Goal: Task Accomplishment & Management: Use online tool/utility

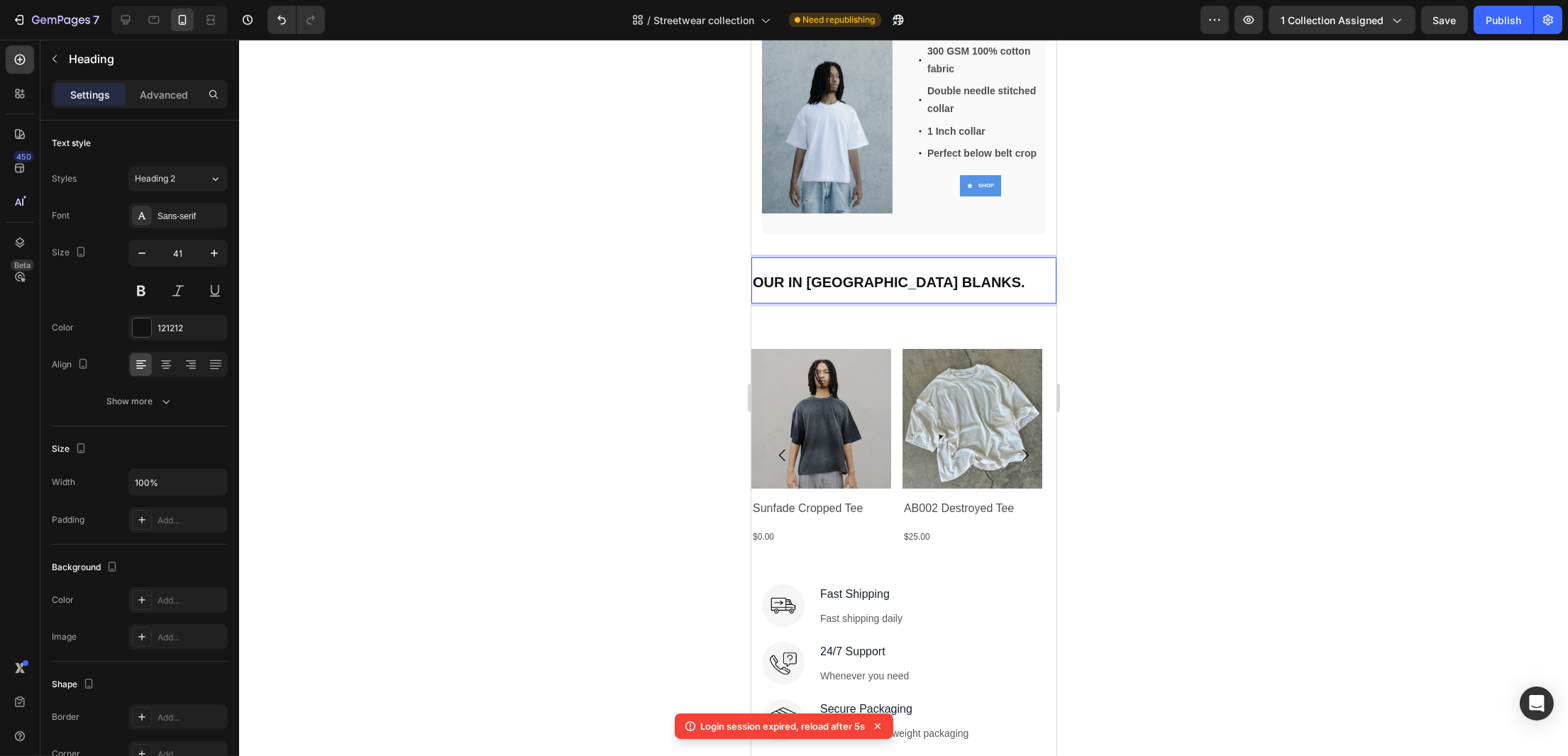
scroll to position [243, 0]
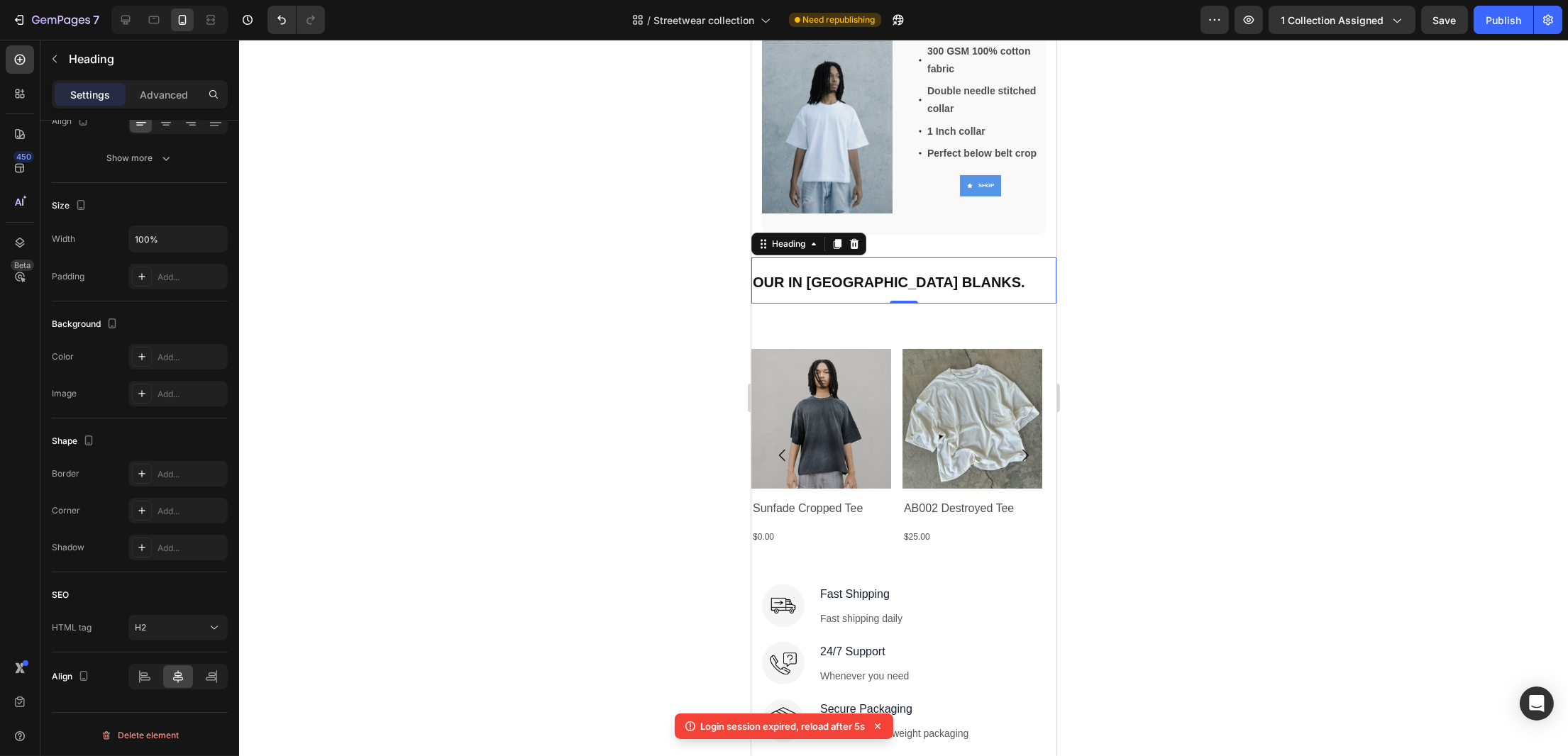
click at [880, 723] on icon at bounding box center [877, 726] width 6 height 6
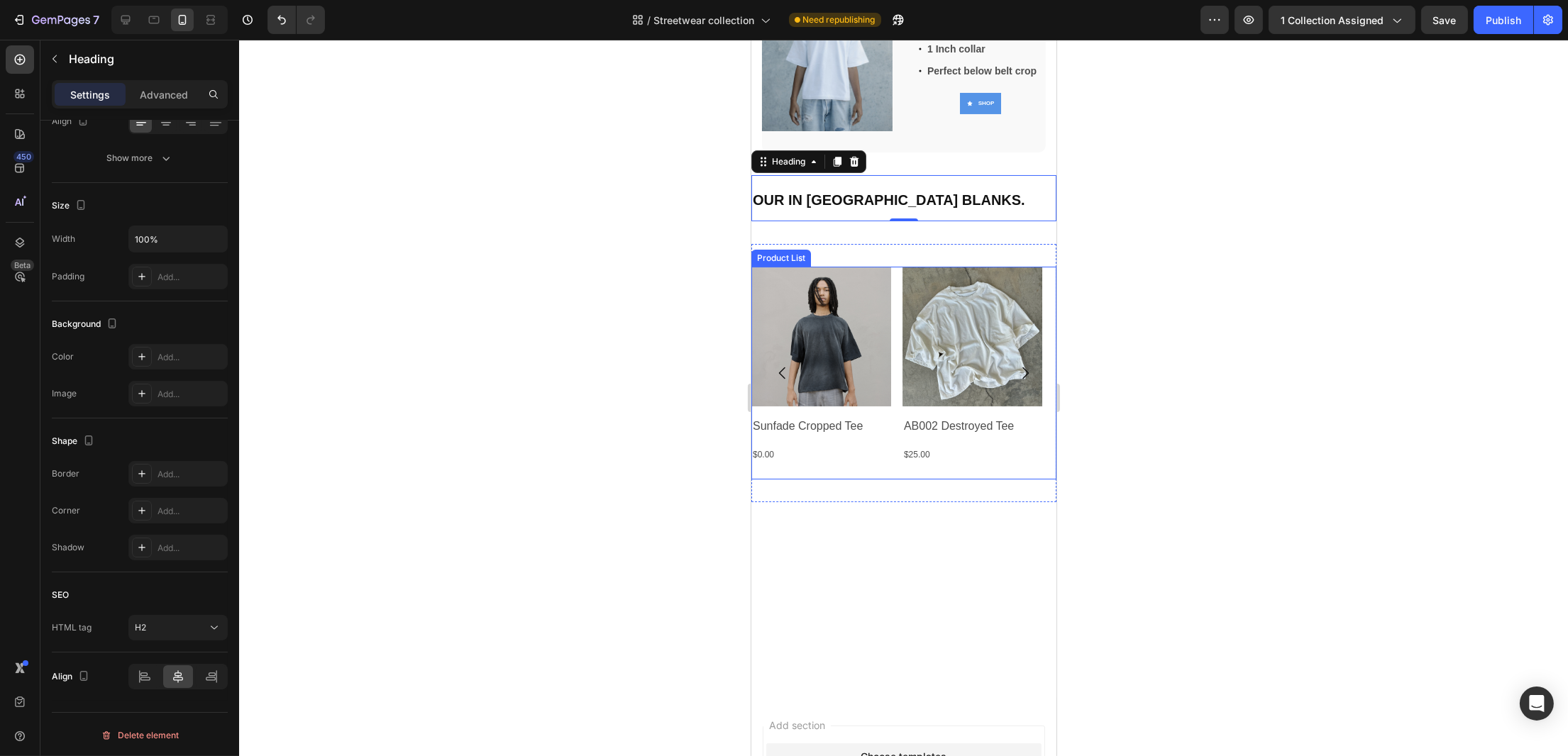
scroll to position [0, 0]
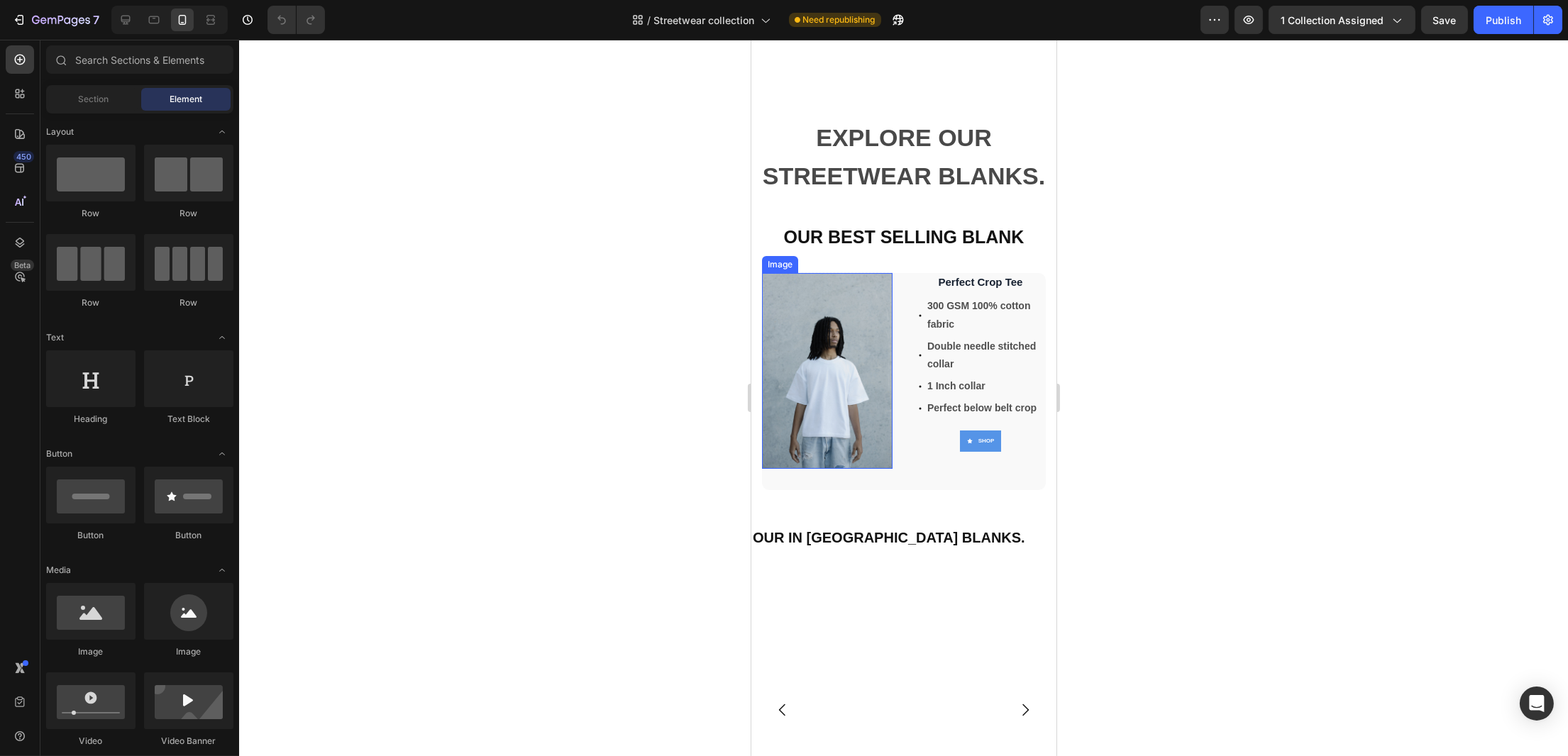
scroll to position [284, 0]
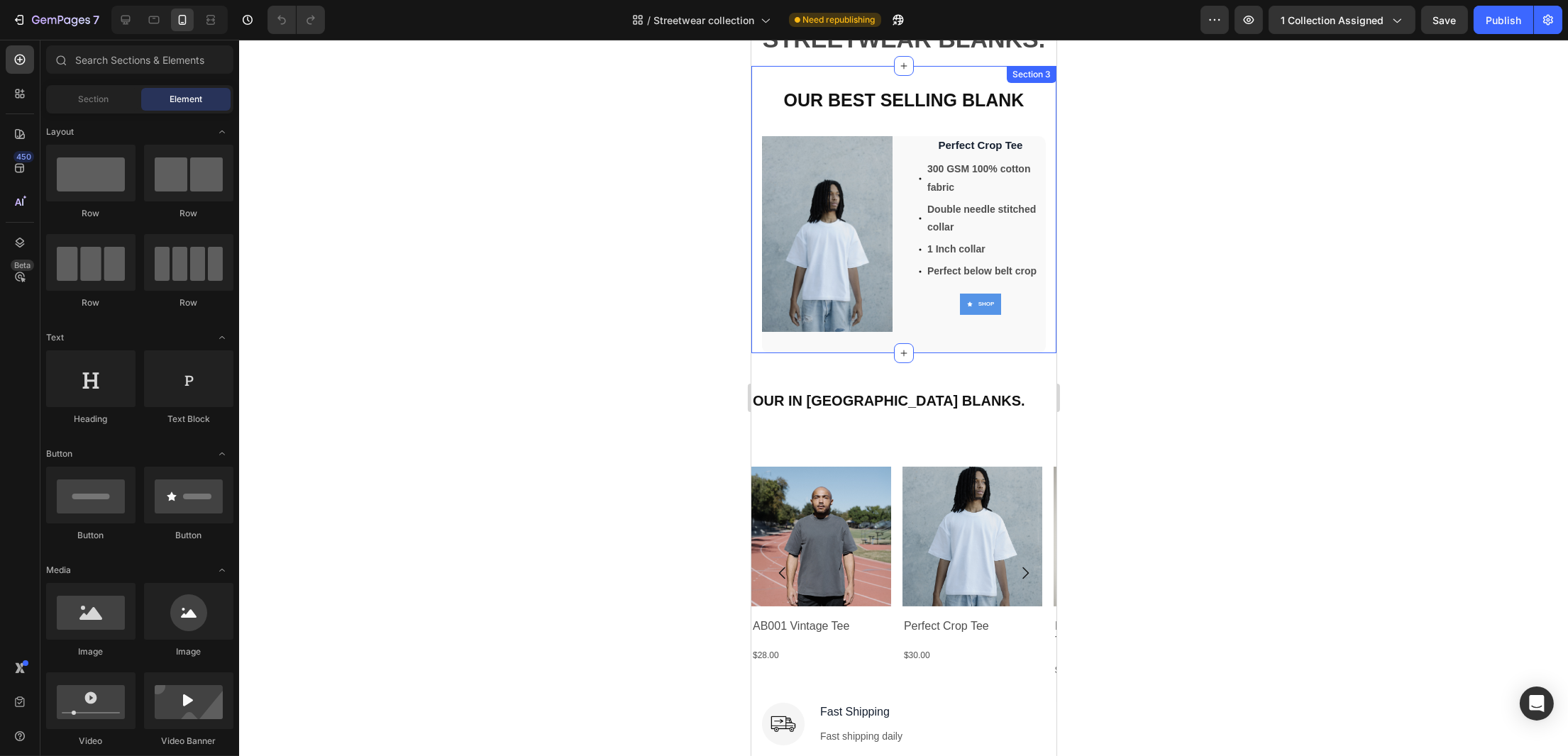
click at [660, 132] on div at bounding box center [903, 397] width 1329 height 716
click at [1508, 16] on div "Publish" at bounding box center [1503, 20] width 35 height 15
click at [952, 414] on div "OUR IN [GEOGRAPHIC_DATA] BLANKS. Heading Section 4" at bounding box center [903, 398] width 305 height 91
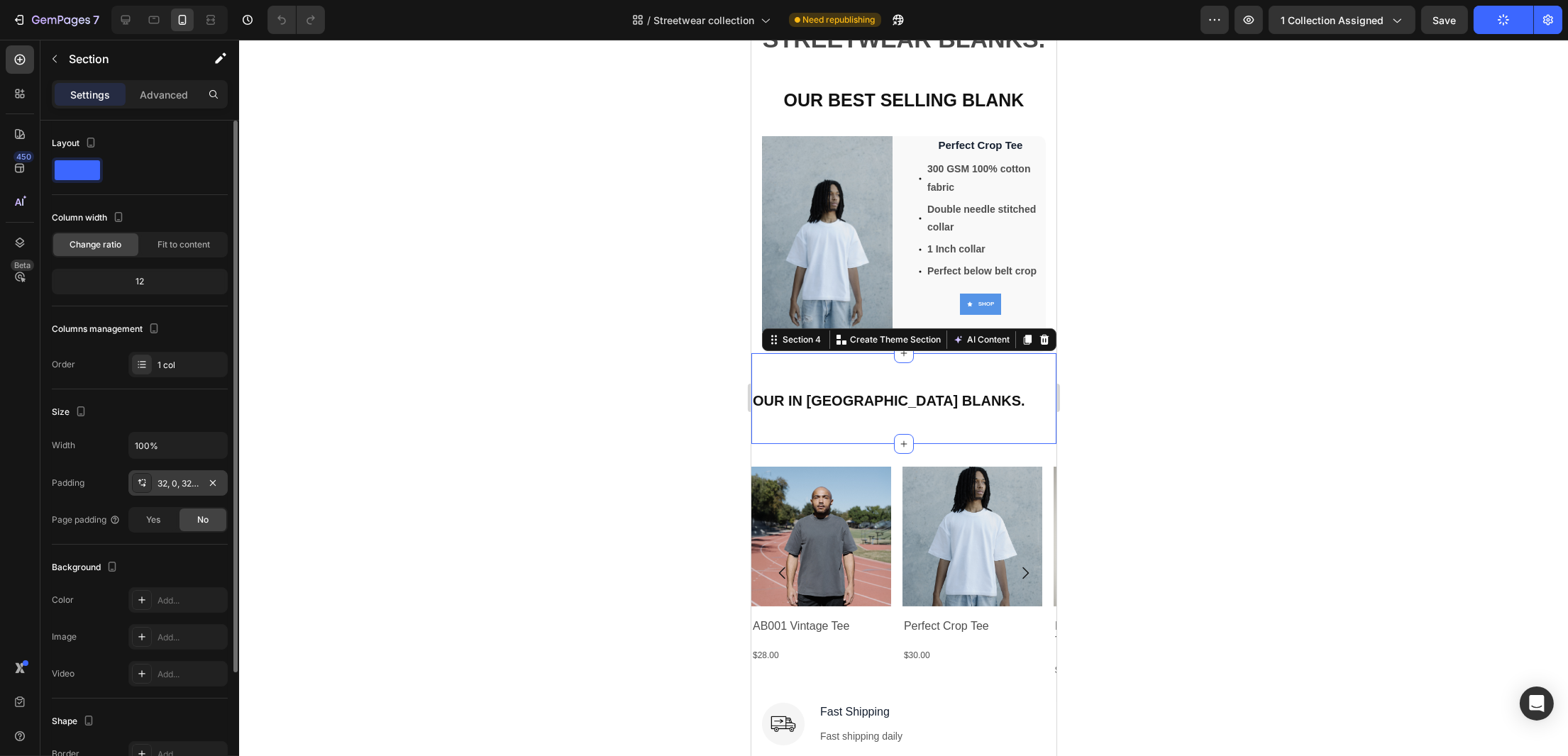
click at [170, 484] on div "32, 0, 32, 0" at bounding box center [179, 484] width 41 height 13
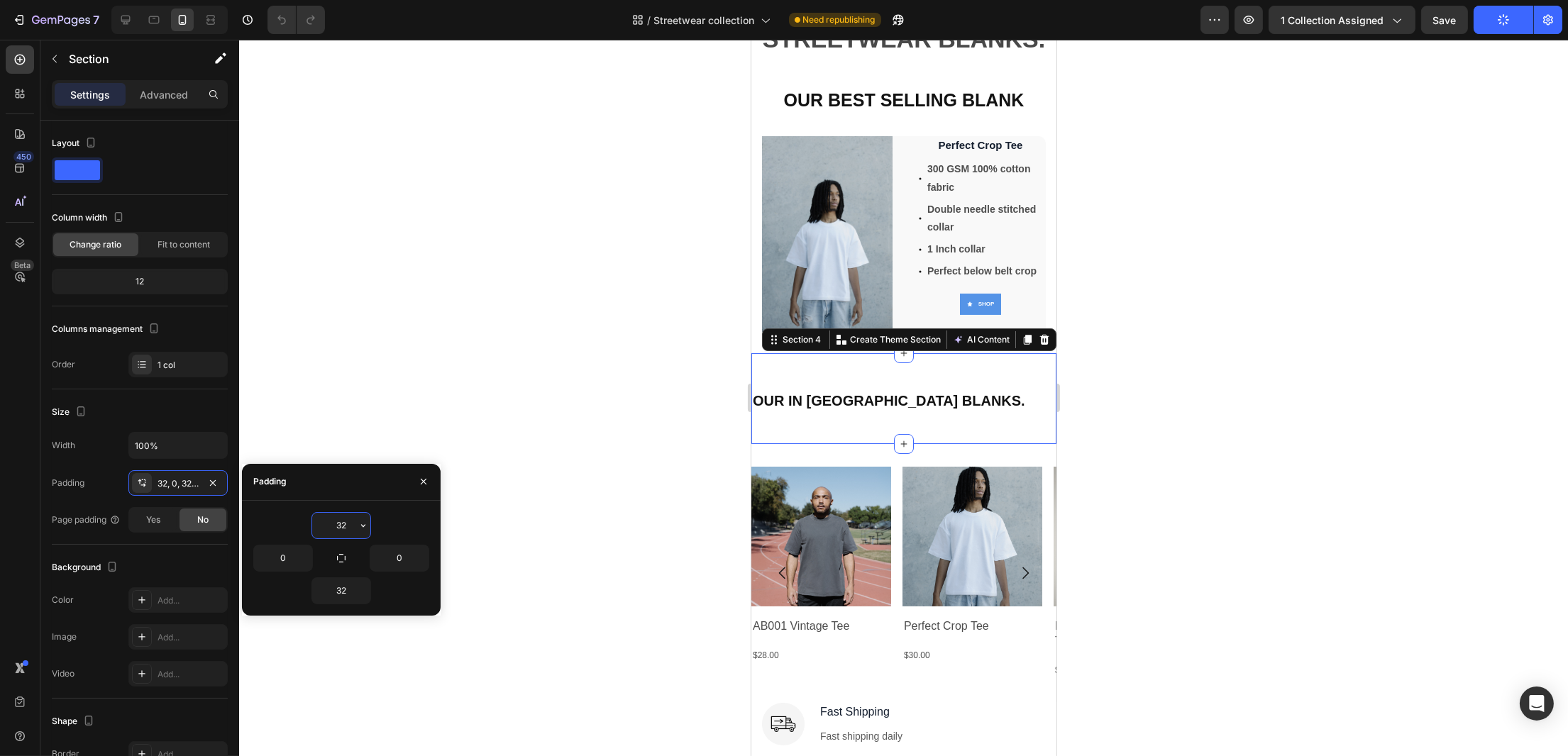
click at [350, 532] on input "32" at bounding box center [341, 526] width 58 height 26
click at [358, 522] on icon "button" at bounding box center [363, 525] width 11 height 11
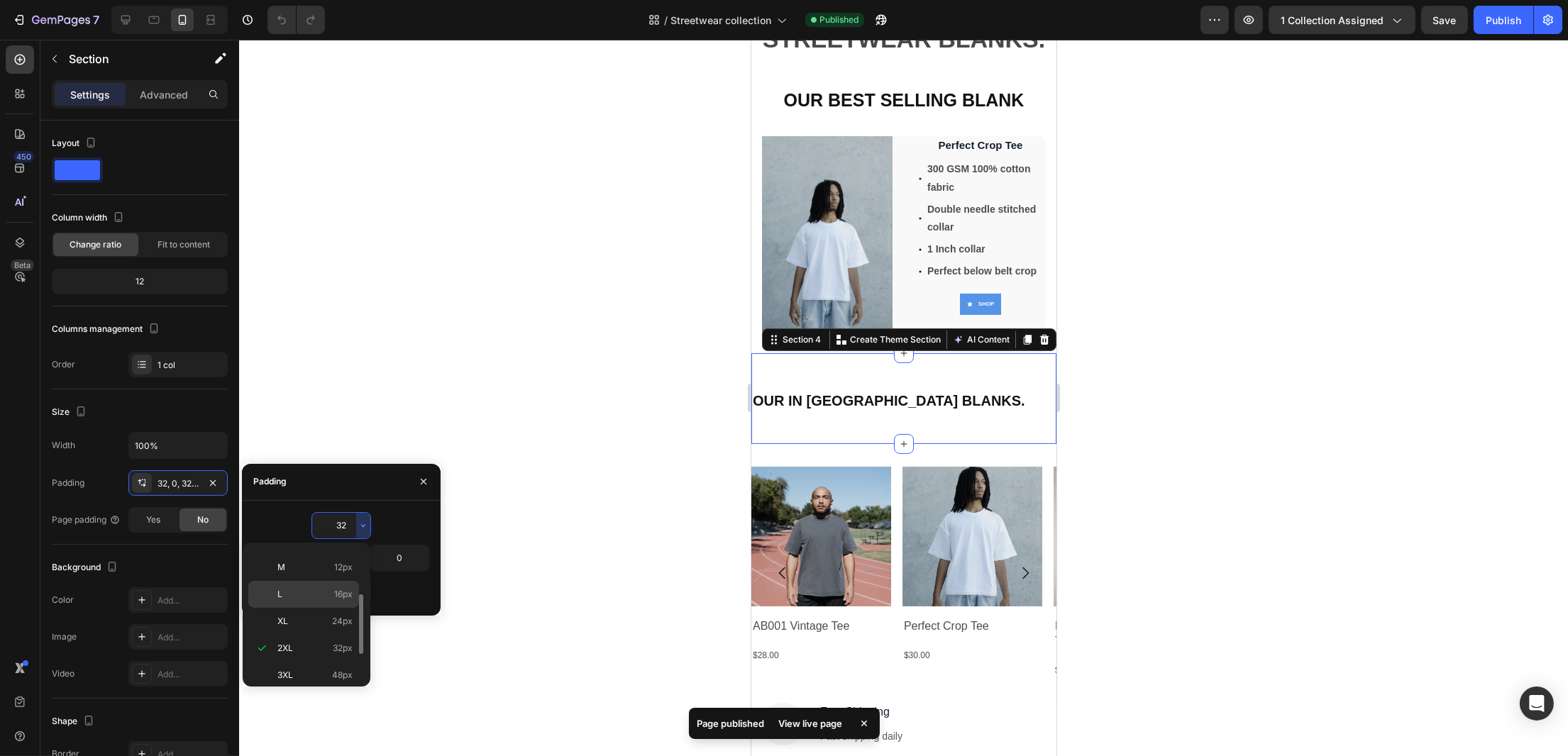
click at [342, 590] on span "16px" at bounding box center [343, 594] width 18 height 13
type input "16"
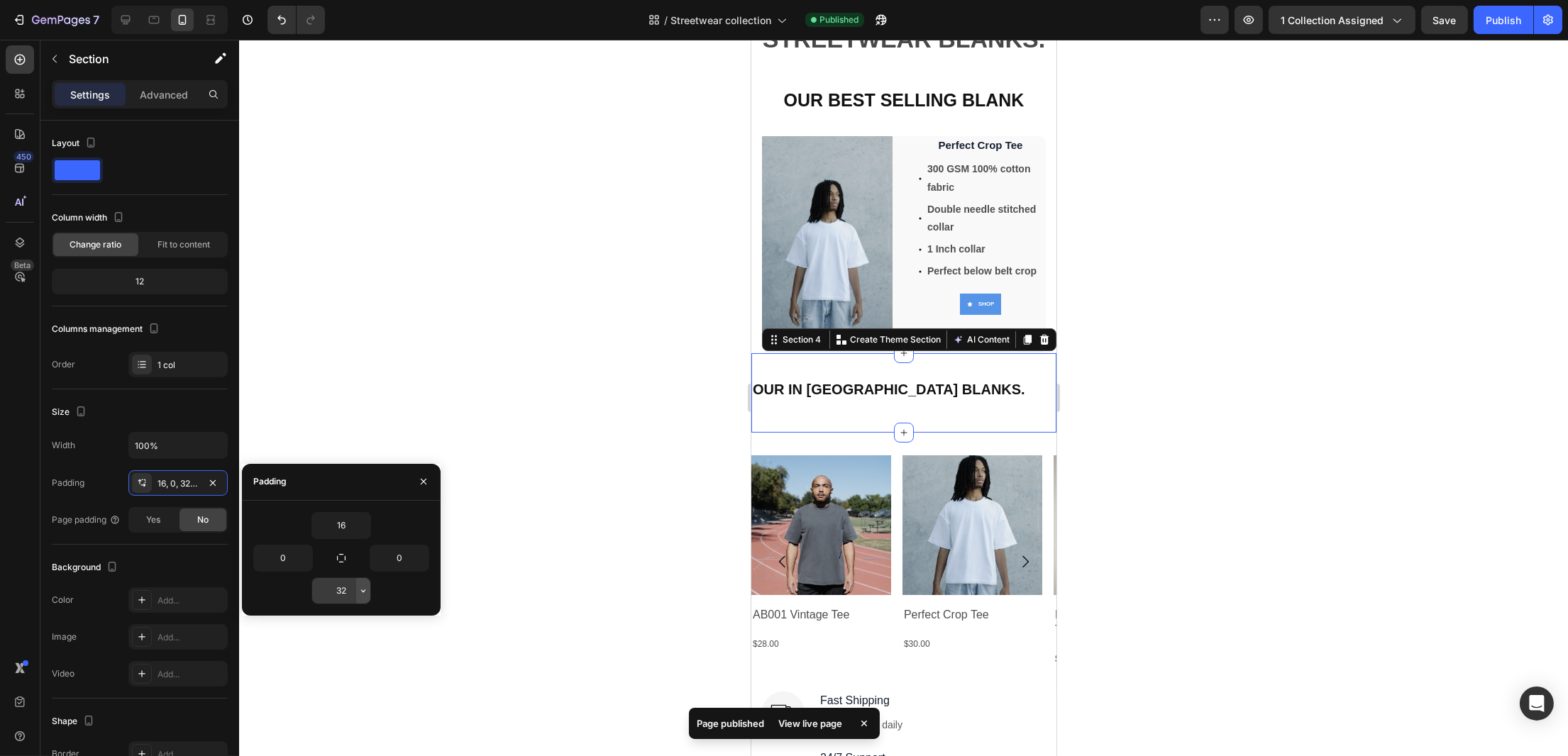
click at [361, 587] on icon "button" at bounding box center [363, 590] width 11 height 11
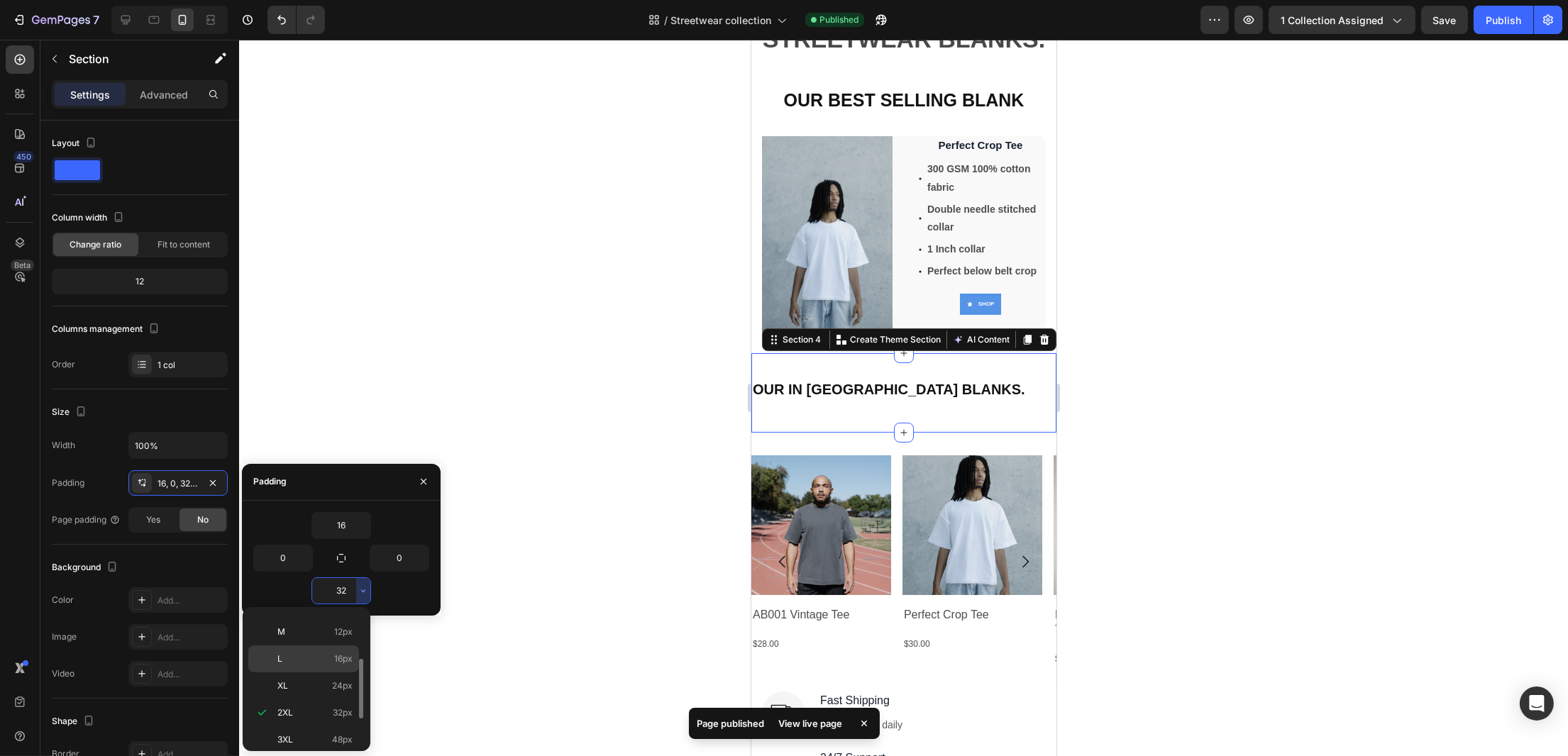
click at [327, 660] on p "L 16px" at bounding box center [315, 659] width 75 height 13
type input "16"
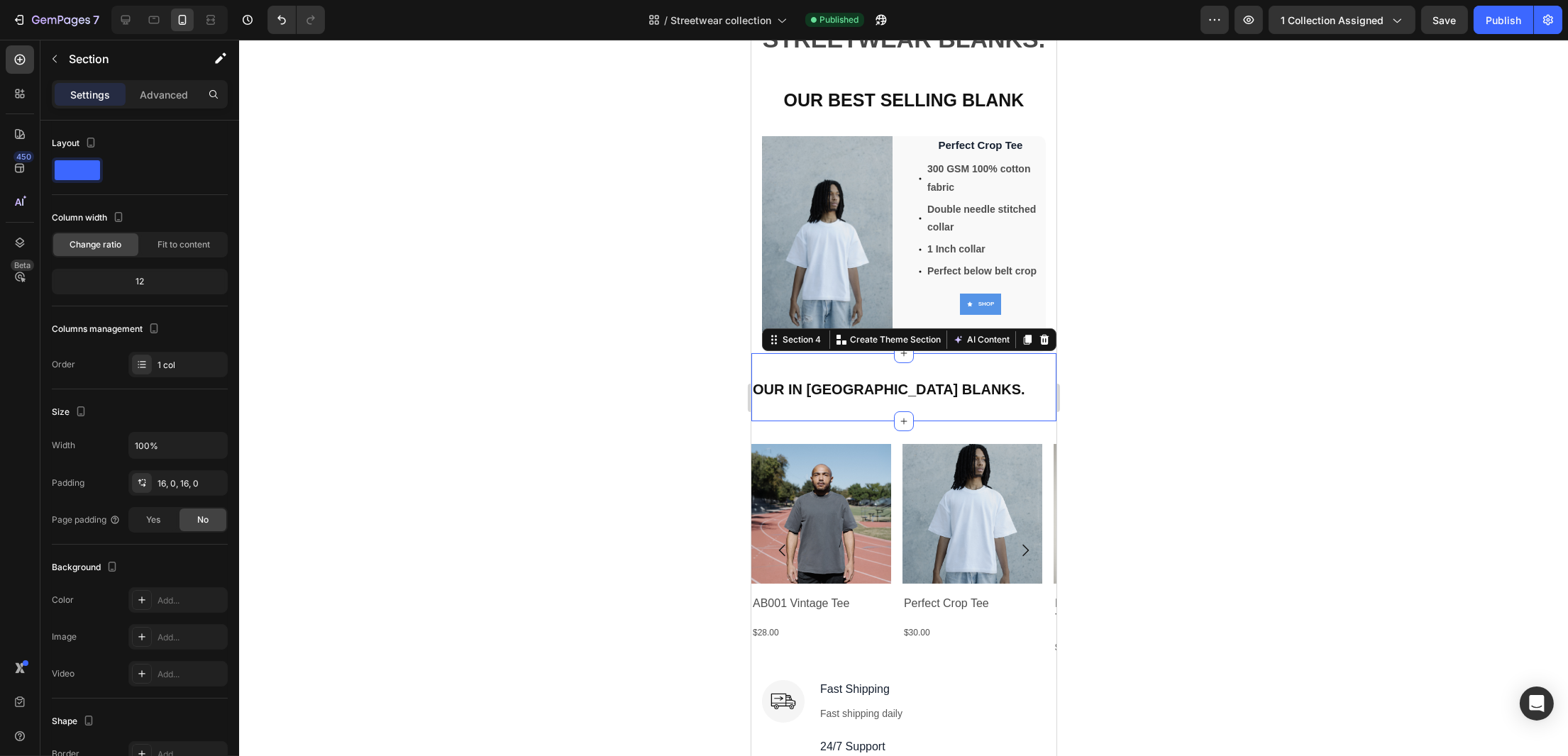
click at [626, 465] on div at bounding box center [903, 397] width 1329 height 716
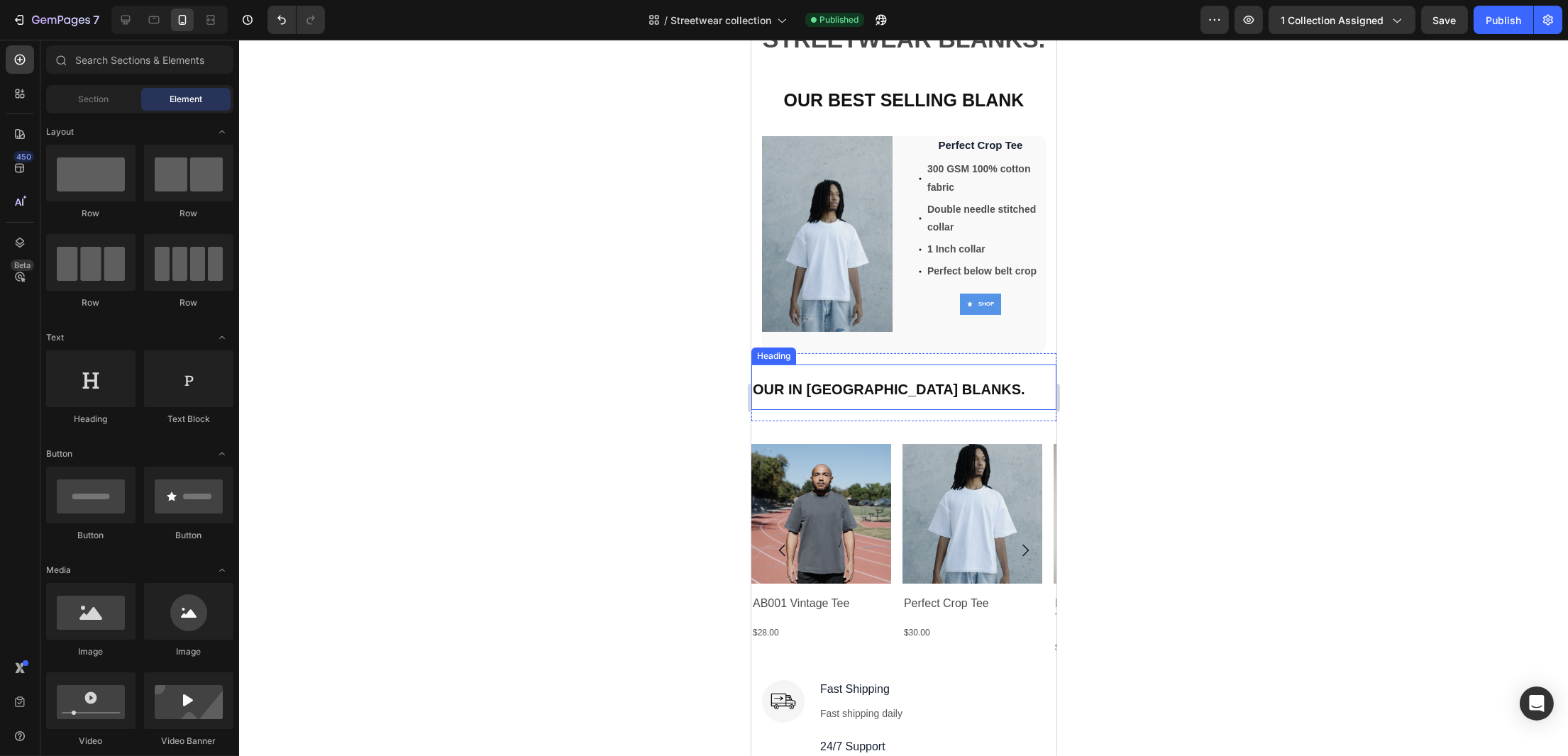
click at [945, 382] on strong "OUR IN [GEOGRAPHIC_DATA] BLANKS." at bounding box center [888, 390] width 273 height 16
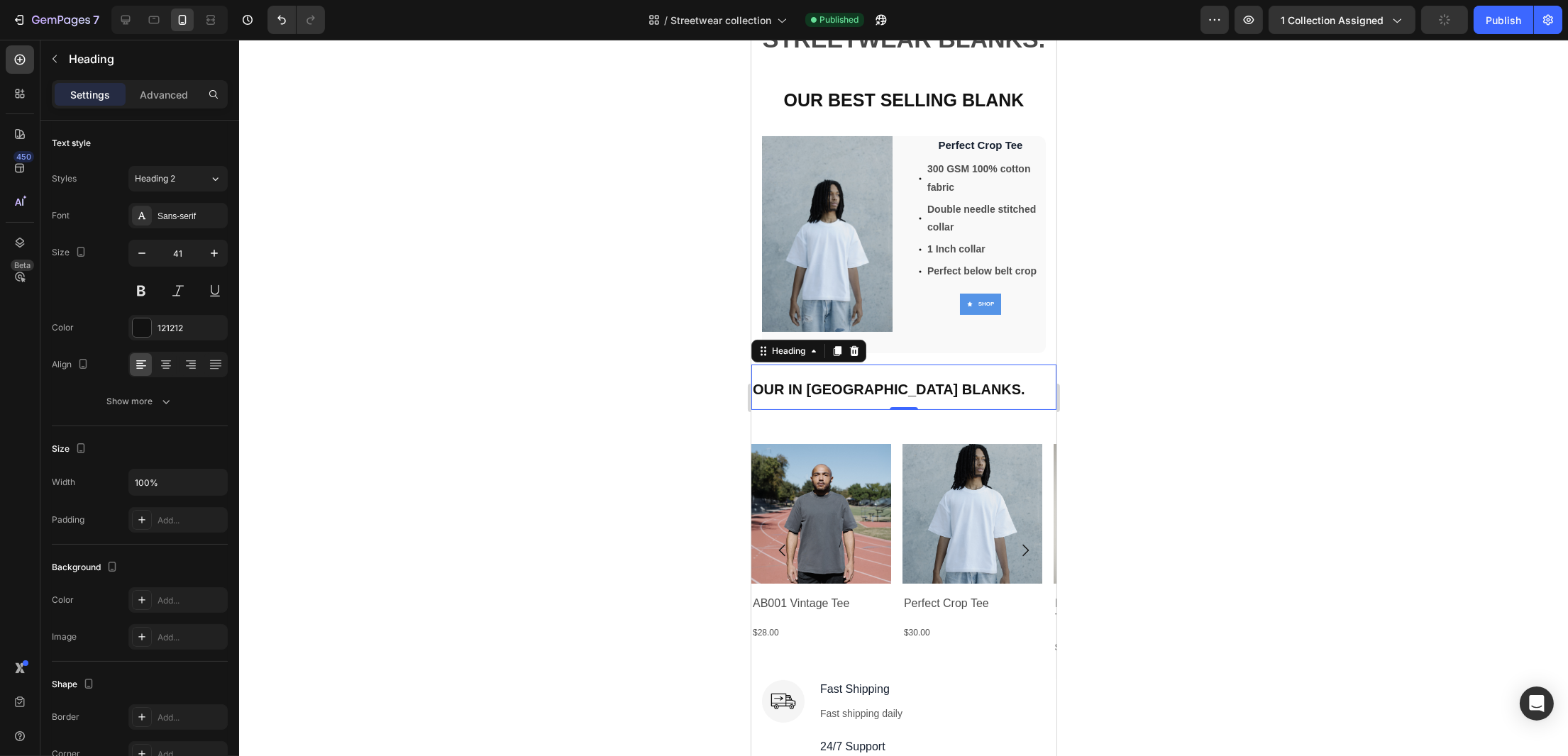
click at [984, 388] on h2 "OUR IN [GEOGRAPHIC_DATA] BLANKS." at bounding box center [903, 387] width 305 height 46
click at [1028, 392] on p "OUR IN [GEOGRAPHIC_DATA] BLANKS." at bounding box center [903, 387] width 303 height 42
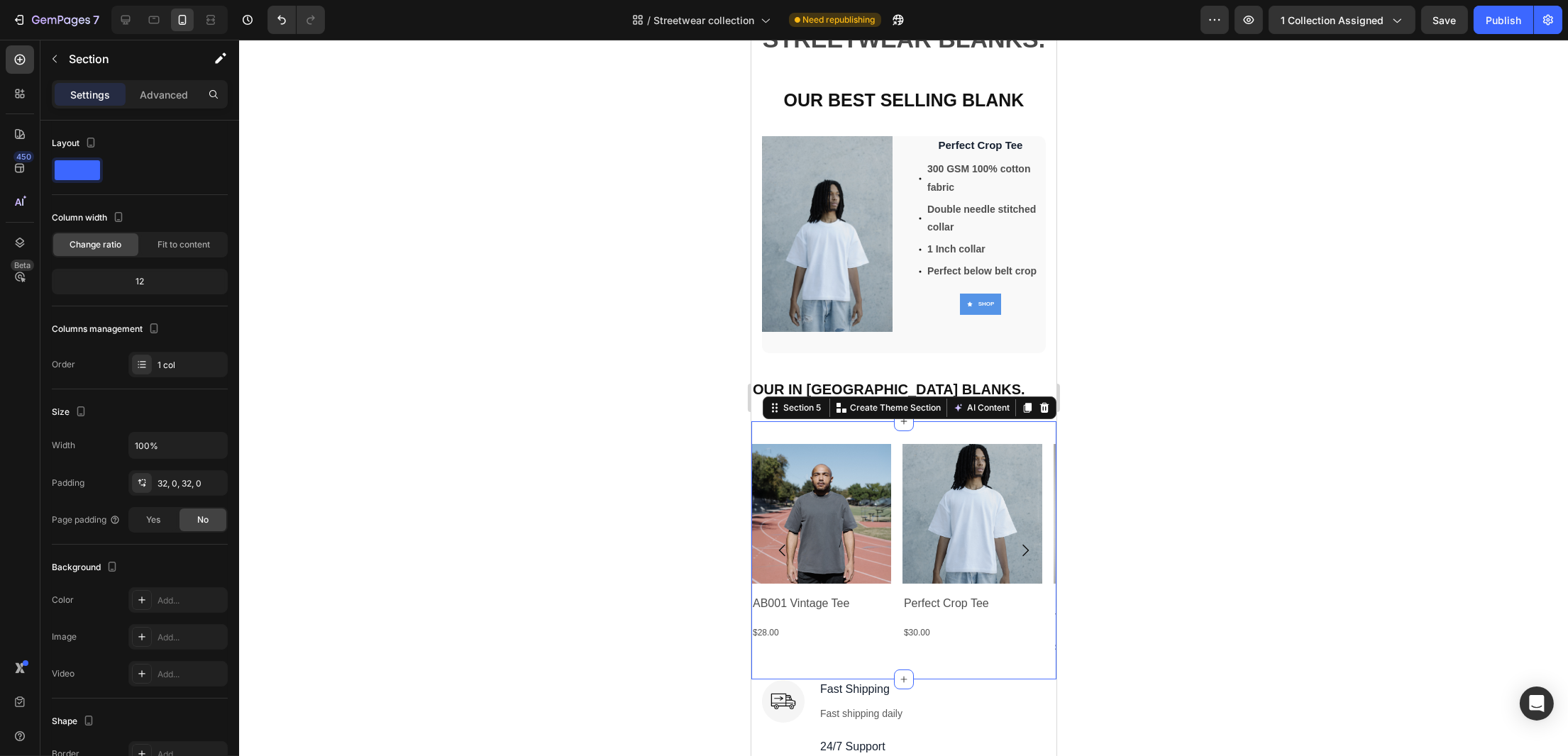
click at [1038, 422] on div "Product Images AB001 Vintage Tee Product Title $28.00 Product Price Product Pri…" at bounding box center [903, 550] width 305 height 258
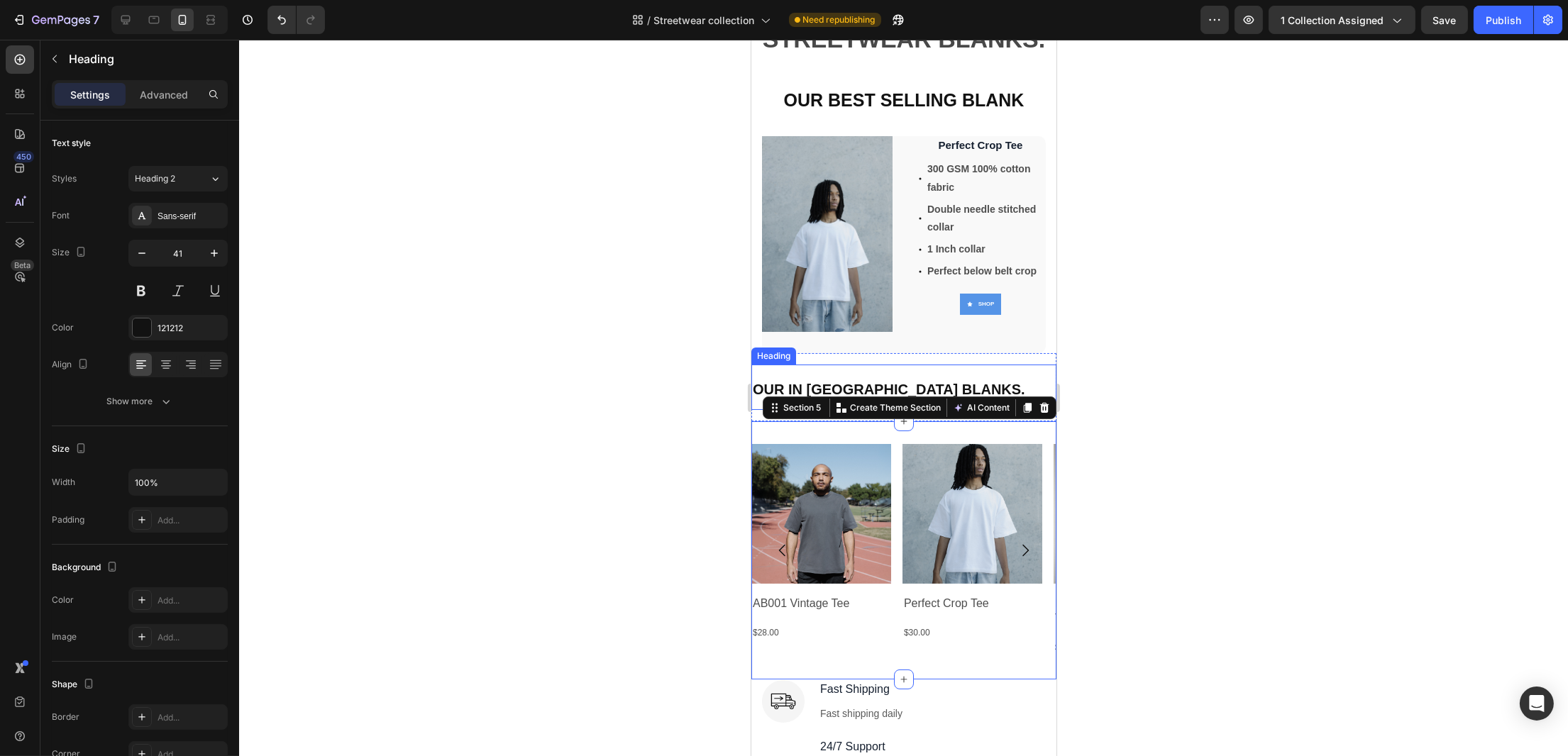
click at [1036, 373] on p "⁠⁠⁠⁠⁠⁠⁠ OUR IN HOUSE STREETWEAR BLANKS." at bounding box center [903, 387] width 303 height 42
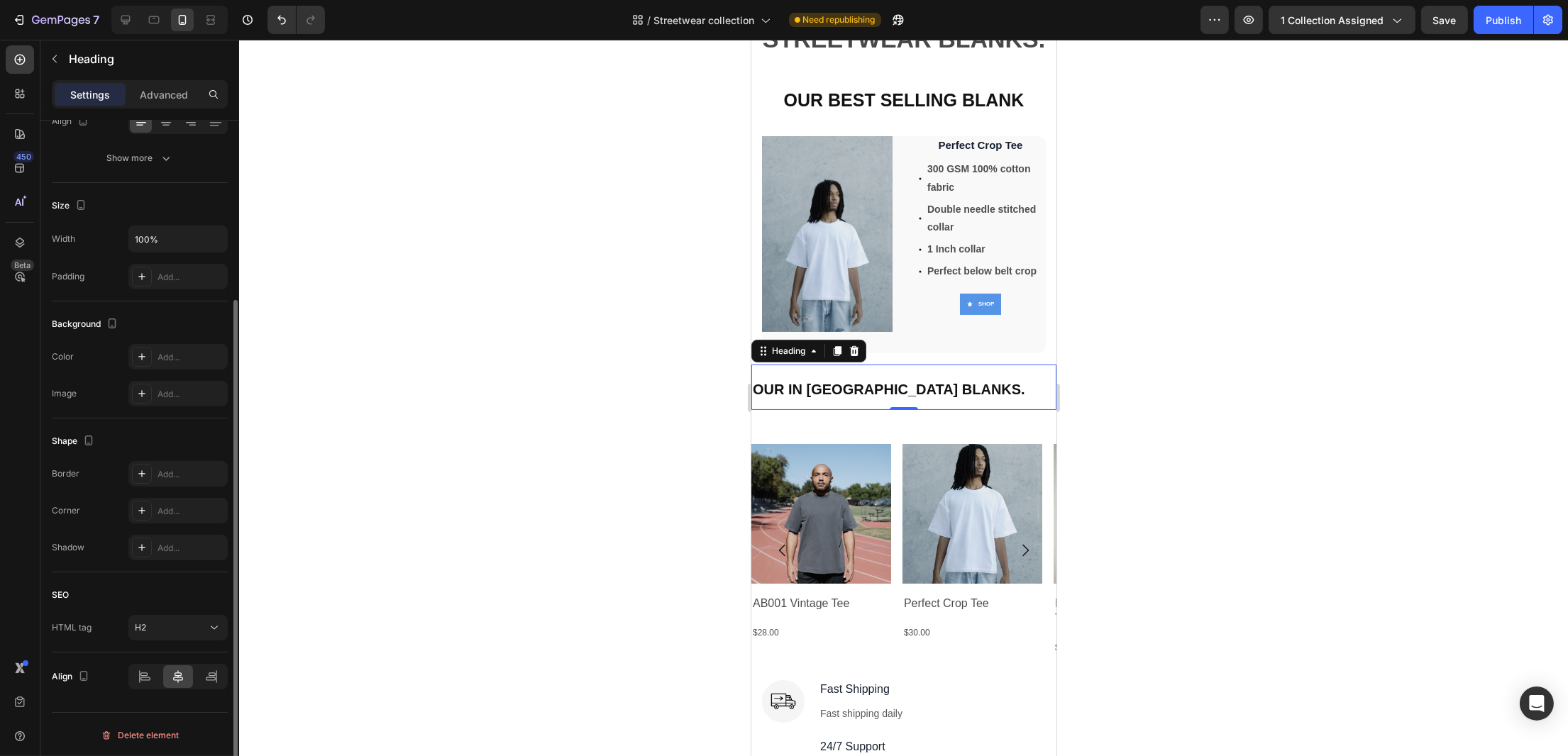
scroll to position [0, 0]
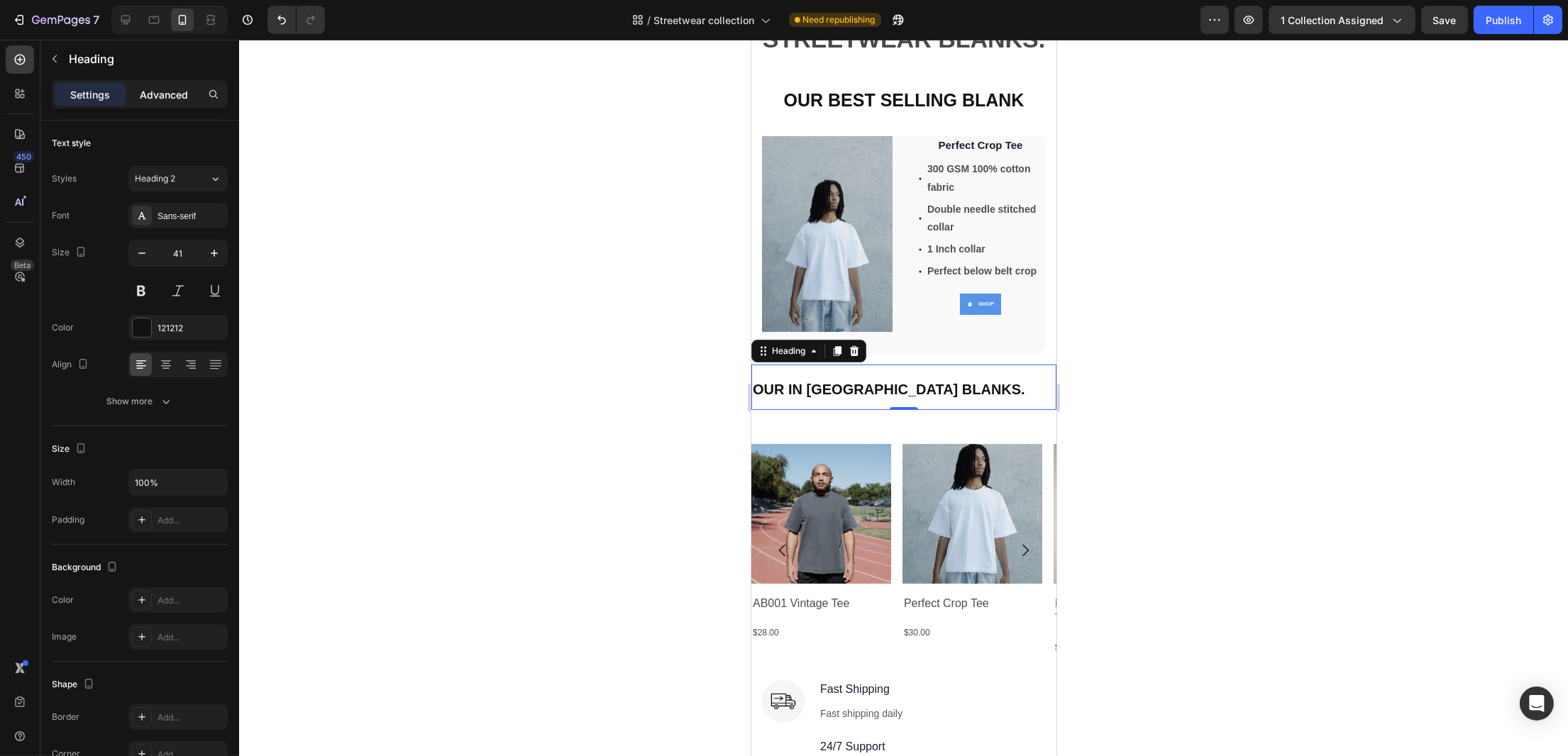
click at [154, 91] on p "Advanced" at bounding box center [164, 94] width 48 height 15
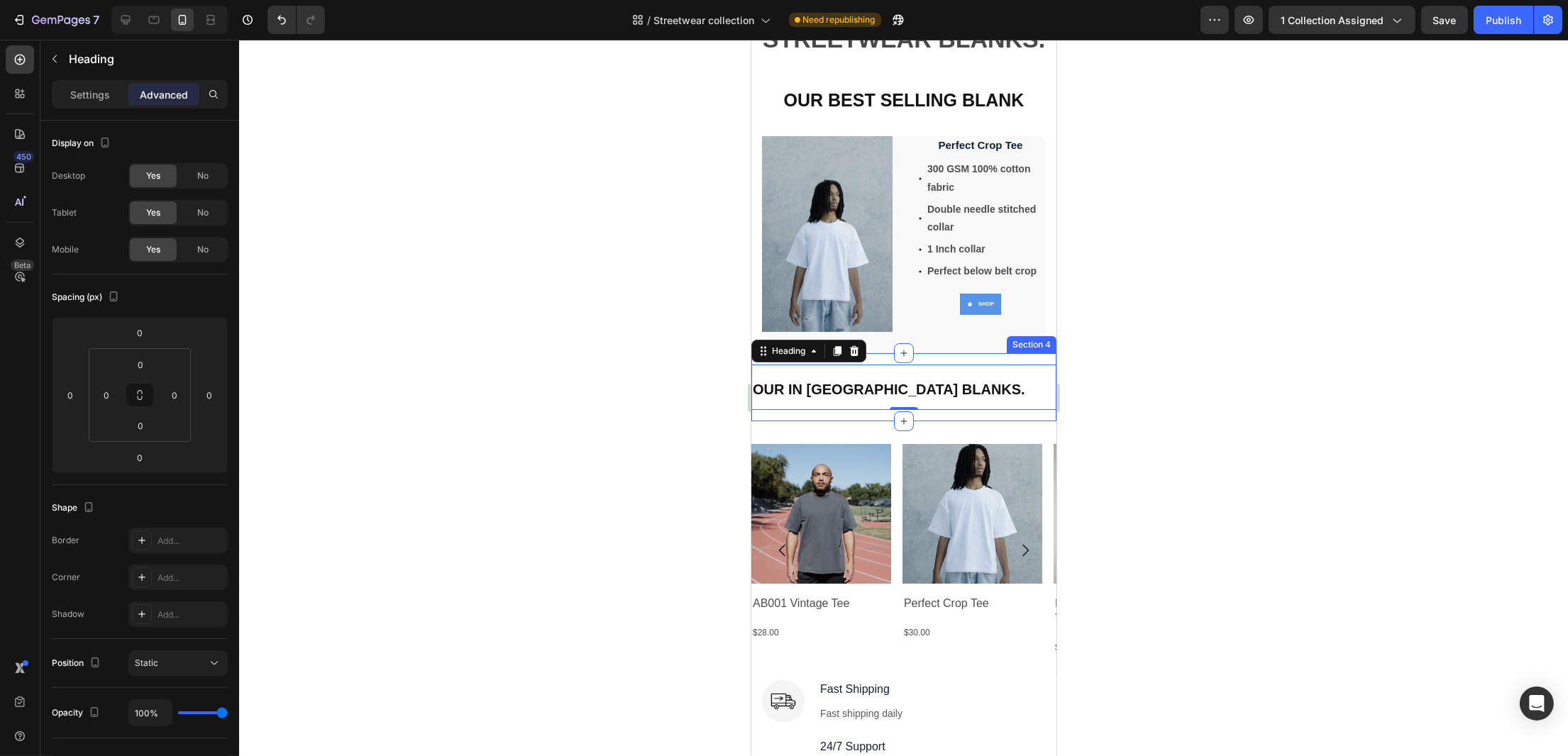
click at [991, 353] on div "⁠⁠⁠⁠⁠⁠⁠ OUR IN HOUSE STREETWEAR BLANKS. Heading 0 Section 4" at bounding box center [903, 387] width 305 height 68
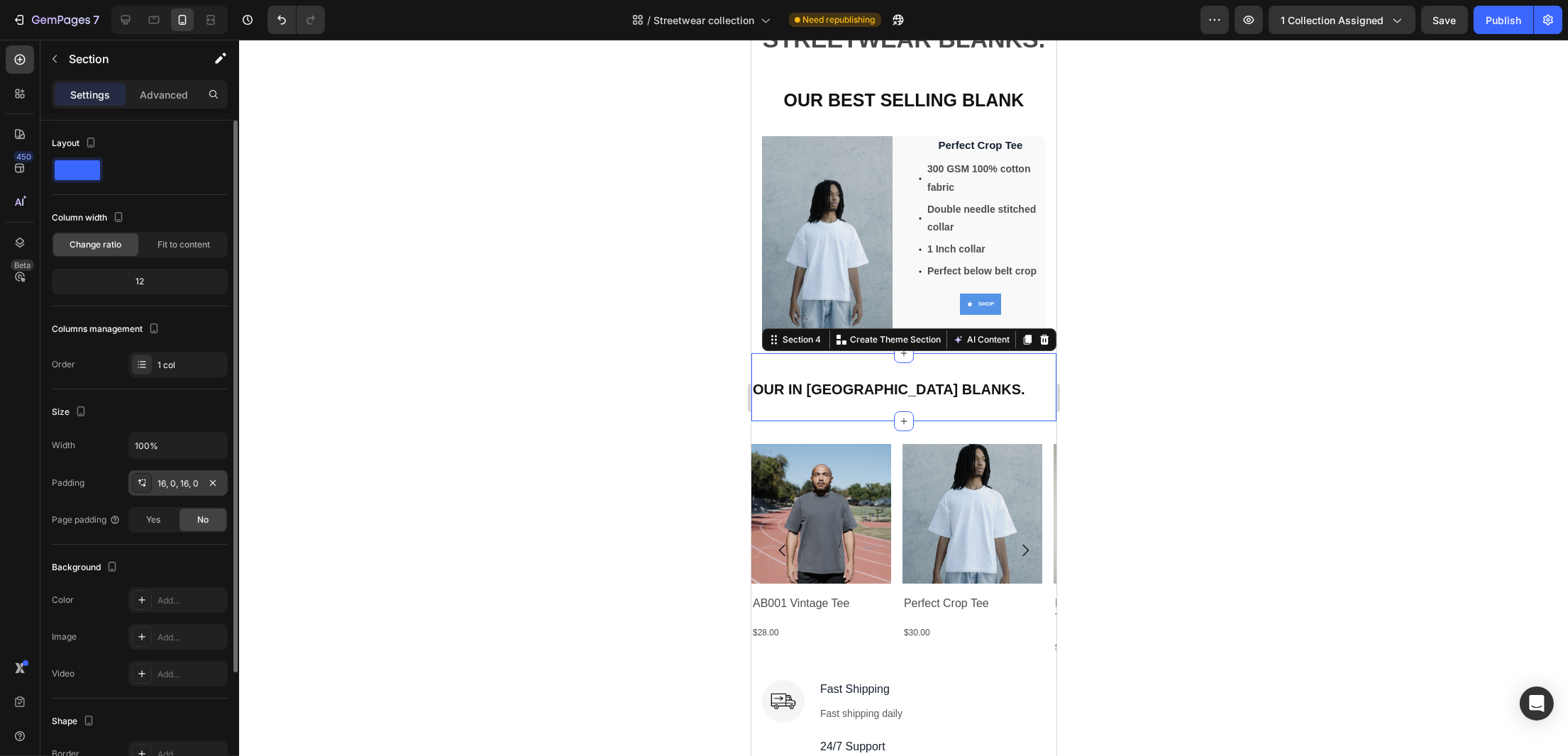
click at [175, 484] on div "16, 0, 16, 0" at bounding box center [179, 484] width 41 height 13
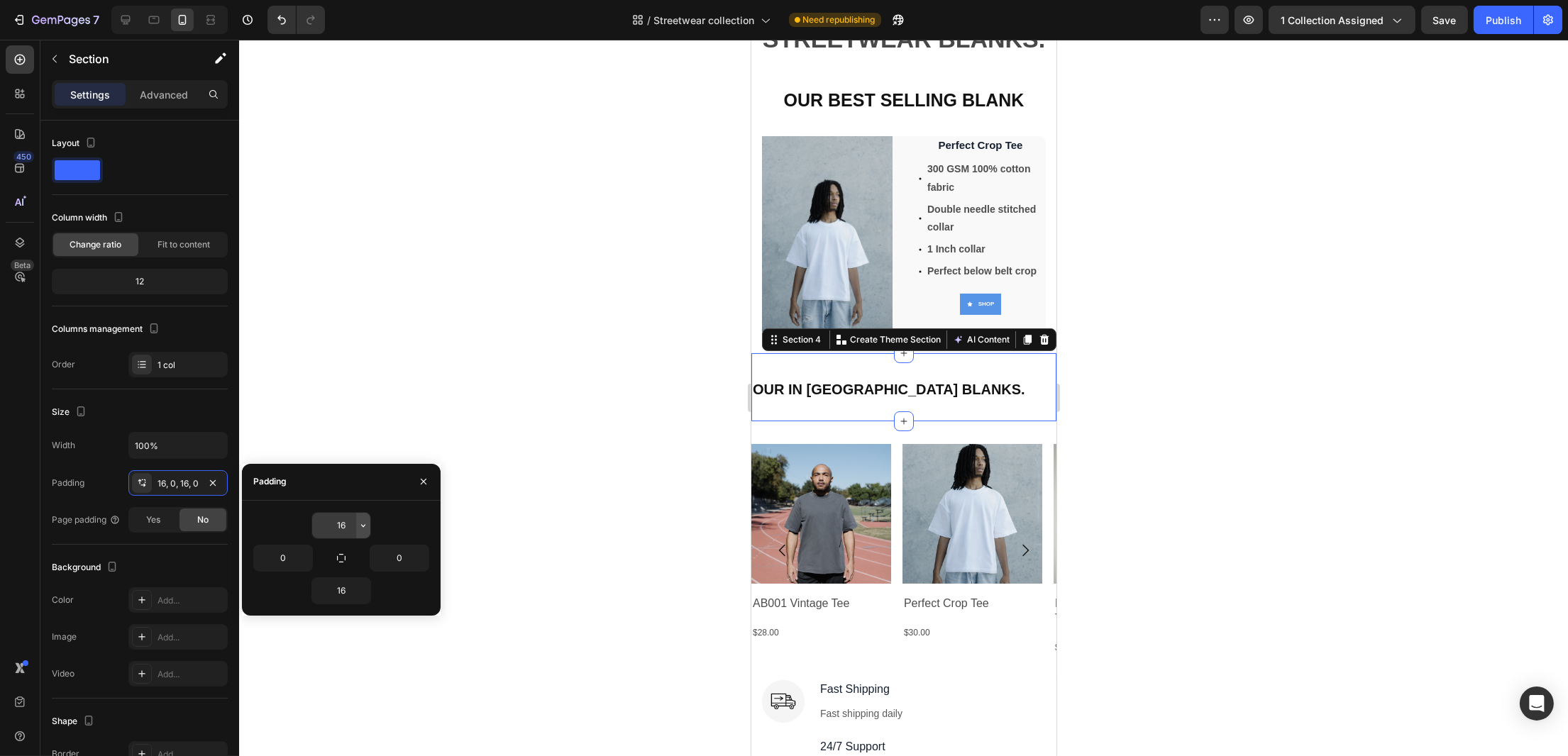
click at [366, 524] on icon "button" at bounding box center [363, 525] width 11 height 11
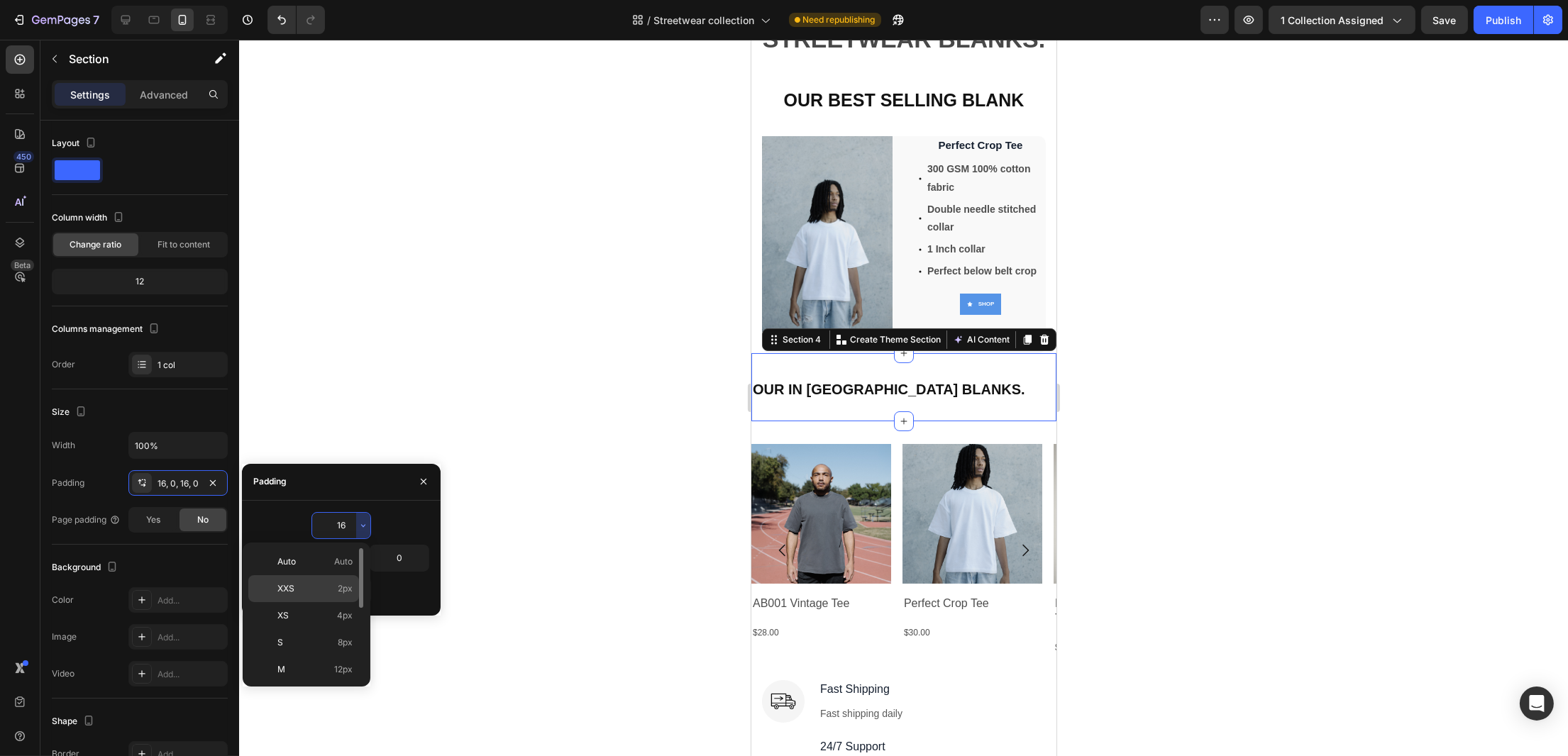
click at [326, 584] on p "XXS 2px" at bounding box center [315, 588] width 75 height 13
type input "2"
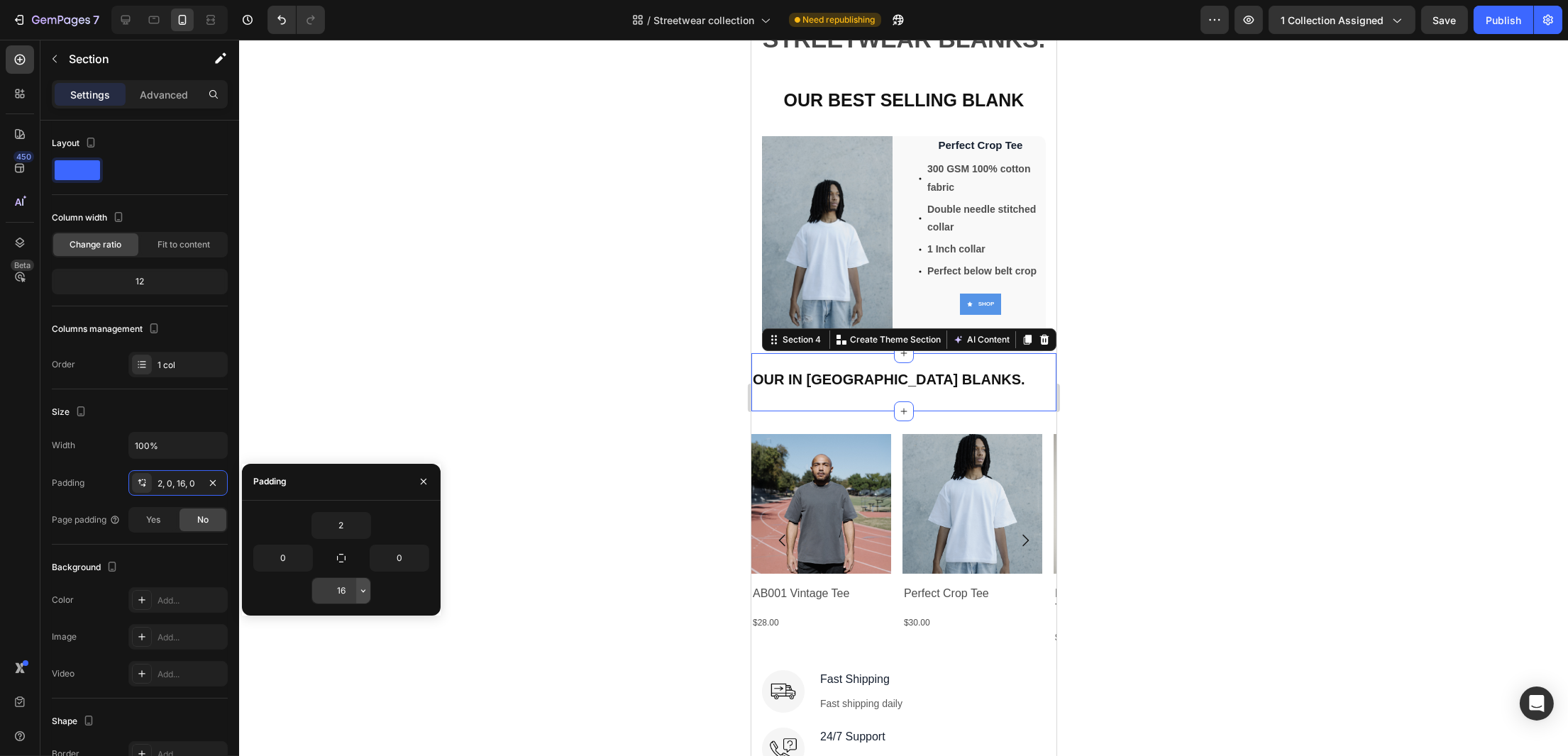
drag, startPoint x: 356, startPoint y: 603, endPoint x: 356, endPoint y: 592, distance: 11.0
click at [356, 592] on button "button" at bounding box center [363, 591] width 14 height 26
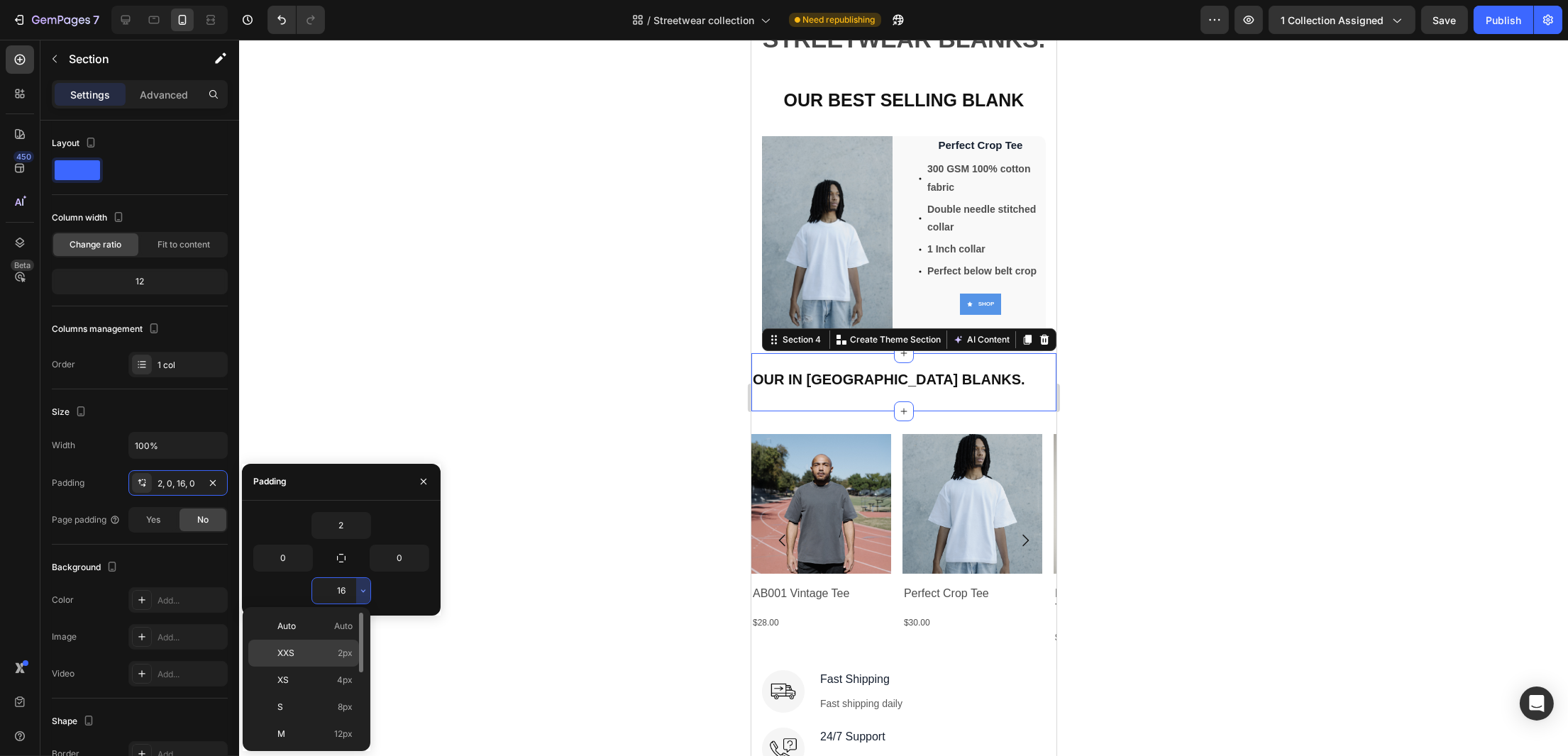
click at [294, 651] on span "XXS" at bounding box center [286, 653] width 17 height 13
type input "2"
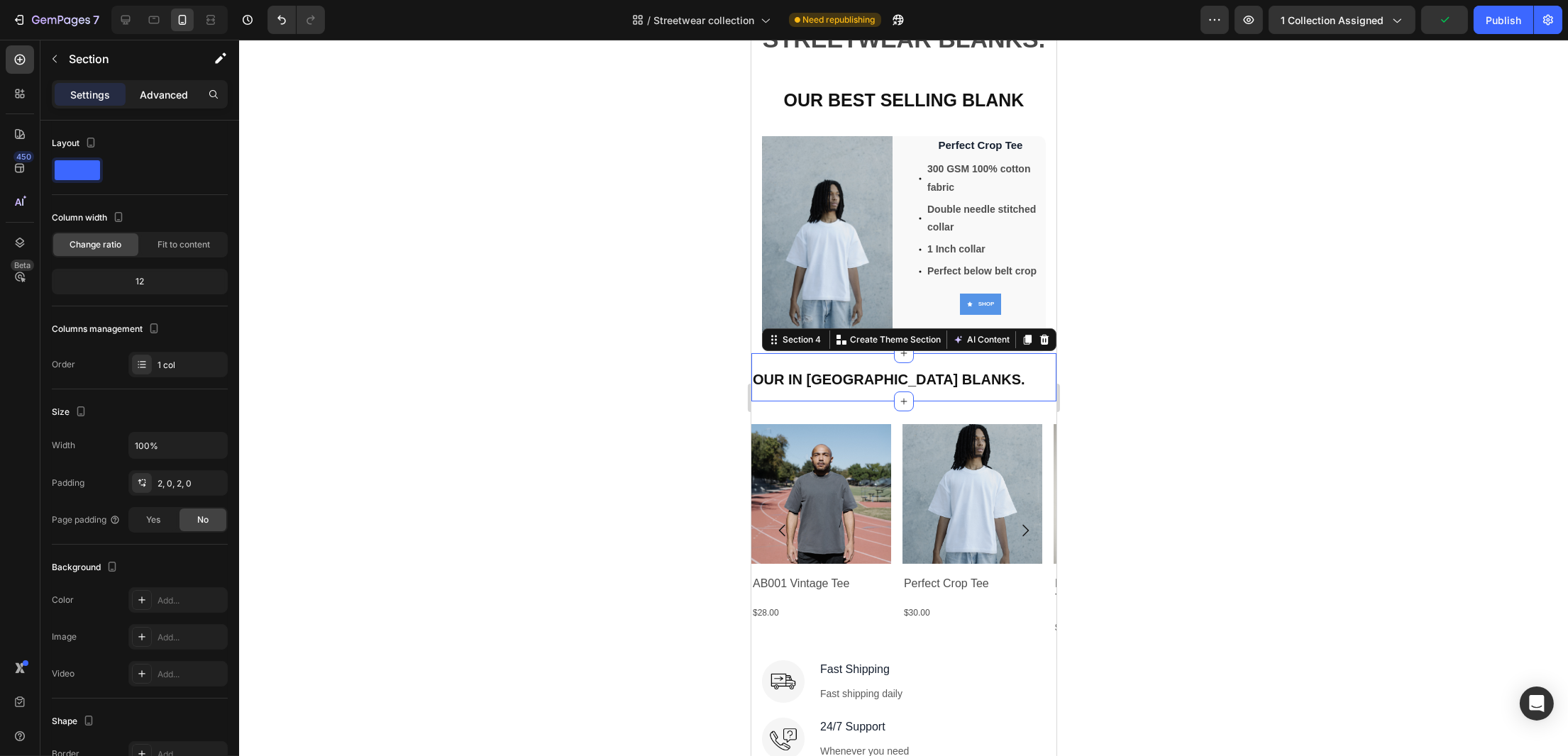
click at [176, 96] on p "Advanced" at bounding box center [164, 94] width 48 height 15
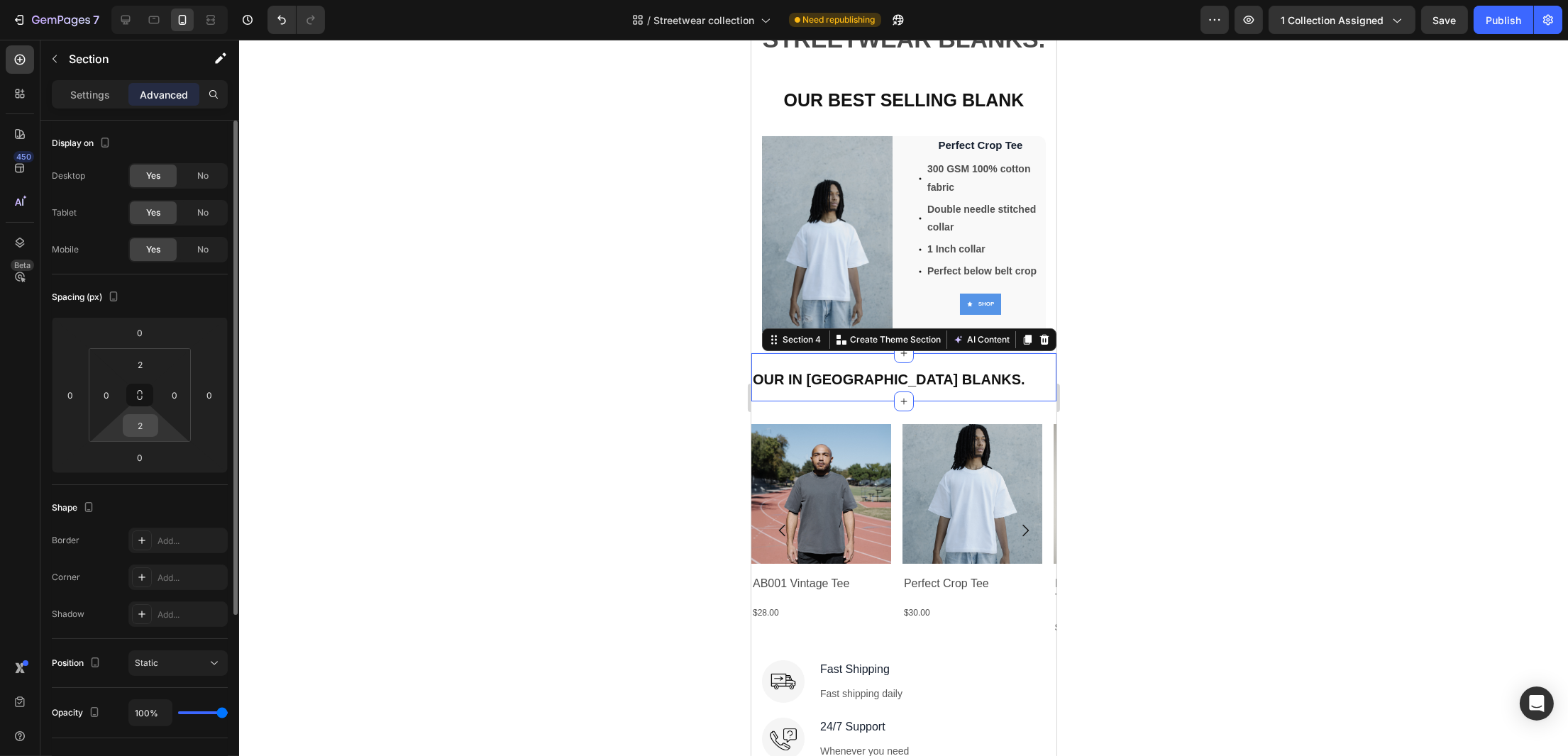
click at [144, 431] on input "2" at bounding box center [140, 425] width 28 height 22
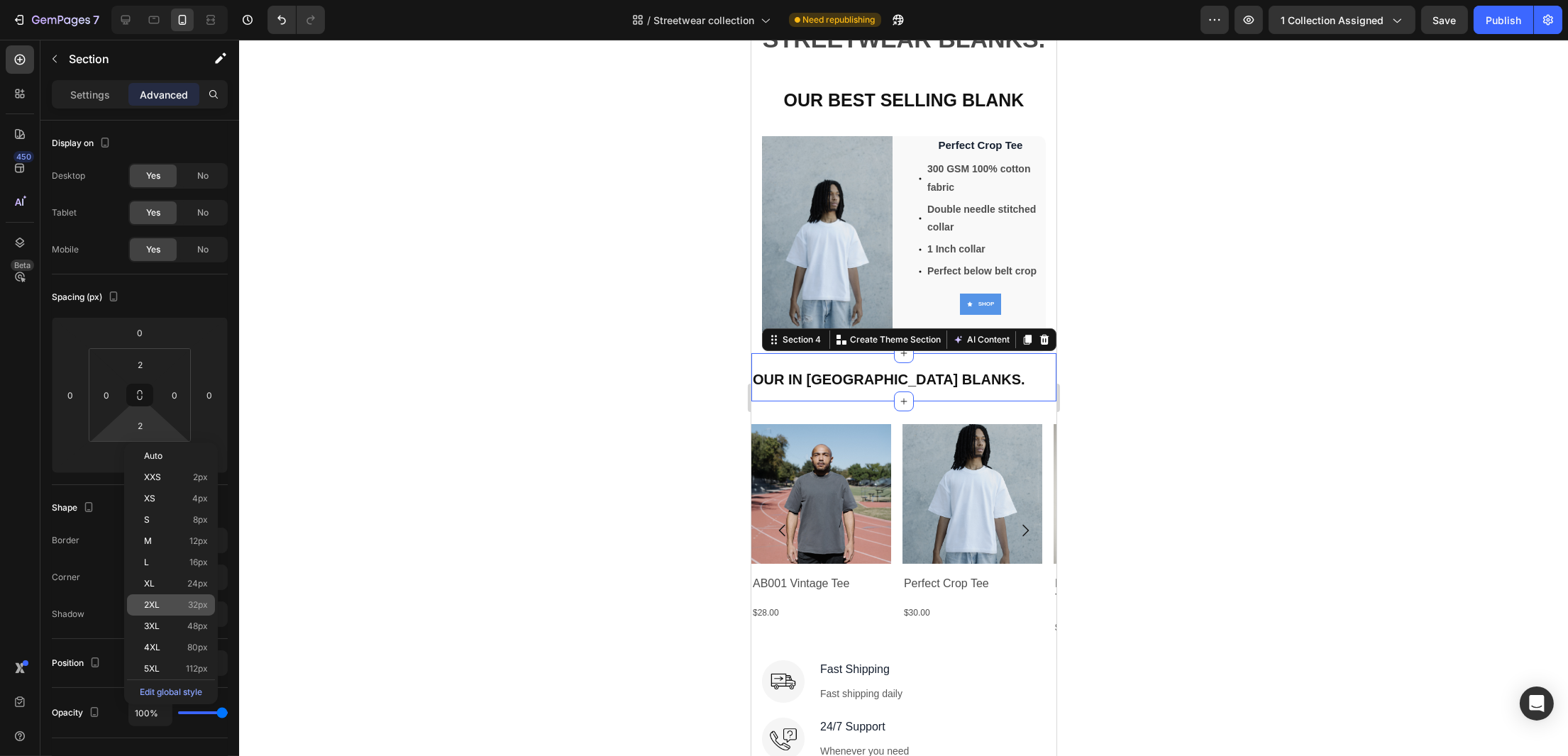
click at [152, 603] on span "2XL" at bounding box center [152, 605] width 16 height 10
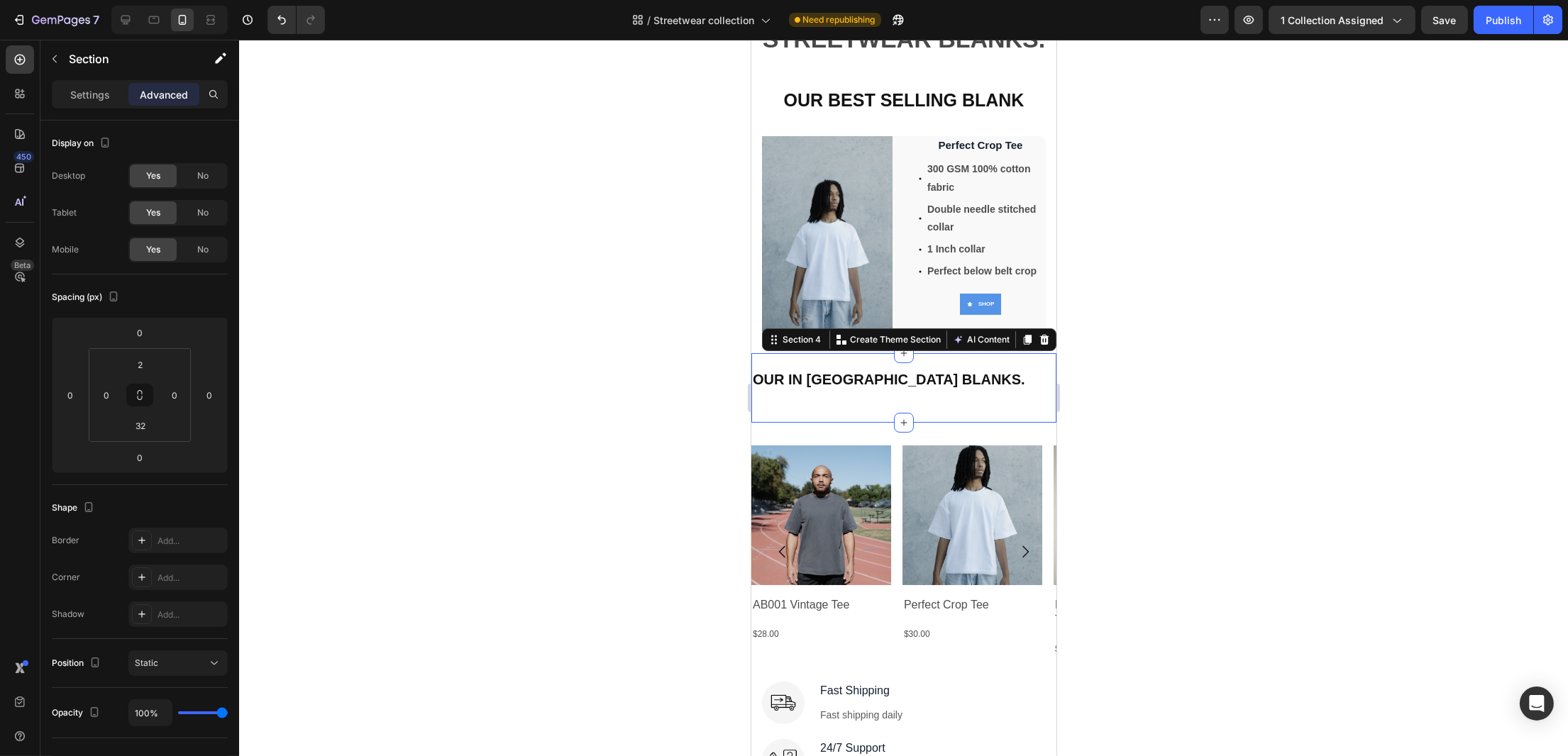
type input "2"
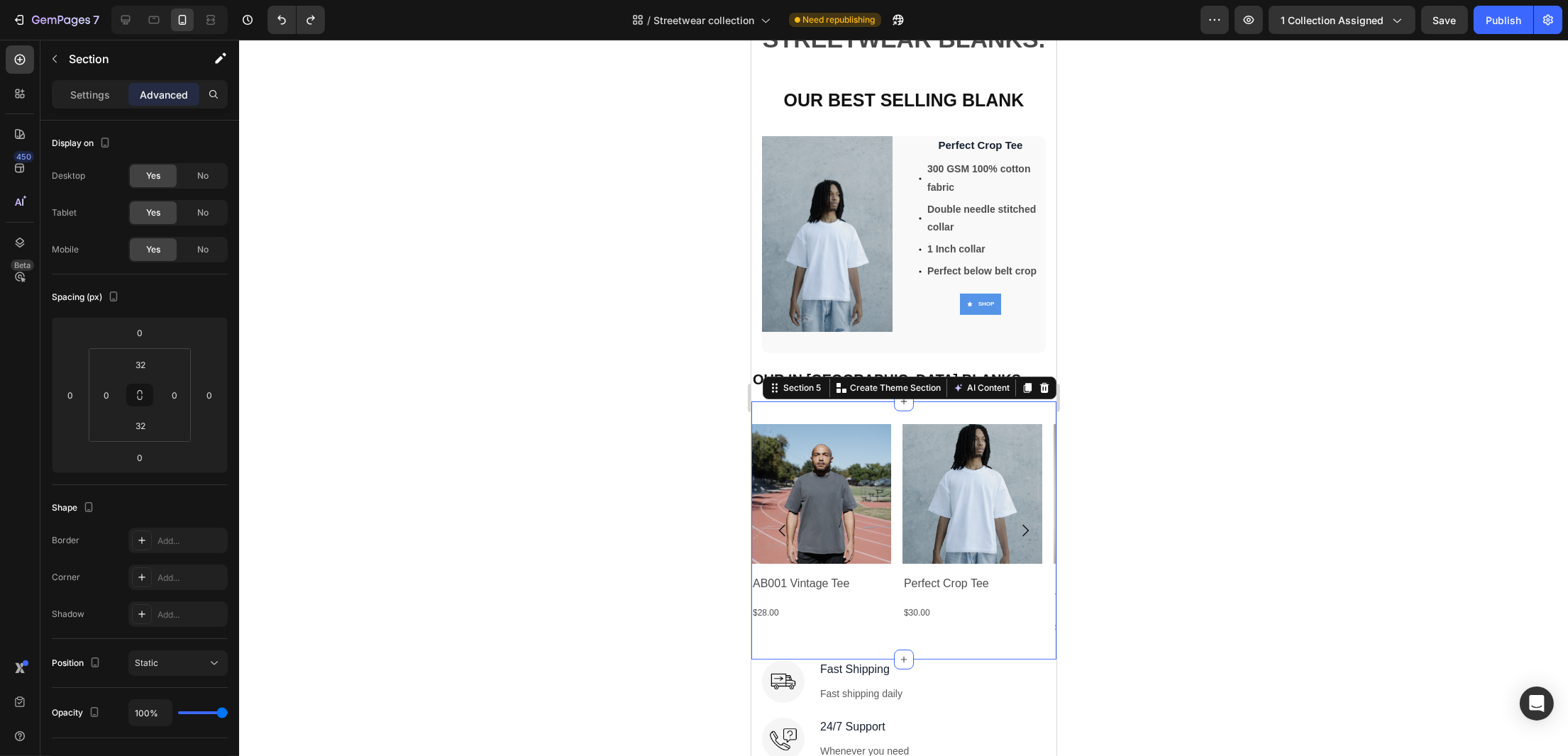
click at [994, 402] on div "Product Images AB001 Vintage Tee Product Title $28.00 Product Price Product Pri…" at bounding box center [903, 530] width 305 height 258
click at [146, 366] on input "32" at bounding box center [140, 365] width 28 height 22
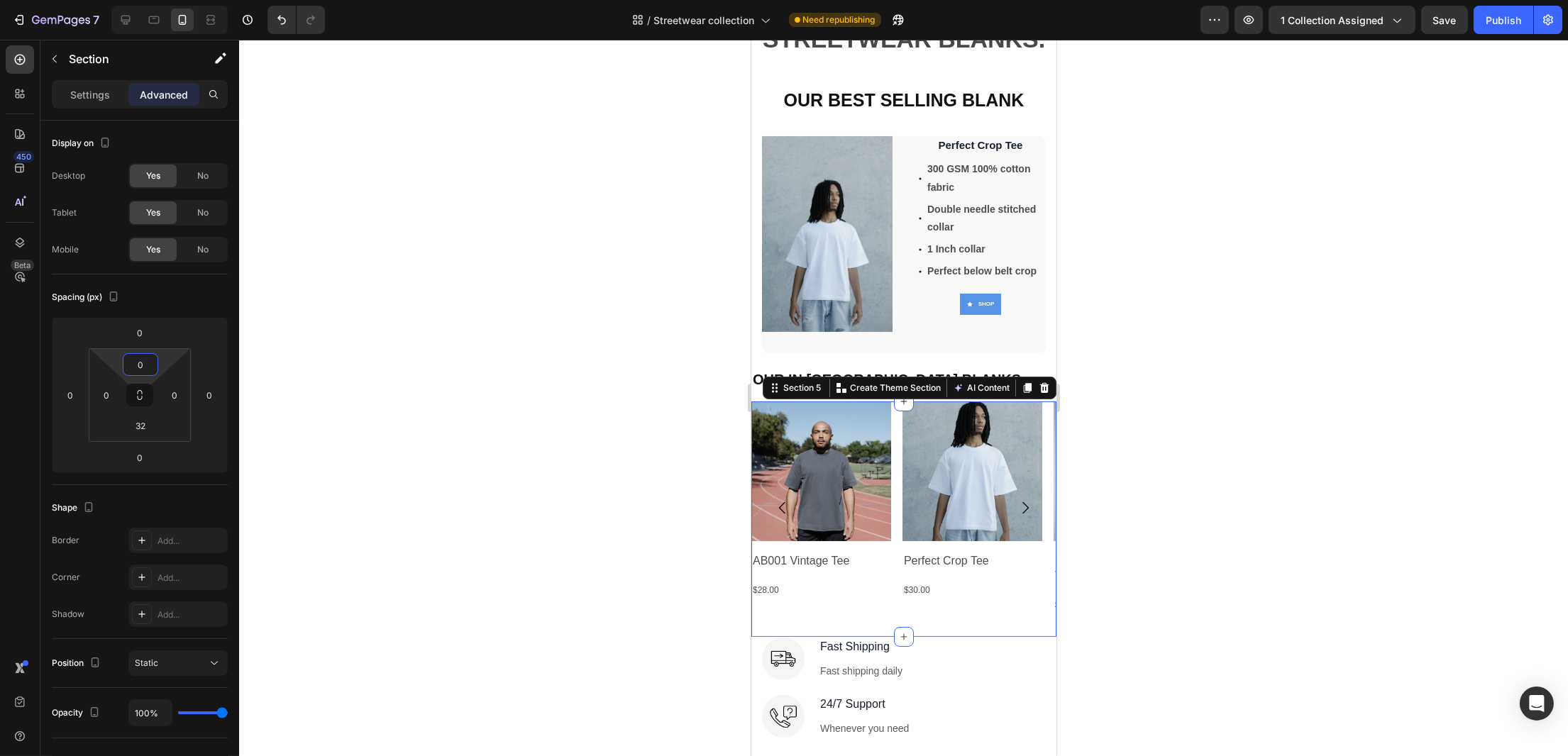
type input "0"
click at [413, 312] on div at bounding box center [903, 397] width 1329 height 716
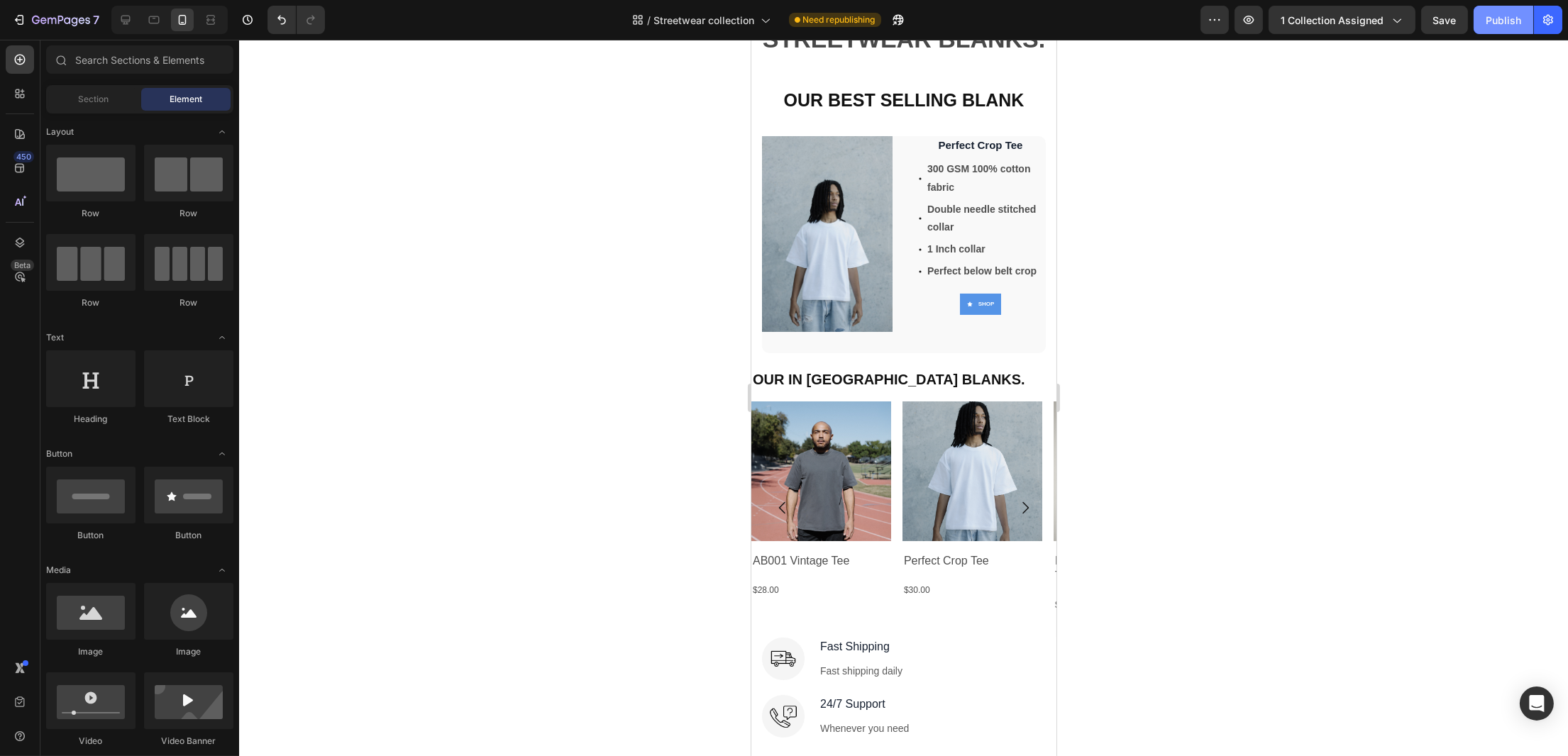
click at [1493, 17] on div "Publish" at bounding box center [1503, 20] width 35 height 15
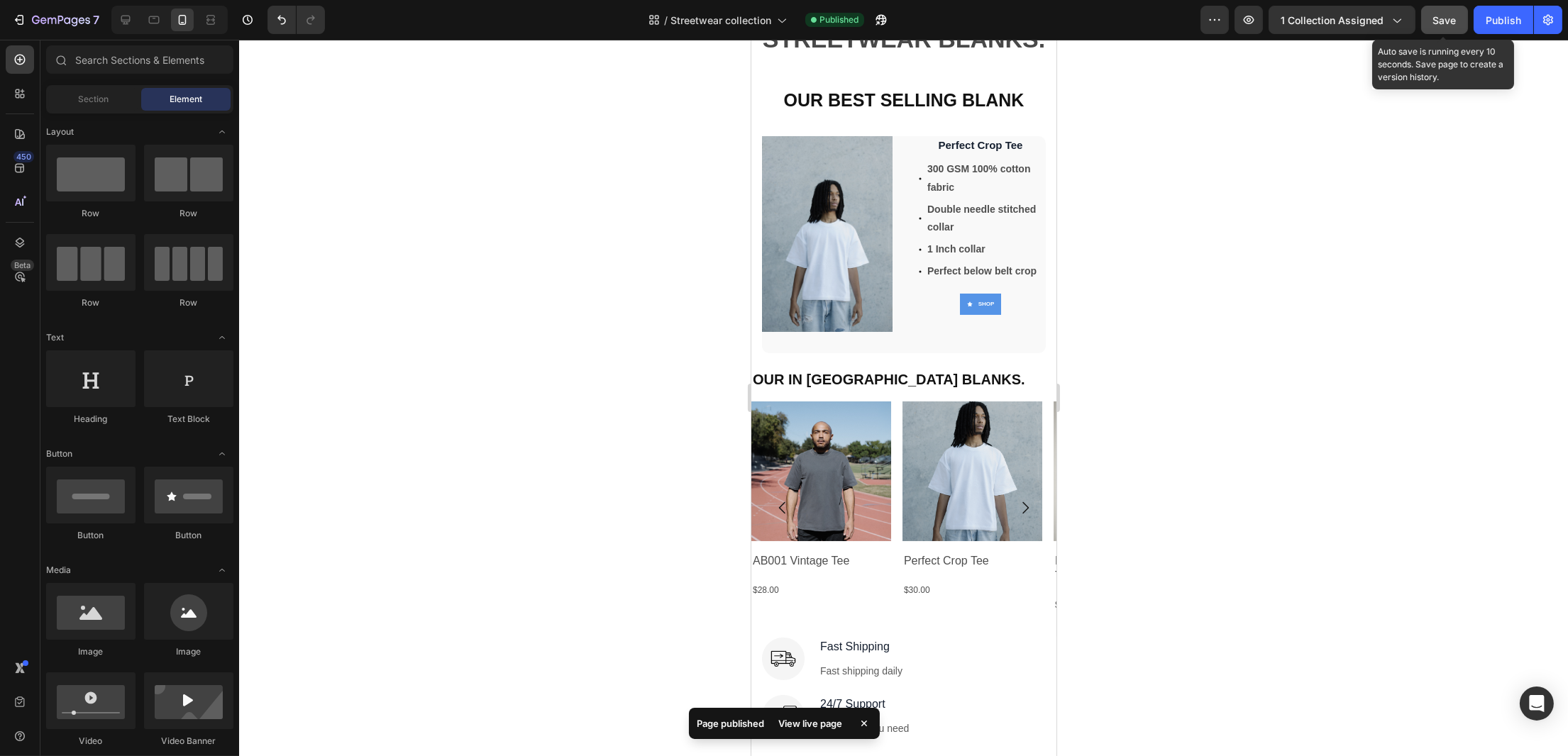
click at [1447, 30] on button "Save" at bounding box center [1445, 20] width 47 height 28
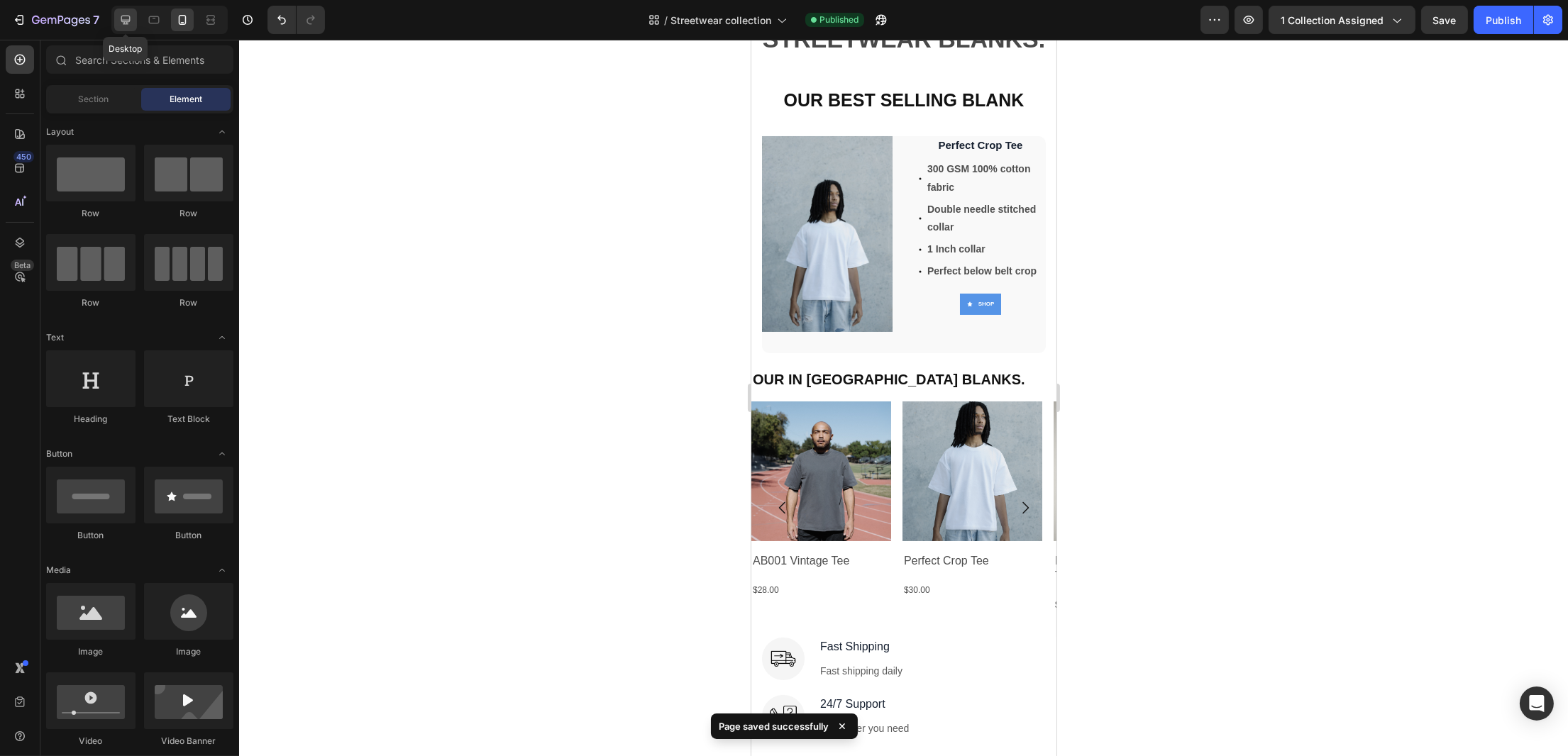
click at [124, 16] on icon at bounding box center [126, 20] width 9 height 9
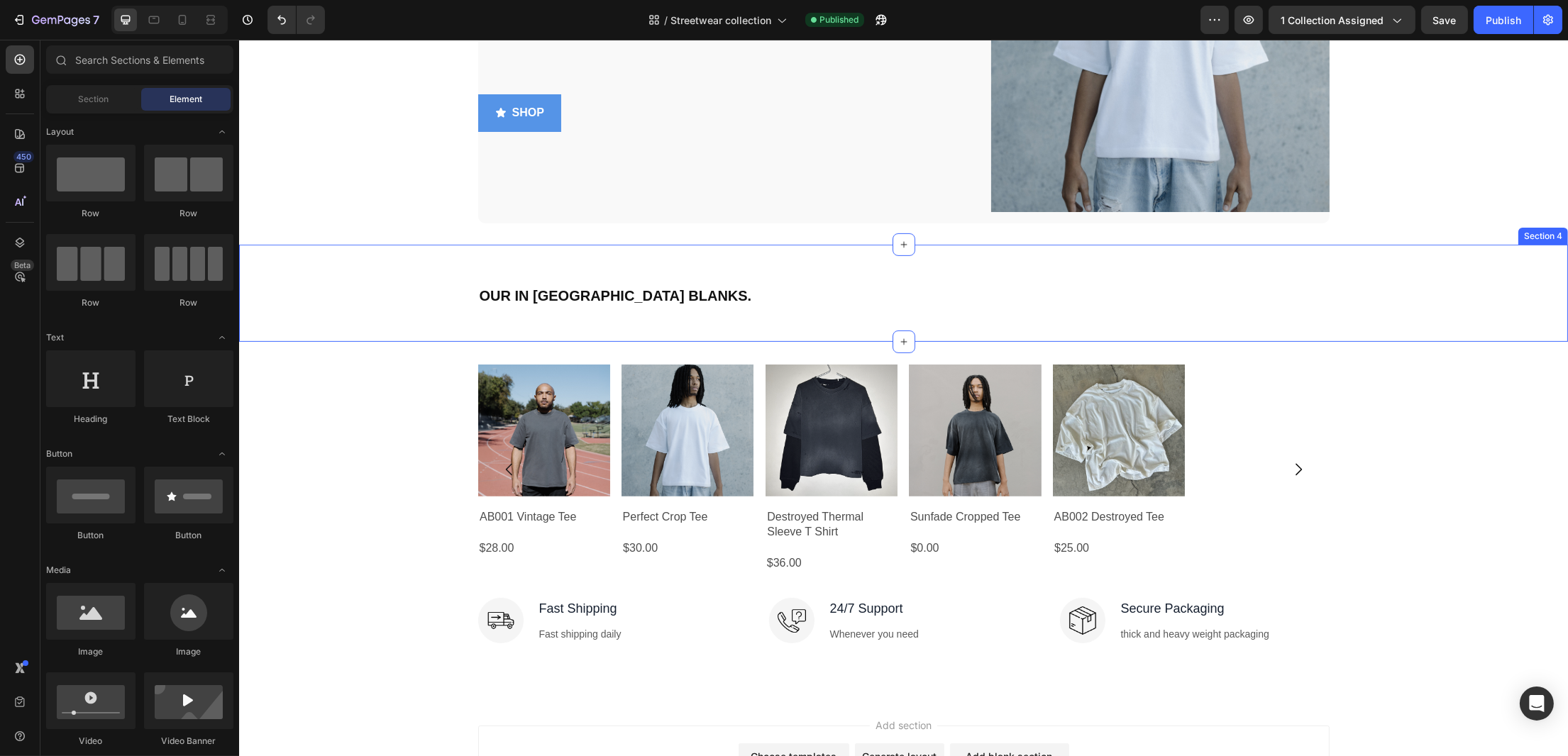
scroll to position [1246, 0]
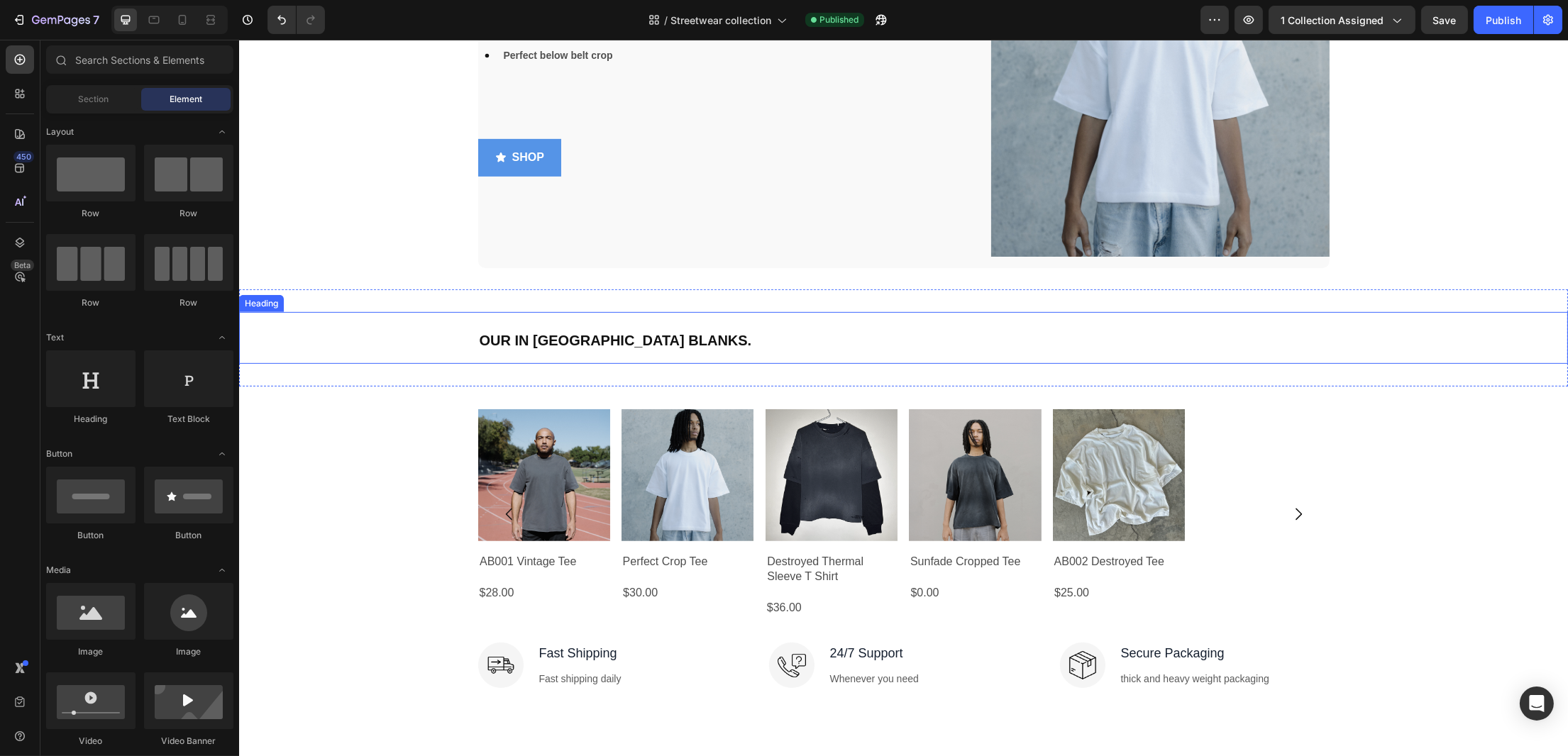
click at [775, 342] on h2 "OUR IN [GEOGRAPHIC_DATA] BLANKS." at bounding box center [903, 338] width 851 height 52
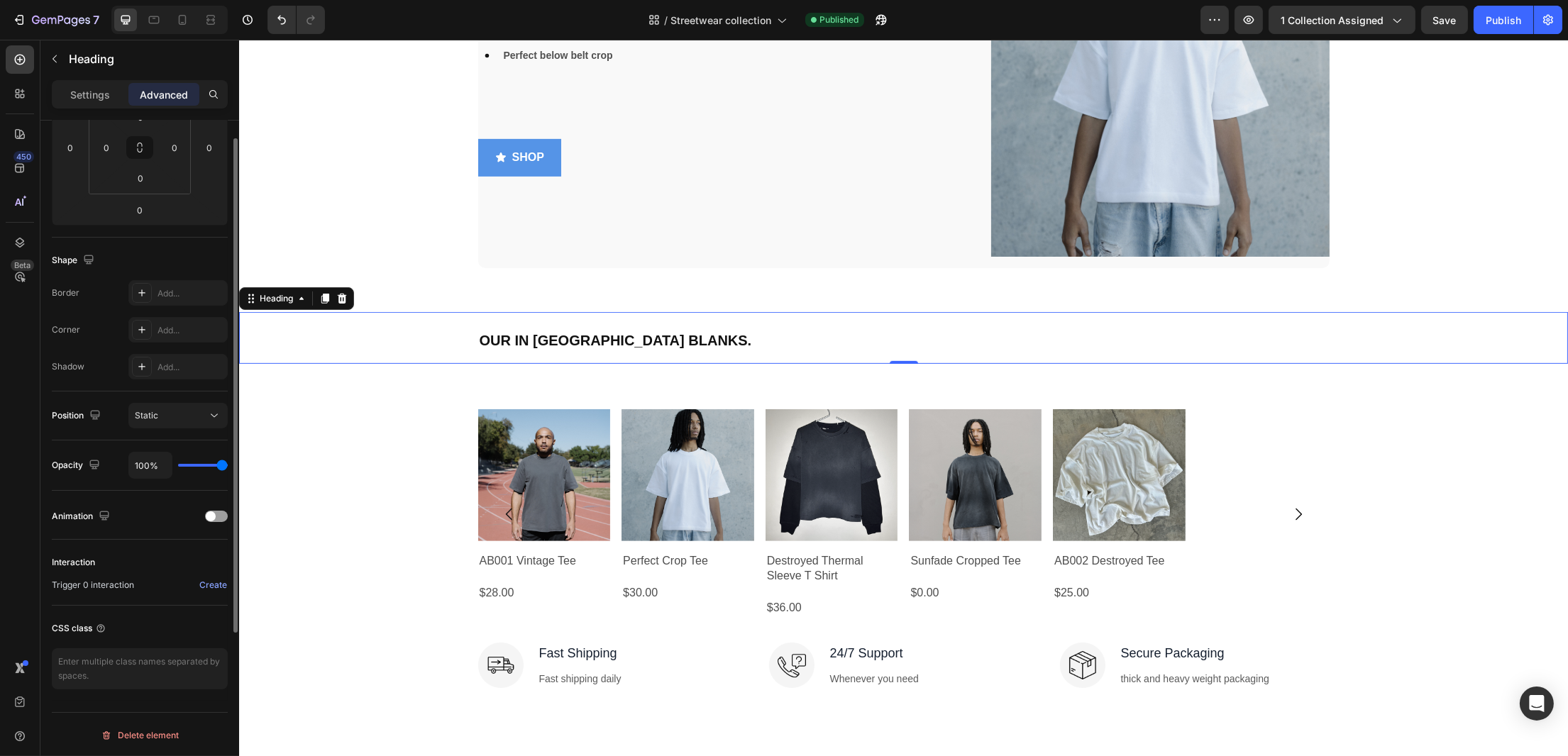
scroll to position [0, 0]
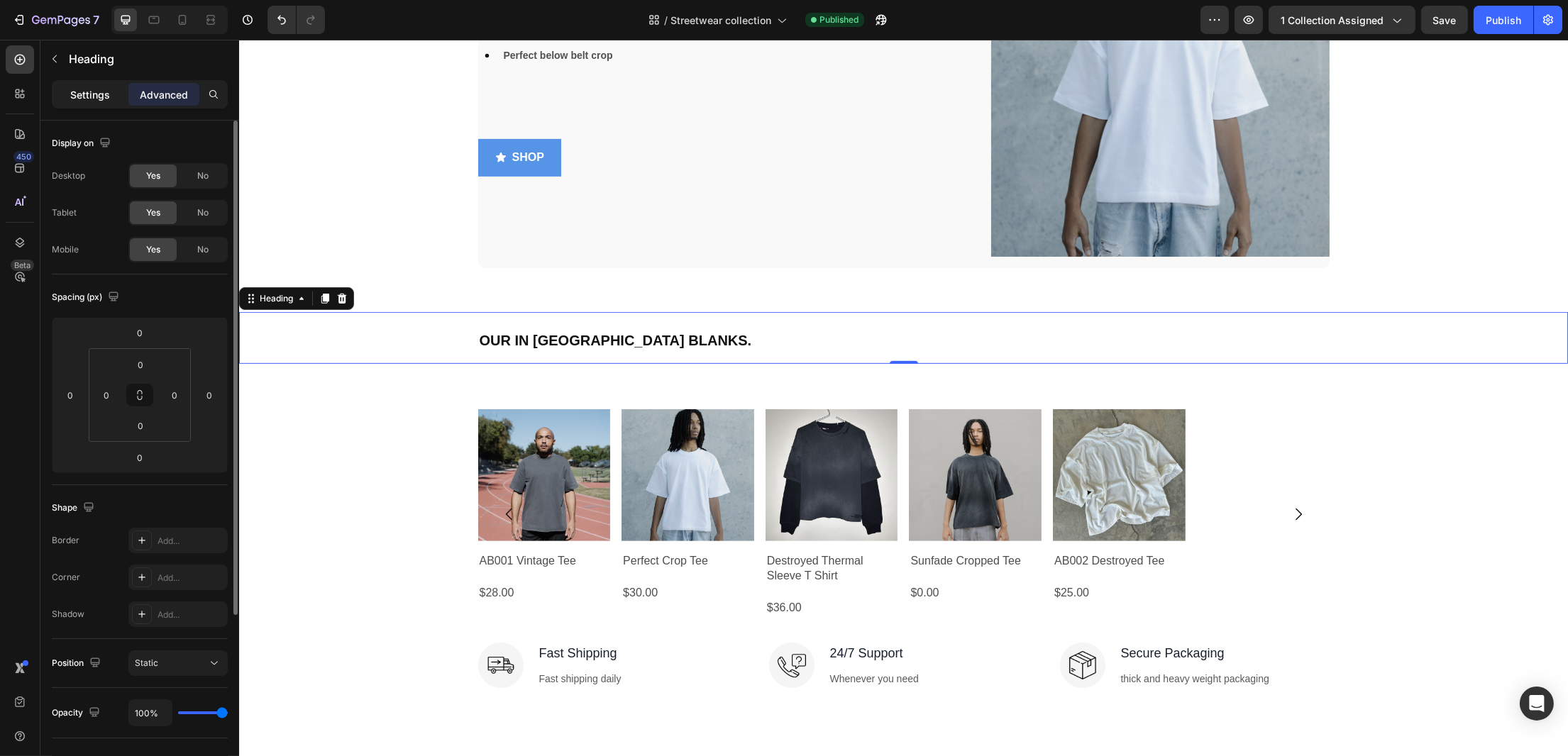
click at [86, 94] on p "Settings" at bounding box center [90, 94] width 40 height 15
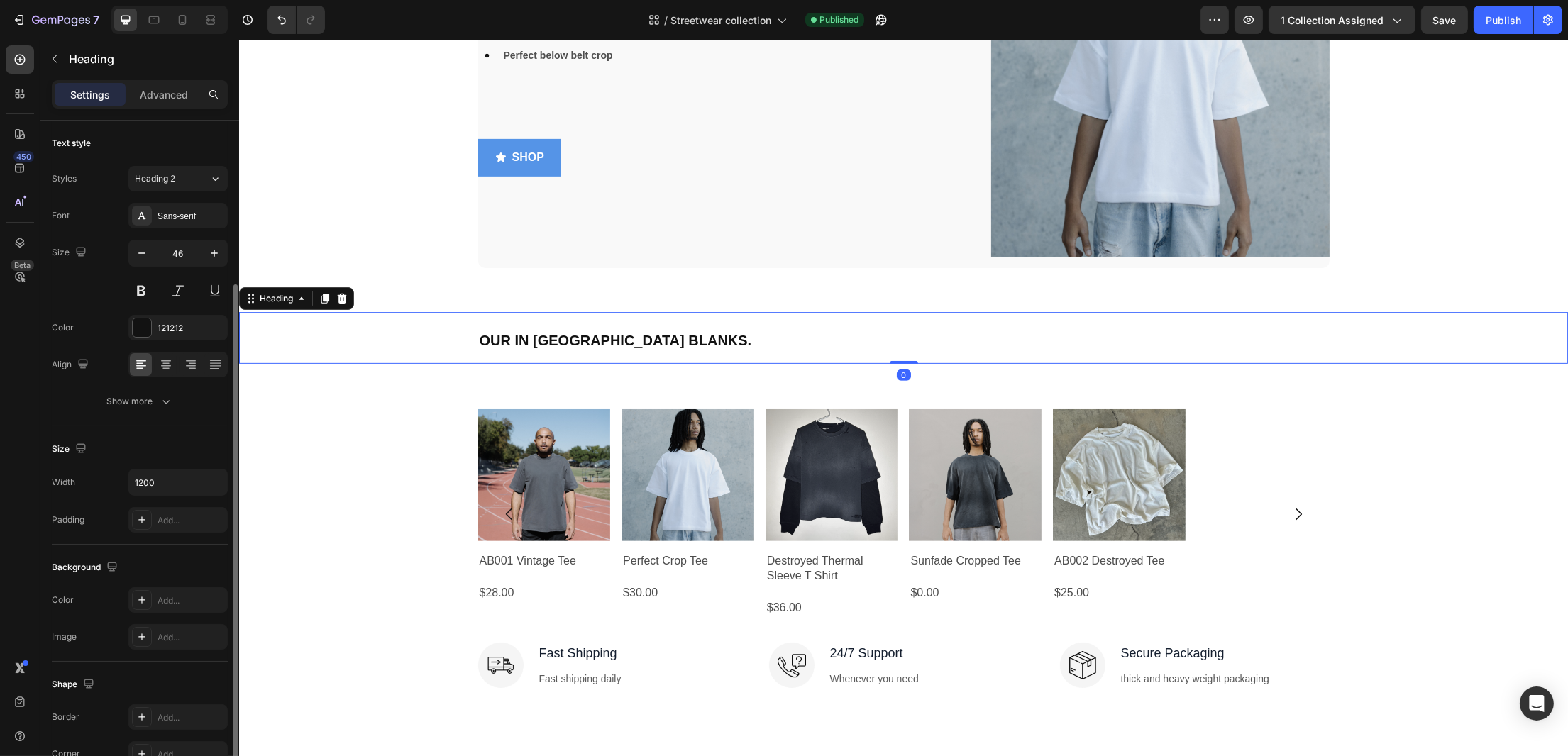
scroll to position [243, 0]
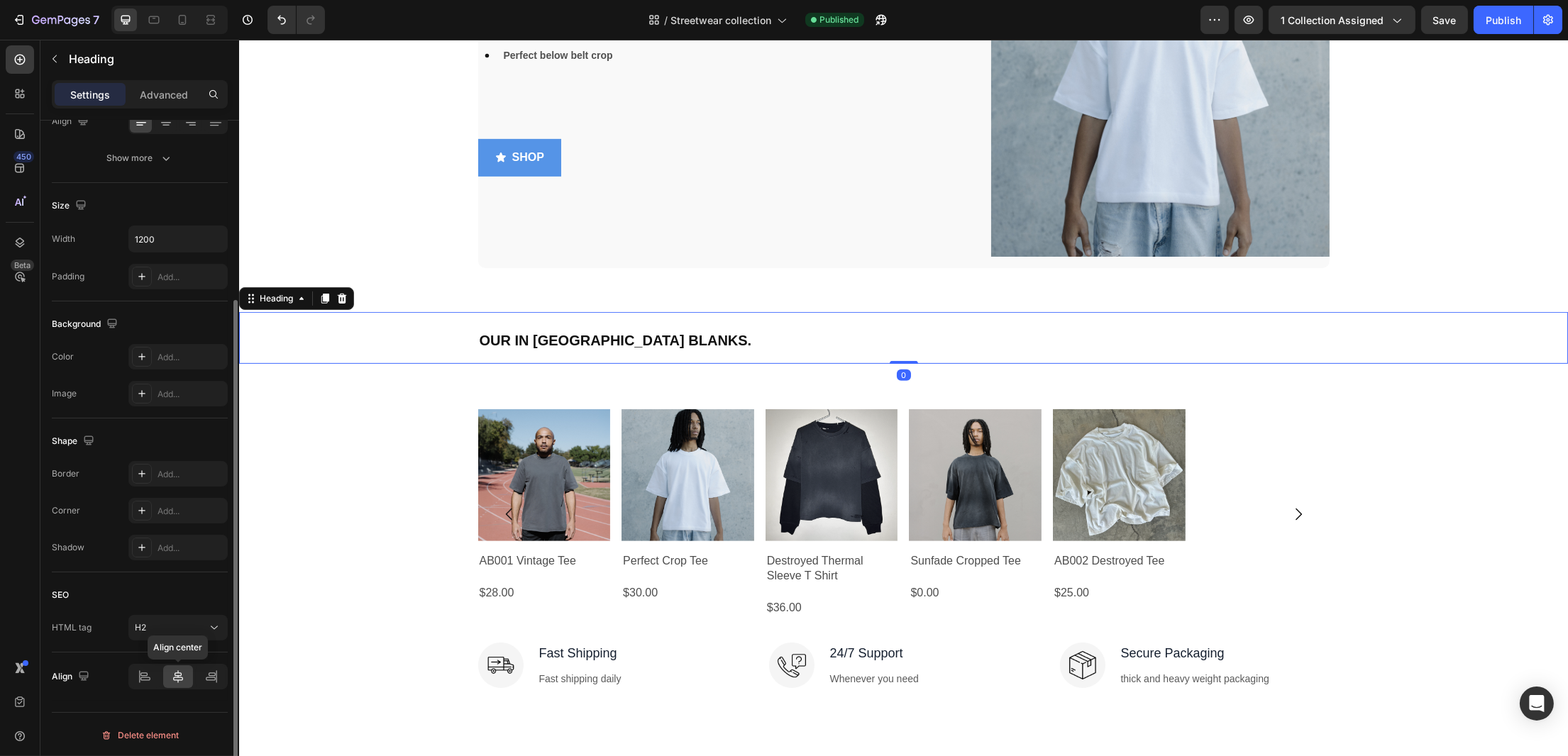
click at [179, 675] on icon at bounding box center [179, 677] width 10 height 13
click at [373, 325] on div "OUR IN [GEOGRAPHIC_DATA] BLANKS." at bounding box center [902, 338] width 1329 height 52
click at [147, 681] on icon at bounding box center [145, 677] width 14 height 14
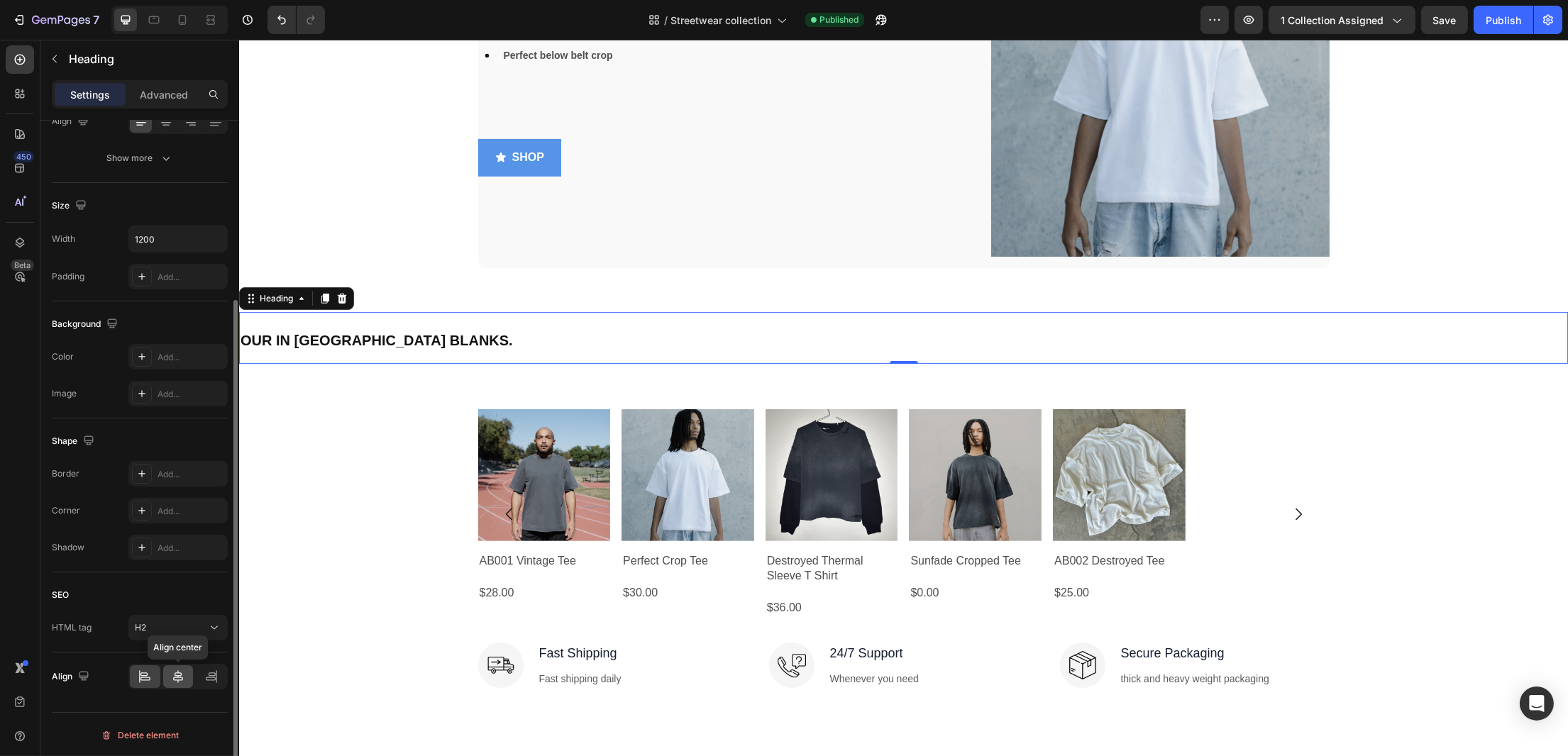
click at [183, 673] on icon at bounding box center [178, 677] width 14 height 14
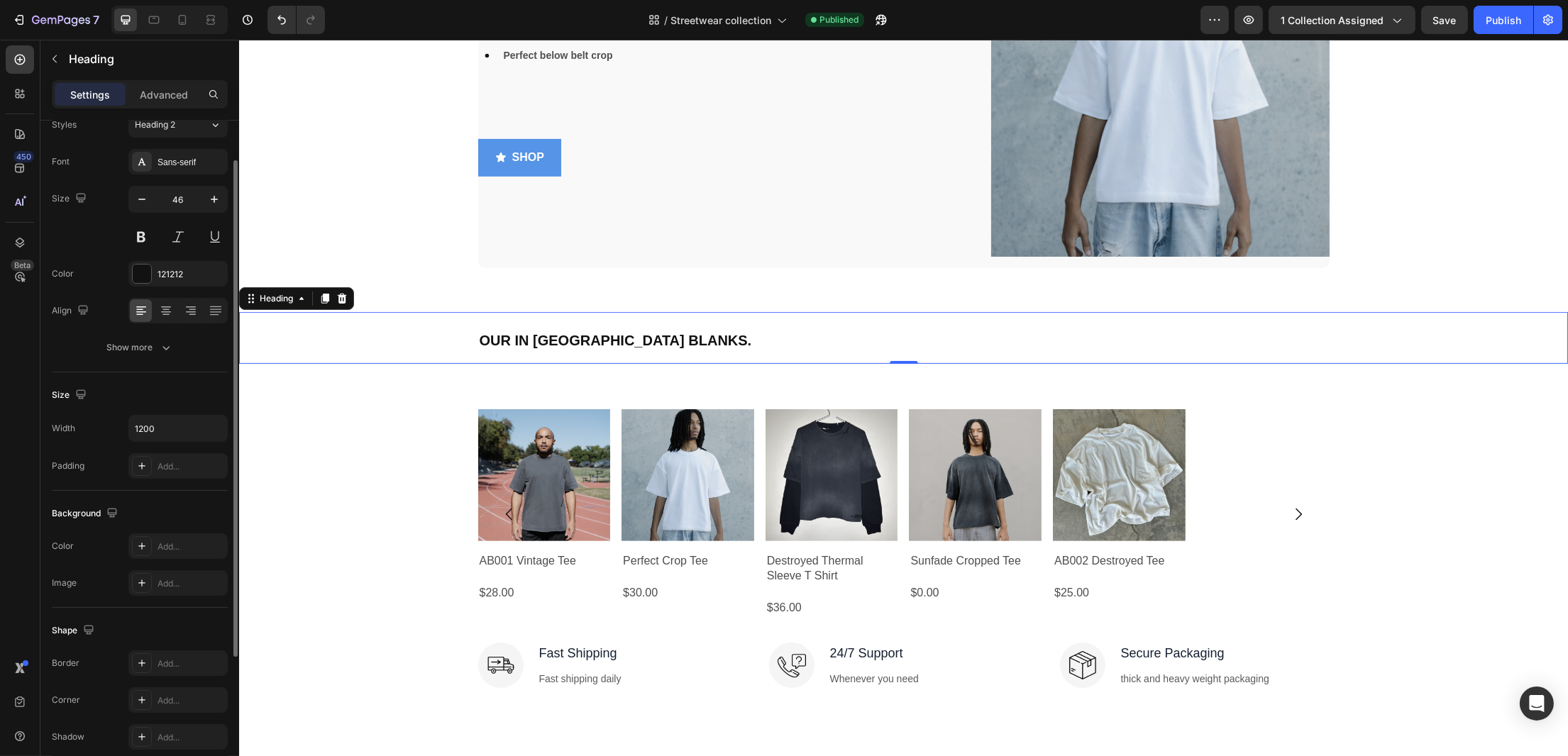
scroll to position [0, 0]
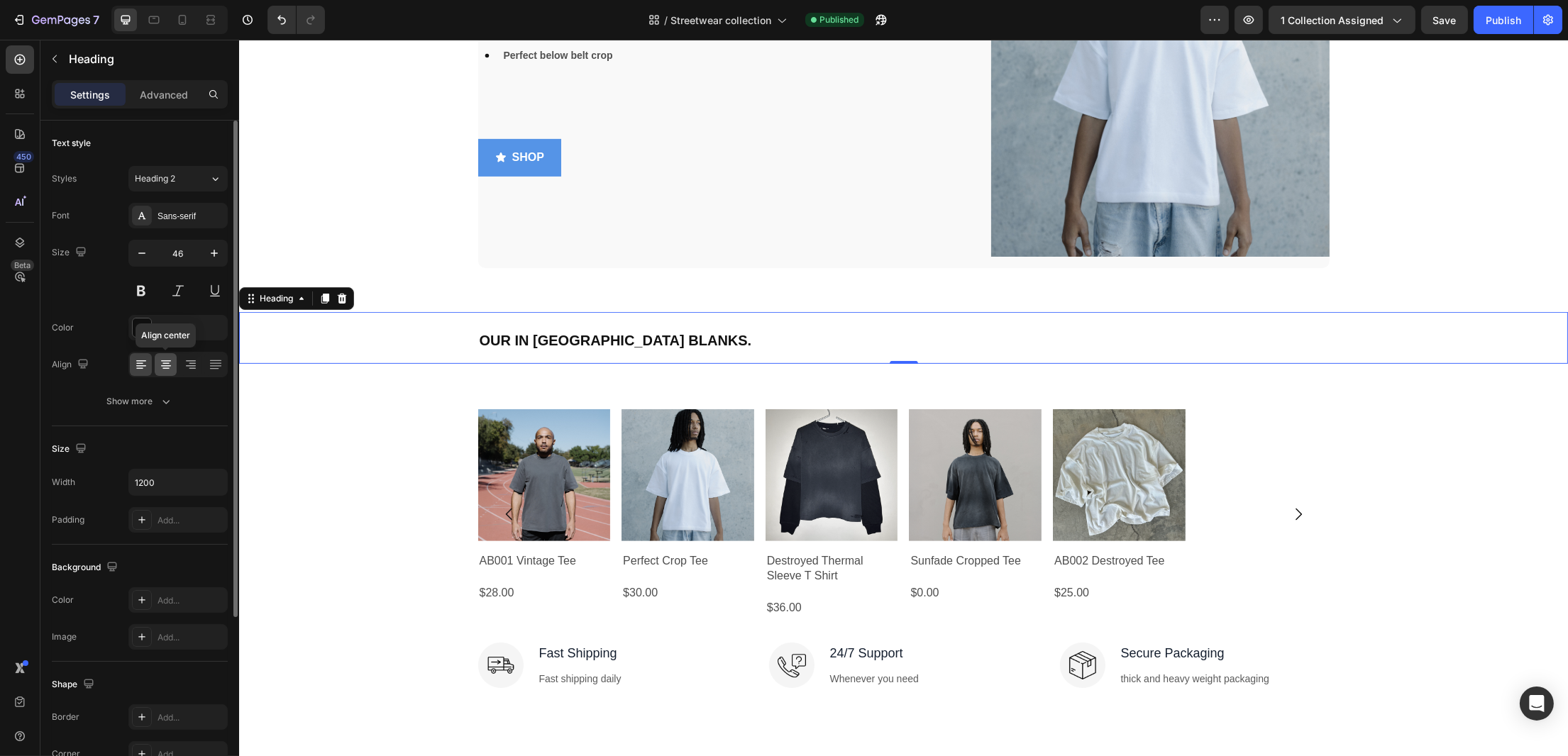
click at [163, 360] on icon at bounding box center [166, 365] width 14 height 14
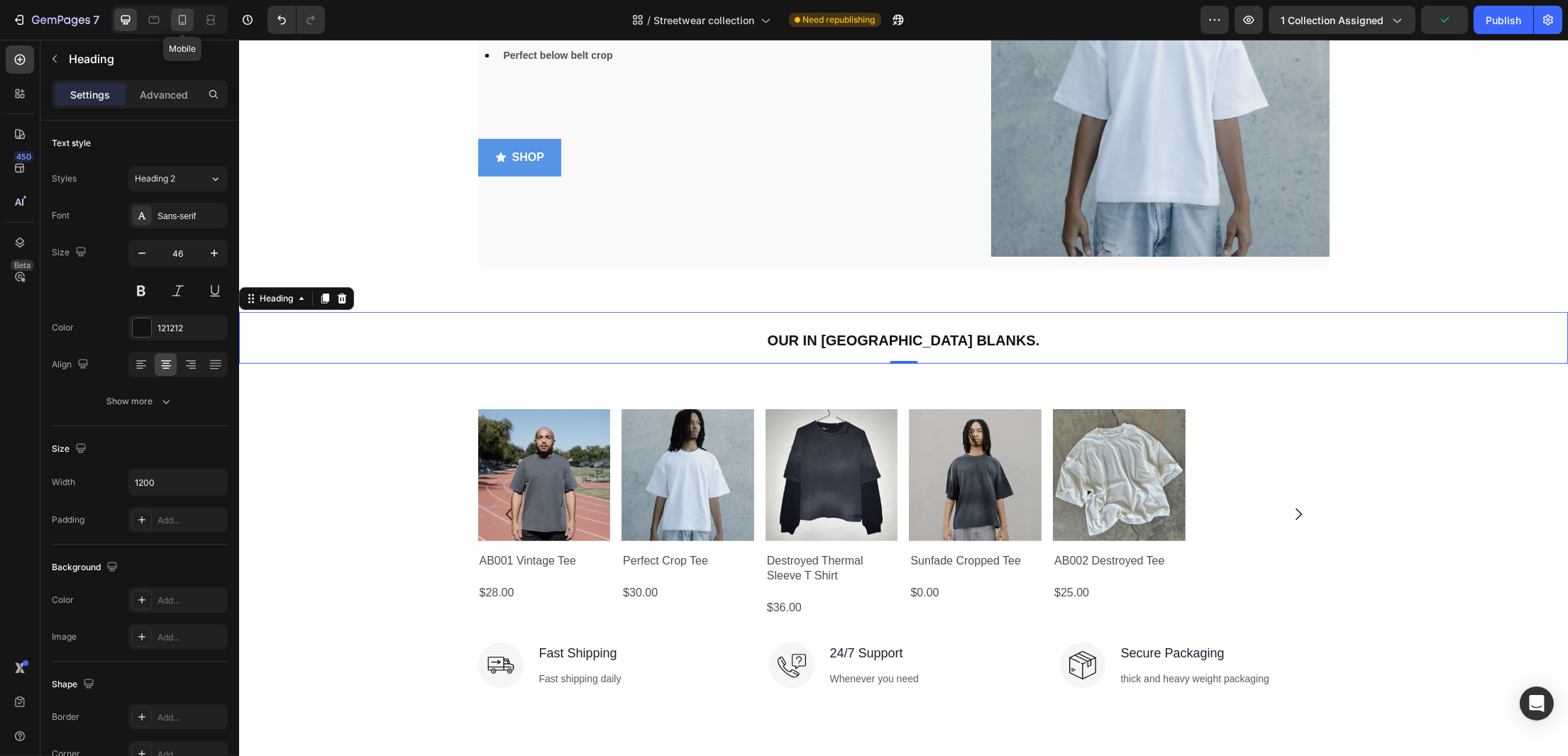
click at [176, 16] on icon at bounding box center [182, 20] width 14 height 14
type input "41"
type input "100%"
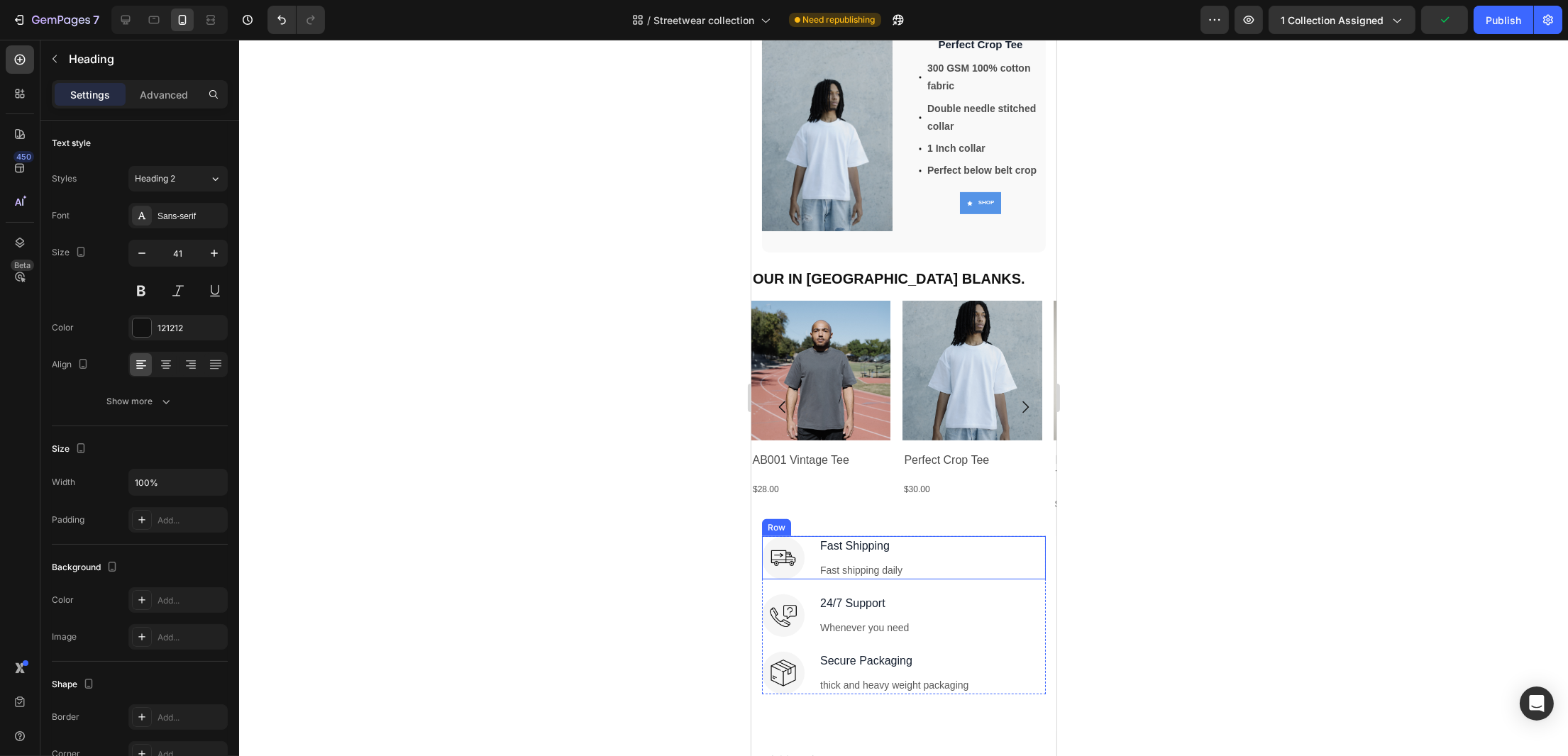
scroll to position [949, 0]
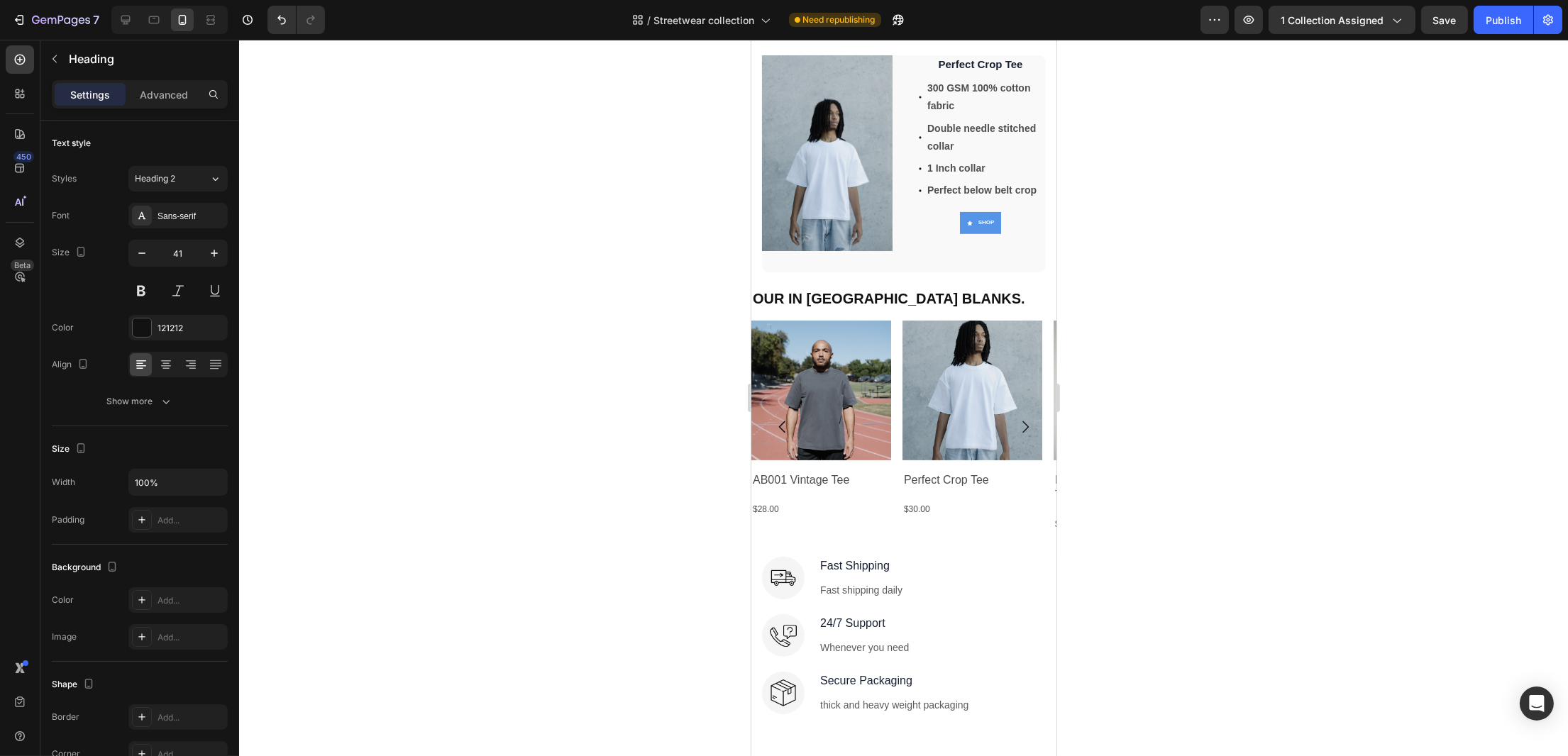
click at [1035, 284] on p "OUR IN [GEOGRAPHIC_DATA] BLANKS." at bounding box center [903, 296] width 303 height 42
click at [166, 368] on icon at bounding box center [166, 369] width 7 height 2
click at [427, 406] on div at bounding box center [903, 397] width 1329 height 716
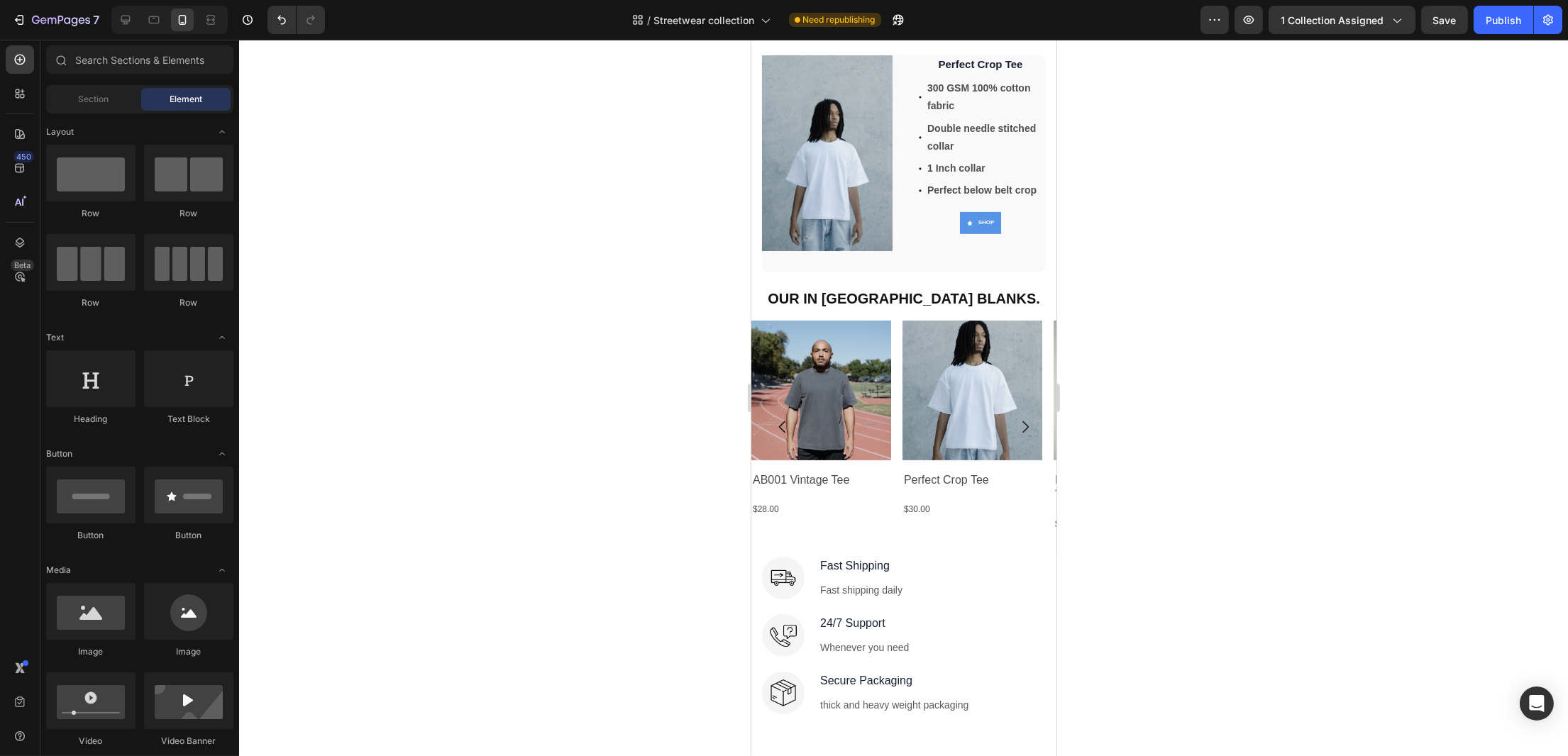
click at [1157, 308] on div at bounding box center [903, 397] width 1329 height 716
click at [1515, 23] on div "Publish" at bounding box center [1503, 20] width 35 height 15
click at [1255, 254] on div at bounding box center [903, 397] width 1329 height 716
click at [898, 447] on div "Product Images AB001 Vintage Tee Product Title $28.00 Product Price Product Pri…" at bounding box center [903, 427] width 305 height 213
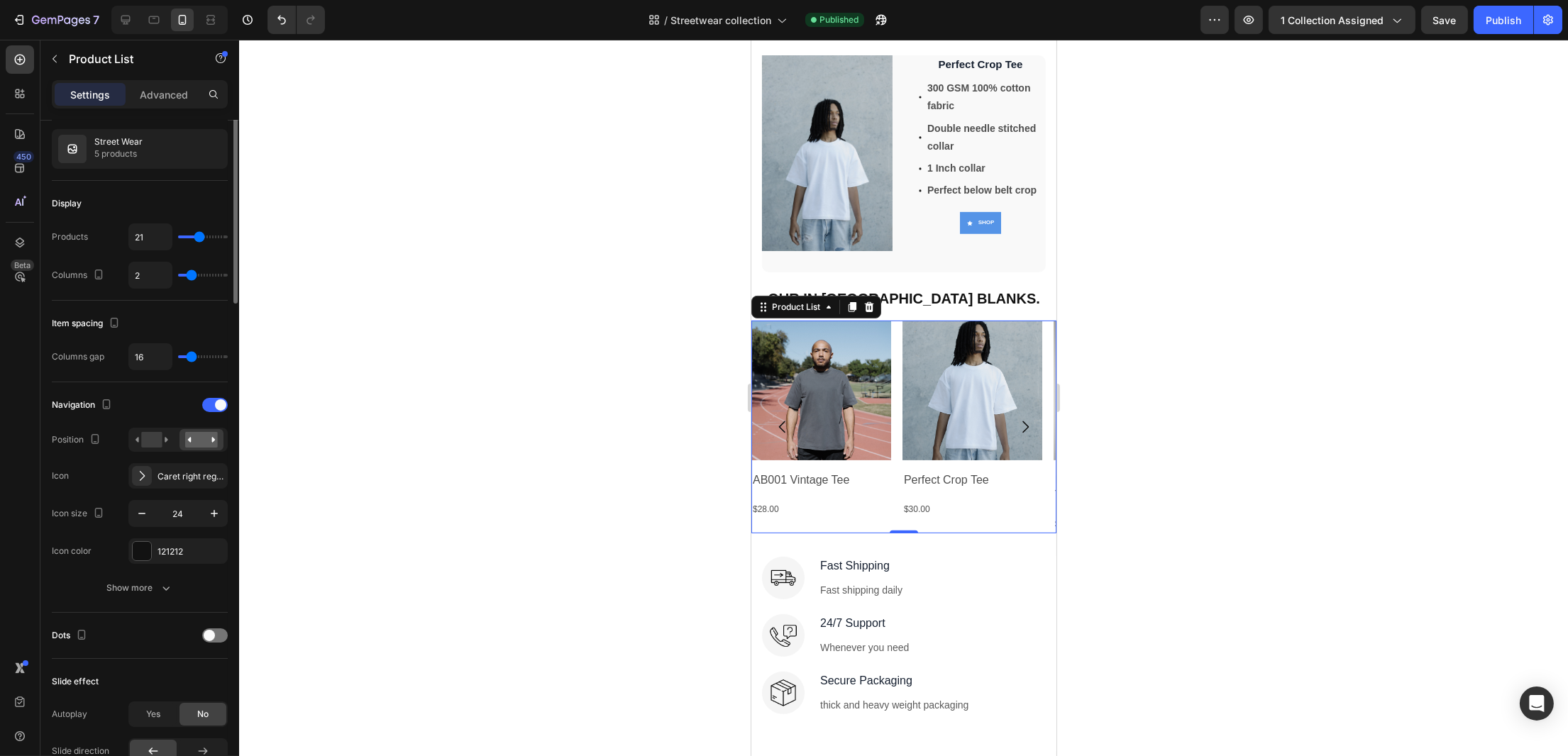
scroll to position [0, 0]
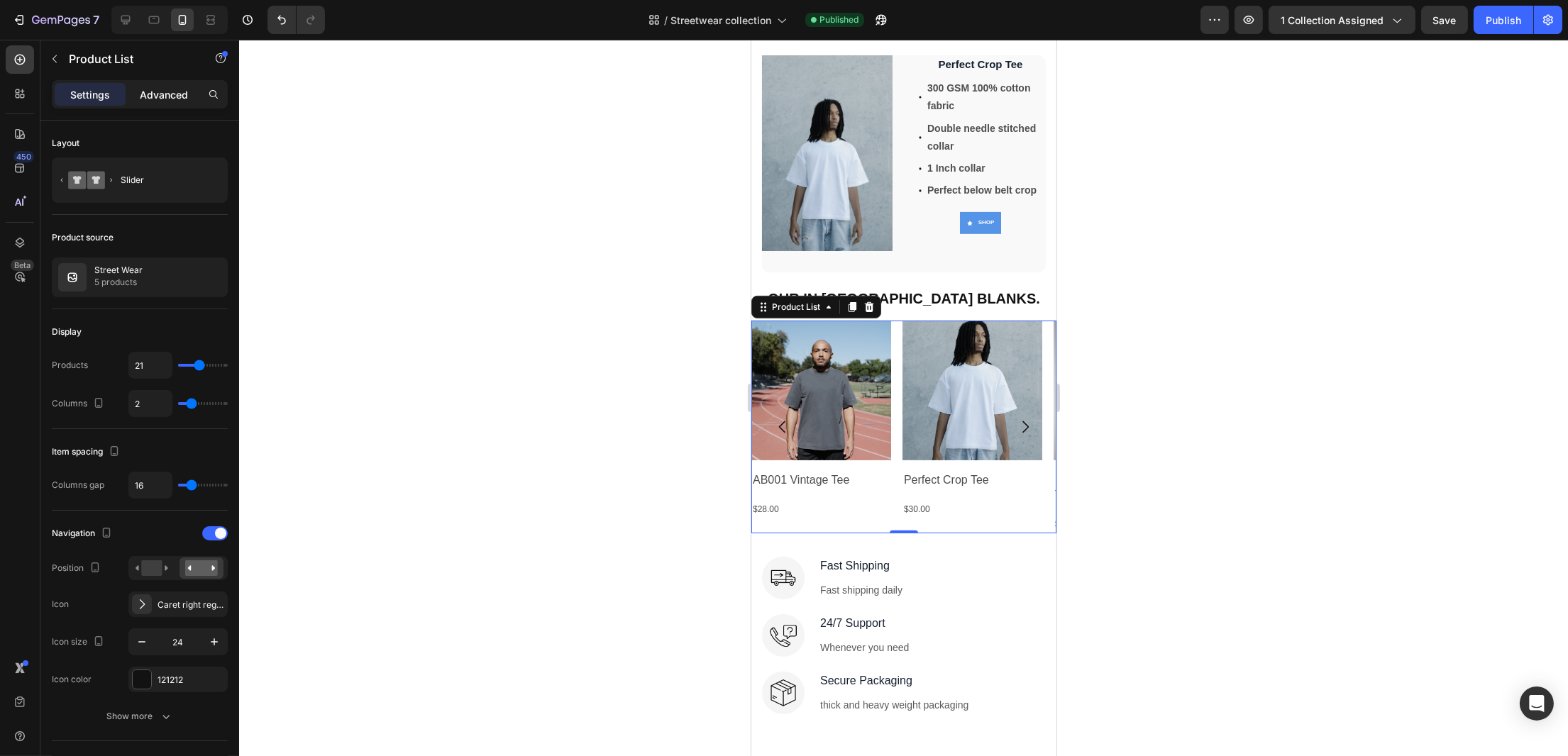
click at [162, 98] on p "Advanced" at bounding box center [164, 94] width 48 height 15
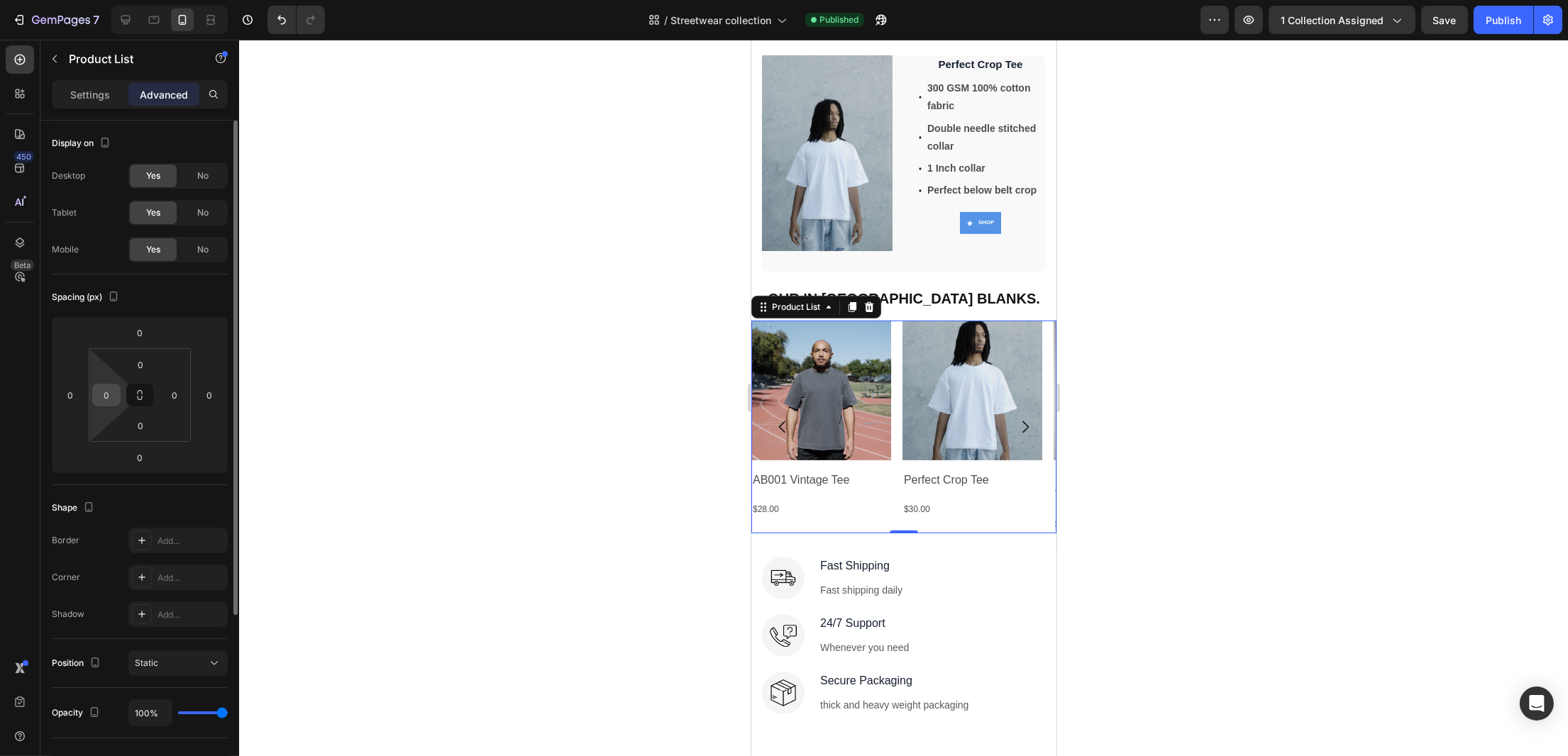
click at [97, 404] on div "0" at bounding box center [106, 395] width 28 height 22
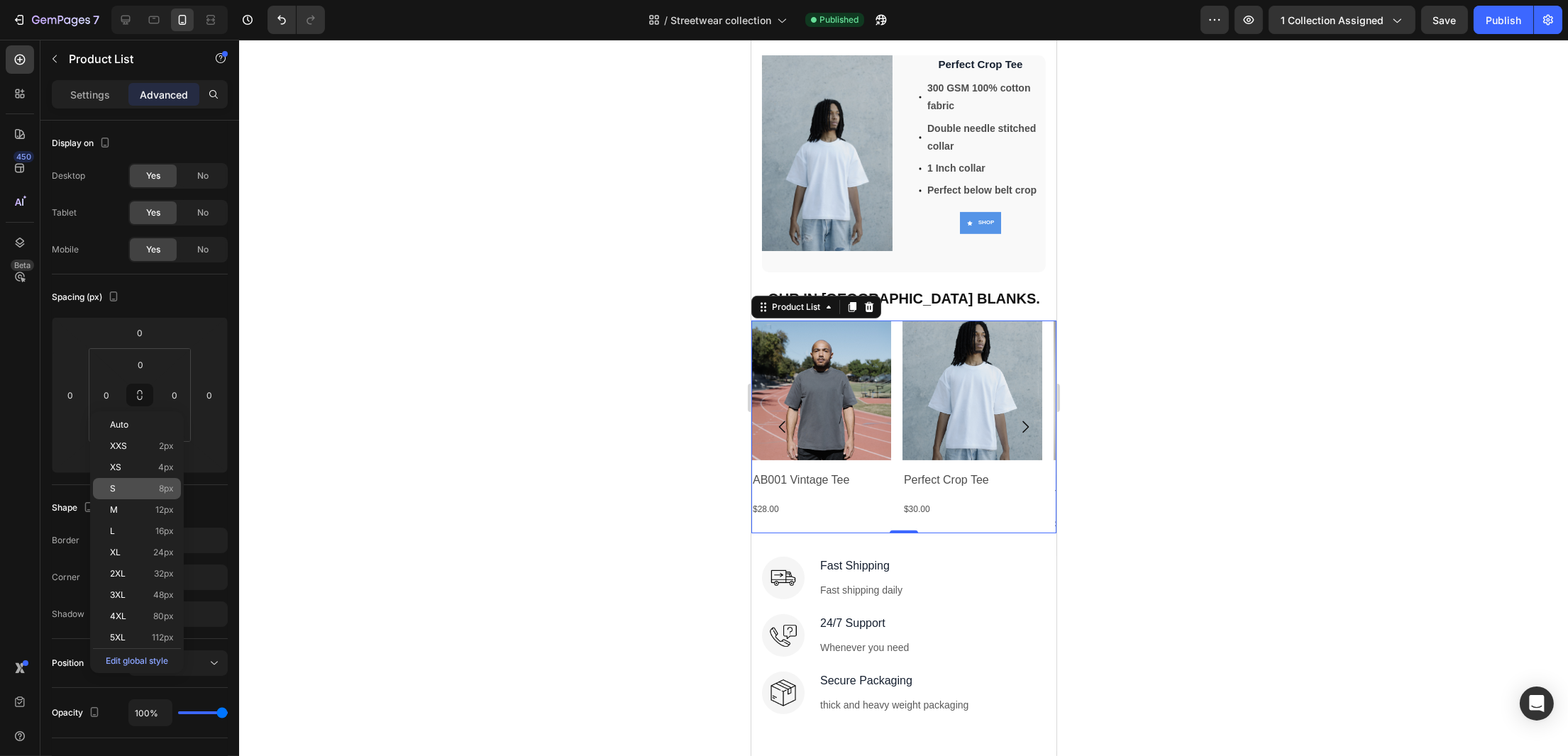
click at [125, 490] on p "S 8px" at bounding box center [142, 489] width 64 height 10
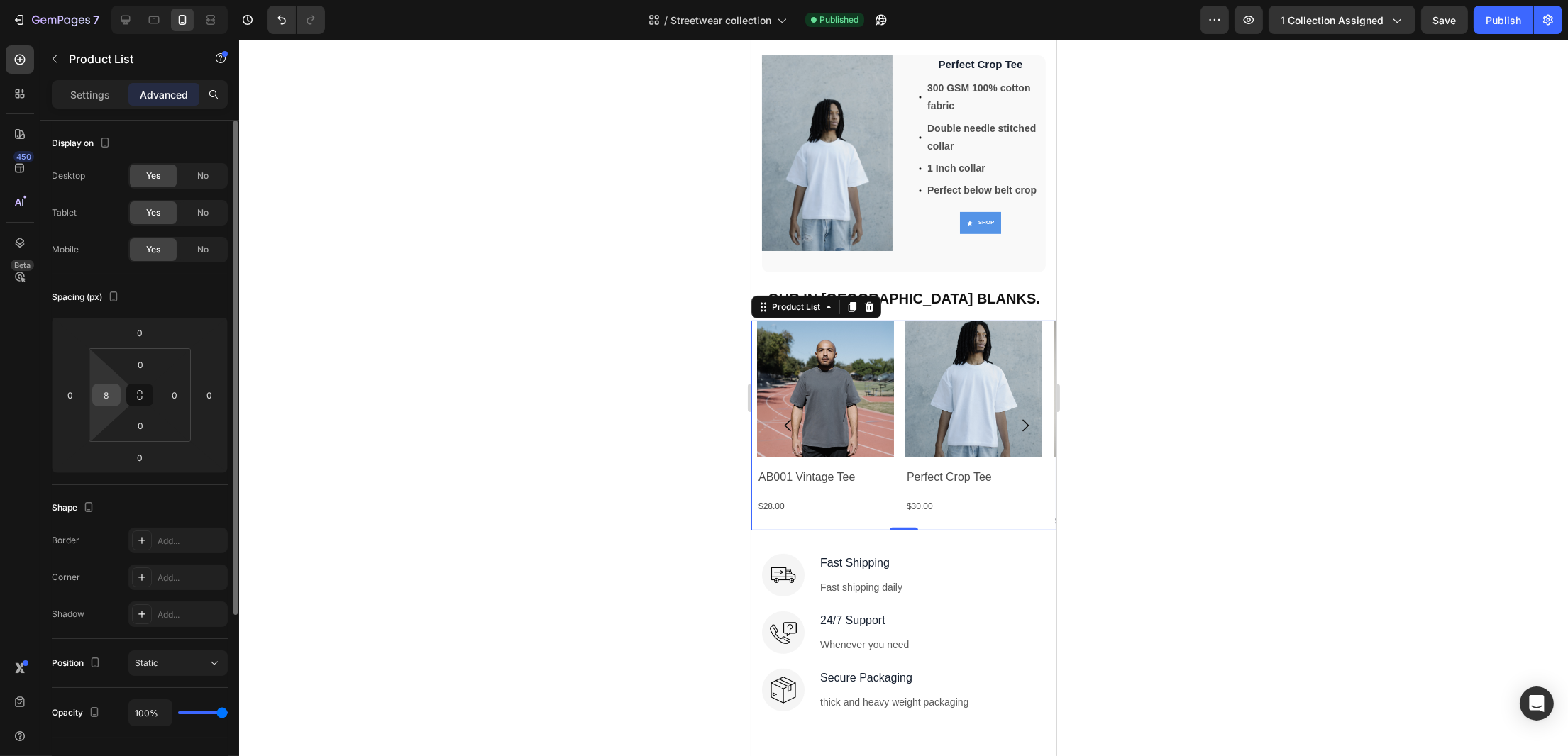
click at [110, 400] on input "8" at bounding box center [106, 395] width 22 height 22
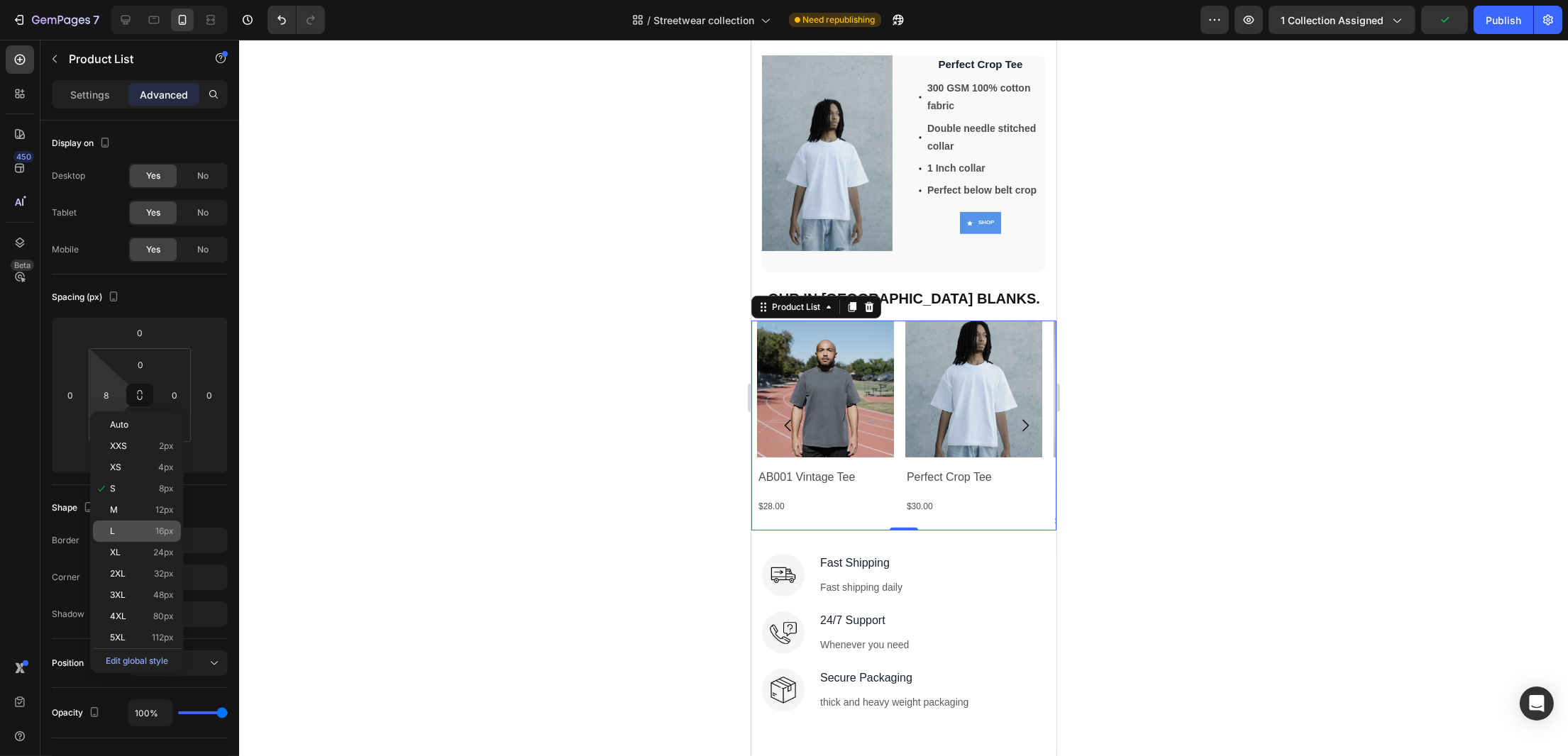
click at [122, 522] on div "L 16px" at bounding box center [137, 531] width 88 height 22
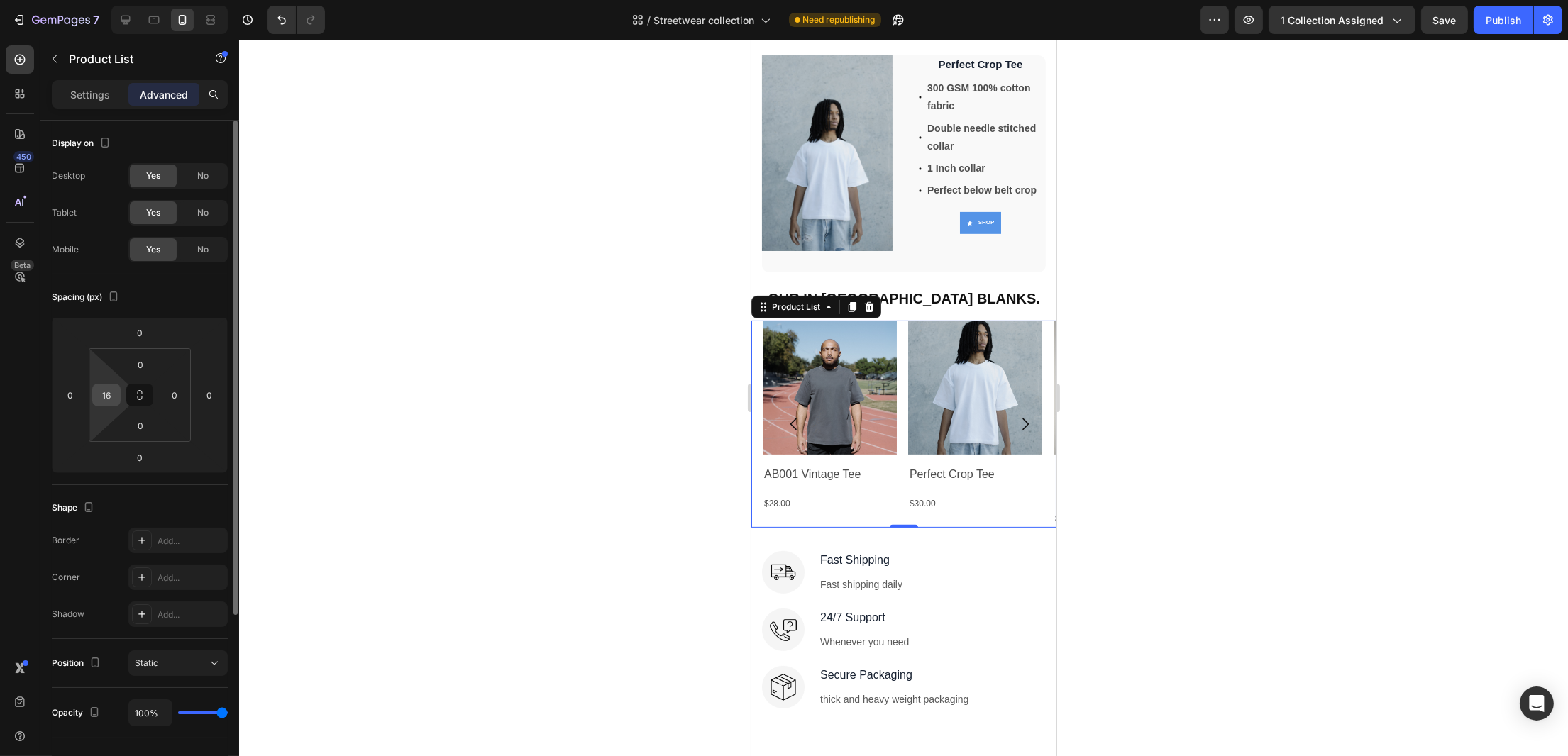
click at [113, 398] on input "16" at bounding box center [106, 395] width 22 height 22
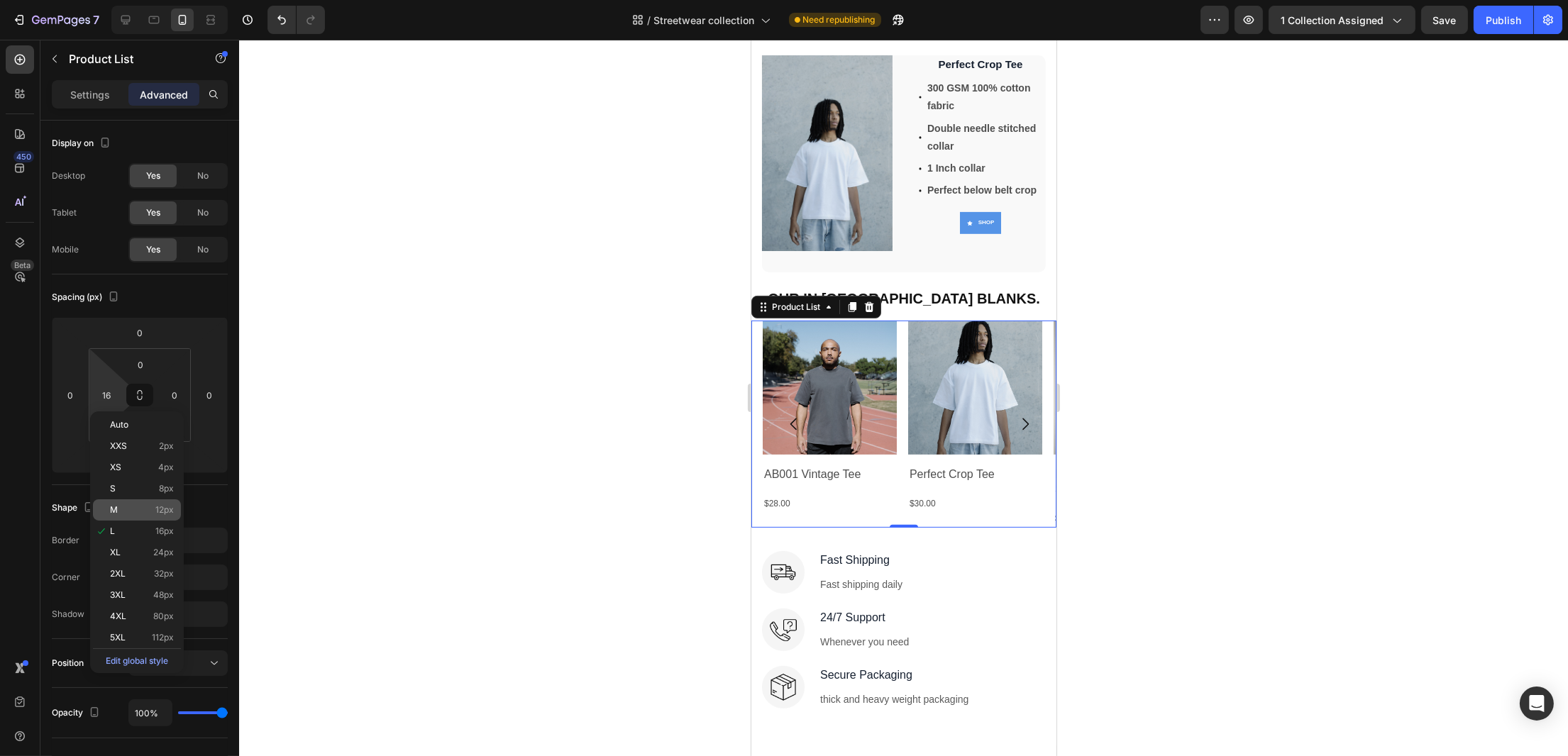
click at [116, 507] on span "M" at bounding box center [114, 510] width 8 height 10
type input "12"
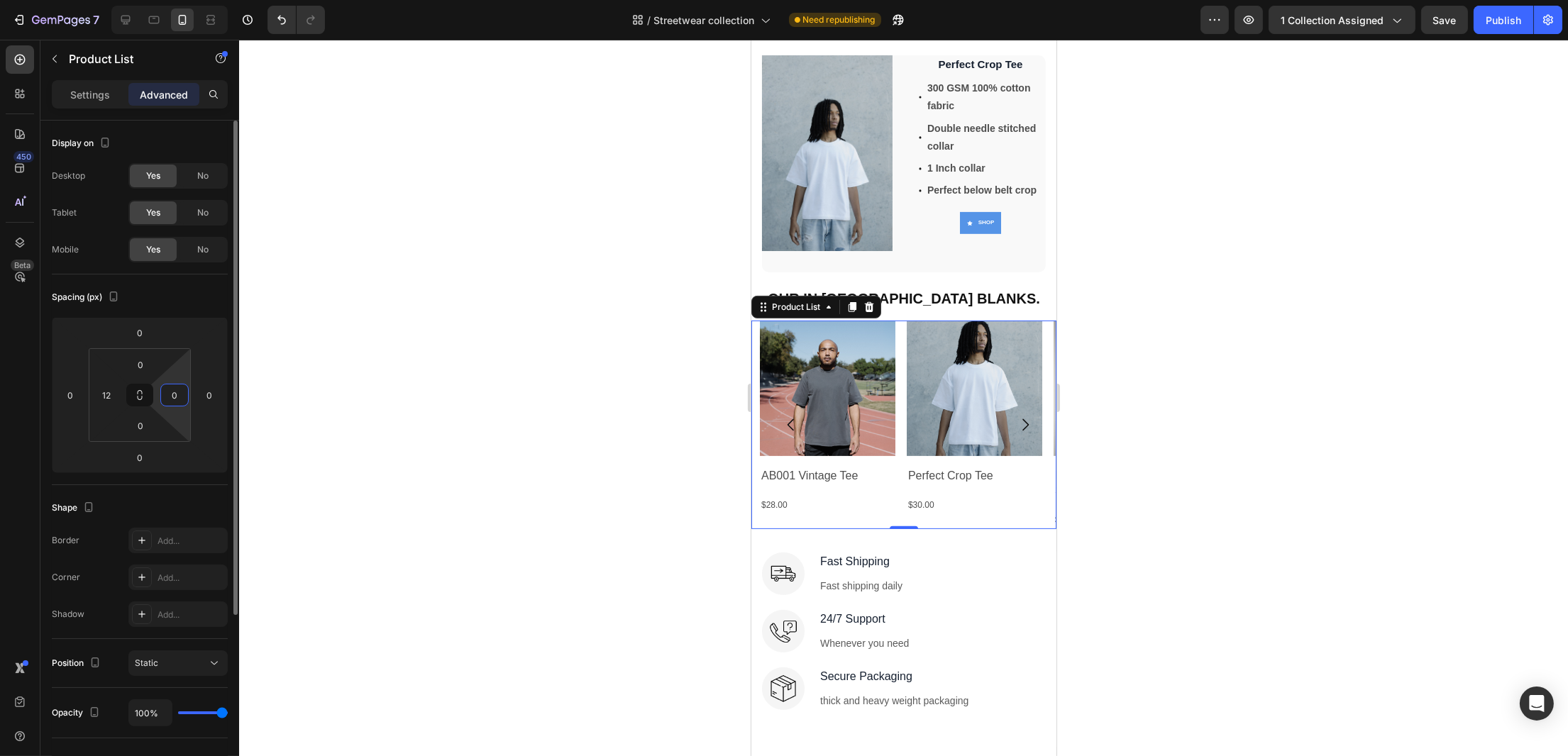
click at [170, 404] on input "0" at bounding box center [174, 395] width 22 height 22
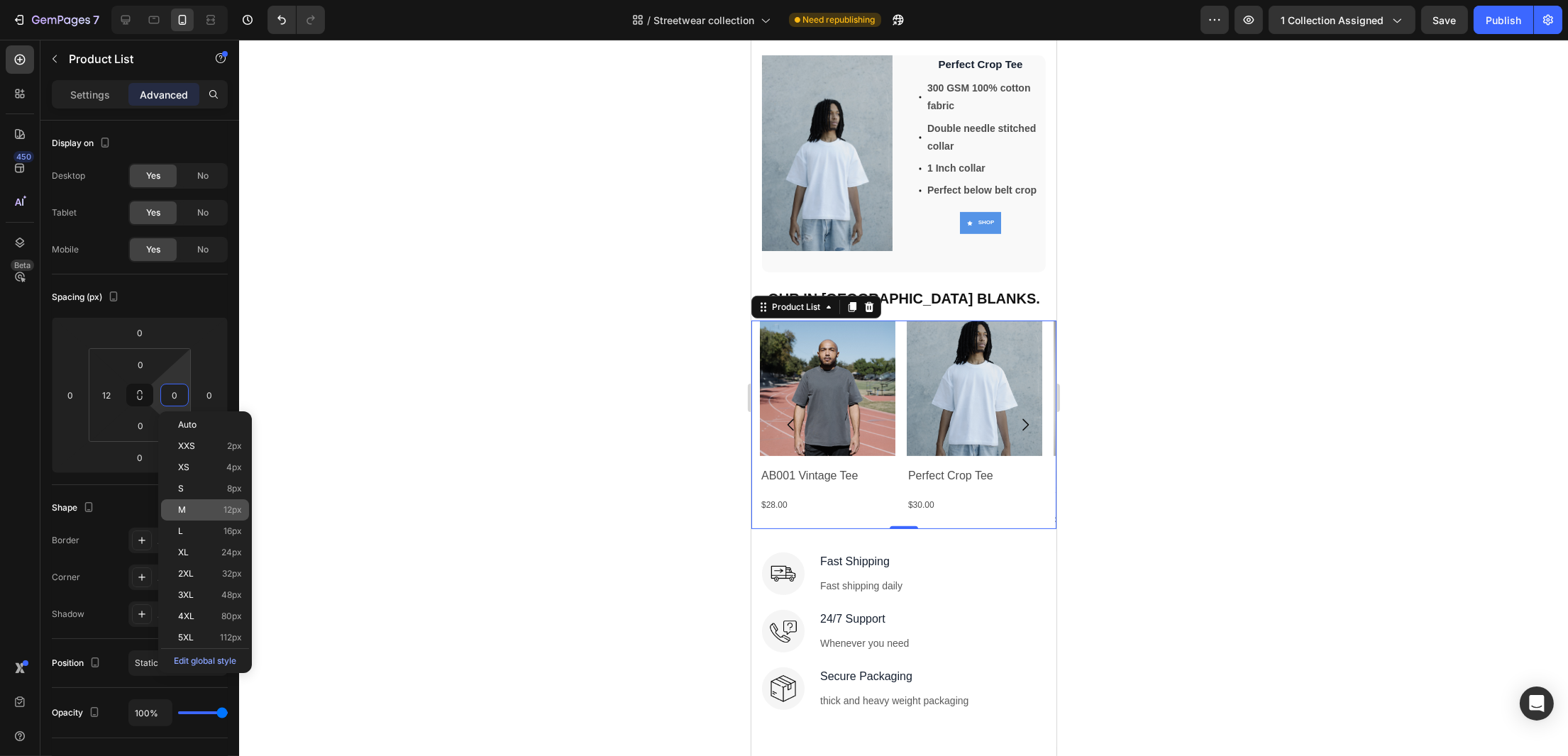
click at [188, 509] on p "M 12px" at bounding box center [210, 510] width 64 height 10
type input "12"
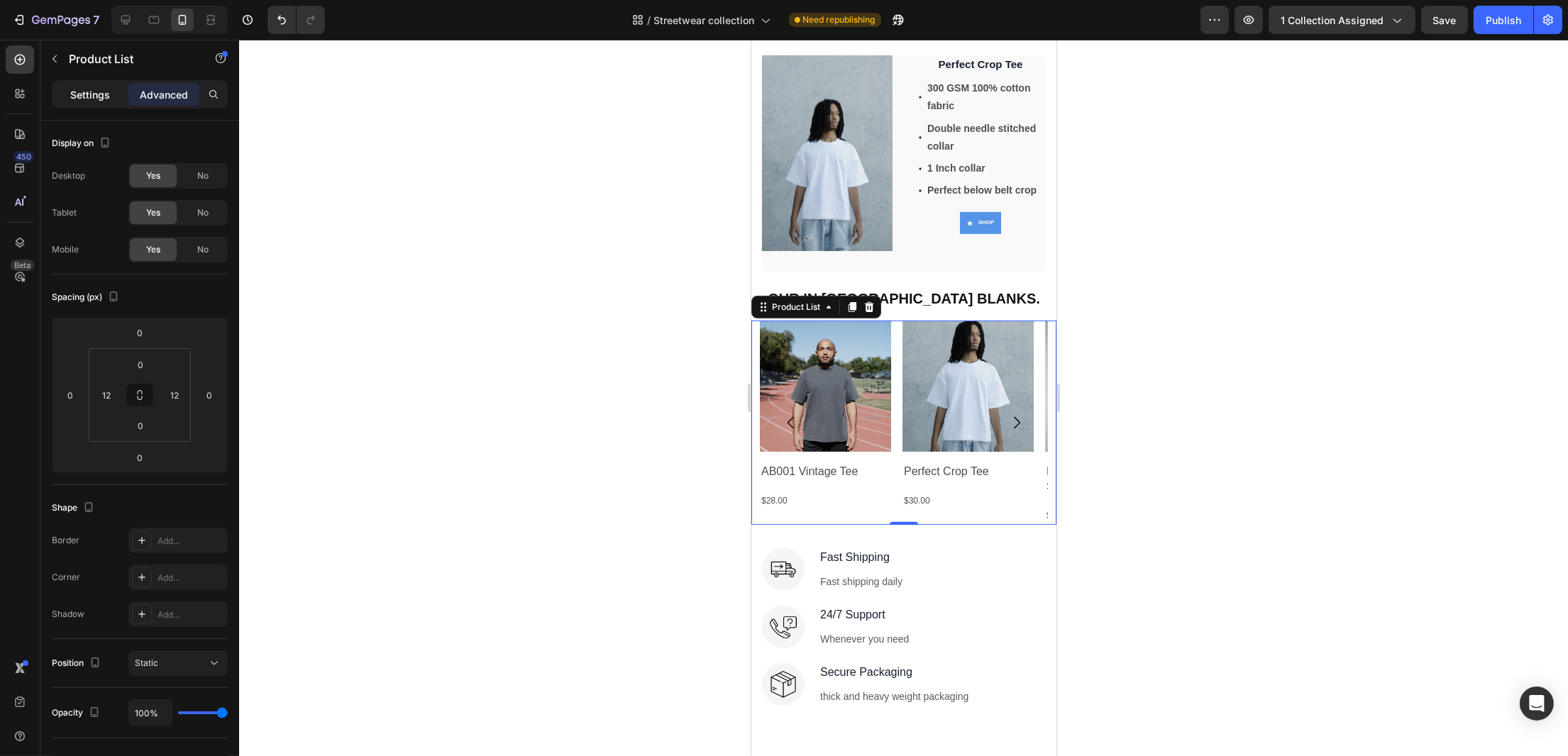
click at [92, 87] on p "Settings" at bounding box center [90, 94] width 40 height 15
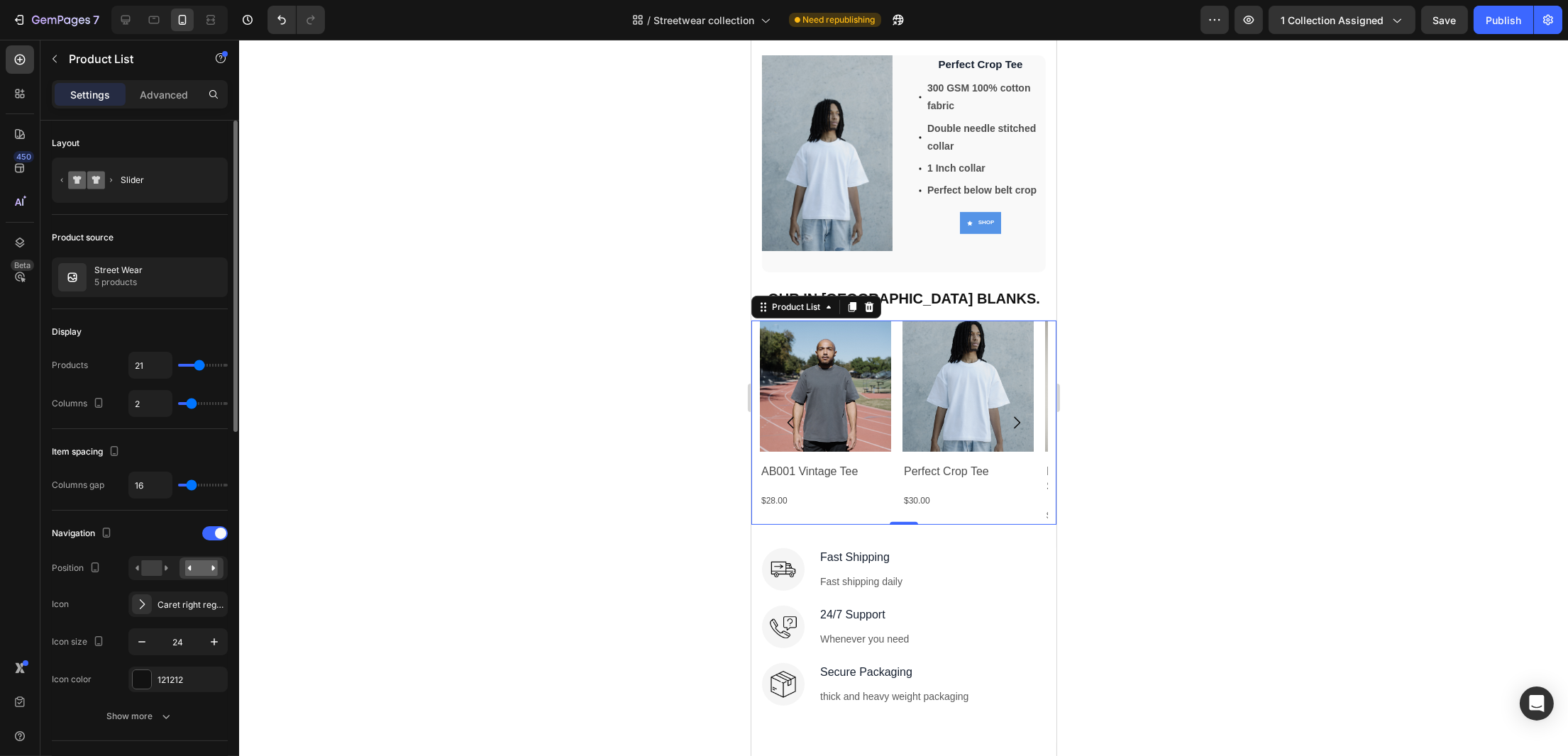
type input "3"
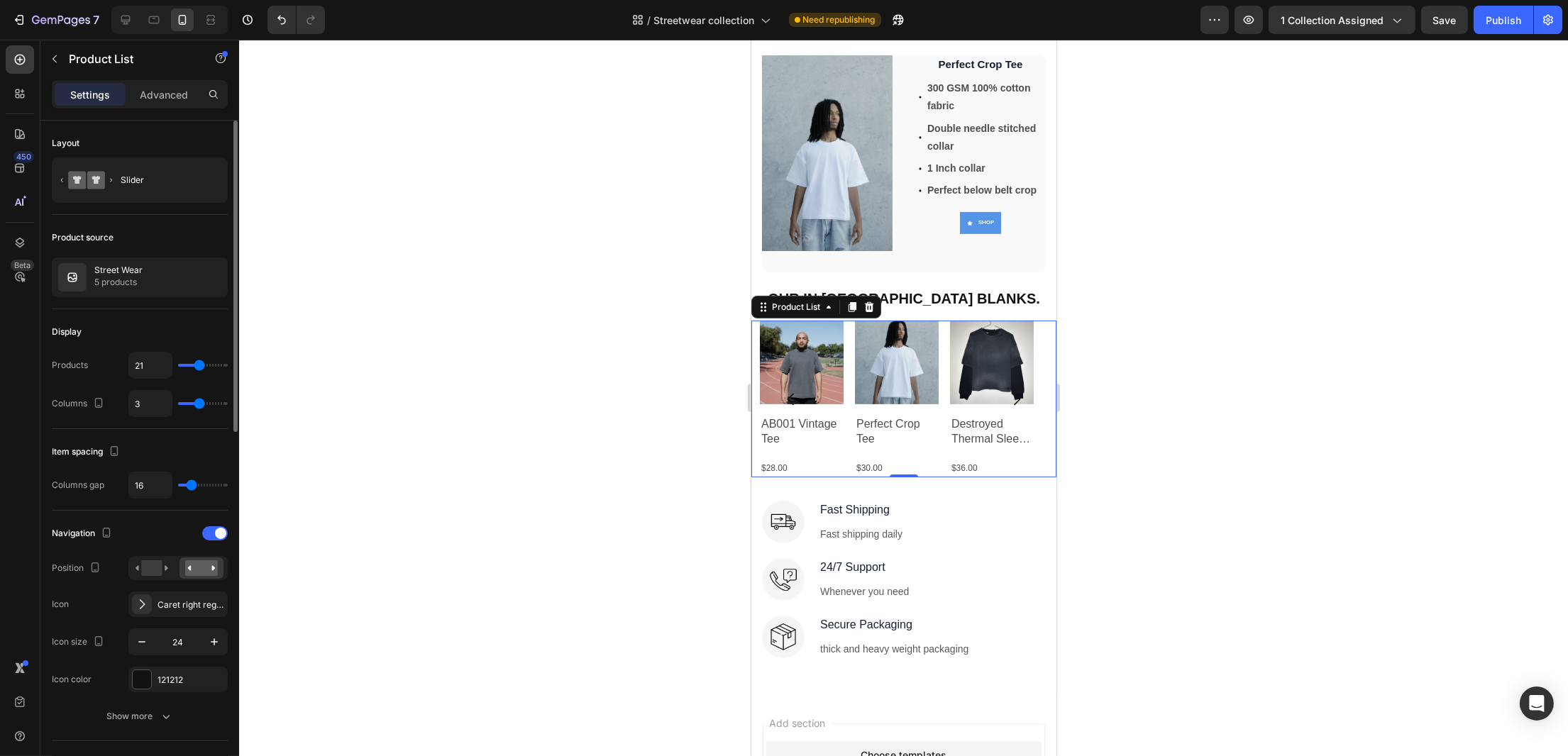
type input "2"
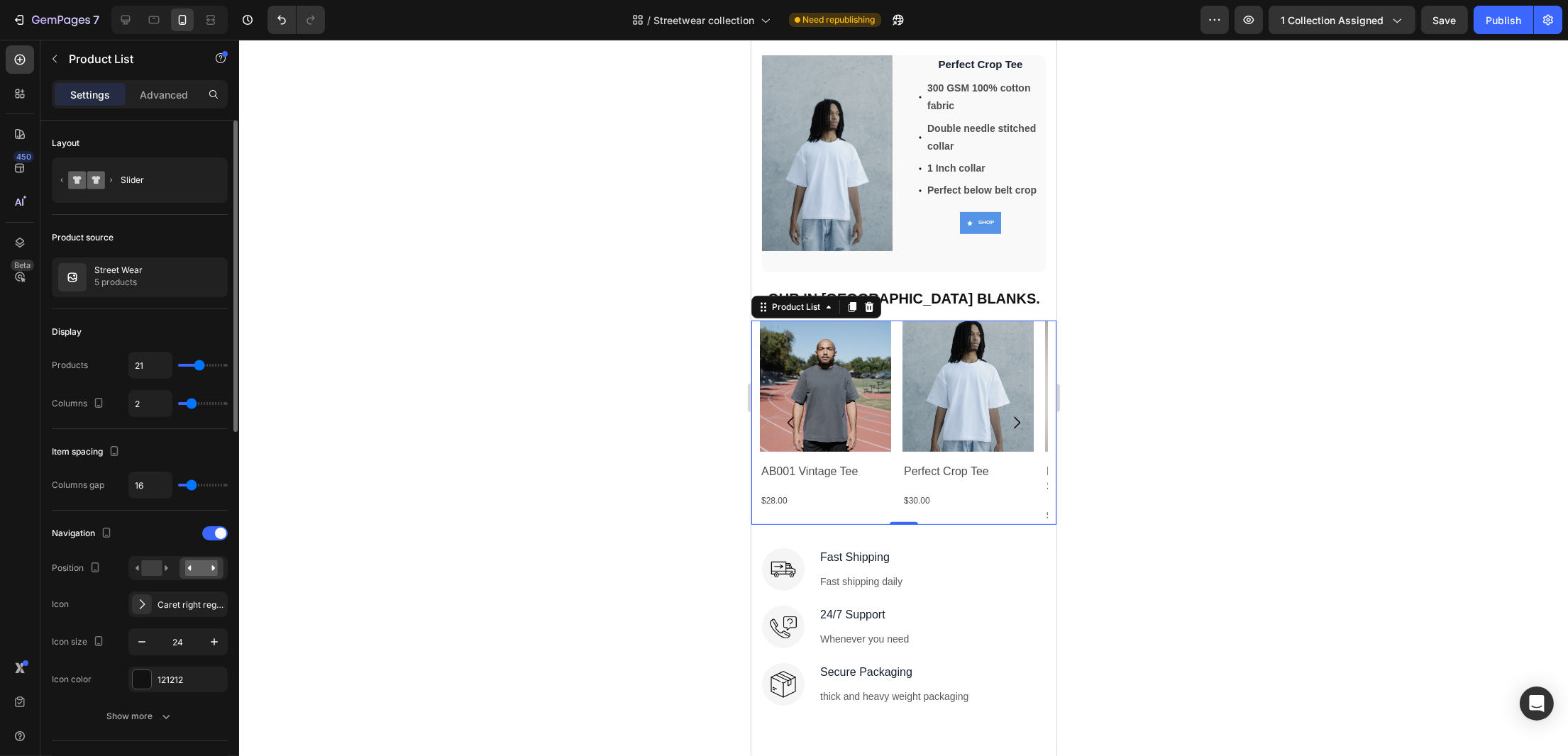
type input "1"
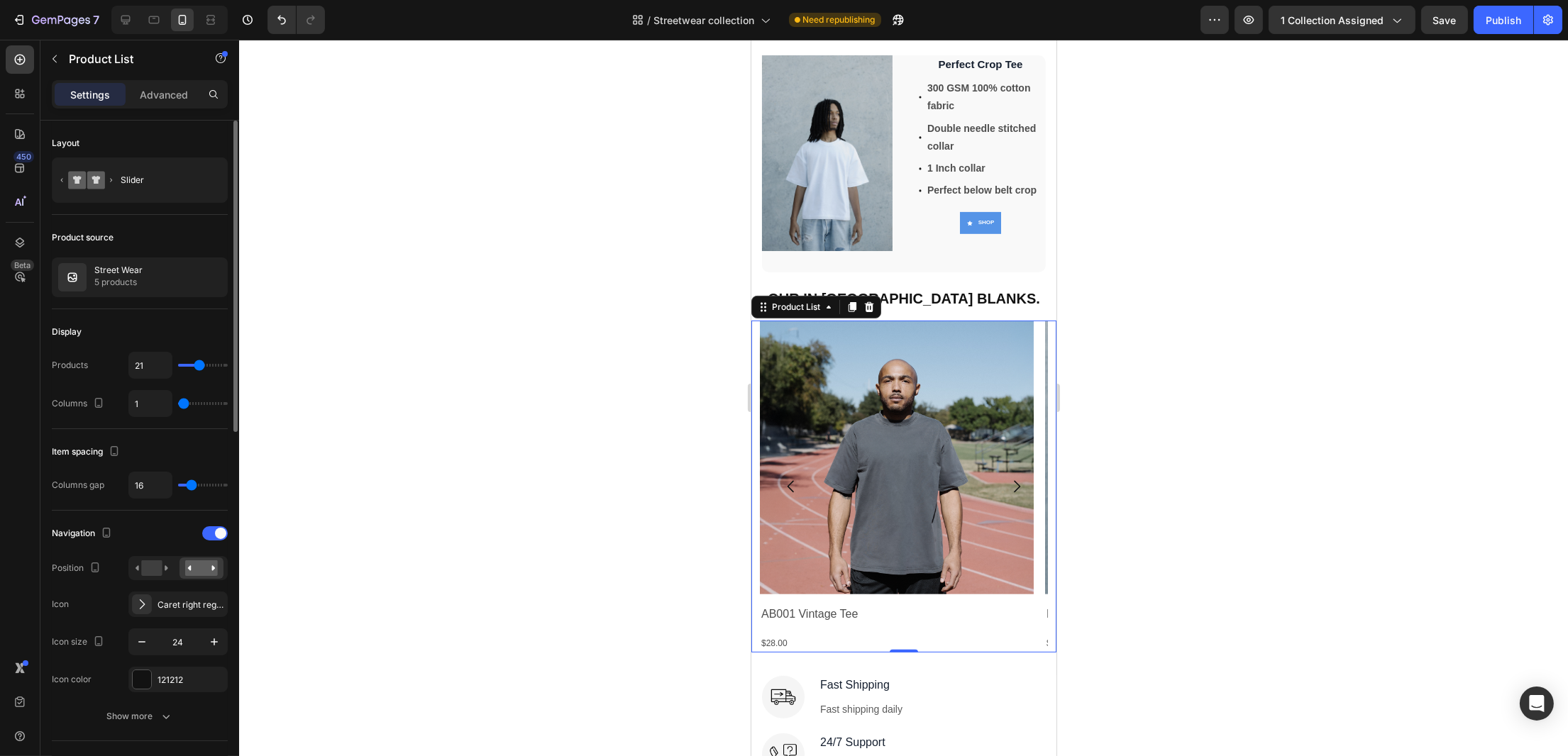
type input "2"
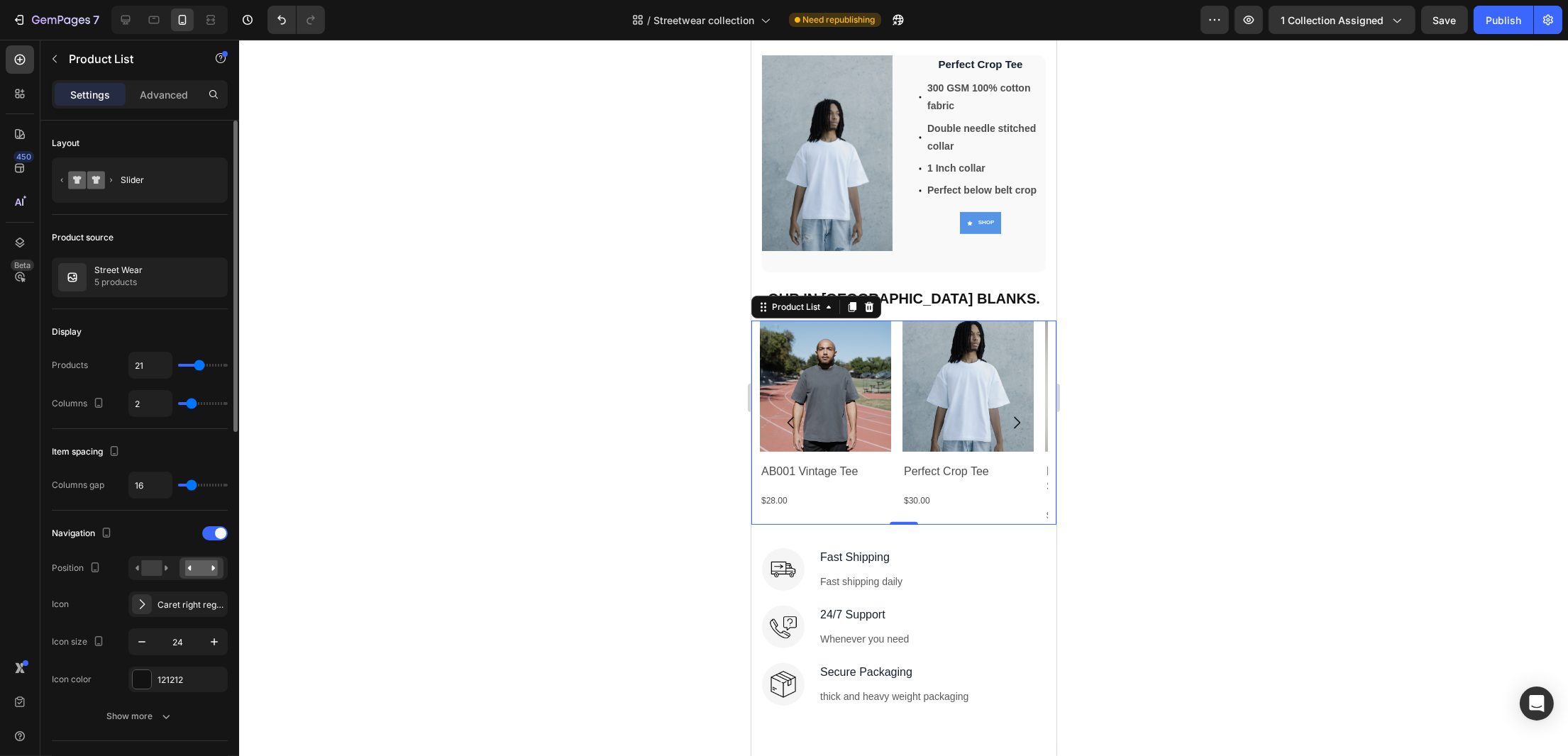
click at [191, 404] on input "range" at bounding box center [204, 403] width 50 height 3
type input "17"
type input "16"
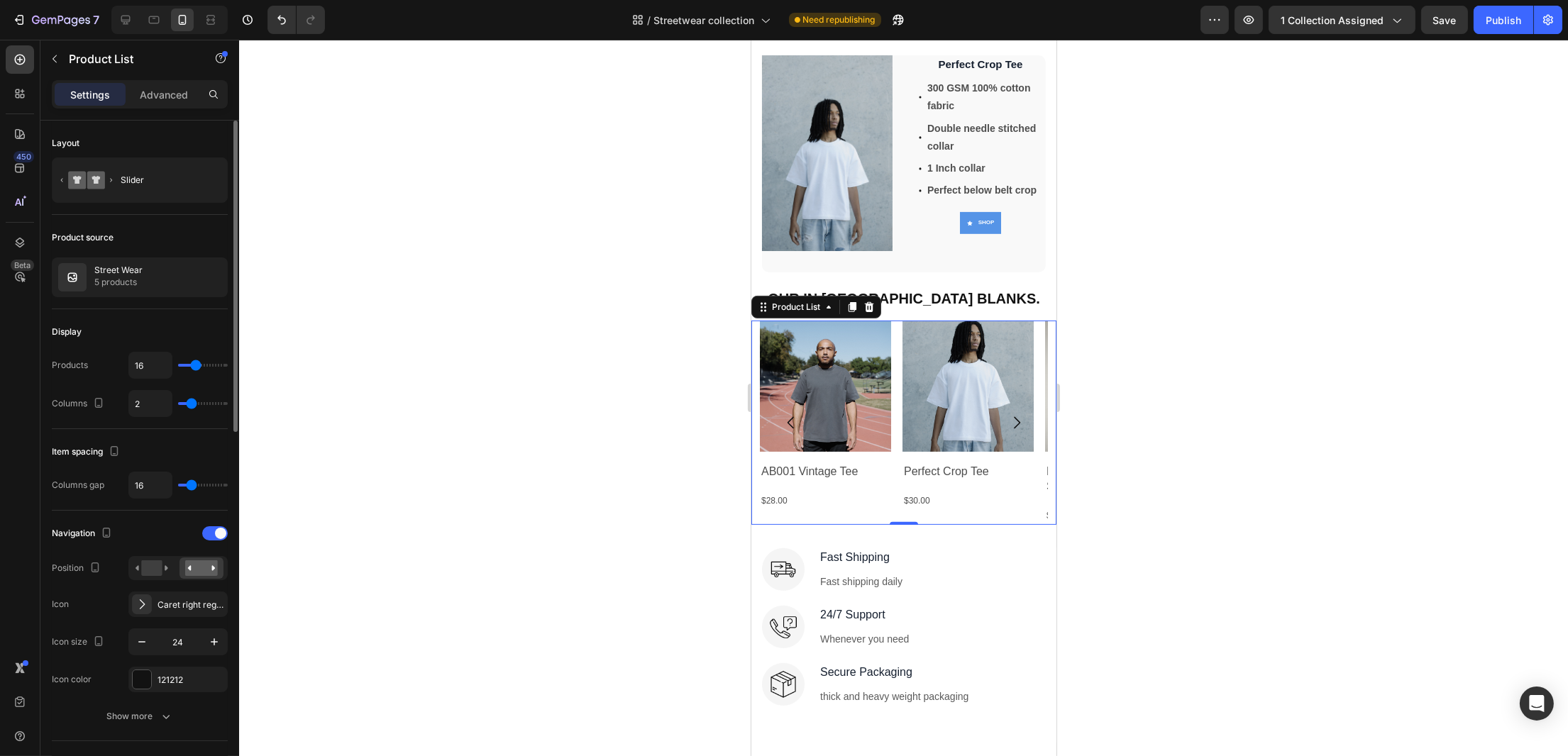
type input "15"
type input "16"
type input "11"
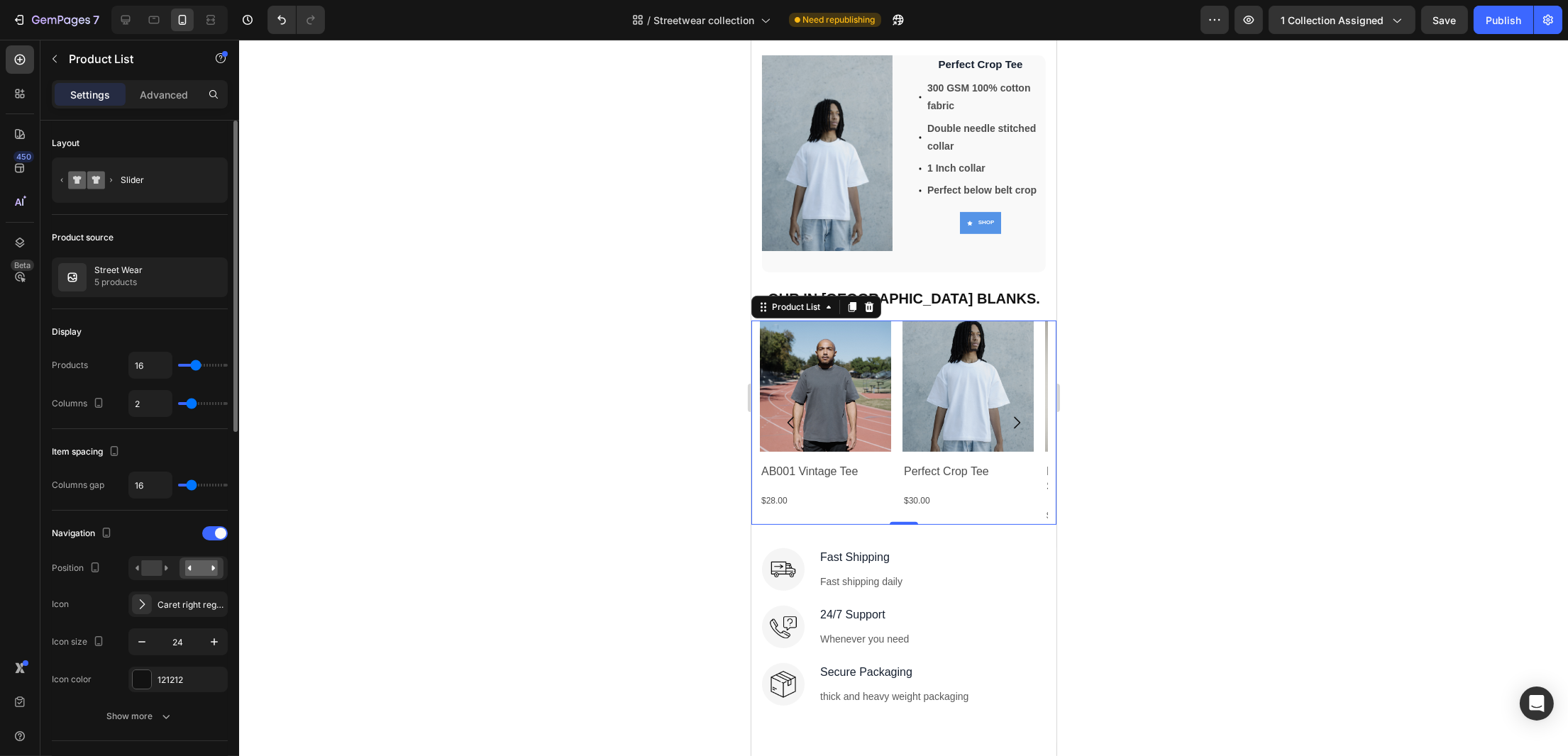
type input "11"
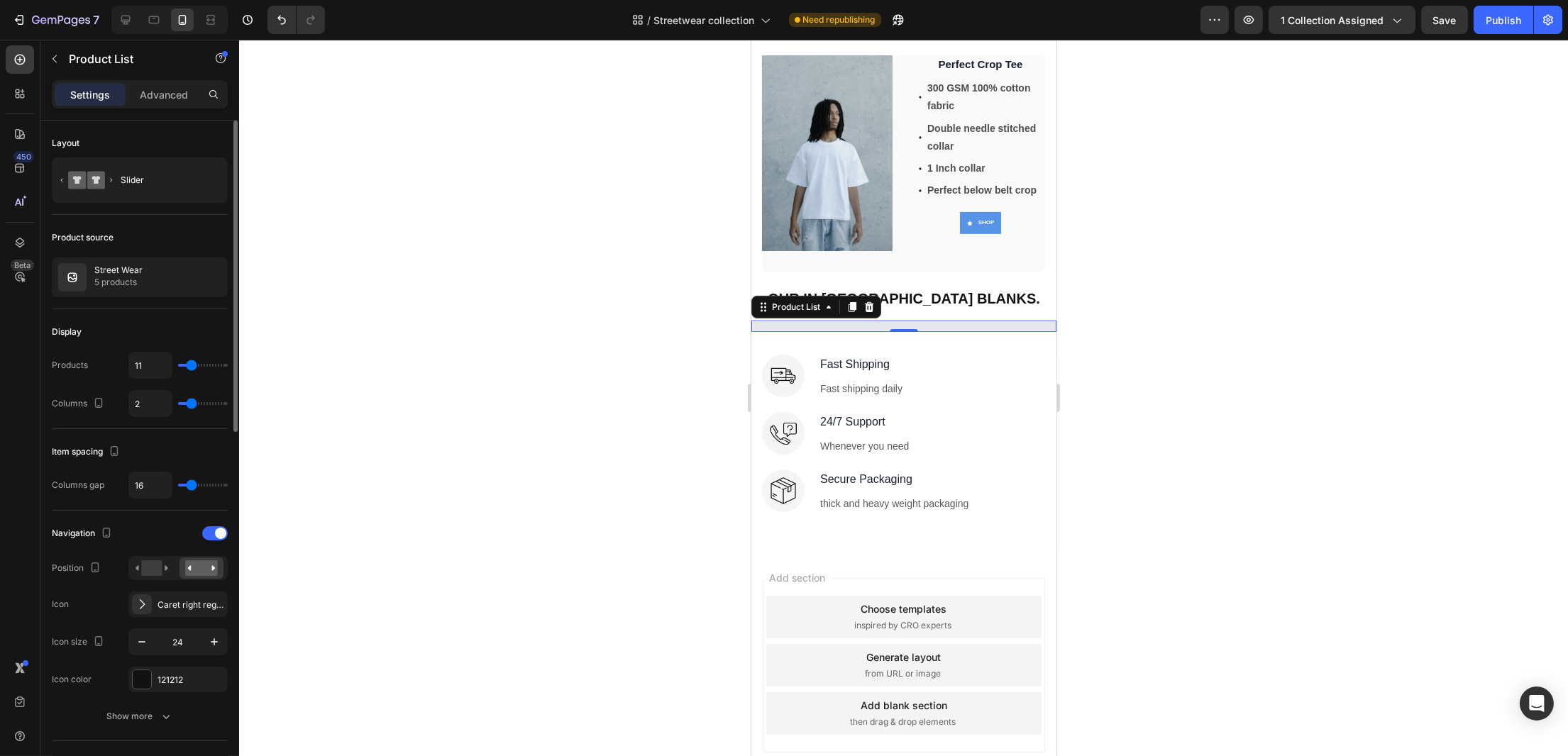
type input "10"
type input "9"
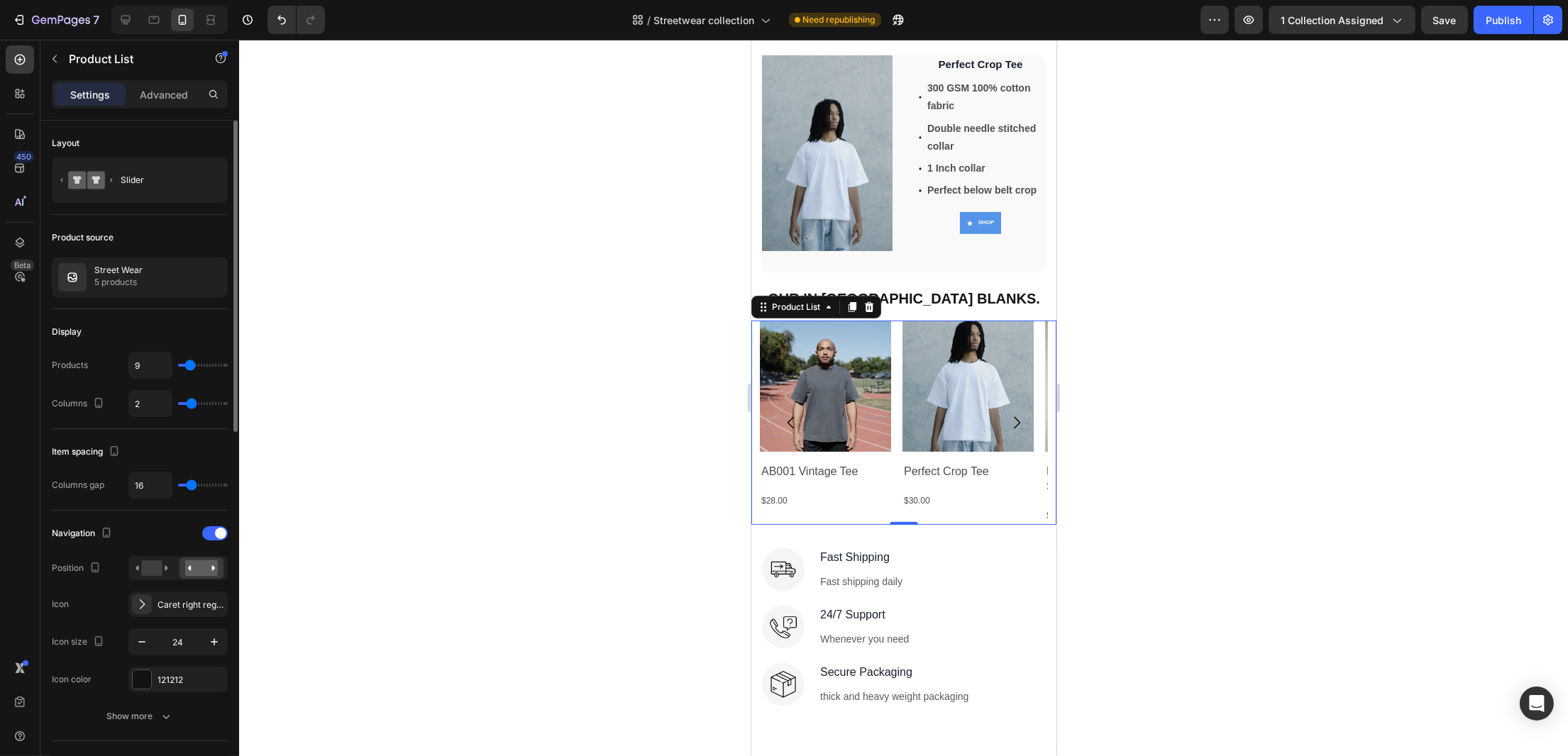
type input "9"
click at [190, 366] on input "range" at bounding box center [204, 365] width 50 height 3
click at [185, 325] on div "Display" at bounding box center [140, 332] width 176 height 22
type input "10"
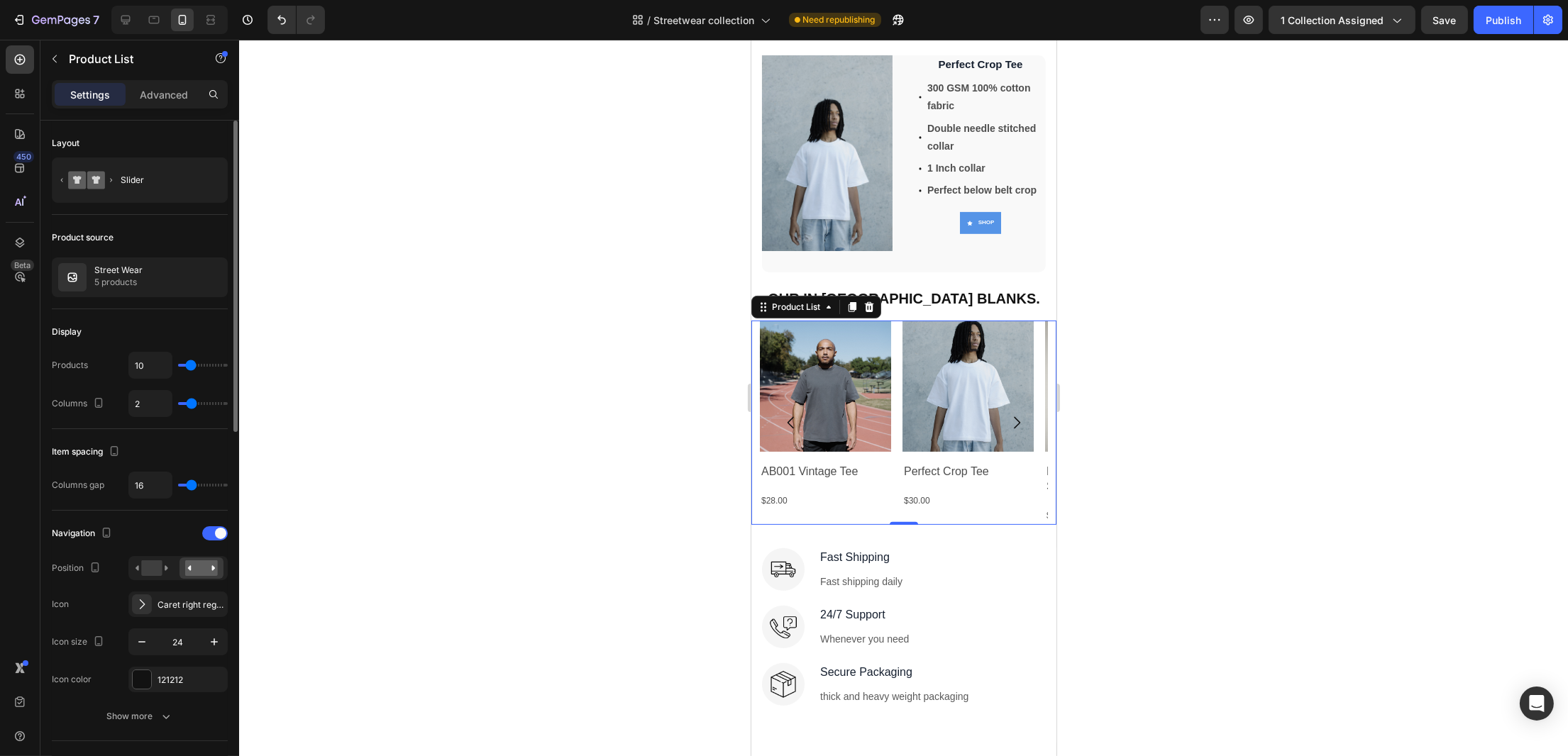
type input "11"
type input "13"
click at [193, 366] on input "range" at bounding box center [204, 365] width 50 height 3
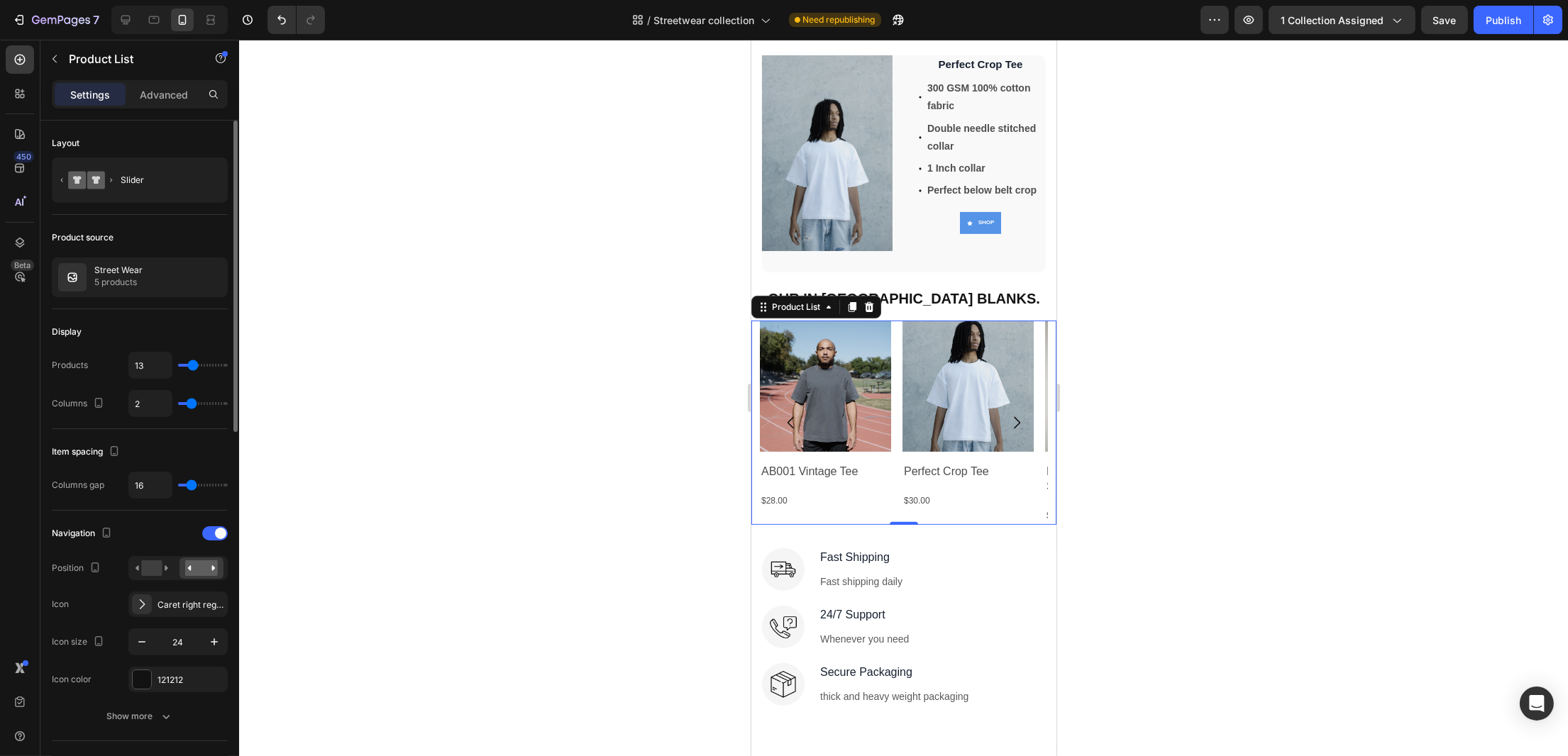
click at [191, 330] on div "Display" at bounding box center [140, 332] width 176 height 22
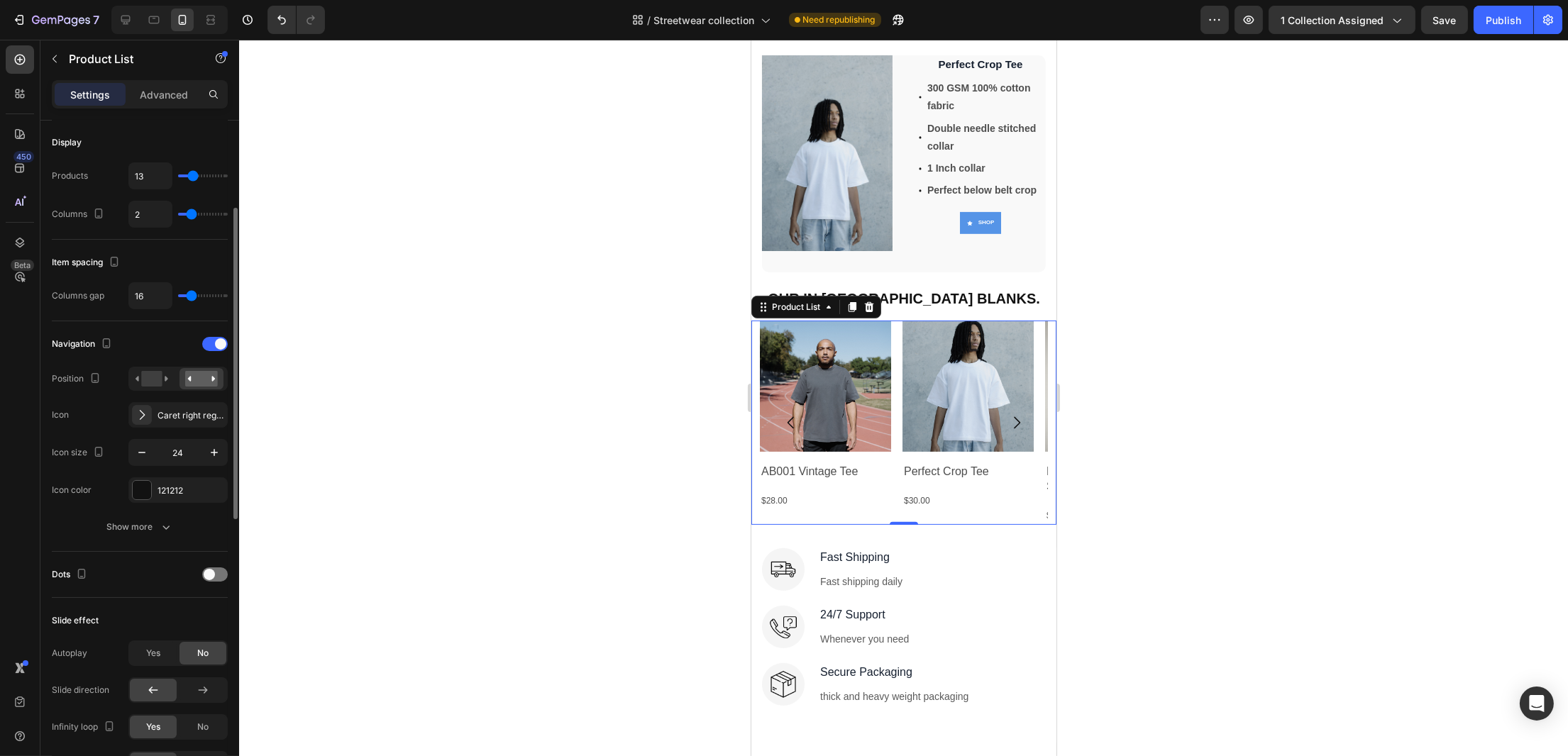
scroll to position [284, 0]
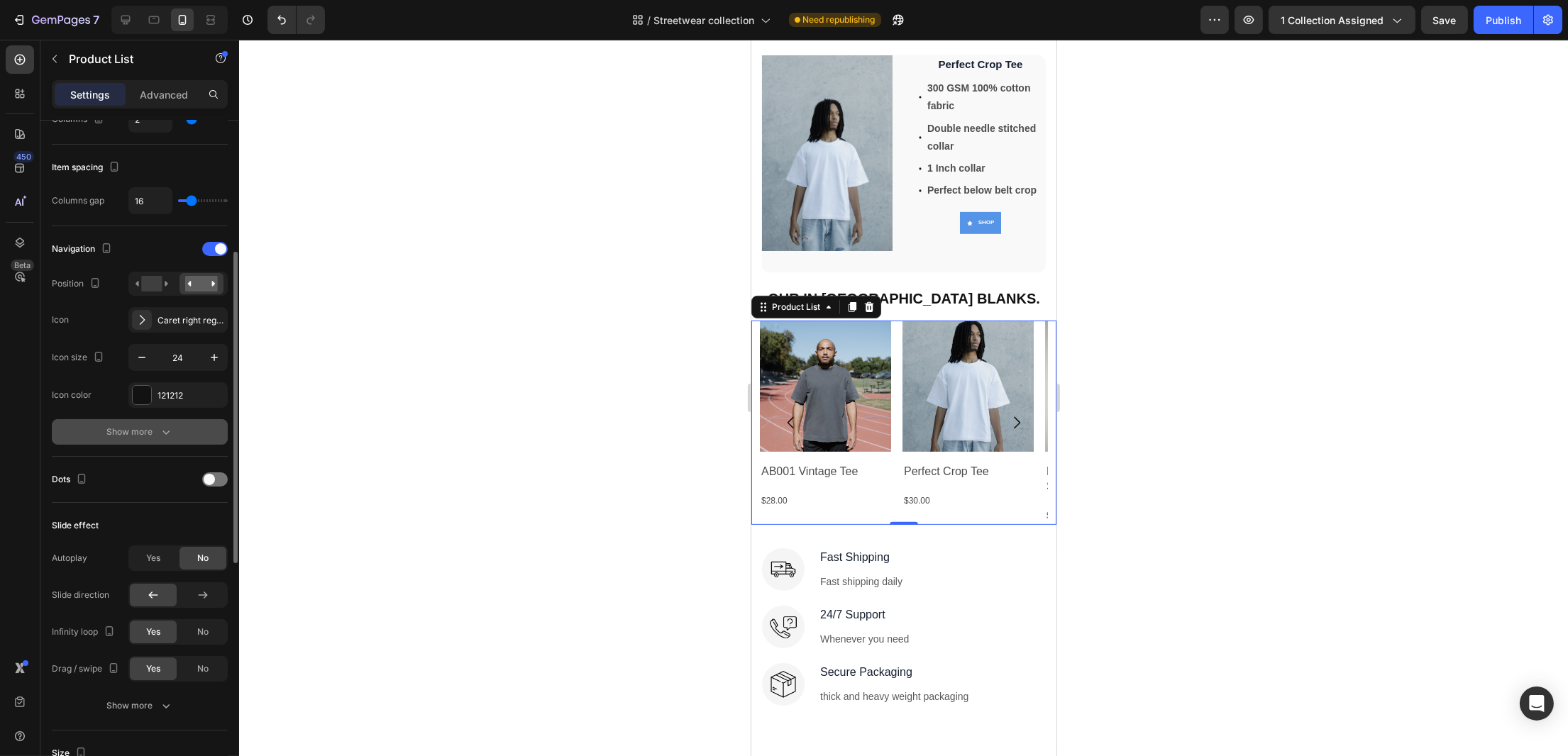
click at [185, 428] on button "Show more" at bounding box center [140, 432] width 176 height 26
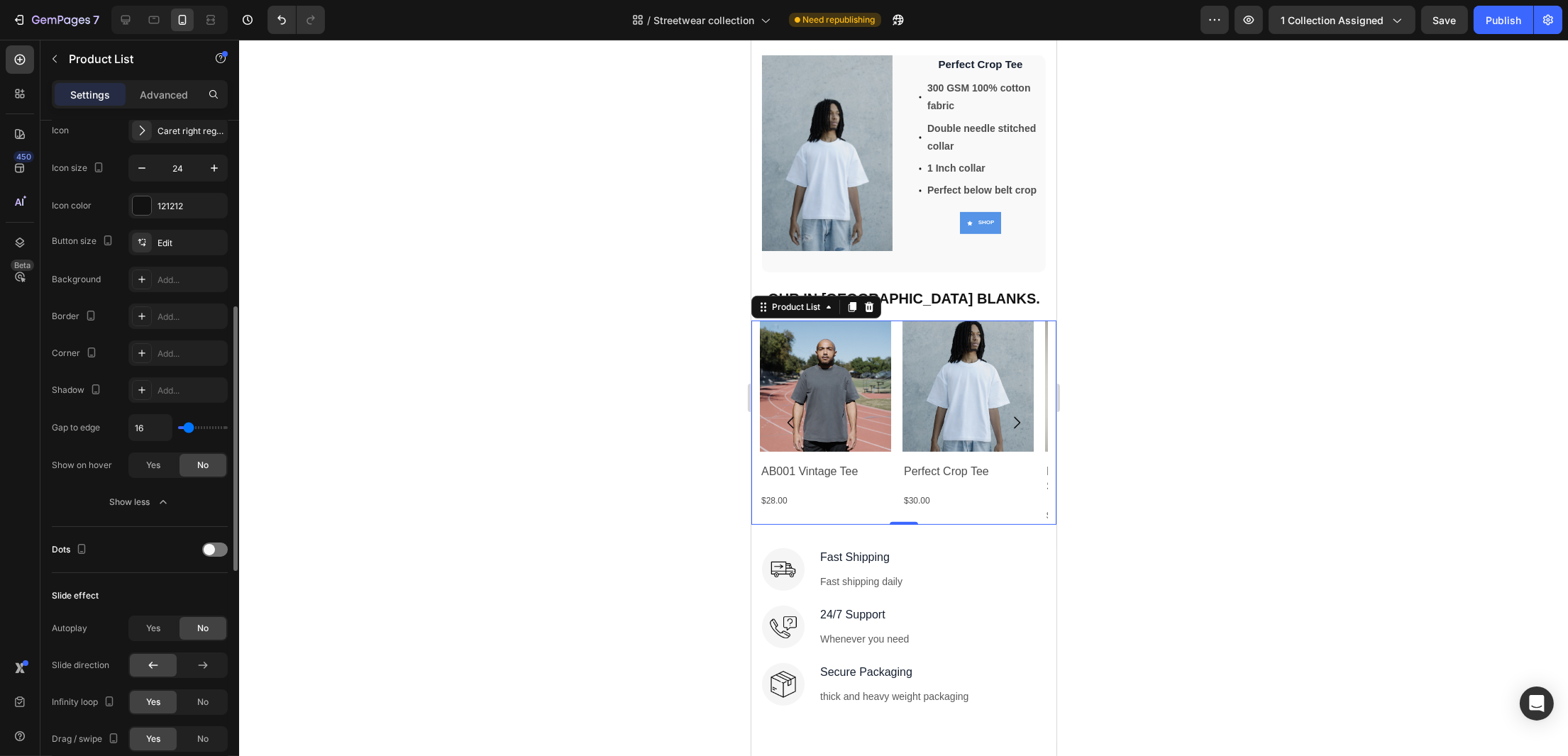
scroll to position [569, 0]
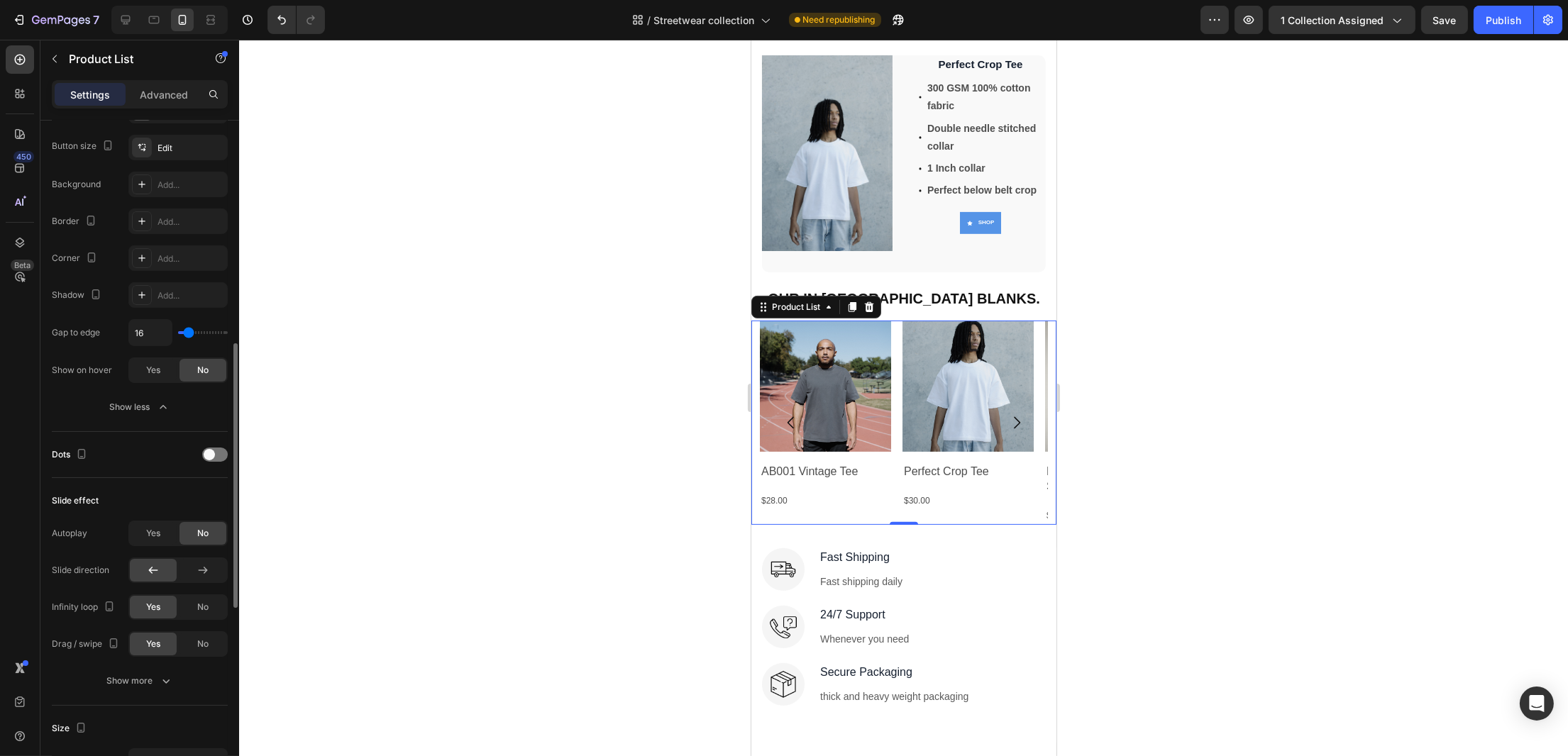
click at [174, 485] on div "Slide effect Autoplay Yes No Slide direction Infinity loop Yes No Drag / swipe …" at bounding box center [140, 592] width 176 height 228
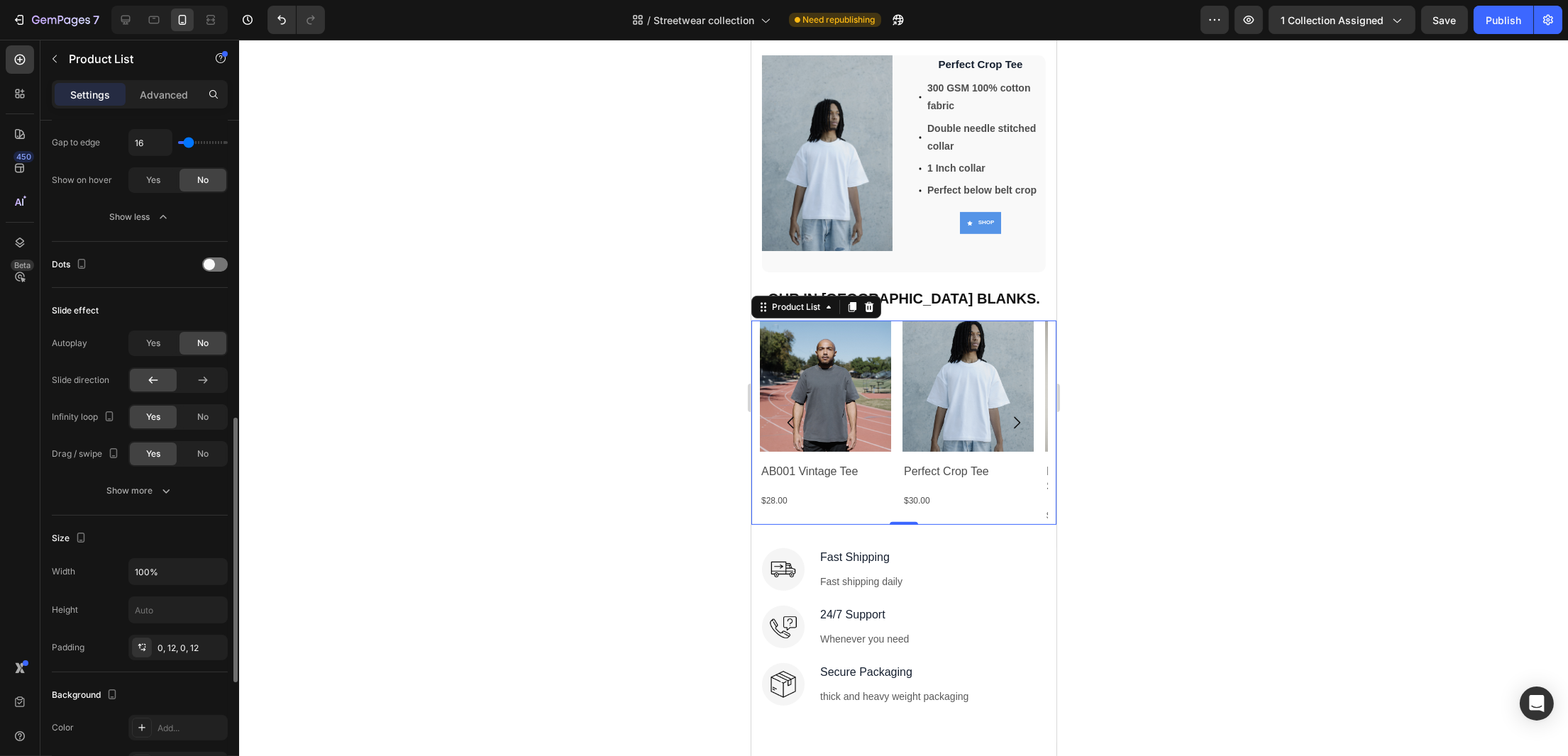
scroll to position [853, 0]
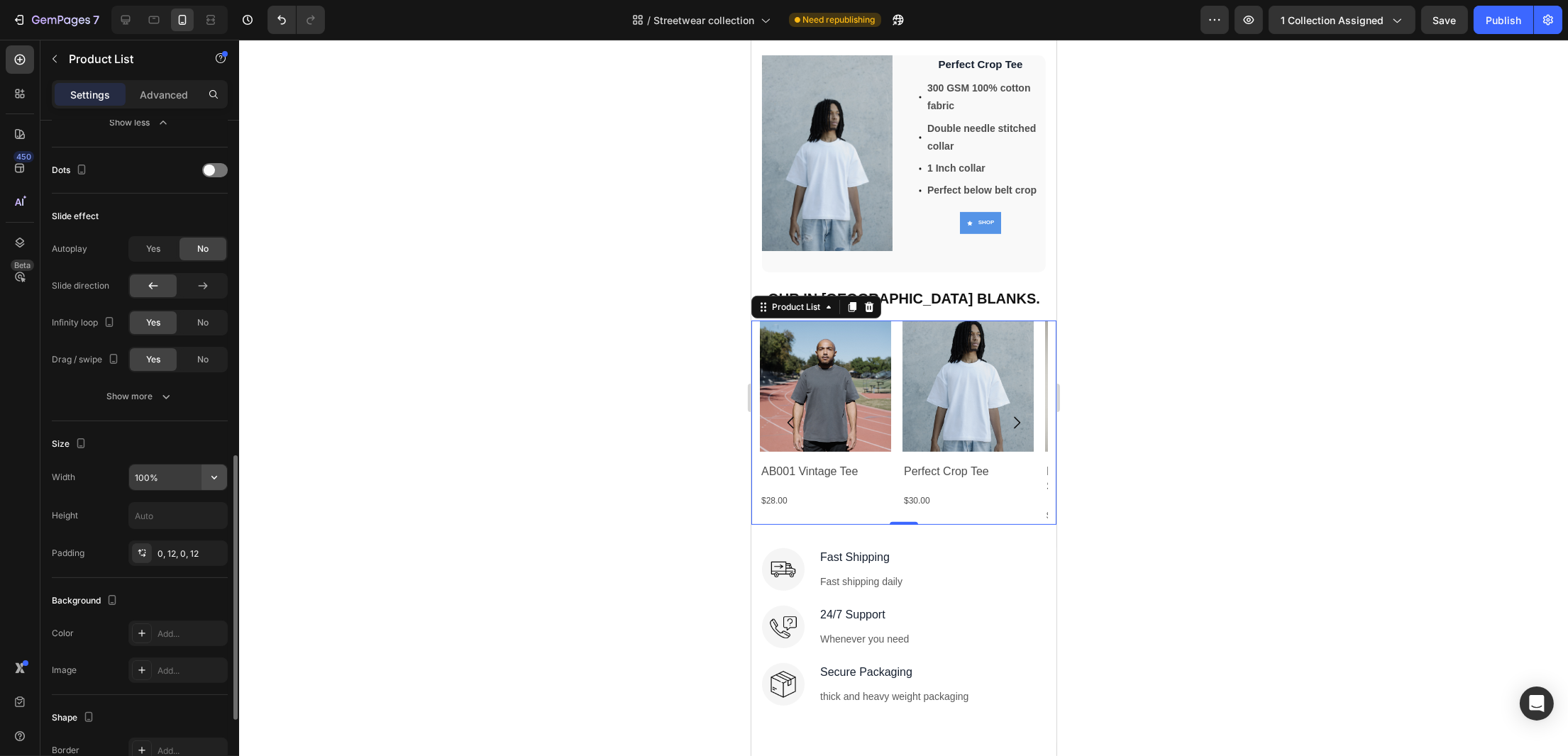
click at [213, 477] on icon "button" at bounding box center [214, 477] width 14 height 14
click at [214, 482] on button "button" at bounding box center [215, 478] width 26 height 26
click at [181, 506] on p "Full 100%" at bounding box center [175, 510] width 81 height 13
click at [211, 512] on icon "button" at bounding box center [214, 515] width 14 height 14
click at [196, 547] on p "Fit content" at bounding box center [175, 548] width 81 height 13
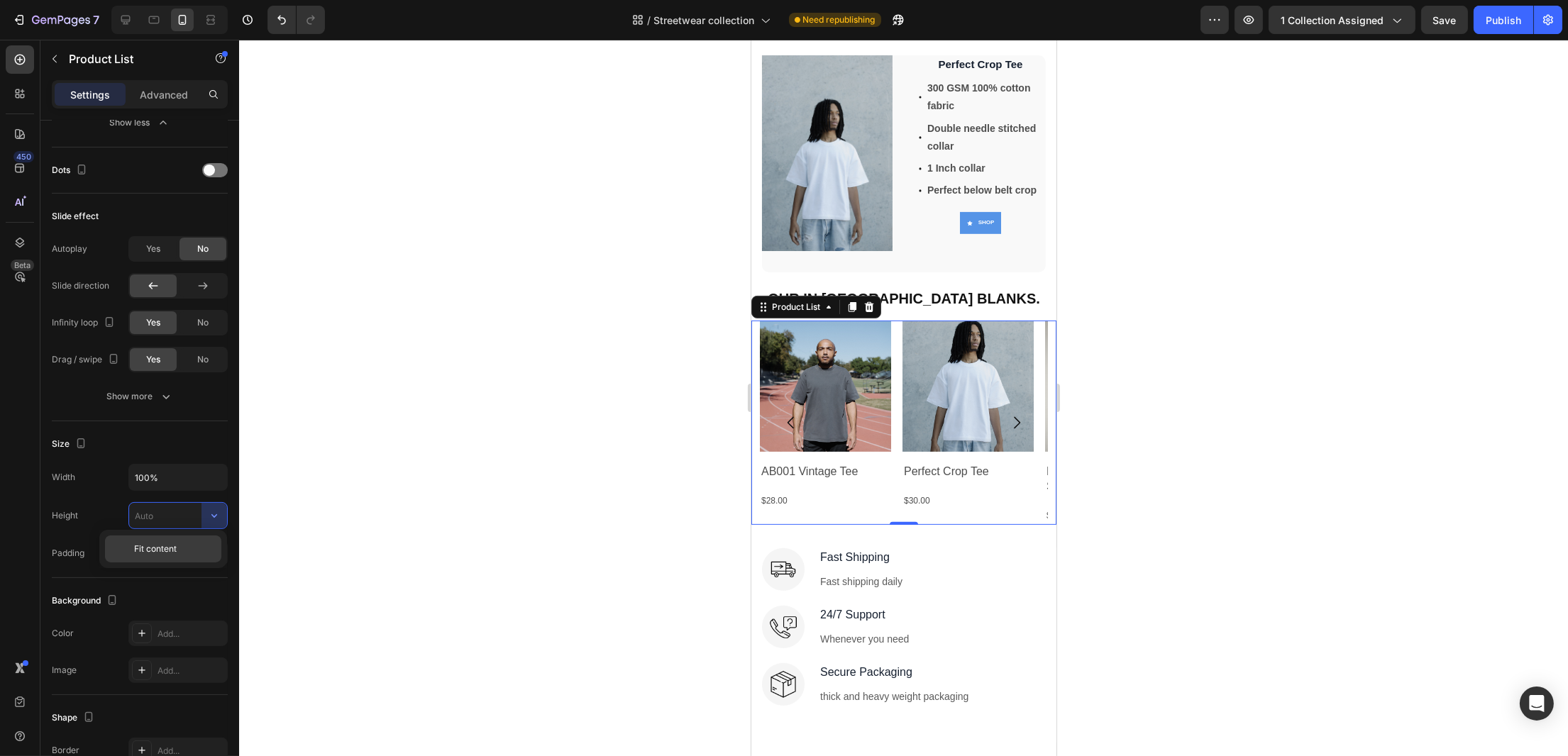
type input "Auto"
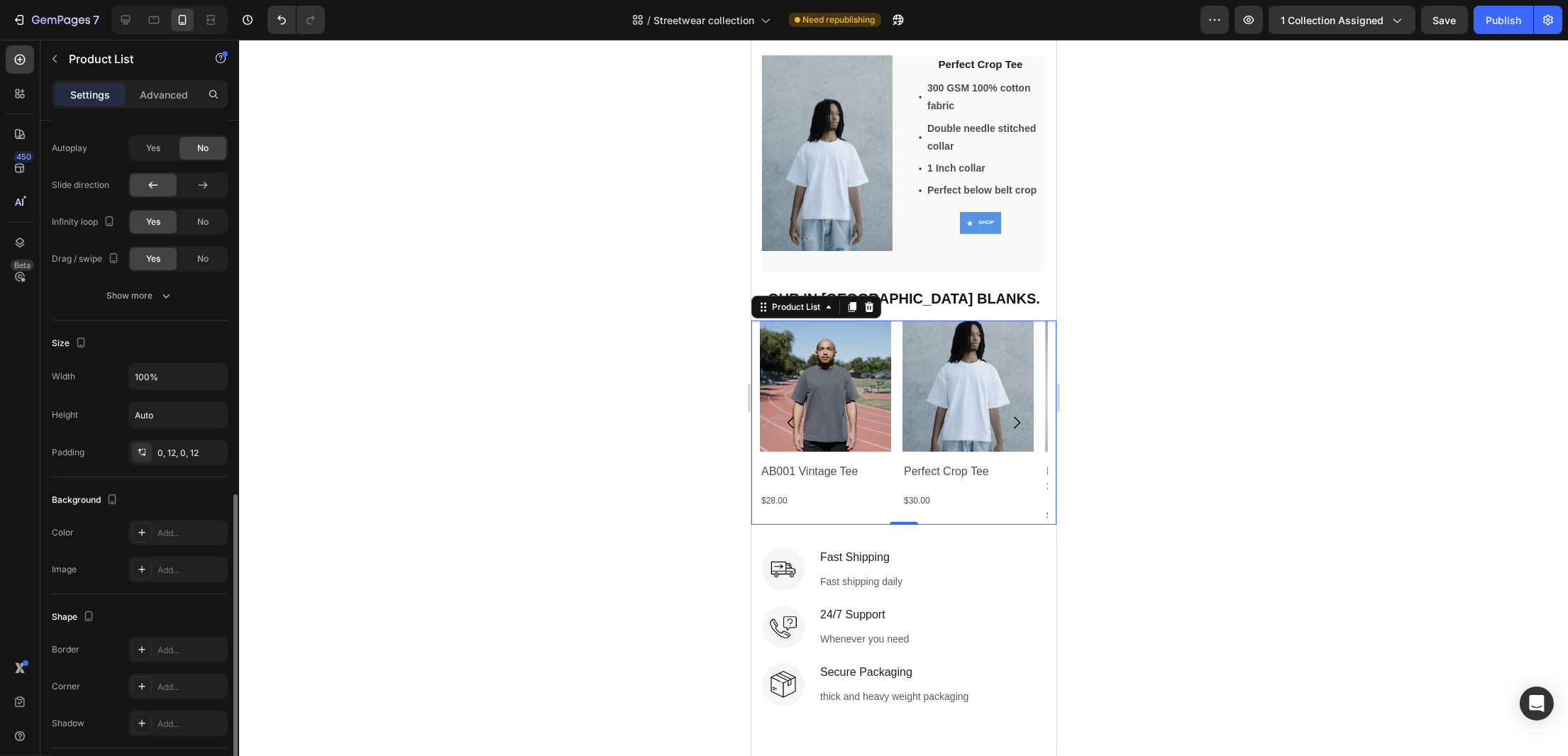
scroll to position [1048, 0]
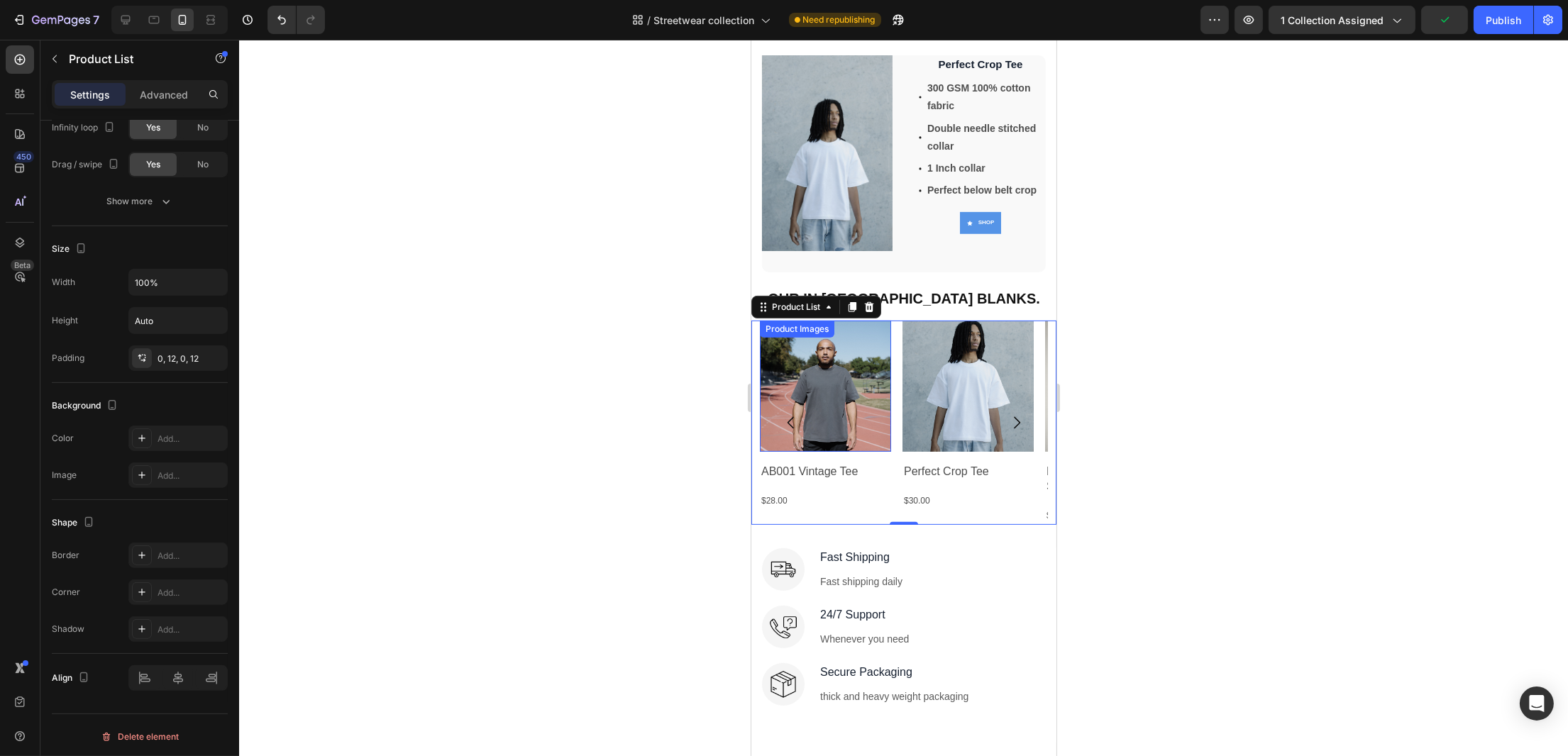
click at [851, 403] on img at bounding box center [825, 386] width 131 height 131
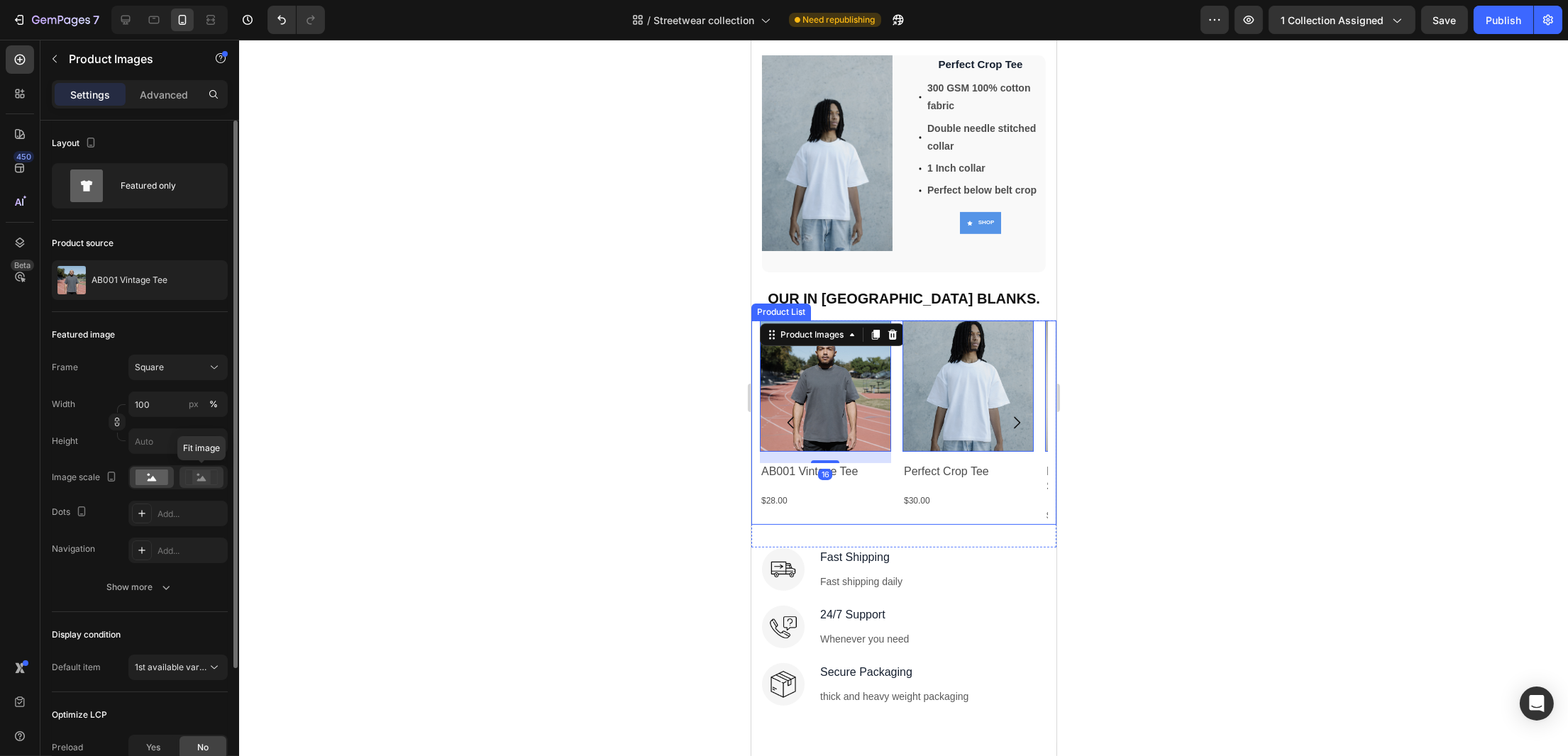
click at [190, 486] on div at bounding box center [201, 477] width 44 height 22
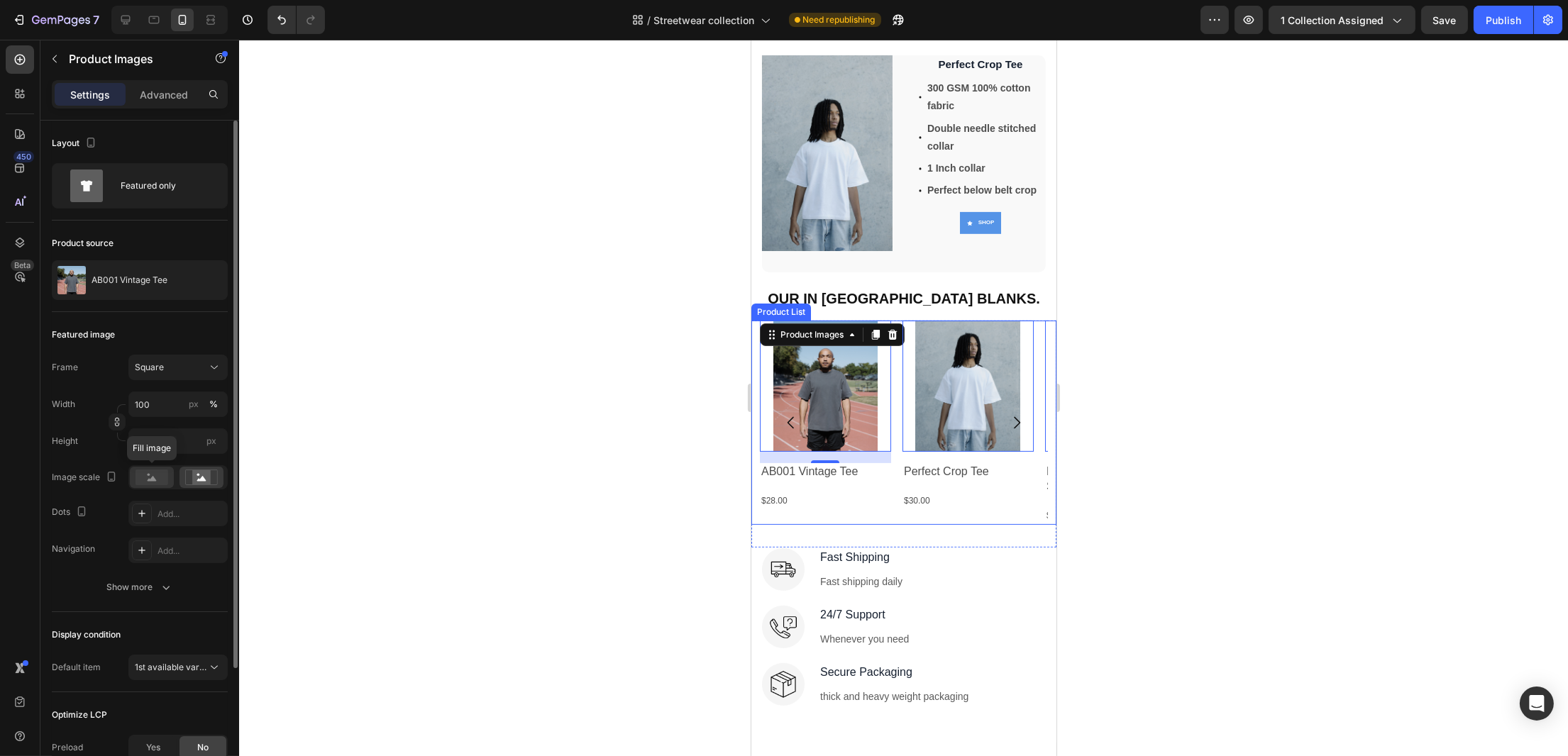
click at [146, 475] on rect at bounding box center [152, 478] width 33 height 16
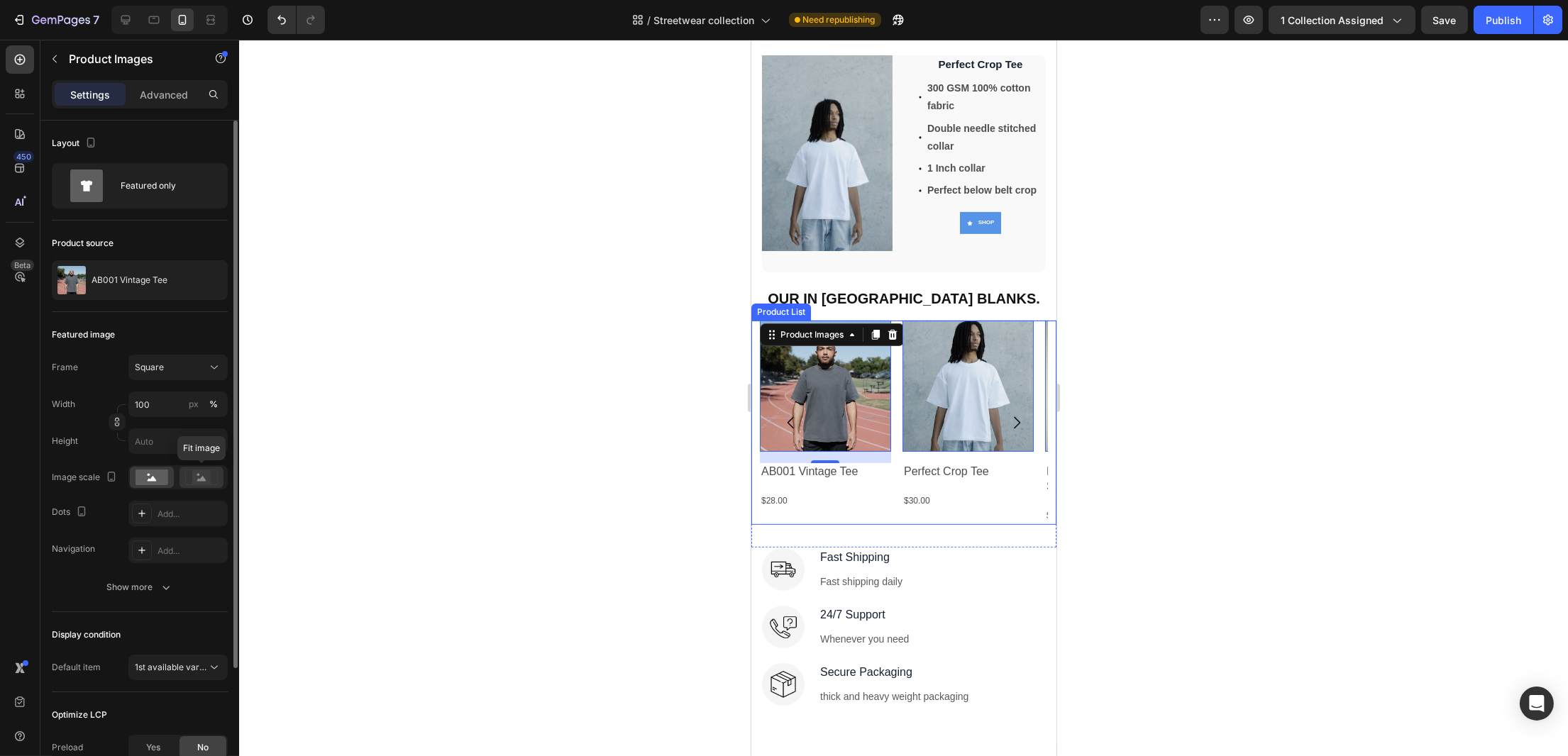
click at [194, 472] on rect at bounding box center [201, 477] width 18 height 14
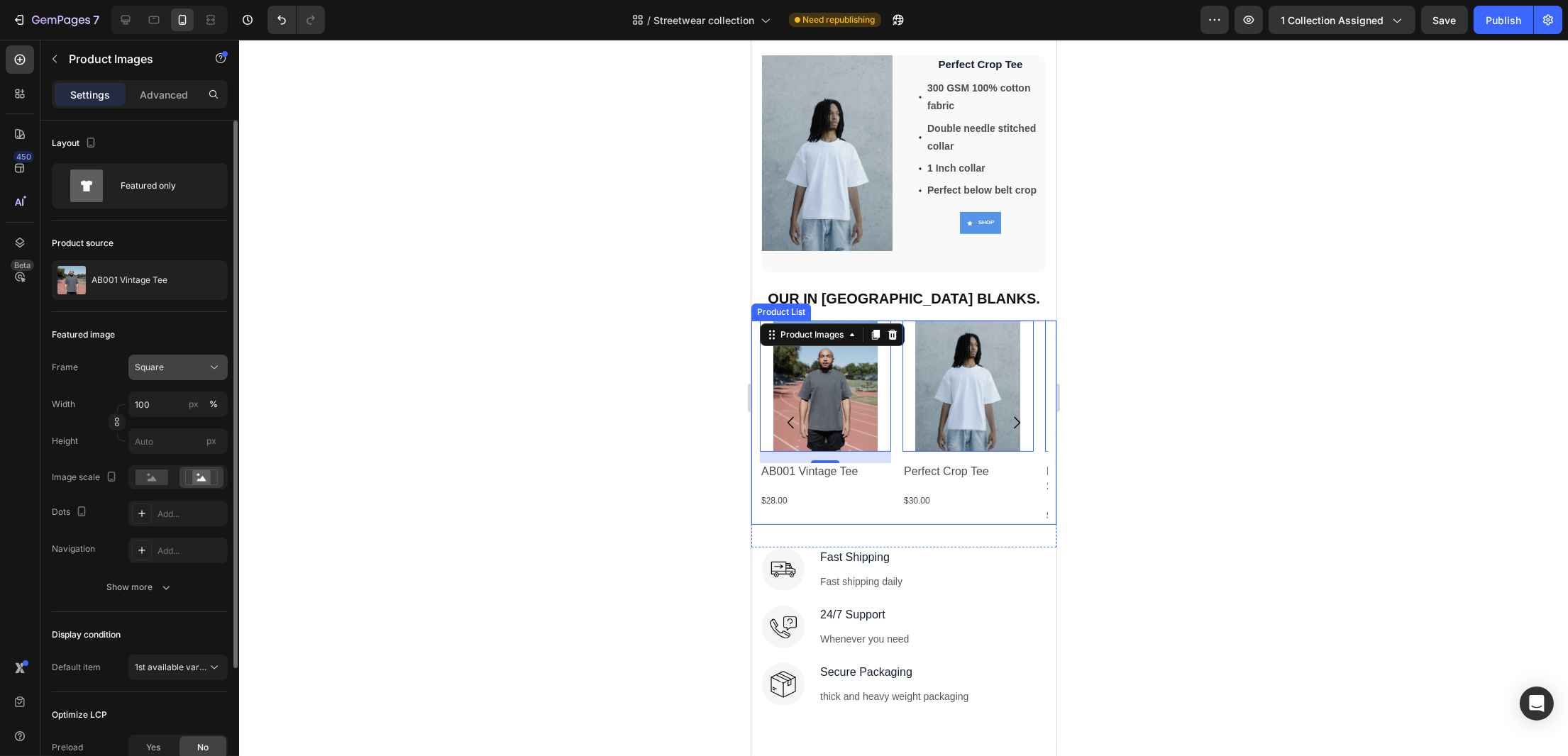
click at [211, 366] on icon at bounding box center [214, 368] width 7 height 3
click at [177, 426] on div "Vertical" at bounding box center [175, 429] width 82 height 14
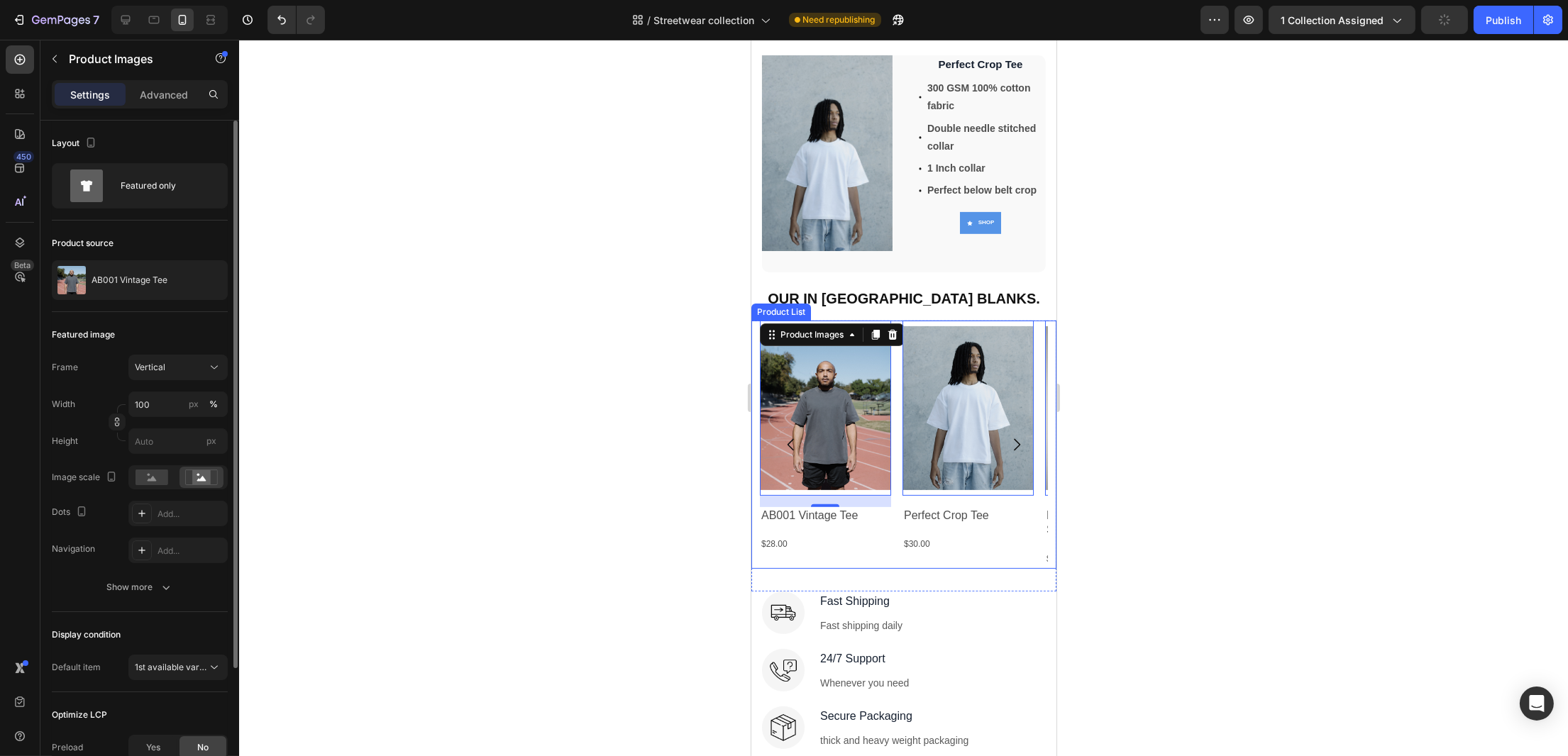
click at [187, 319] on div "Featured image Frame Vertical Width 100 px % Height px Image scale Dots Add... …" at bounding box center [140, 462] width 176 height 300
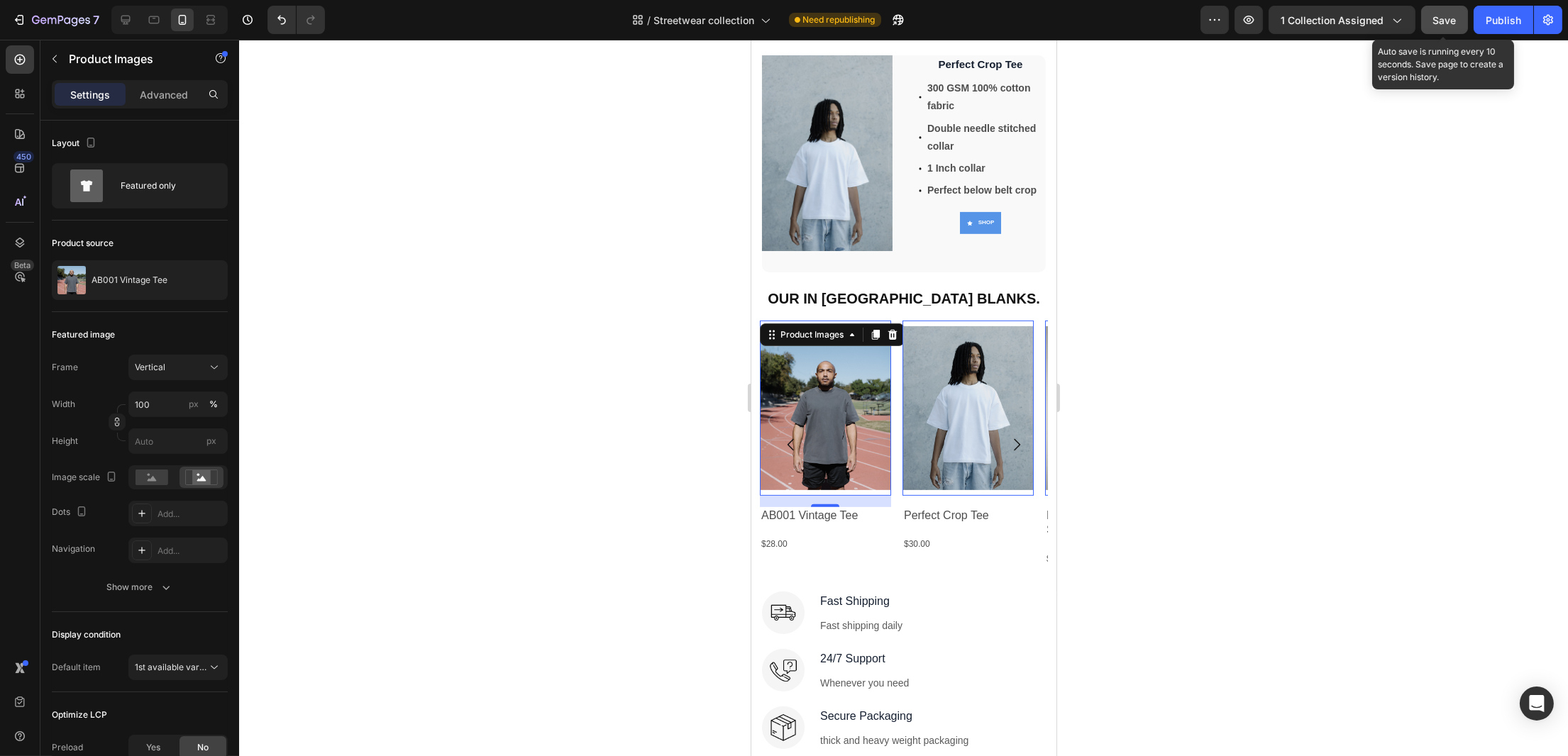
click at [1439, 17] on span "Save" at bounding box center [1445, 20] width 23 height 12
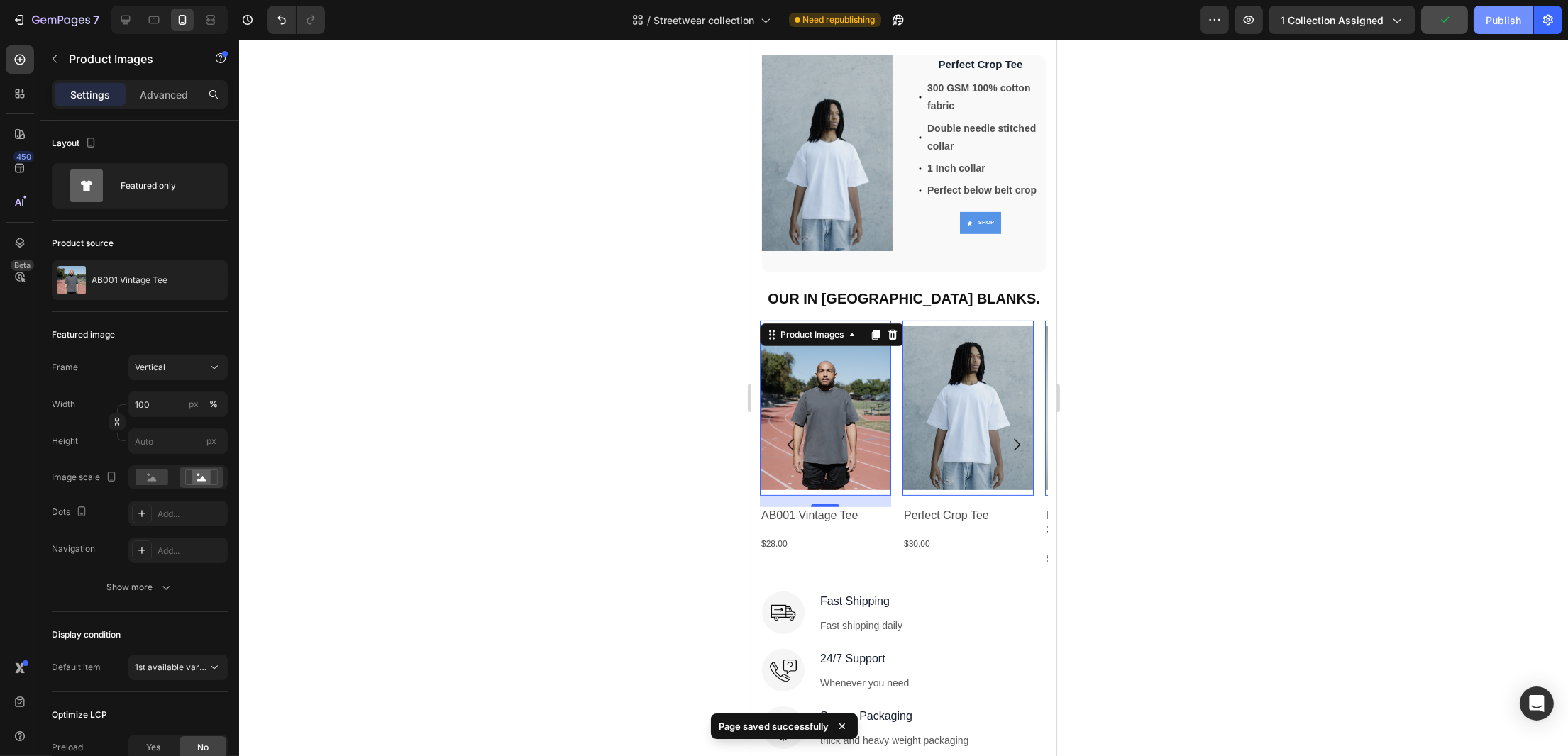
click at [1496, 11] on button "Publish" at bounding box center [1503, 20] width 60 height 28
click at [647, 350] on div at bounding box center [903, 397] width 1329 height 716
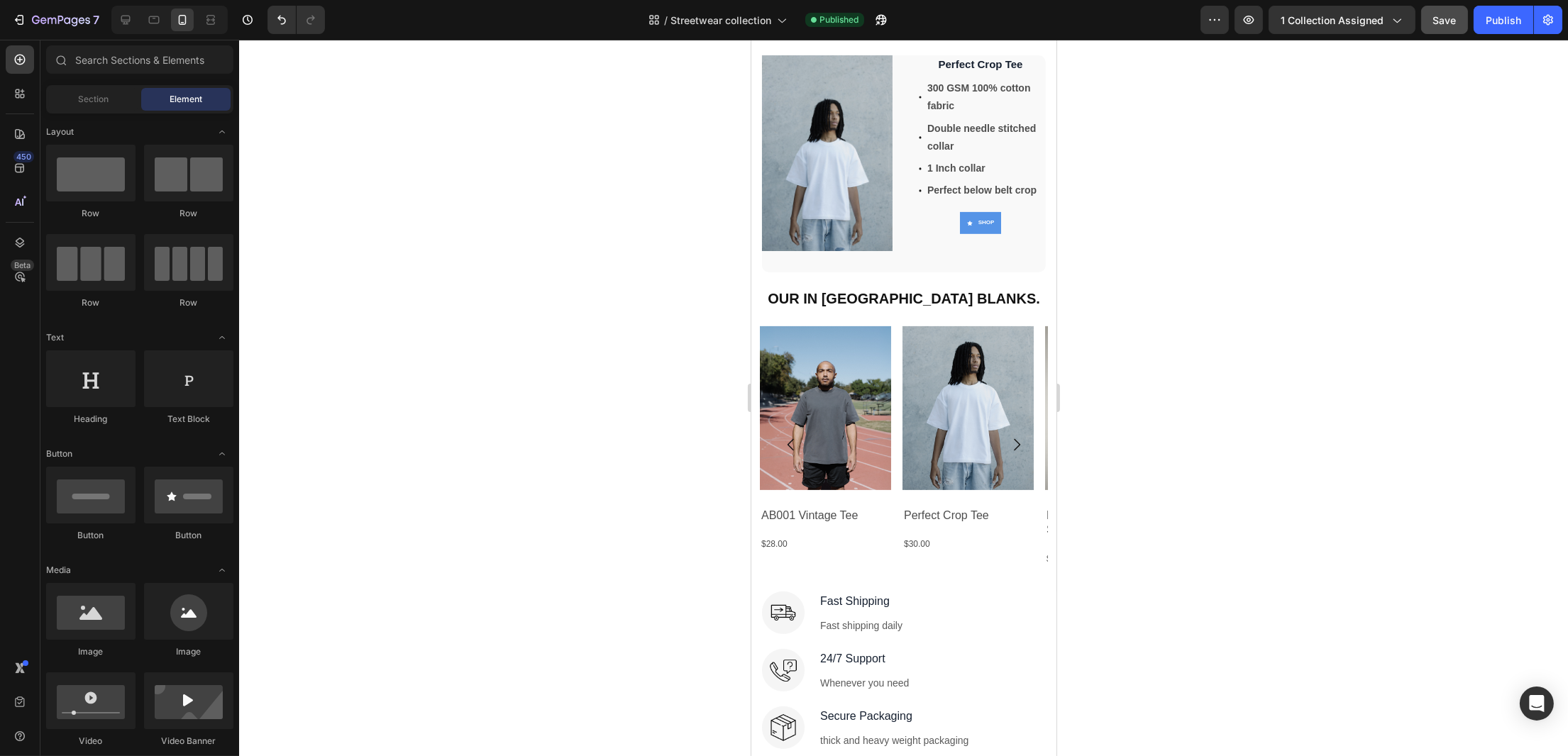
click at [598, 221] on div at bounding box center [903, 397] width 1329 height 716
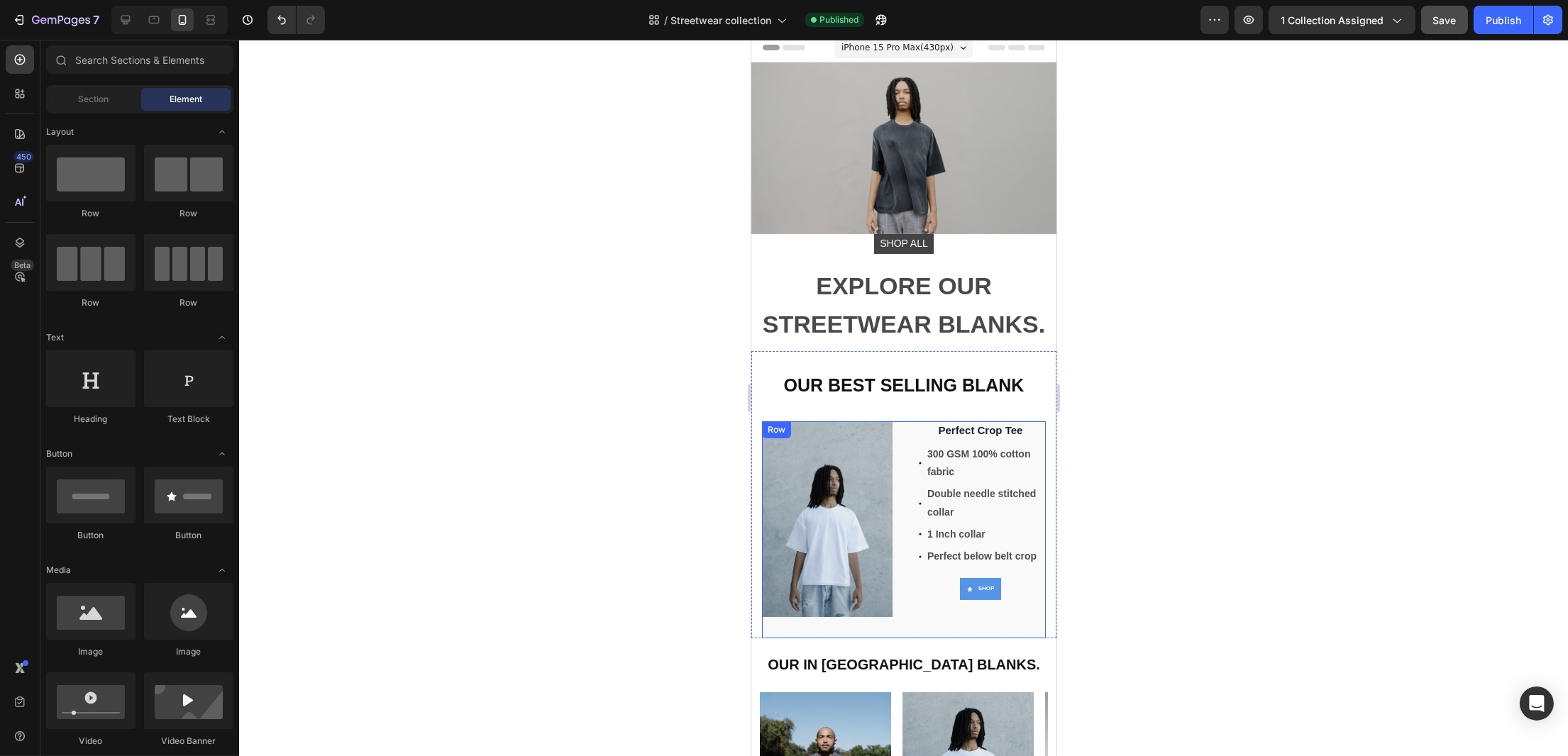
scroll to position [2, 0]
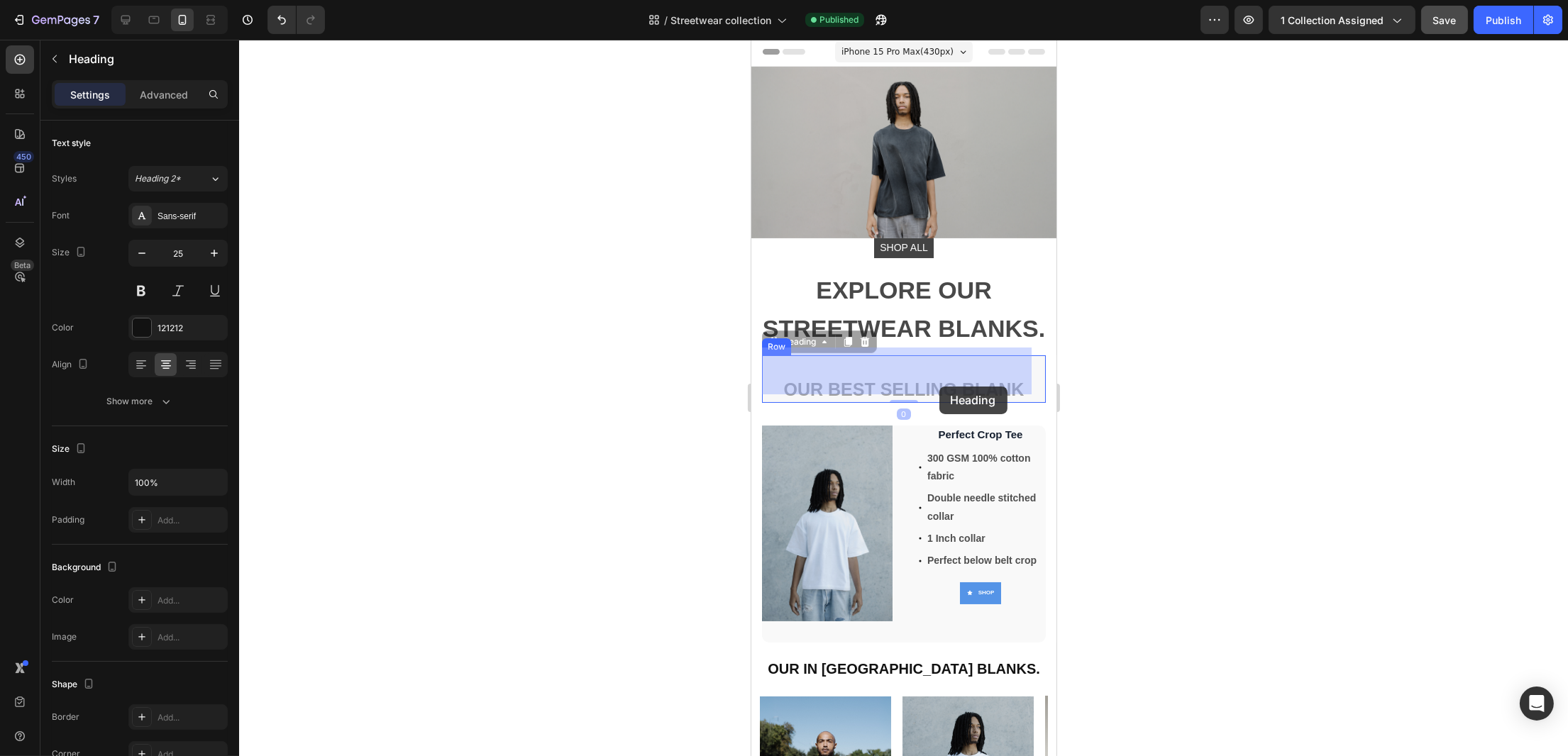
drag, startPoint x: 920, startPoint y: 365, endPoint x: 939, endPoint y: 386, distance: 28.3
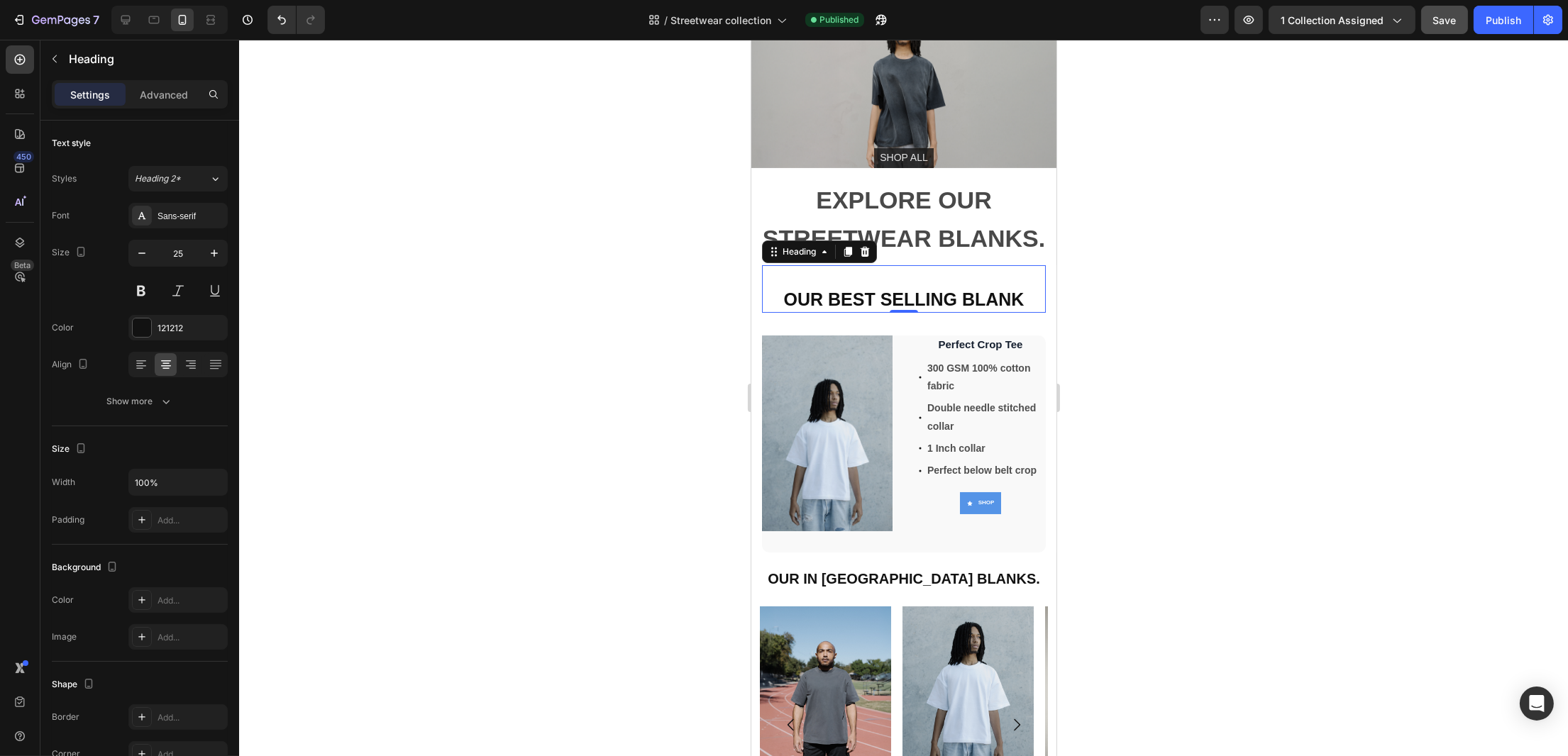
scroll to position [97, 0]
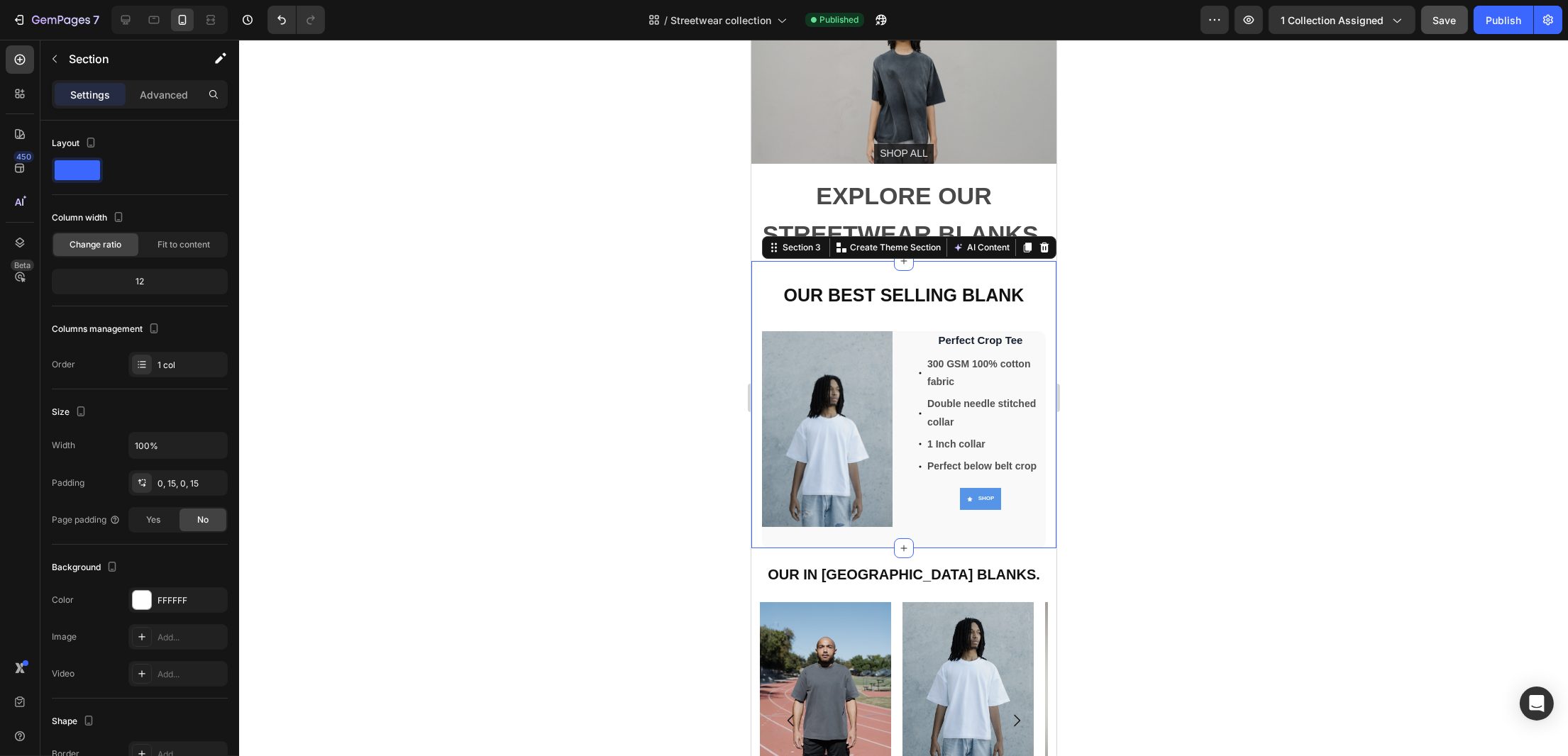
click at [1034, 277] on div "OUR BEST SELLING BLANK Heading Row Perfect Crop Tee Product Title Product 300 G…" at bounding box center [903, 404] width 305 height 287
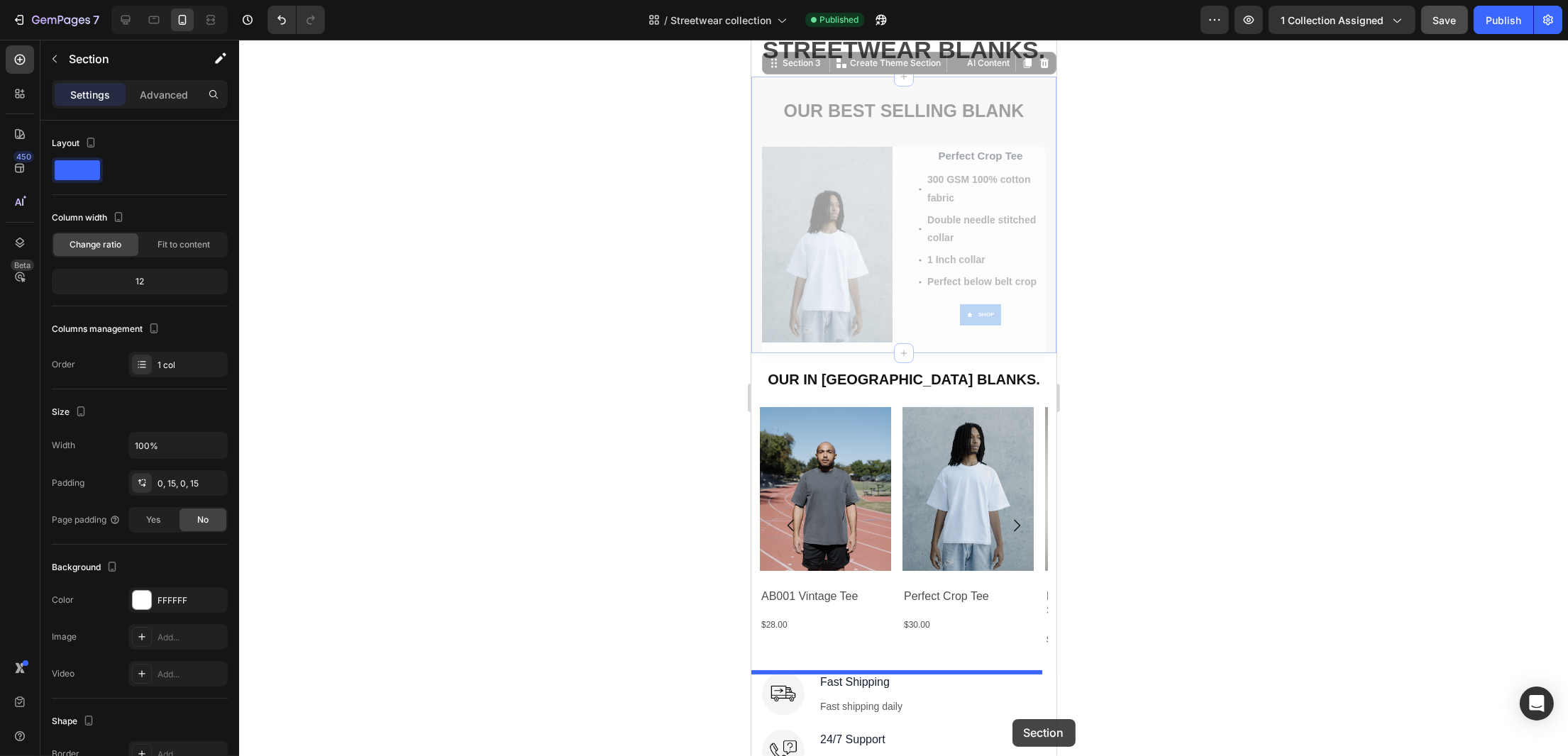
scroll to position [366, 0]
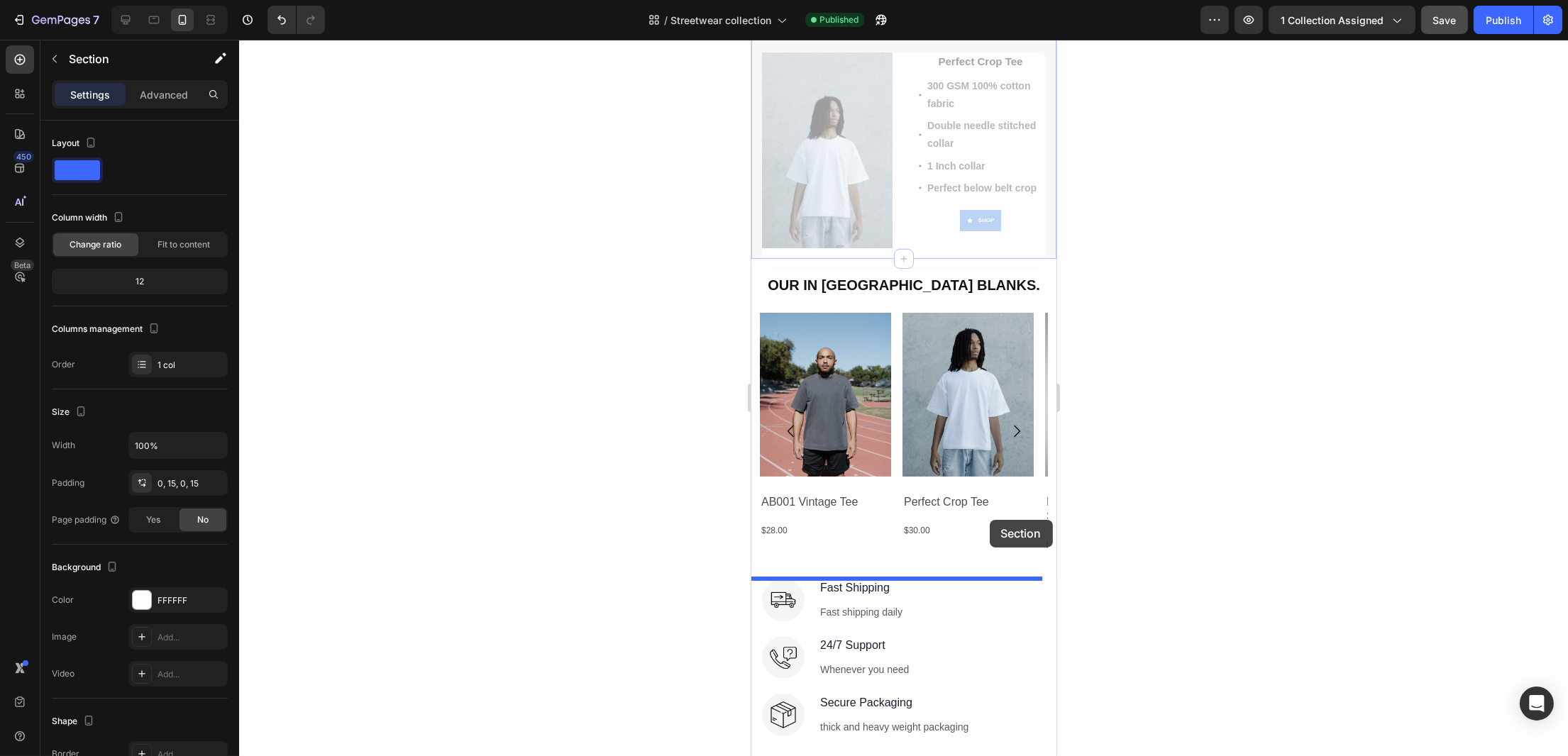
drag, startPoint x: 1035, startPoint y: 277, endPoint x: 989, endPoint y: 520, distance: 247.3
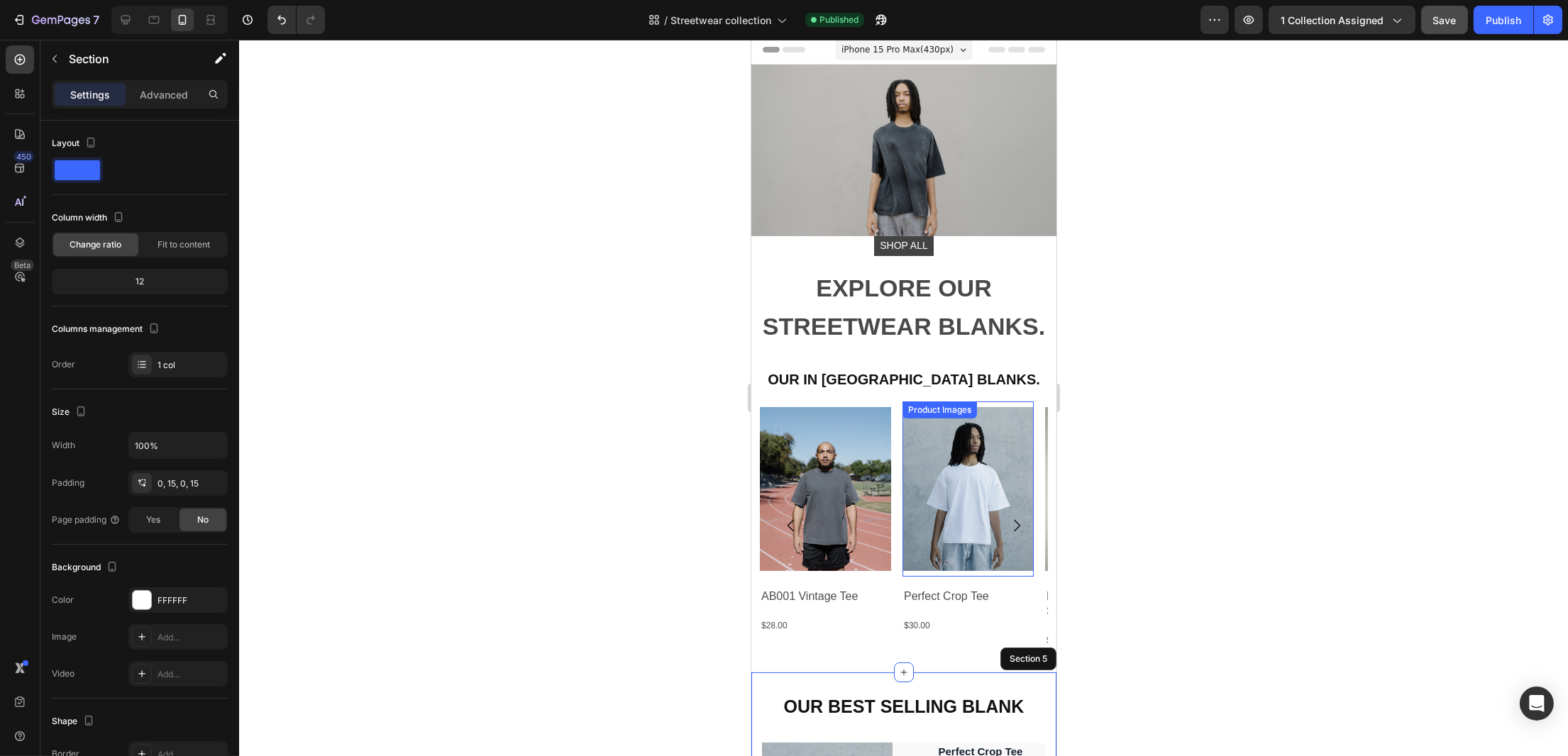
scroll to position [0, 0]
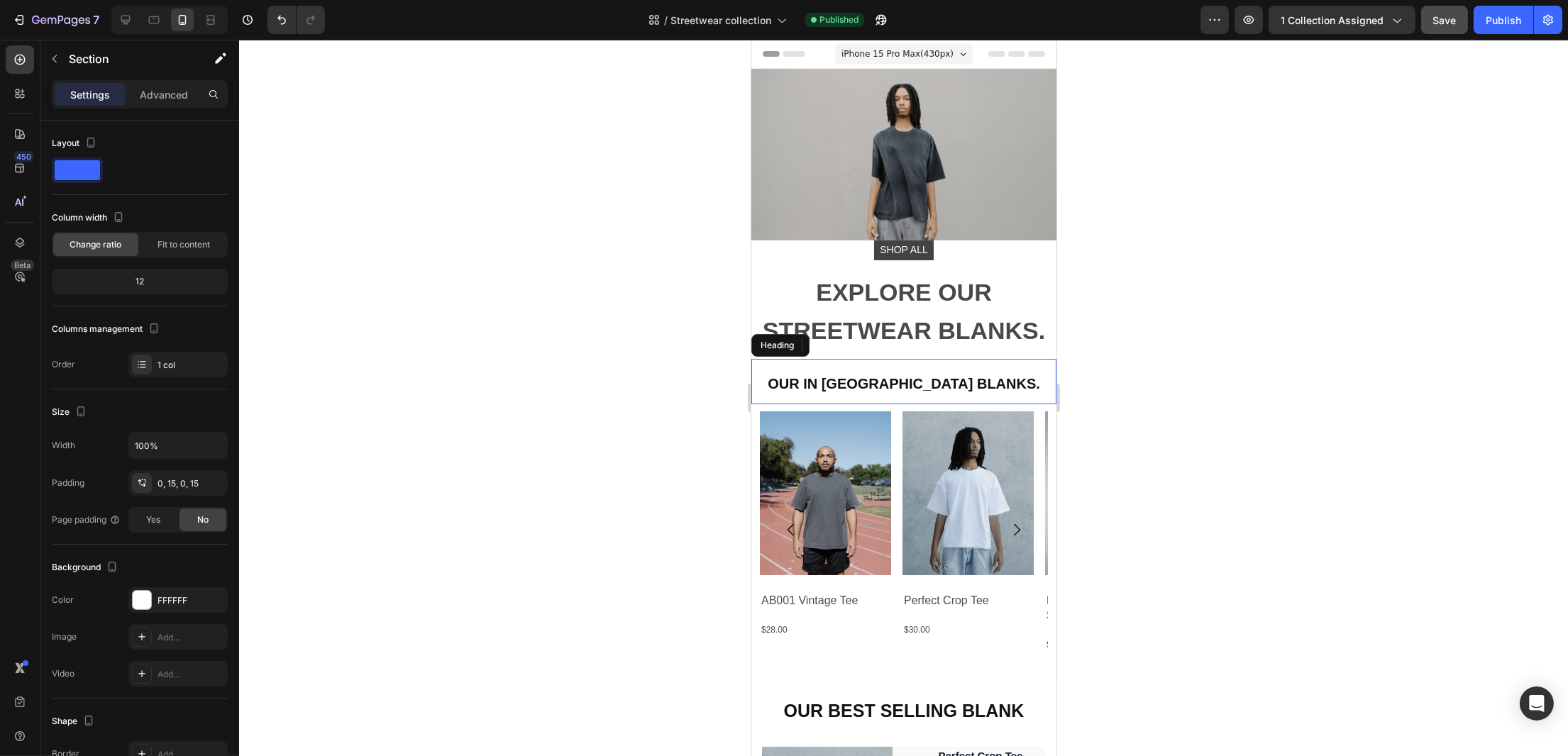
click at [880, 384] on h2 "OUR IN [GEOGRAPHIC_DATA] BLANKS." at bounding box center [903, 381] width 305 height 46
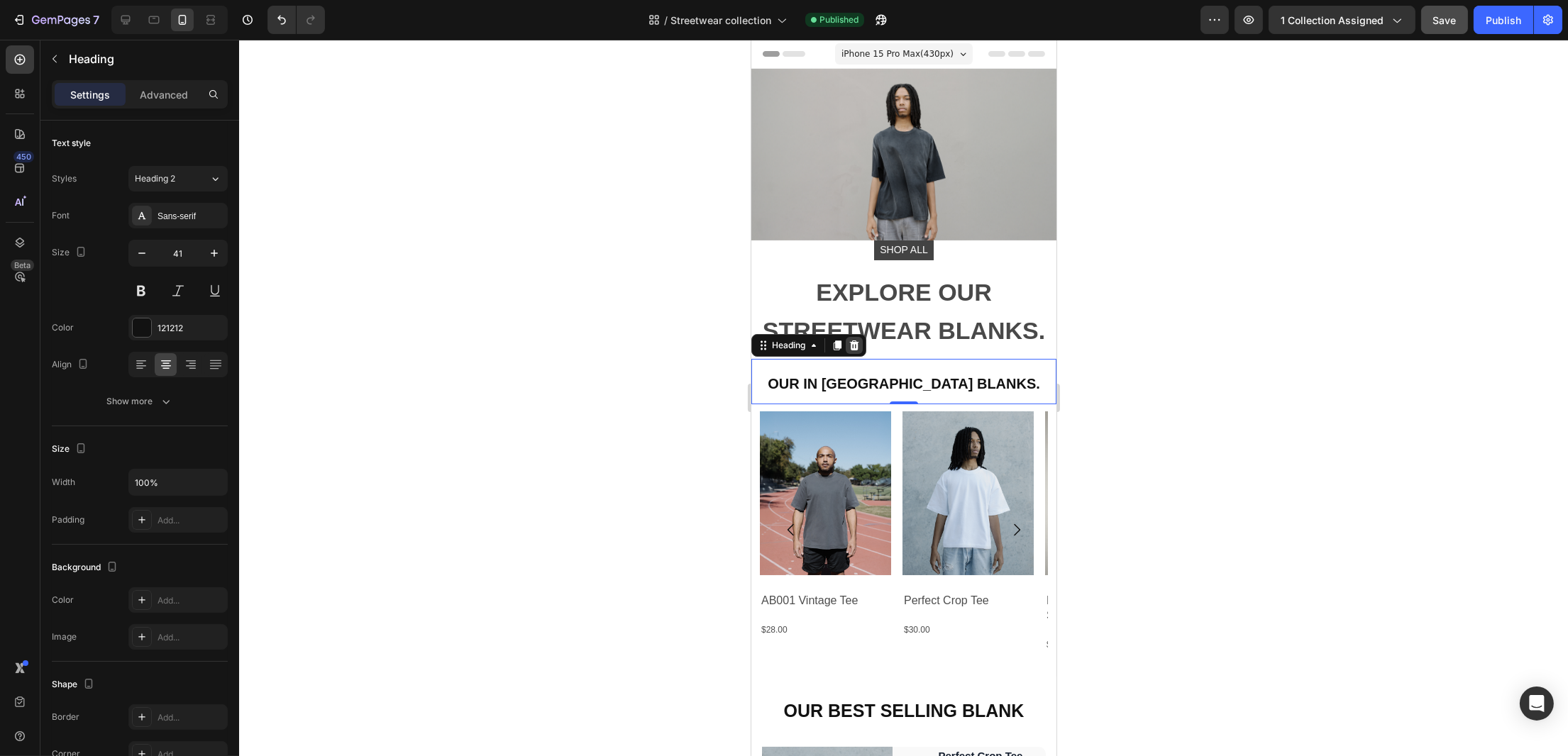
click at [857, 341] on icon at bounding box center [854, 346] width 9 height 10
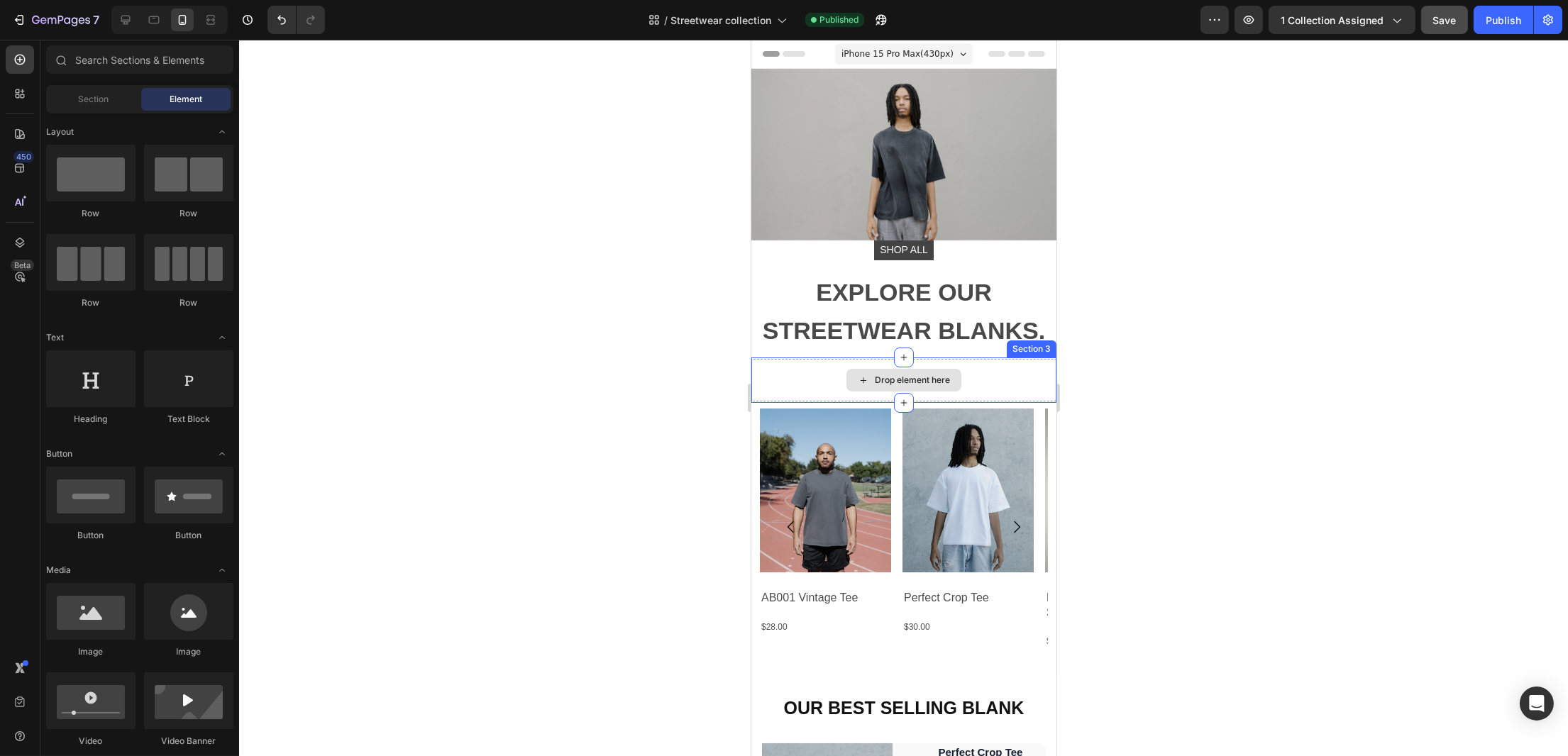
click at [981, 365] on div "Drop element here" at bounding box center [903, 379] width 305 height 42
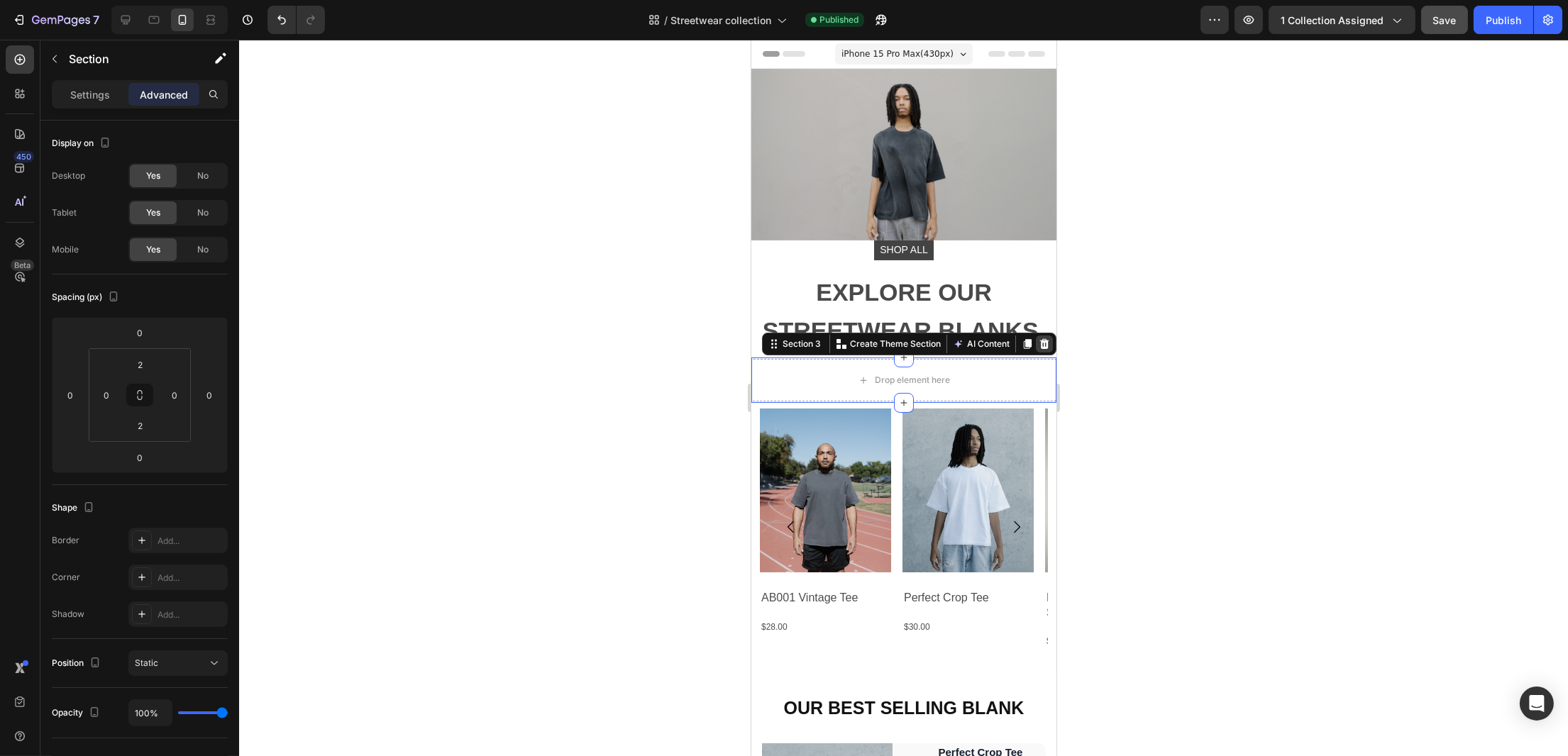
click at [1039, 339] on icon at bounding box center [1044, 344] width 9 height 10
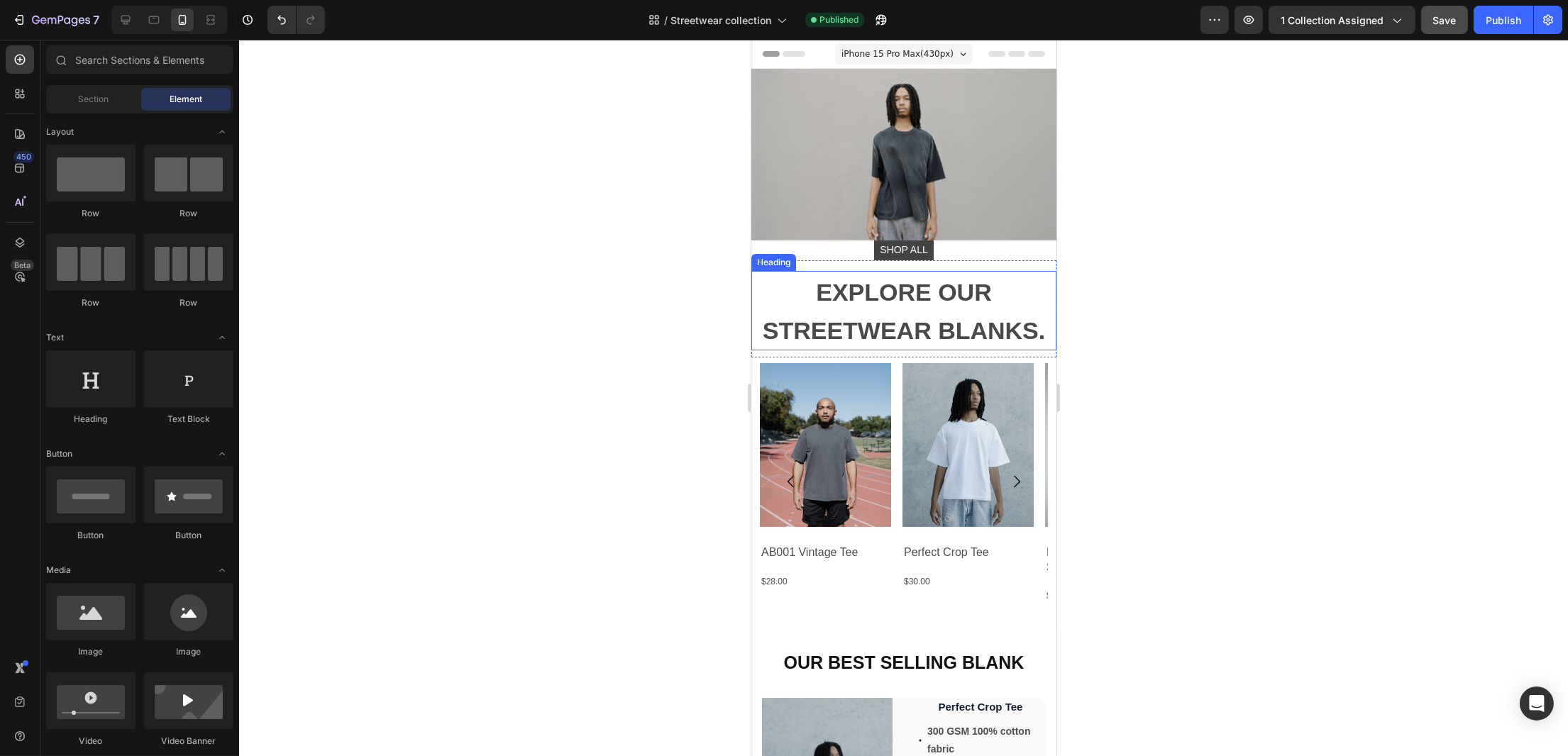
click at [925, 310] on span "EXPLORE OUR STREETWEAR BLANKS." at bounding box center [904, 311] width 283 height 66
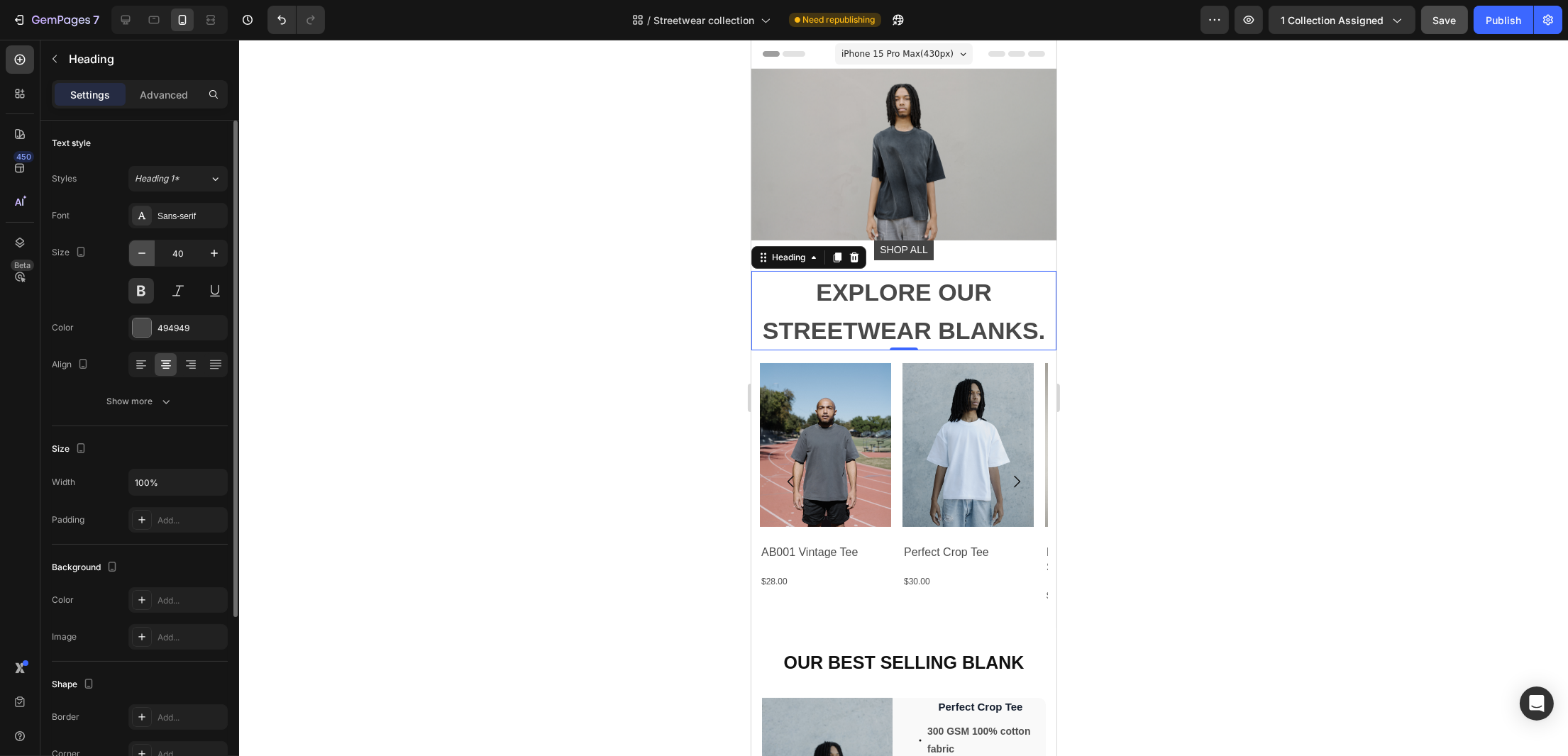
click at [143, 252] on icon "button" at bounding box center [141, 253] width 14 height 14
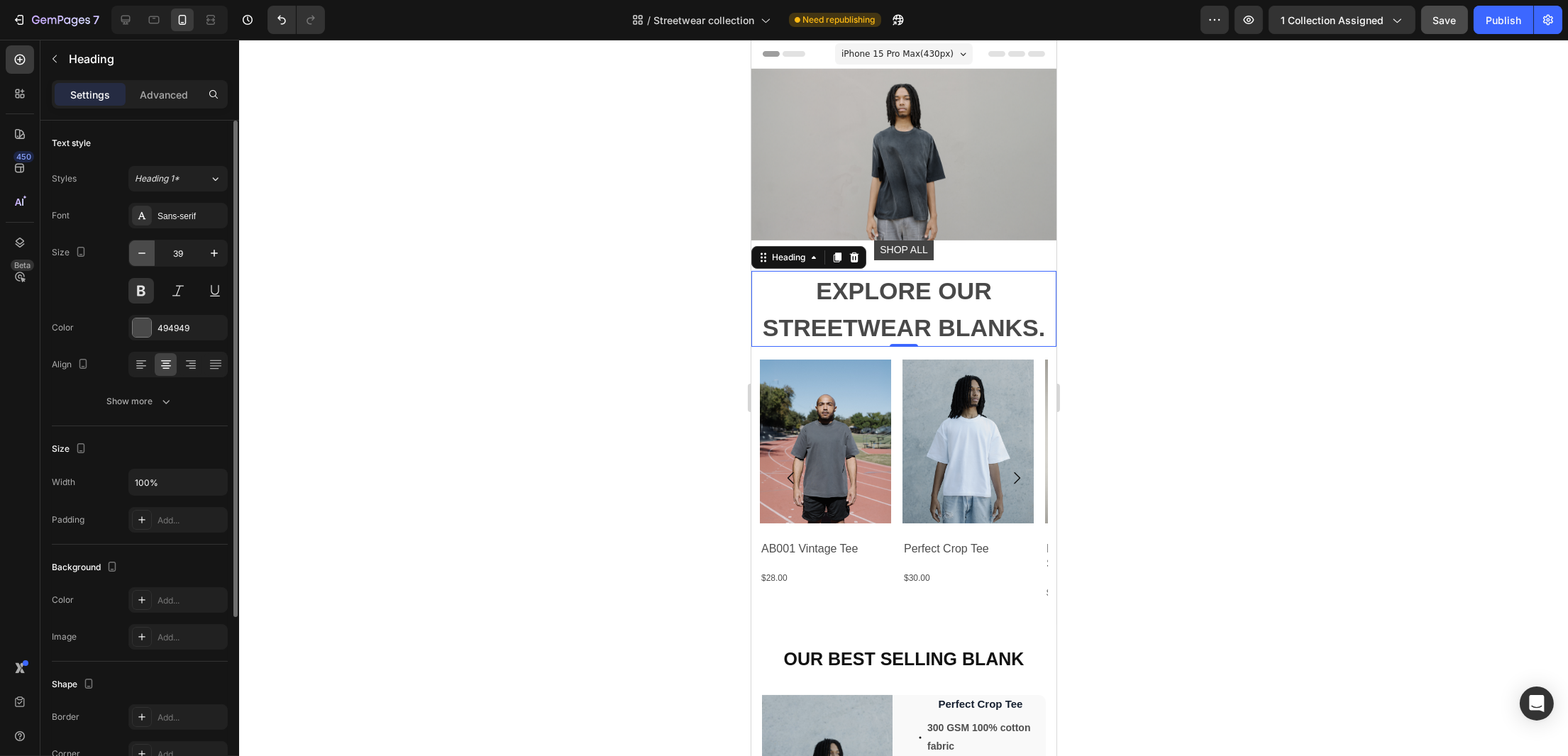
click at [143, 252] on icon "button" at bounding box center [141, 253] width 14 height 14
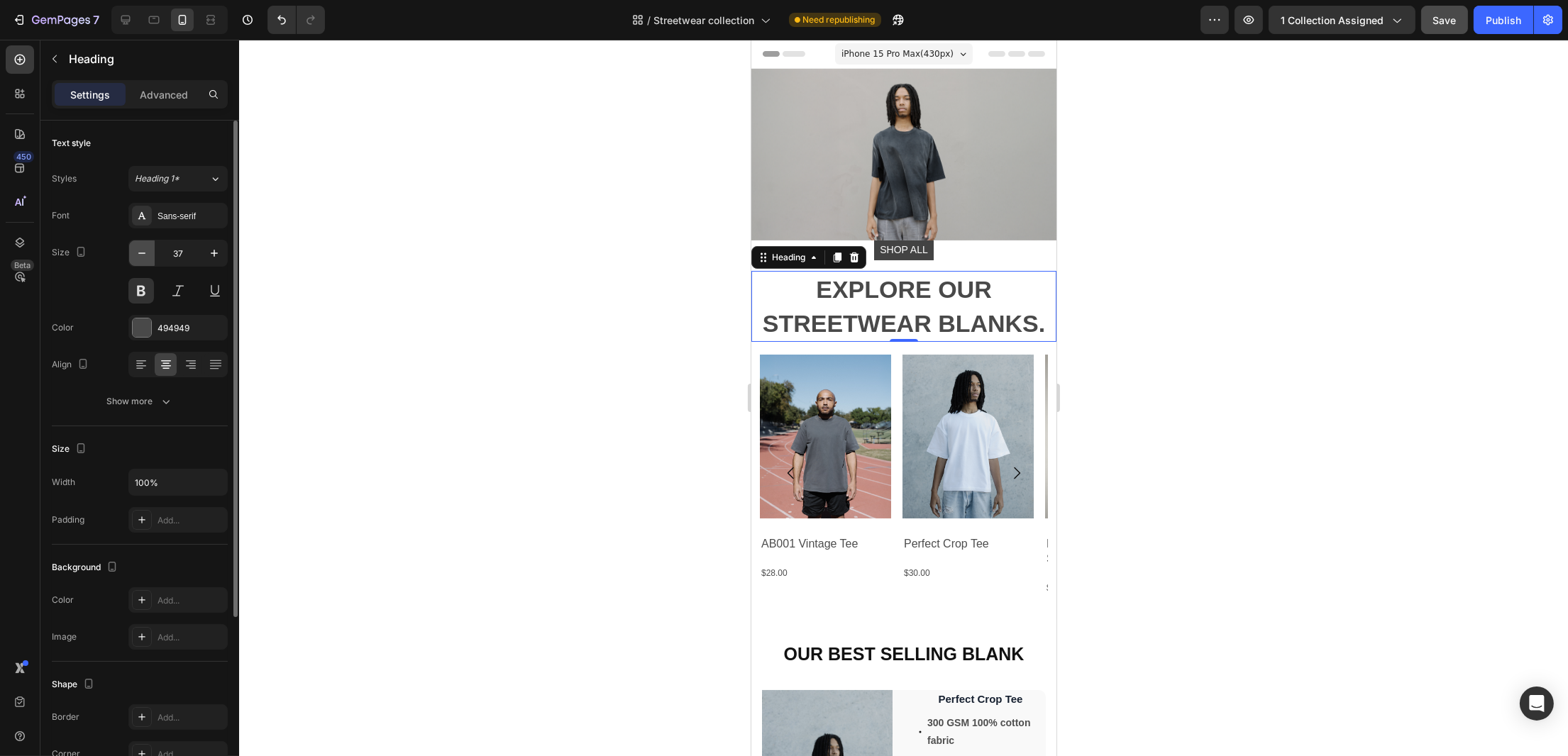
click at [143, 252] on icon "button" at bounding box center [141, 253] width 14 height 14
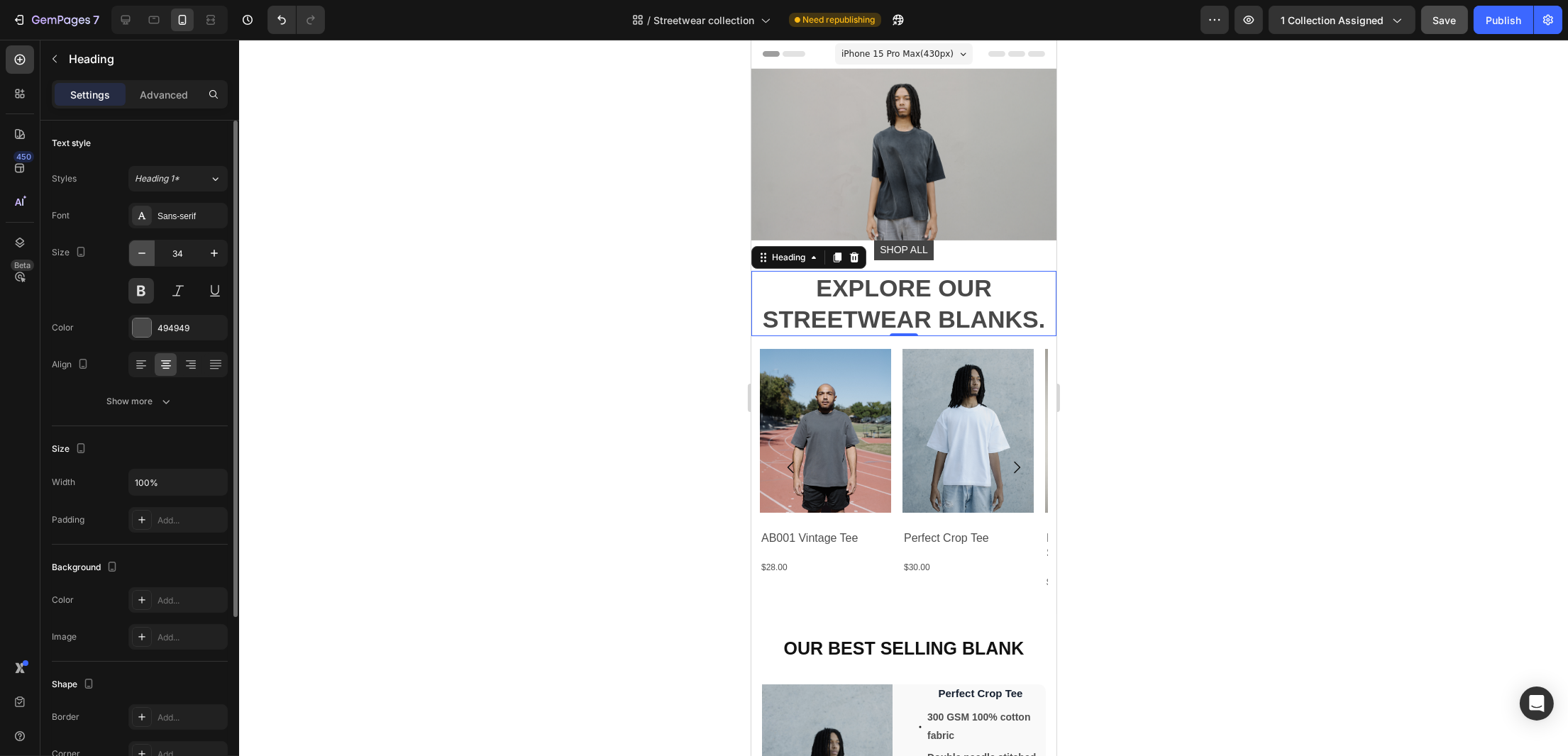
click at [143, 252] on icon "button" at bounding box center [141, 253] width 14 height 14
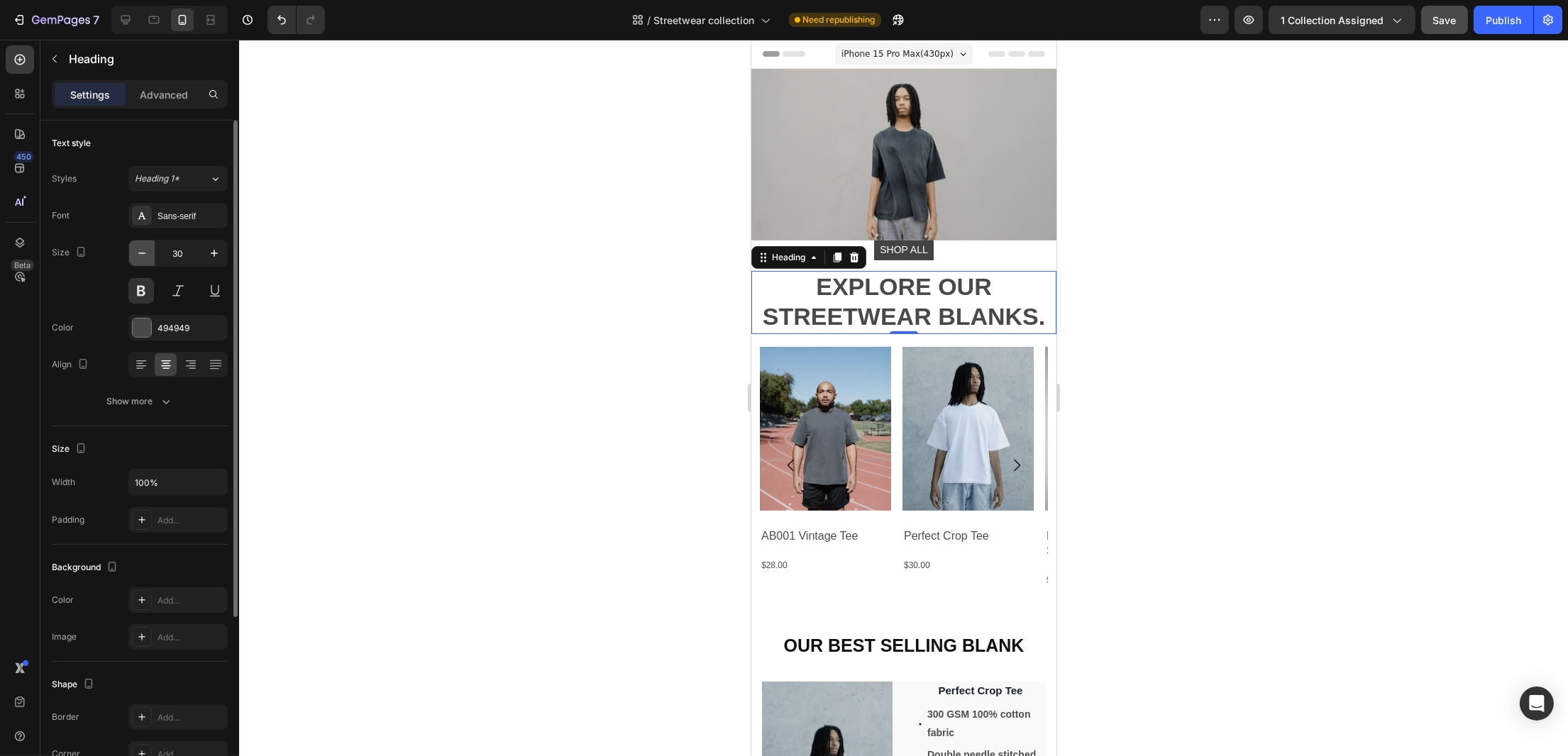
click at [143, 252] on icon "button" at bounding box center [141, 253] width 14 height 14
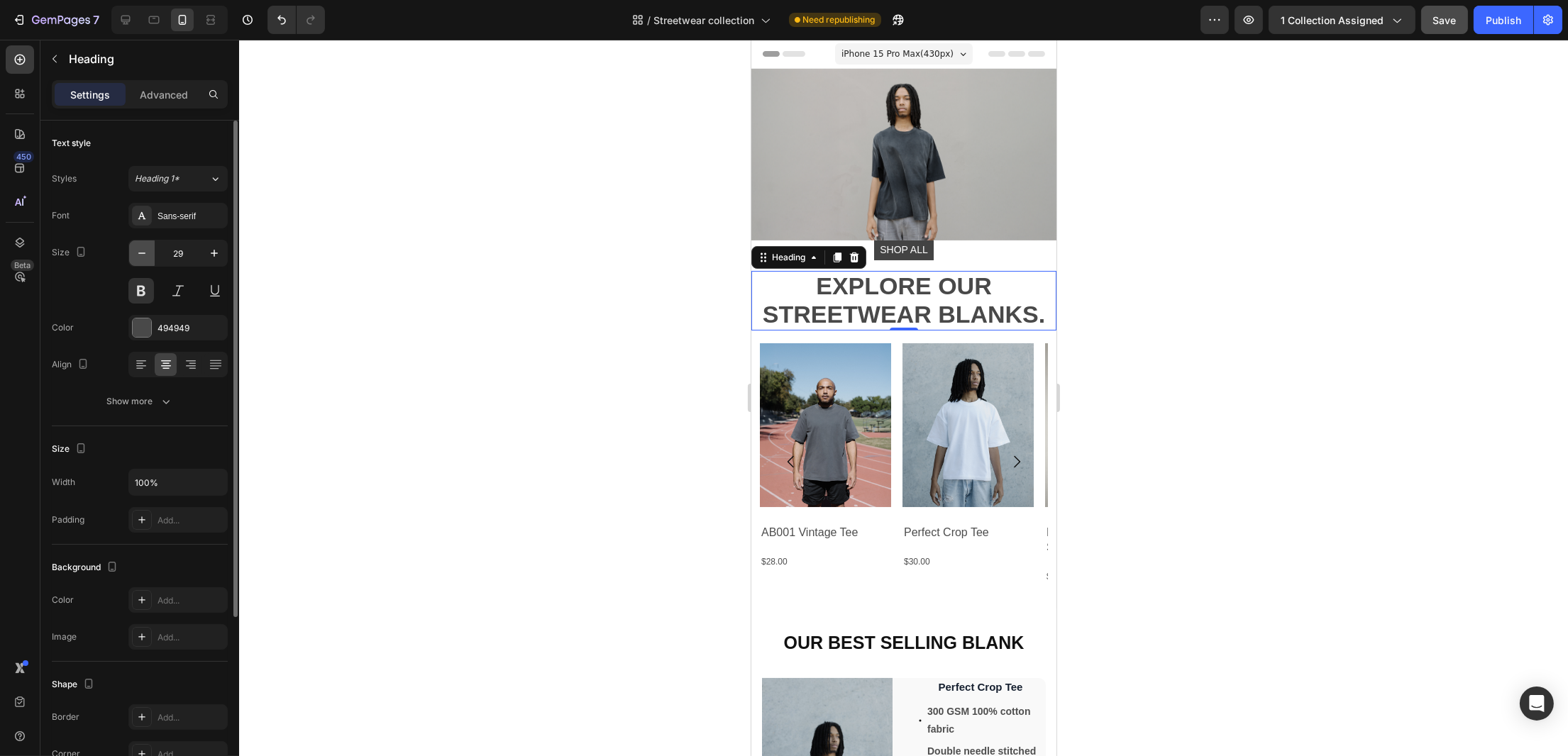
click at [143, 252] on icon "button" at bounding box center [141, 253] width 14 height 14
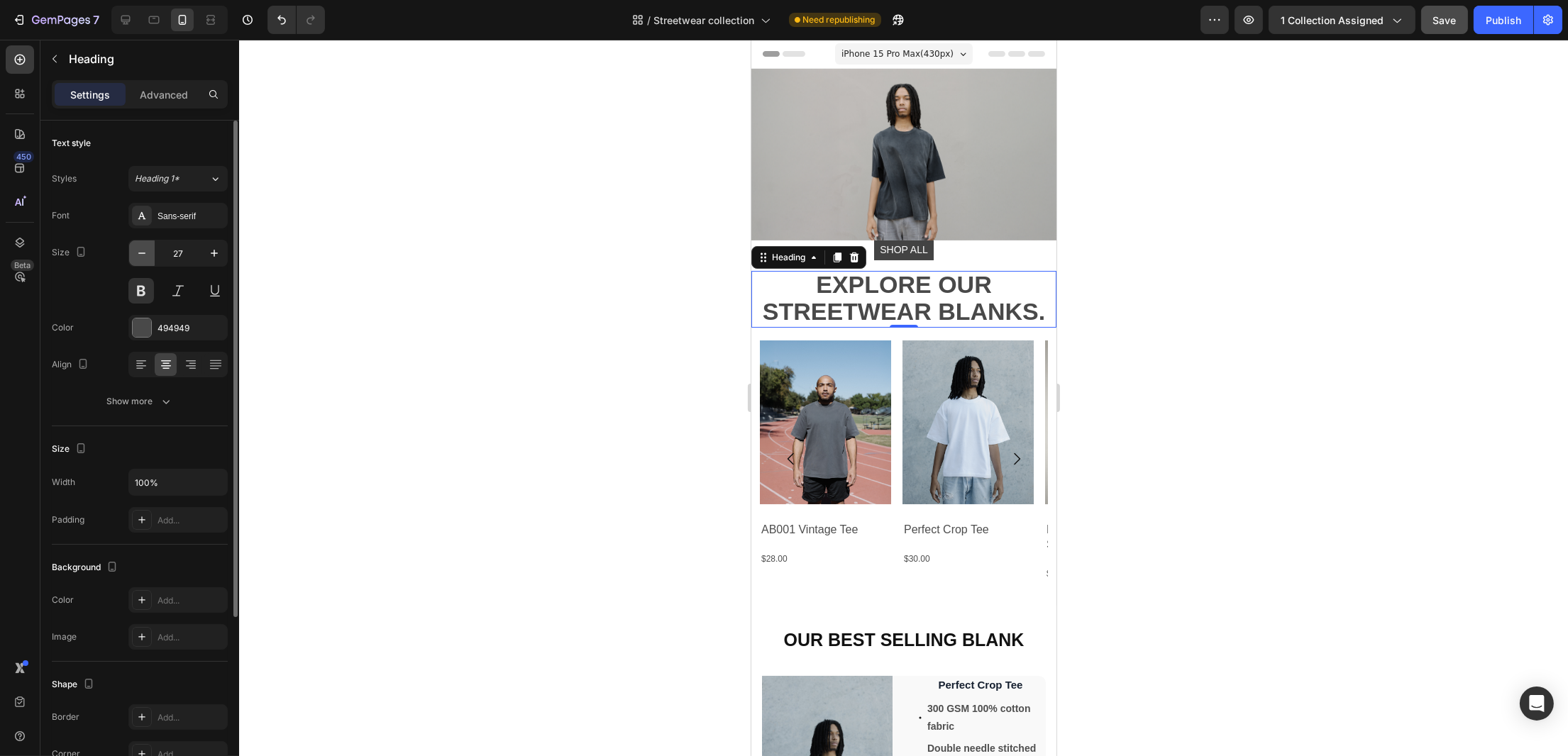
click at [143, 252] on icon "button" at bounding box center [141, 253] width 14 height 14
type input "26"
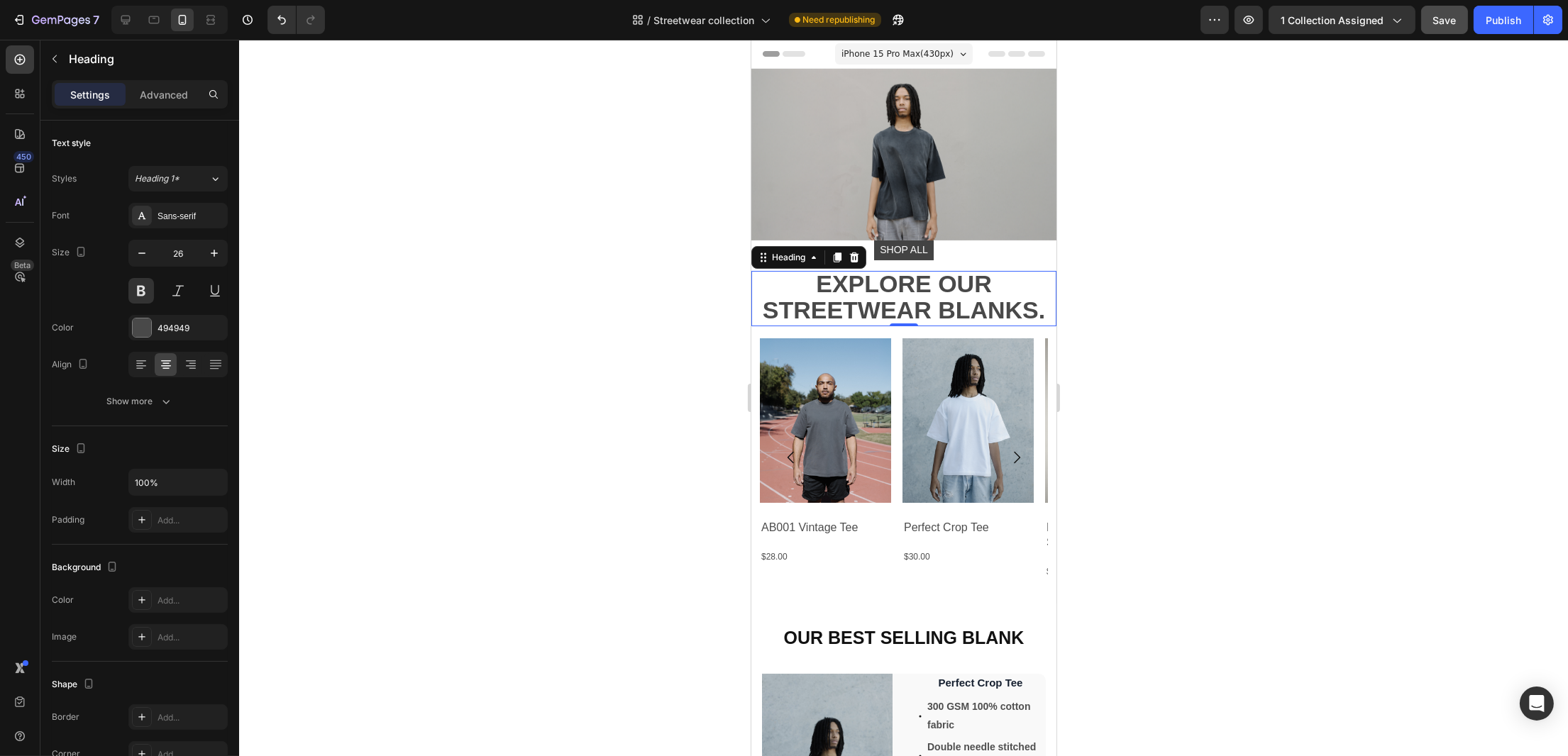
click at [545, 279] on div at bounding box center [903, 397] width 1329 height 716
click at [1014, 278] on h2 "EXPLORE OUR STREETWEAR BLANKS." at bounding box center [903, 298] width 305 height 55
click at [549, 331] on div at bounding box center [903, 397] width 1329 height 716
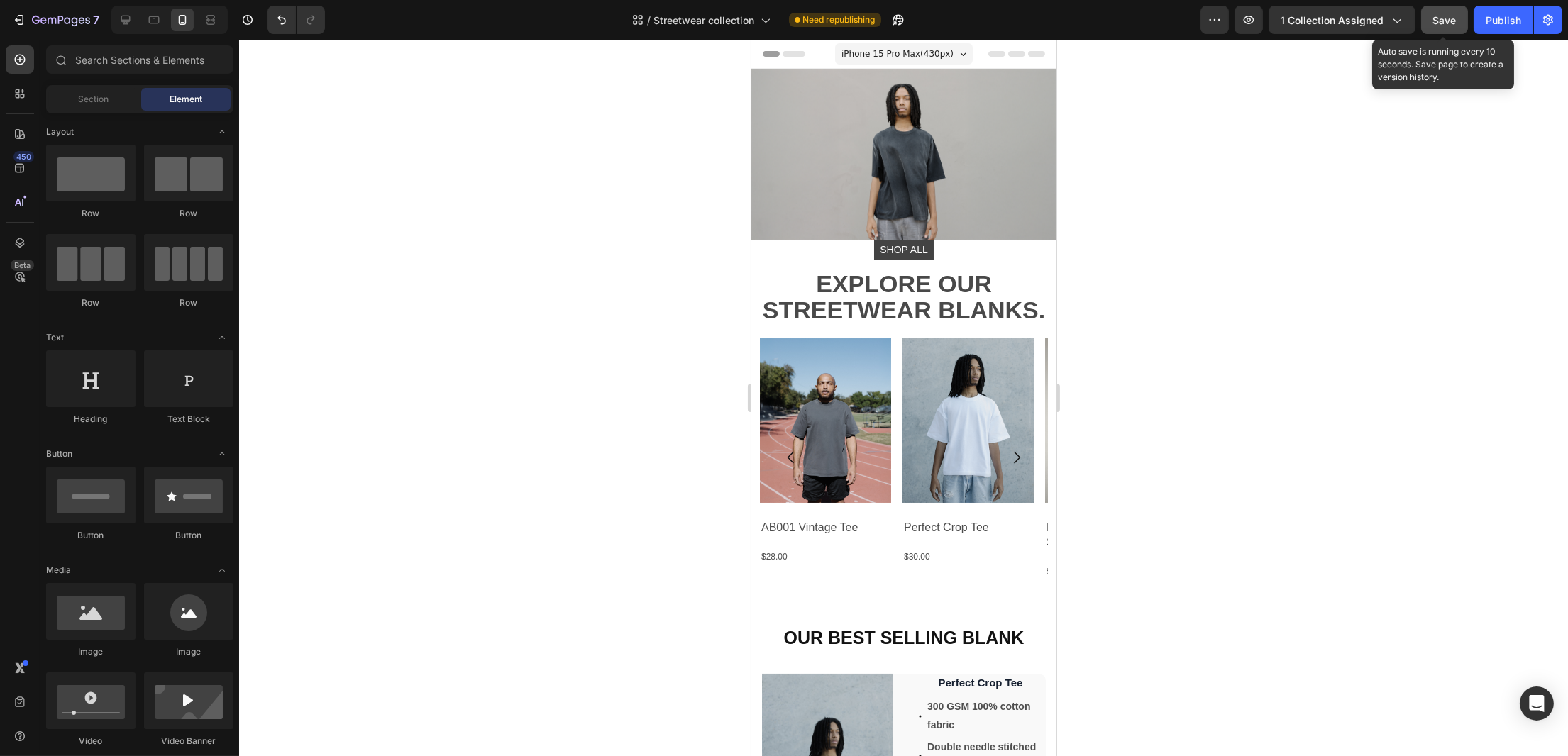
click at [1439, 22] on span "Save" at bounding box center [1445, 20] width 23 height 12
click at [1480, 27] on button "Publish" at bounding box center [1503, 20] width 60 height 28
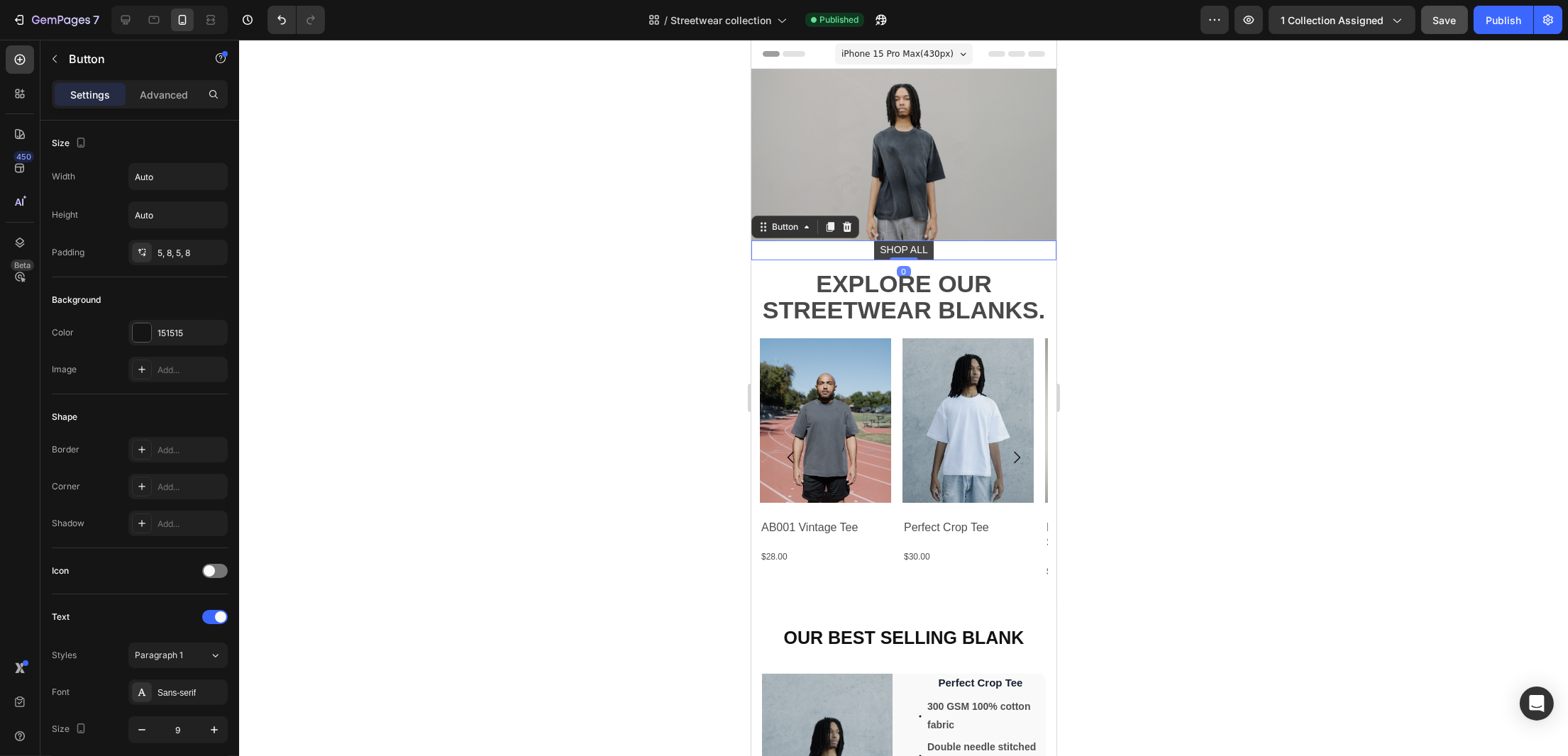
click at [938, 246] on div "SHOP ALL Button 0" at bounding box center [903, 250] width 305 height 20
click at [850, 222] on icon at bounding box center [847, 228] width 9 height 10
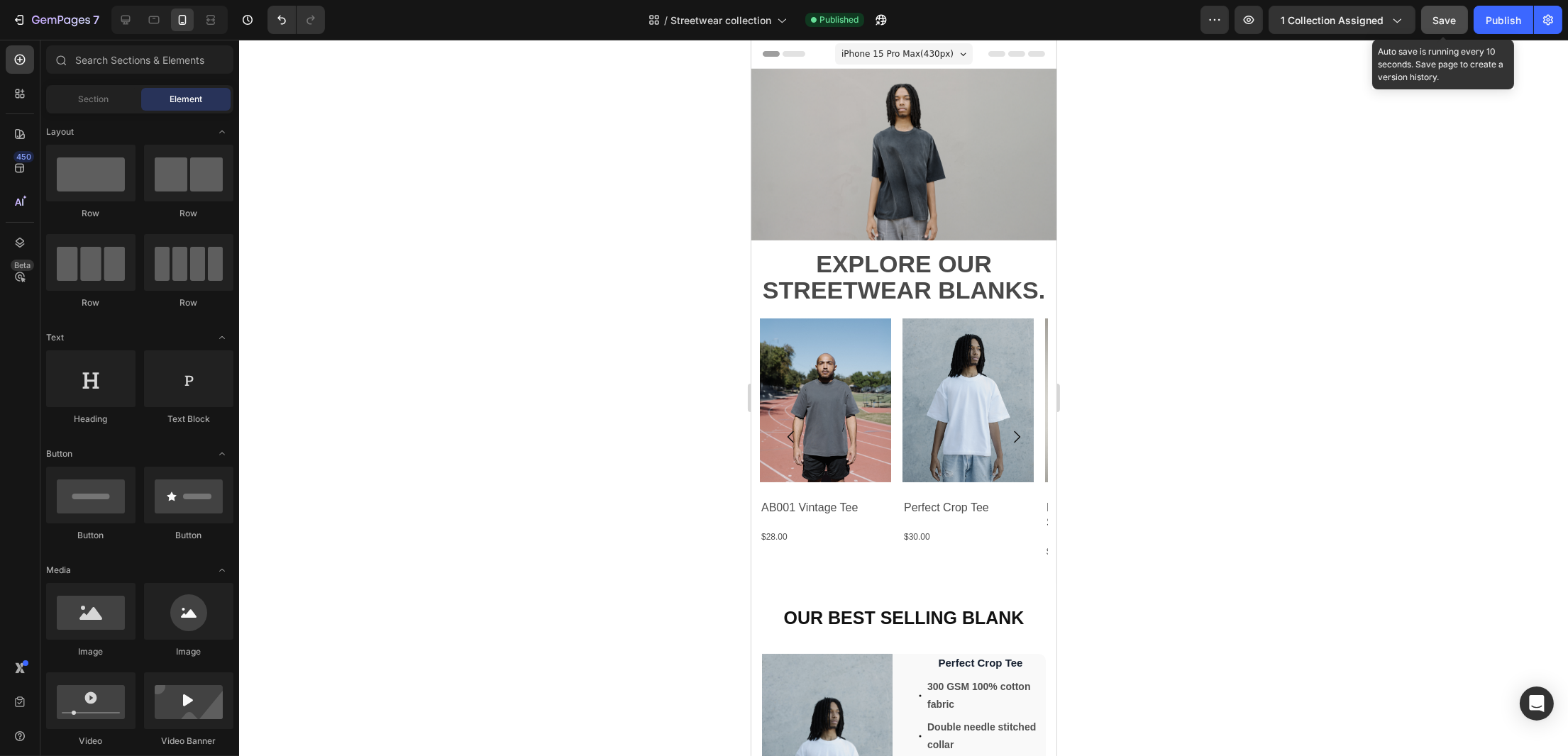
click at [1458, 19] on button "Save" at bounding box center [1445, 20] width 47 height 28
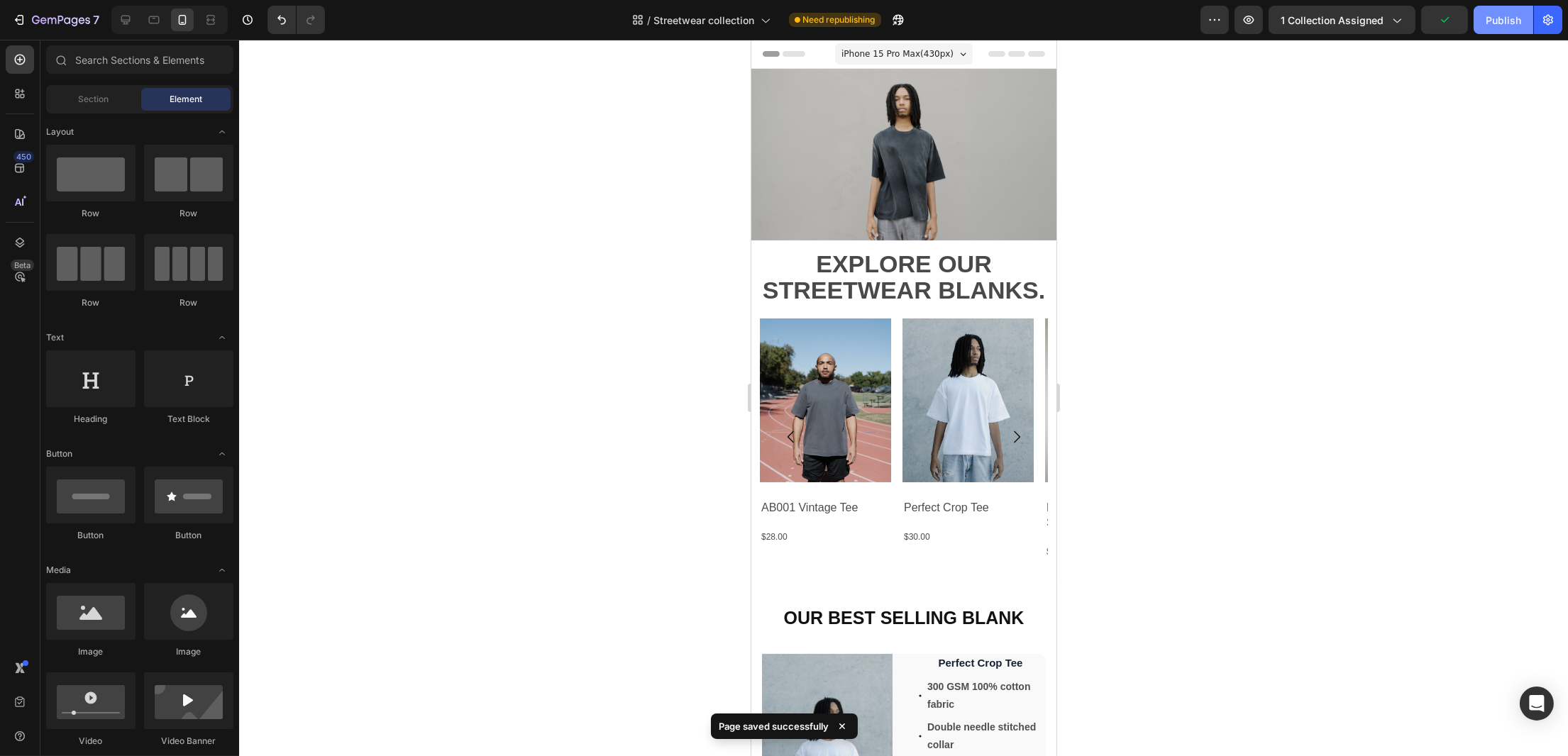
click at [1500, 27] on div "Publish" at bounding box center [1503, 20] width 35 height 15
click at [1169, 303] on div at bounding box center [903, 397] width 1329 height 716
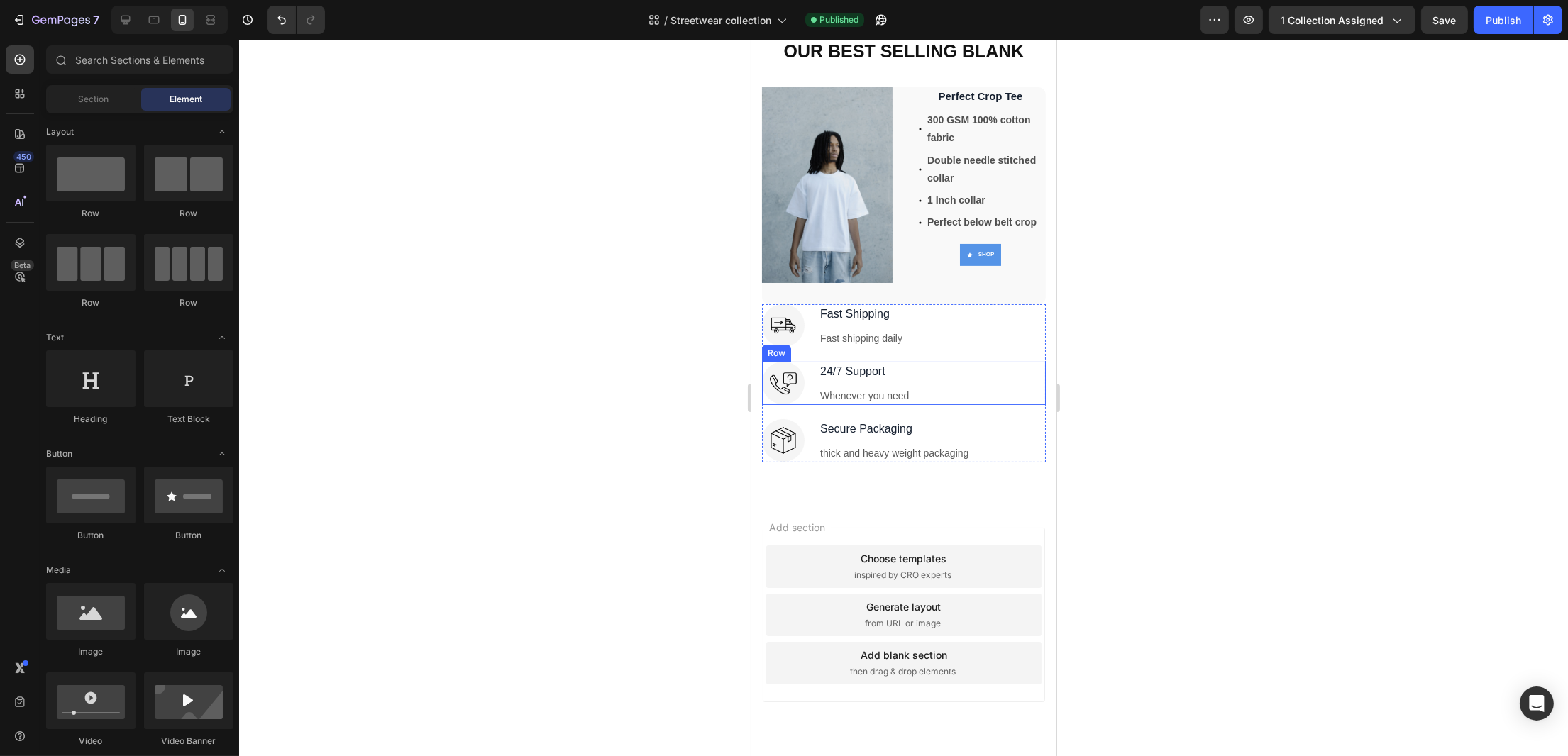
scroll to position [567, 0]
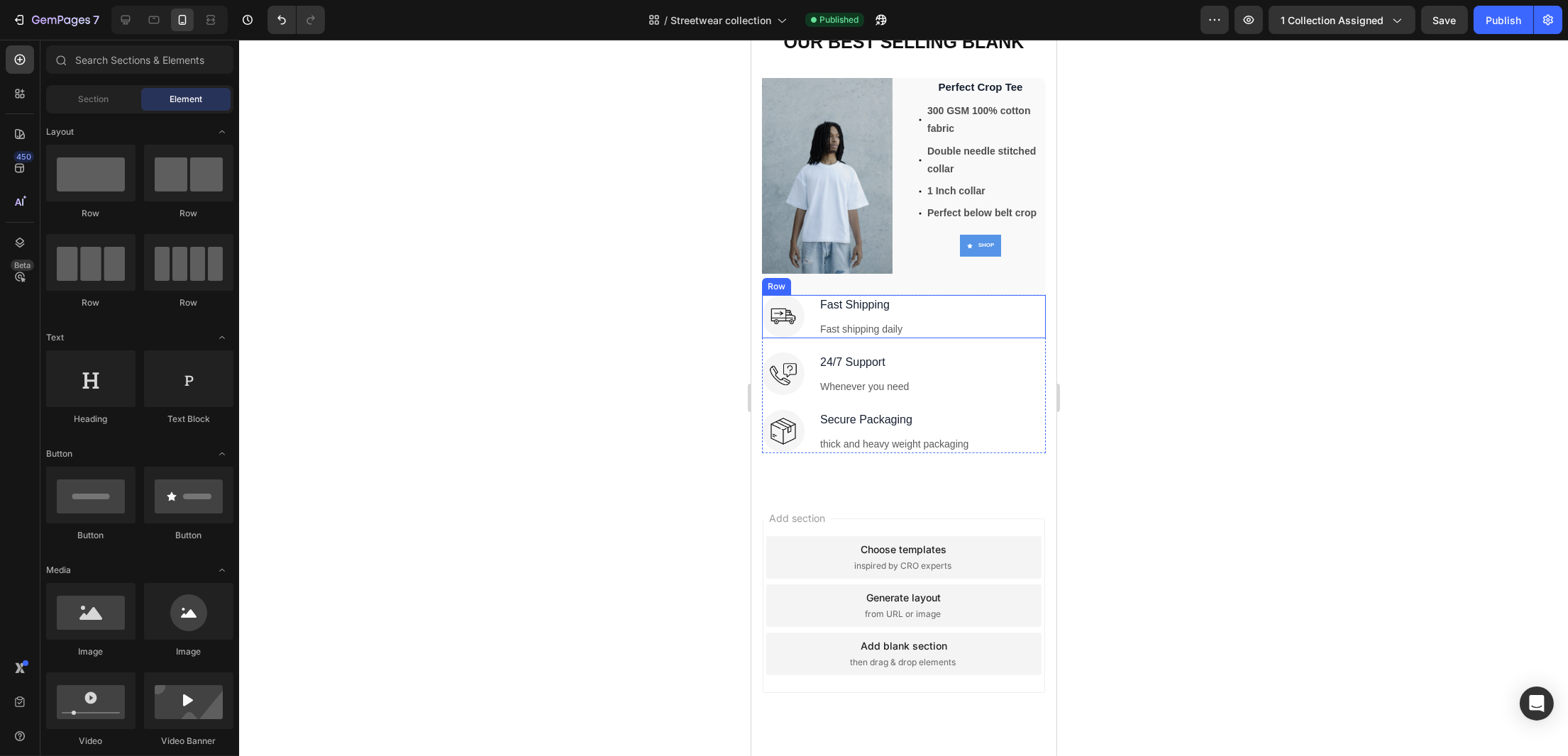
click at [959, 303] on div "Image Fast Shipping Text block Fast shipping daily Text block Row" at bounding box center [903, 316] width 284 height 43
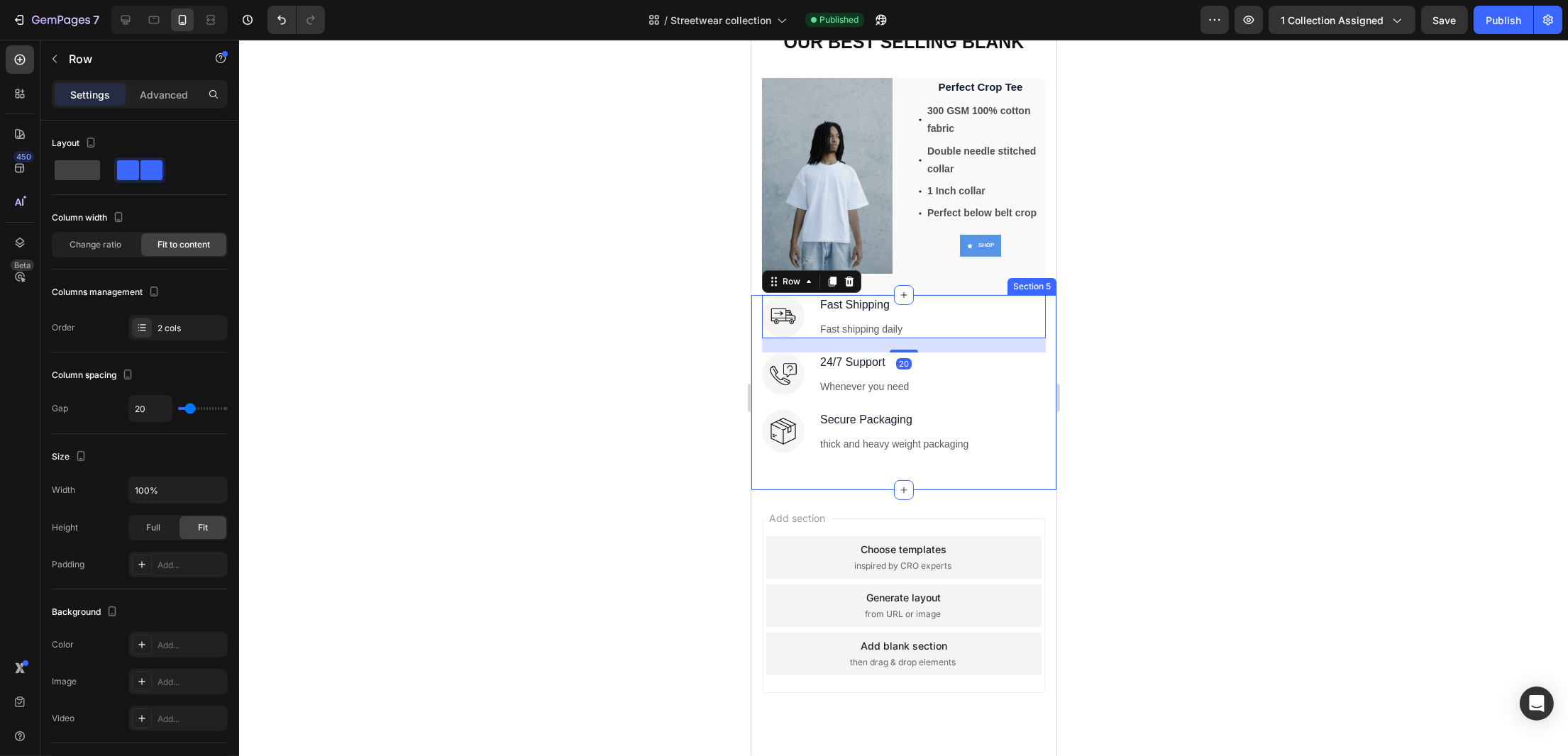
click at [1033, 352] on div "Image Fast Shipping Text block Fast shipping daily Text block Row 20 Image 24/7…" at bounding box center [903, 392] width 305 height 195
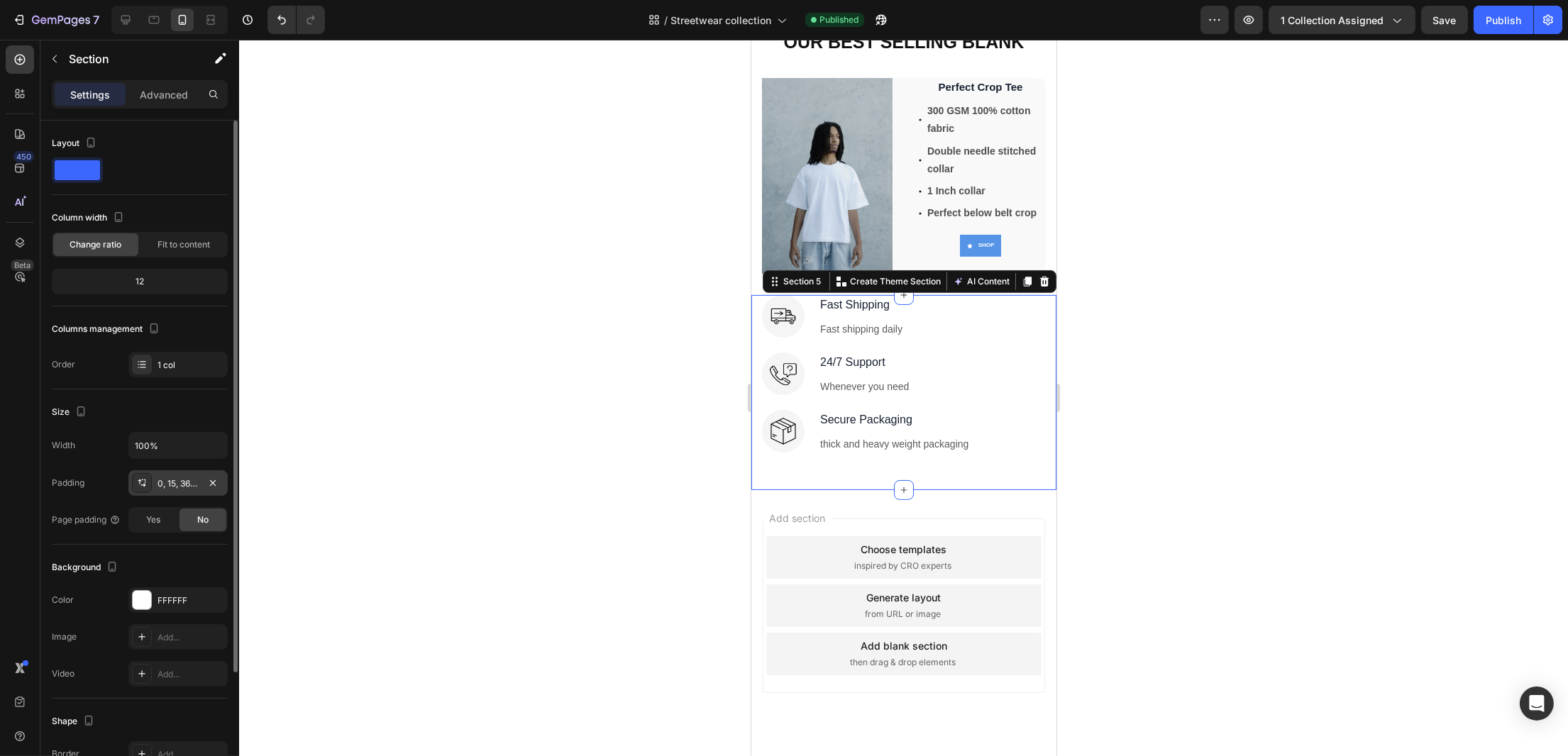
click at [178, 478] on div "0, 15, 36, 15" at bounding box center [179, 484] width 41 height 13
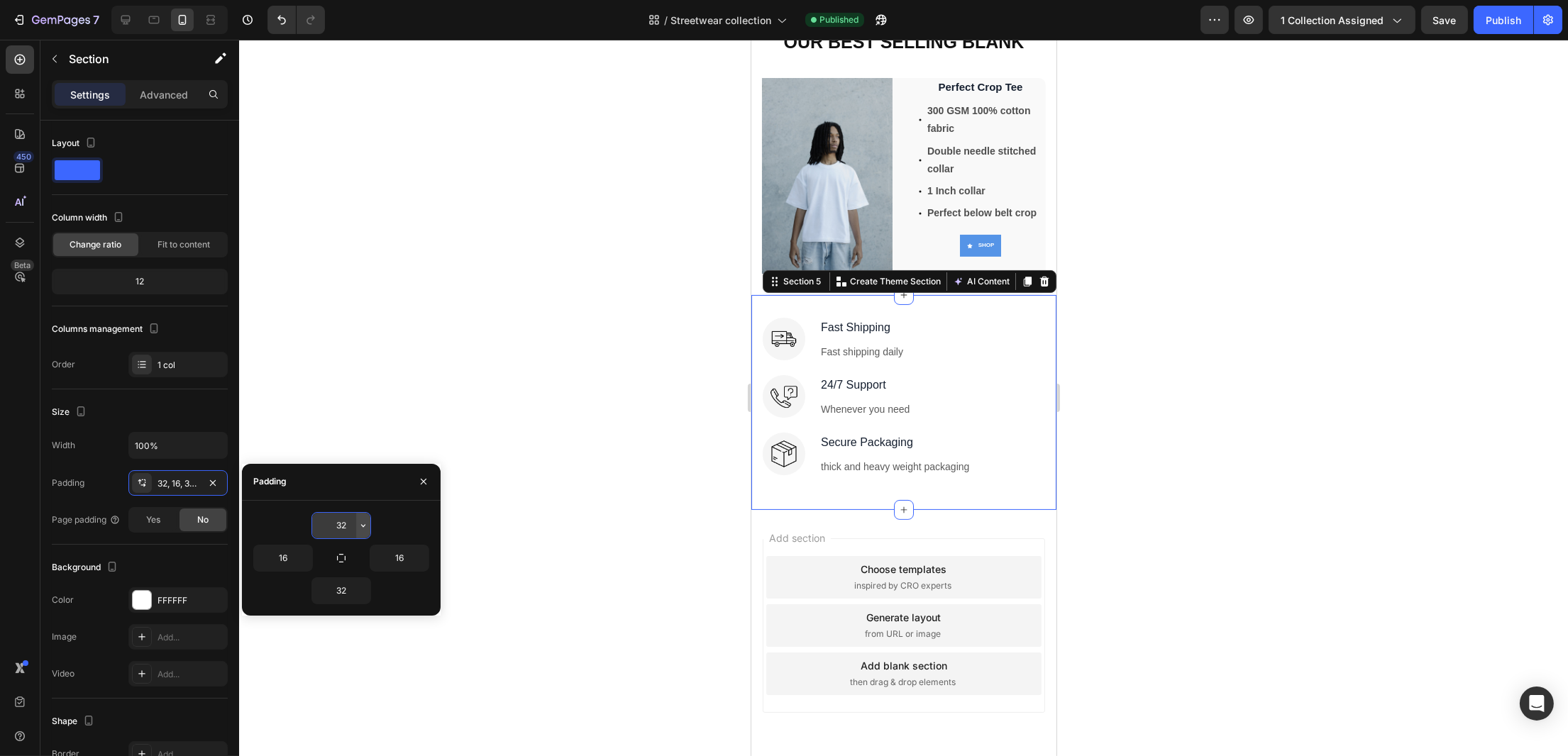
click at [362, 526] on icon "button" at bounding box center [363, 525] width 11 height 11
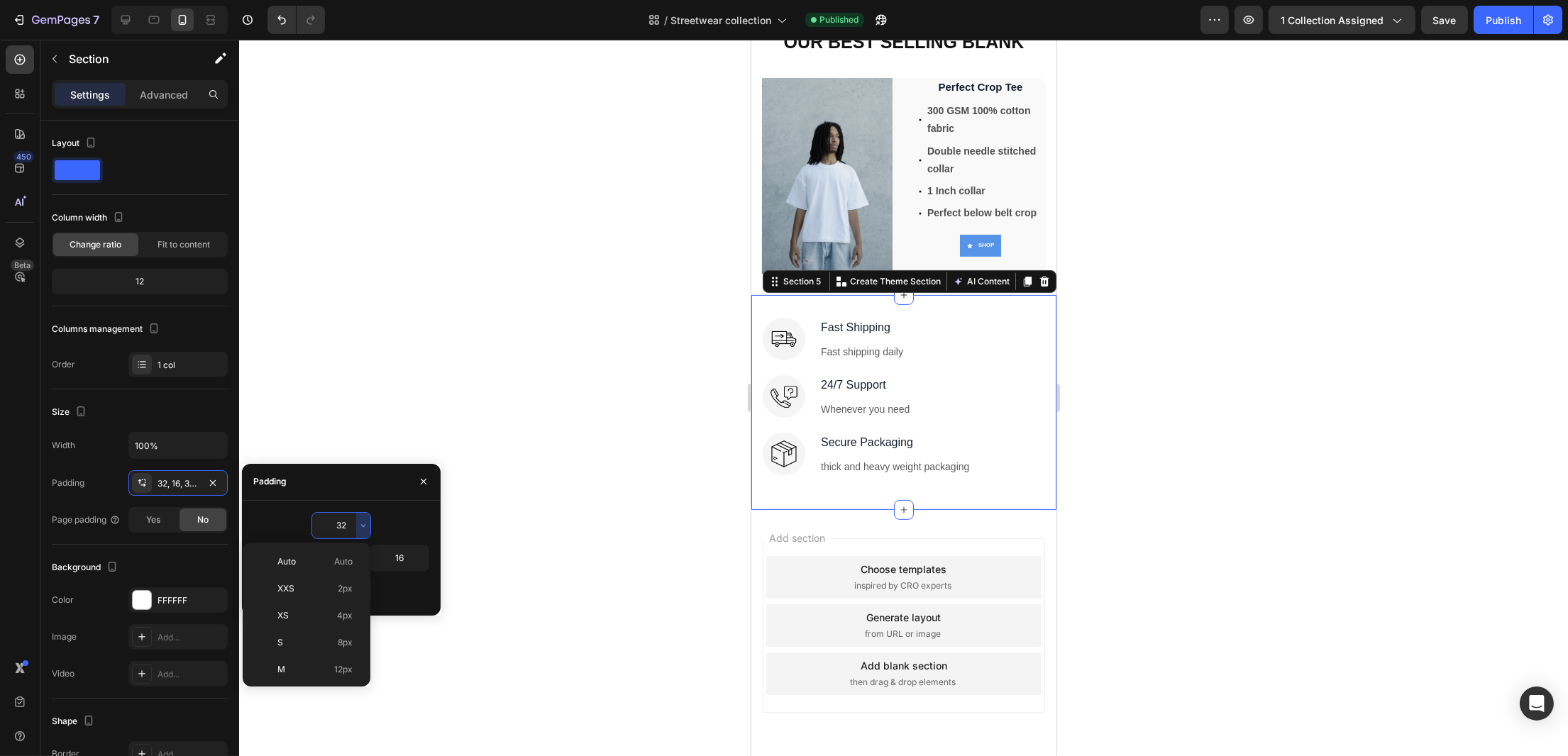
scroll to position [102, 0]
click at [340, 518] on input "32" at bounding box center [341, 526] width 58 height 26
drag, startPoint x: 341, startPoint y: 518, endPoint x: 351, endPoint y: 516, distance: 10.2
click at [351, 516] on input "32" at bounding box center [341, 526] width 58 height 26
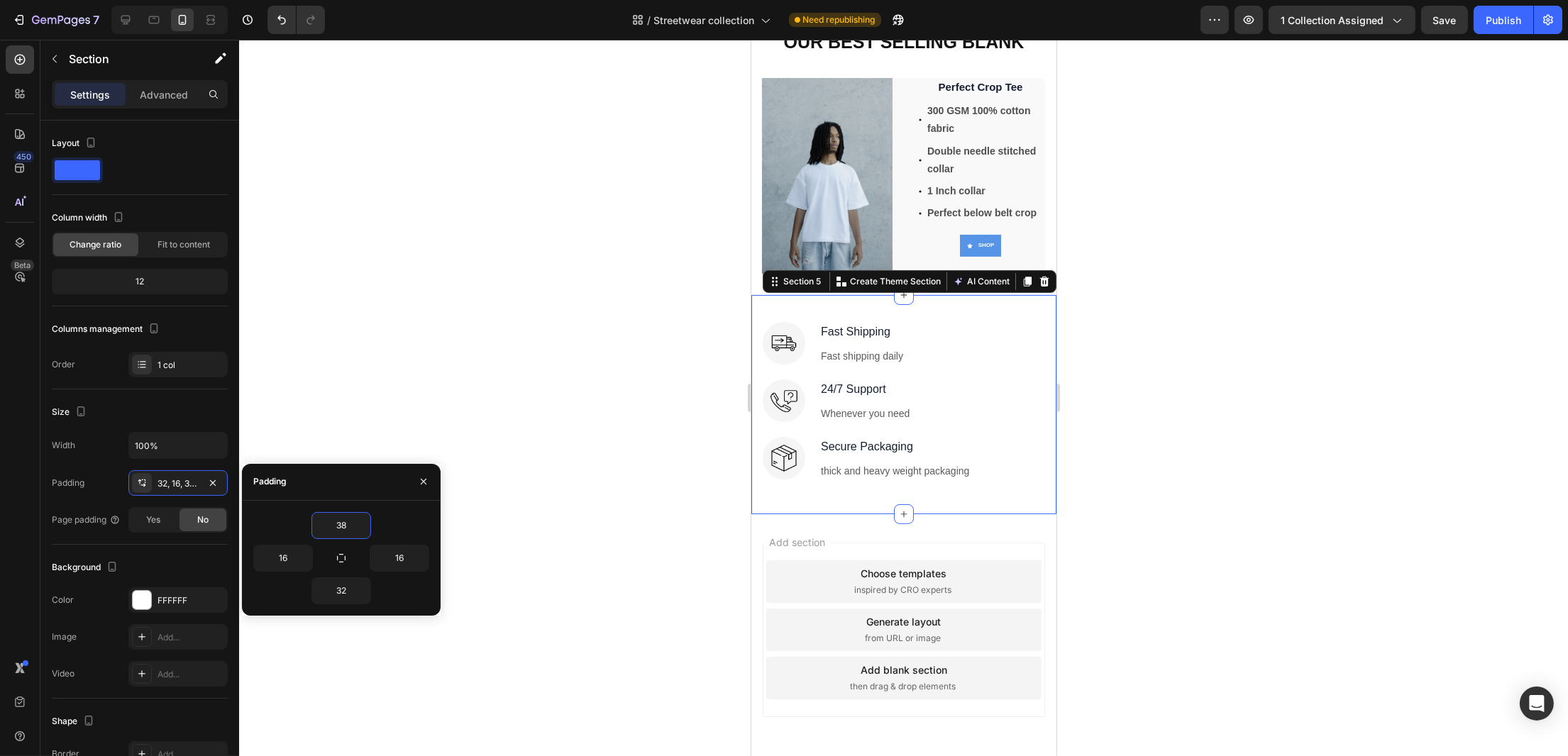
type input "38"
click at [479, 342] on div at bounding box center [903, 397] width 1329 height 716
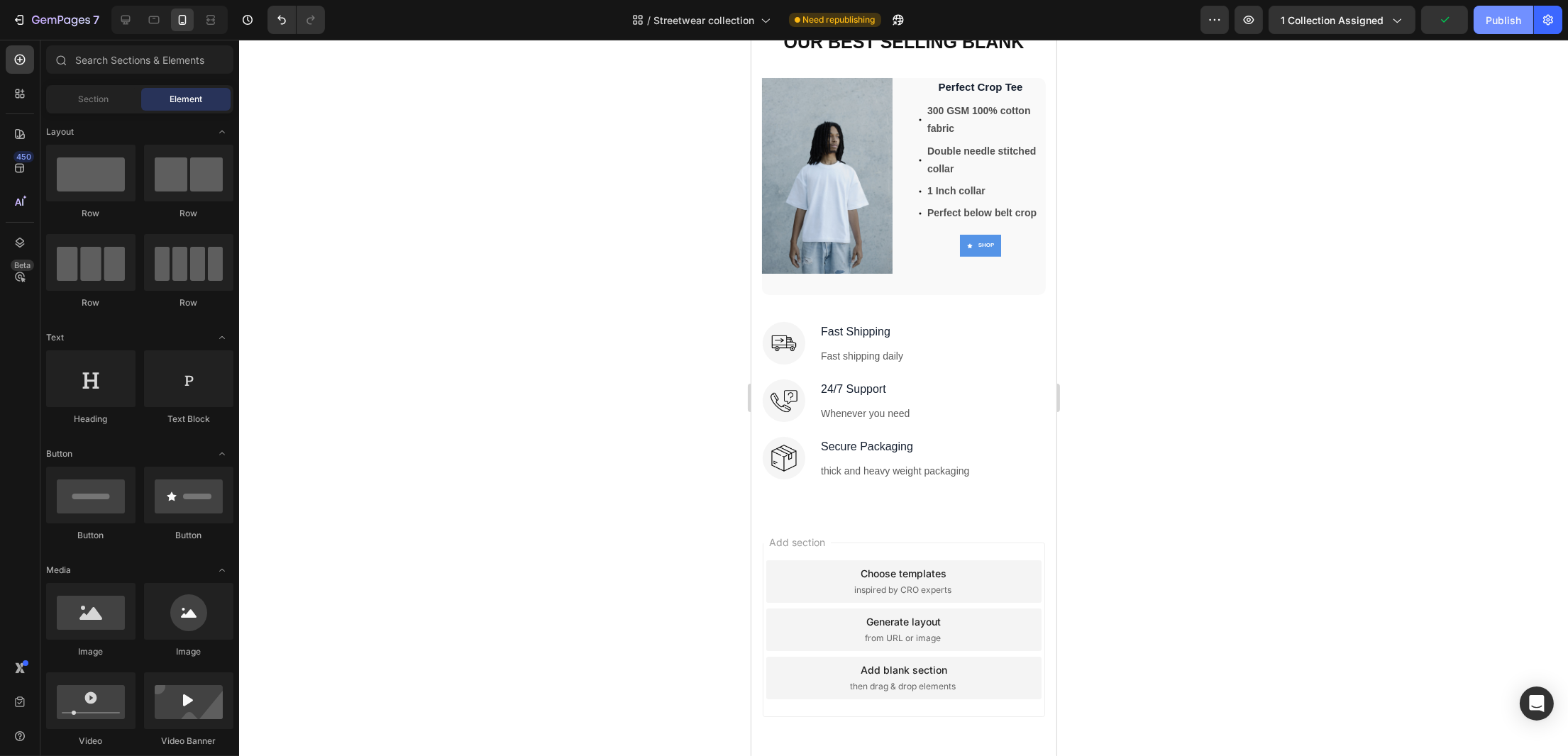
click at [1502, 18] on div "Publish" at bounding box center [1503, 20] width 35 height 15
click at [1148, 299] on div at bounding box center [903, 397] width 1329 height 716
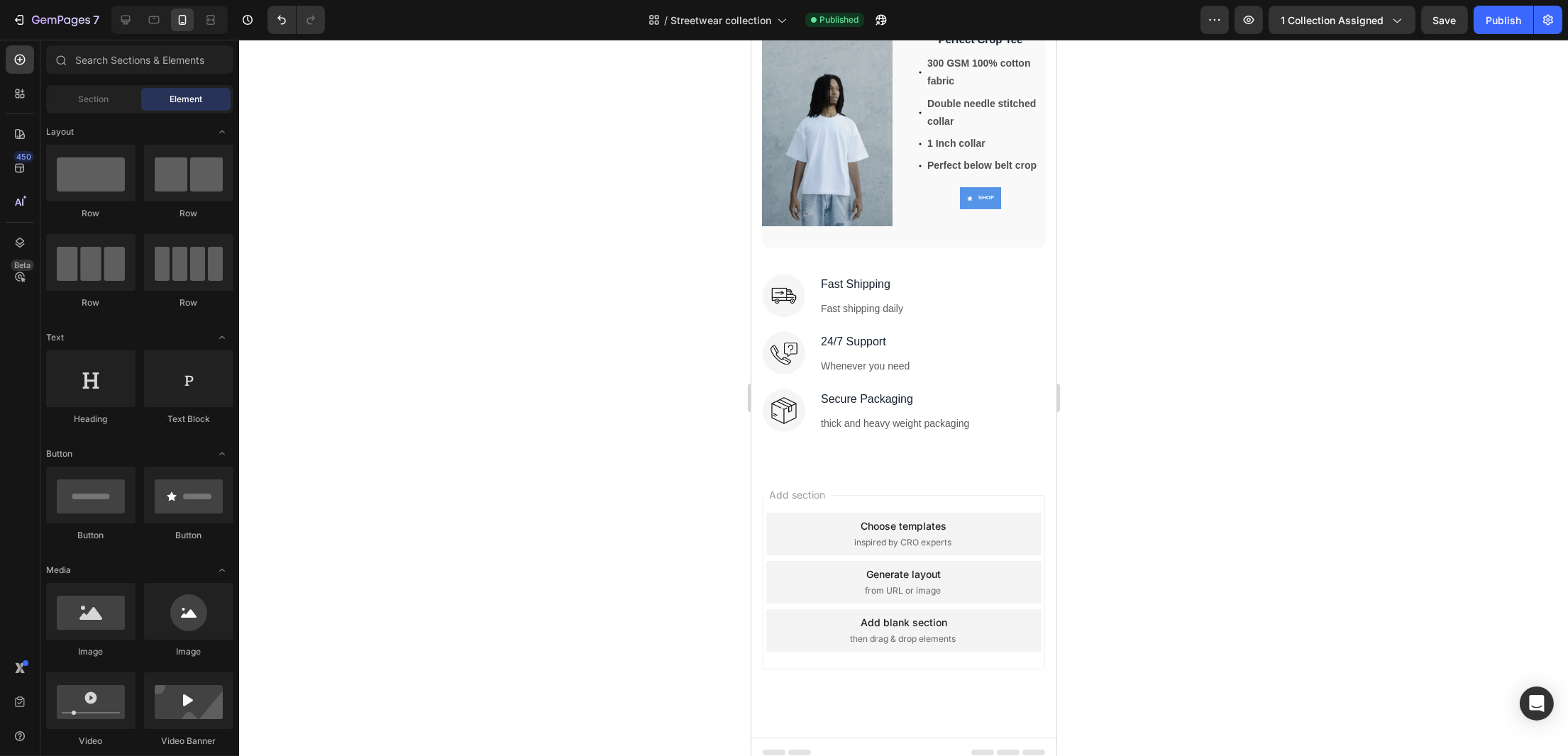
scroll to position [0, 0]
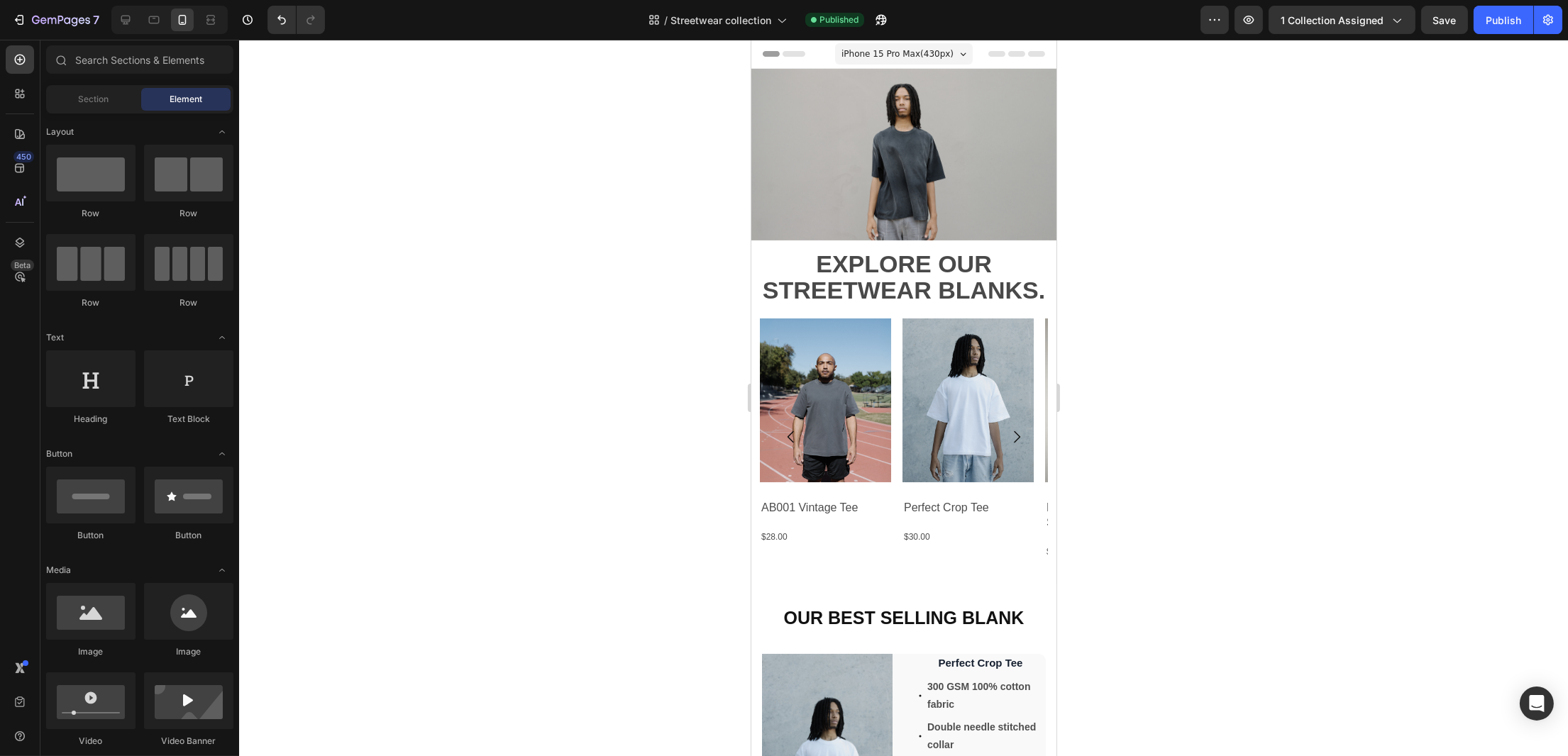
click at [1201, 251] on div at bounding box center [903, 397] width 1329 height 716
click at [1011, 251] on h2 "EXPLORE OUR STREETWEAR BLANKS." at bounding box center [903, 278] width 305 height 55
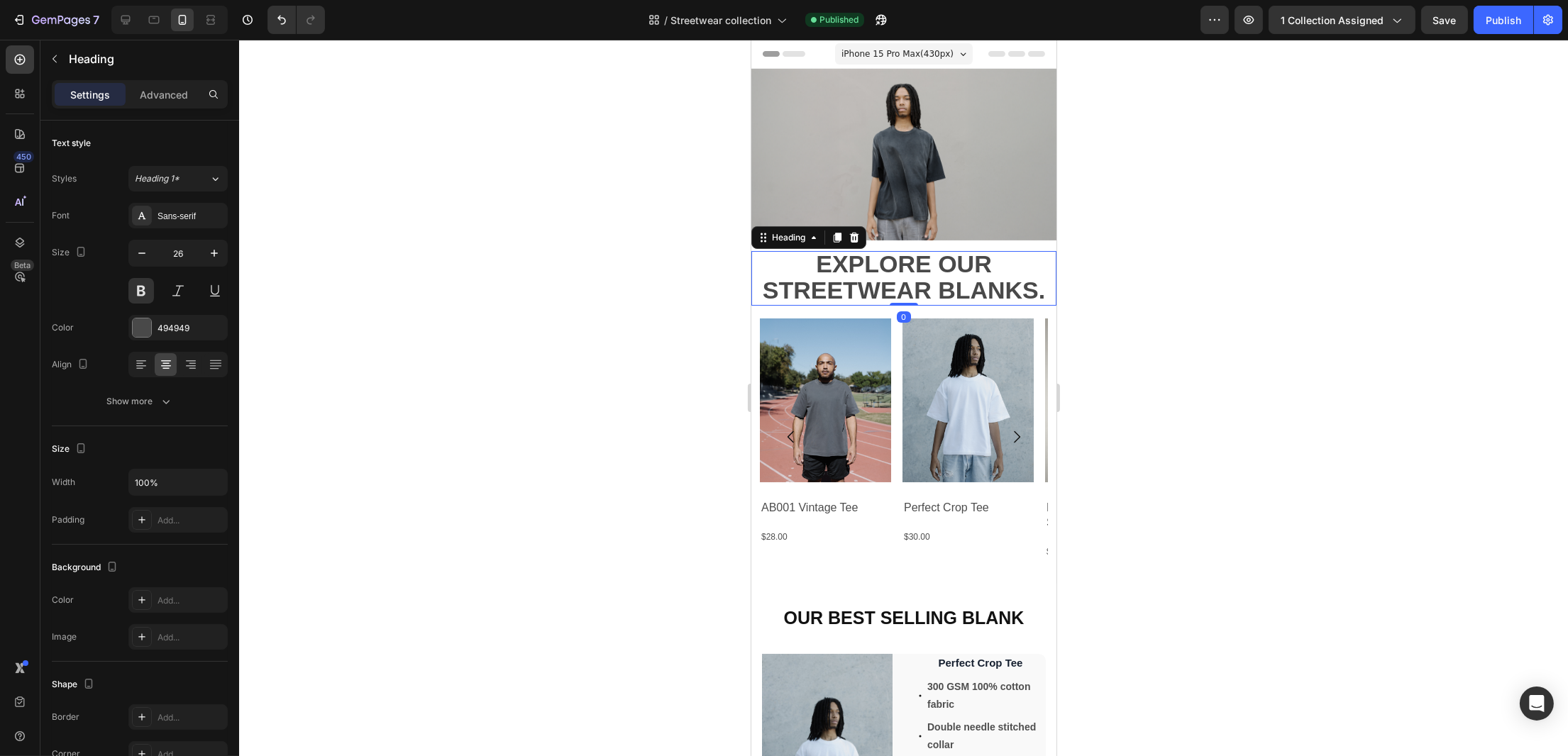
click at [1255, 265] on div at bounding box center [903, 397] width 1329 height 716
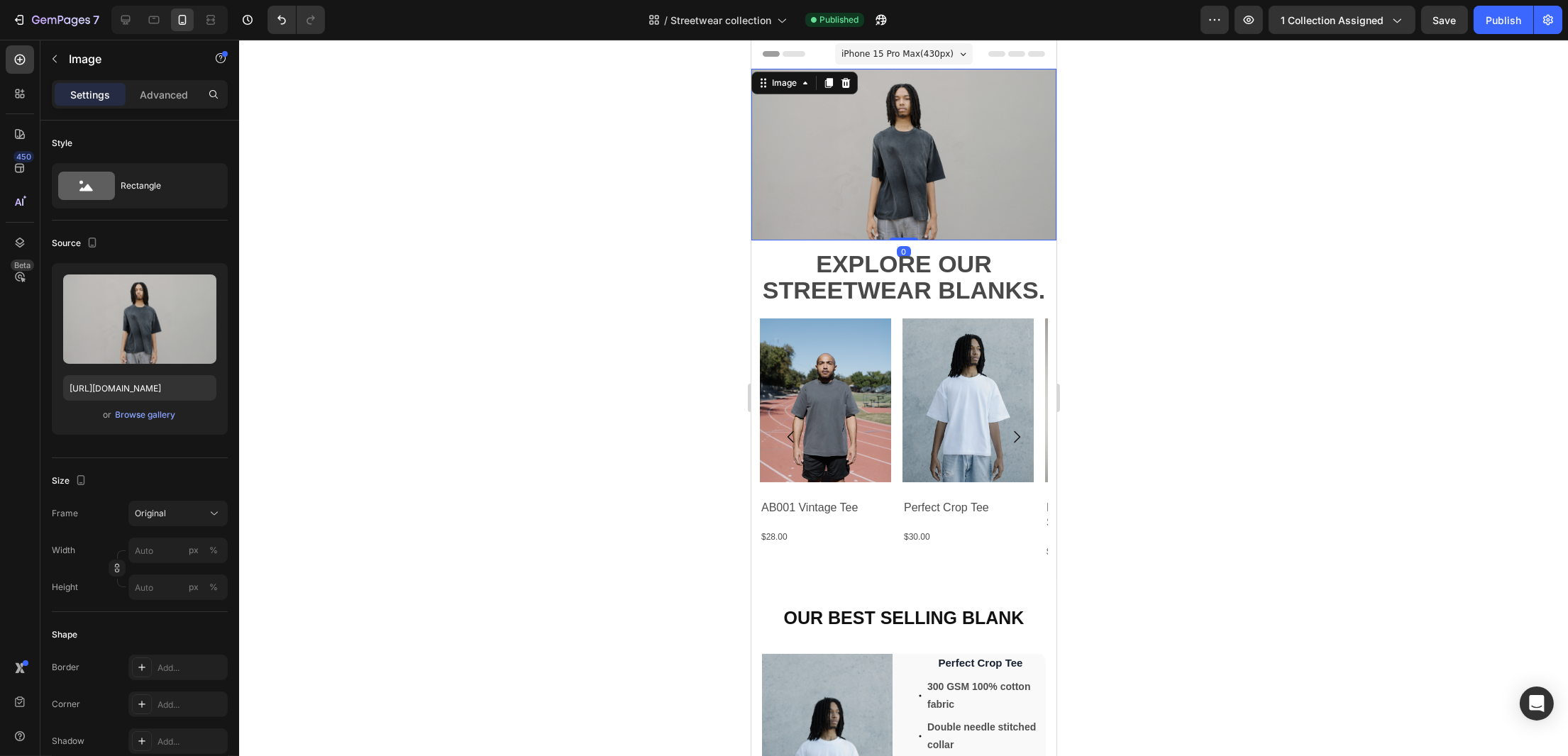
click at [945, 177] on img at bounding box center [903, 154] width 305 height 172
click at [571, 334] on div at bounding box center [903, 397] width 1329 height 716
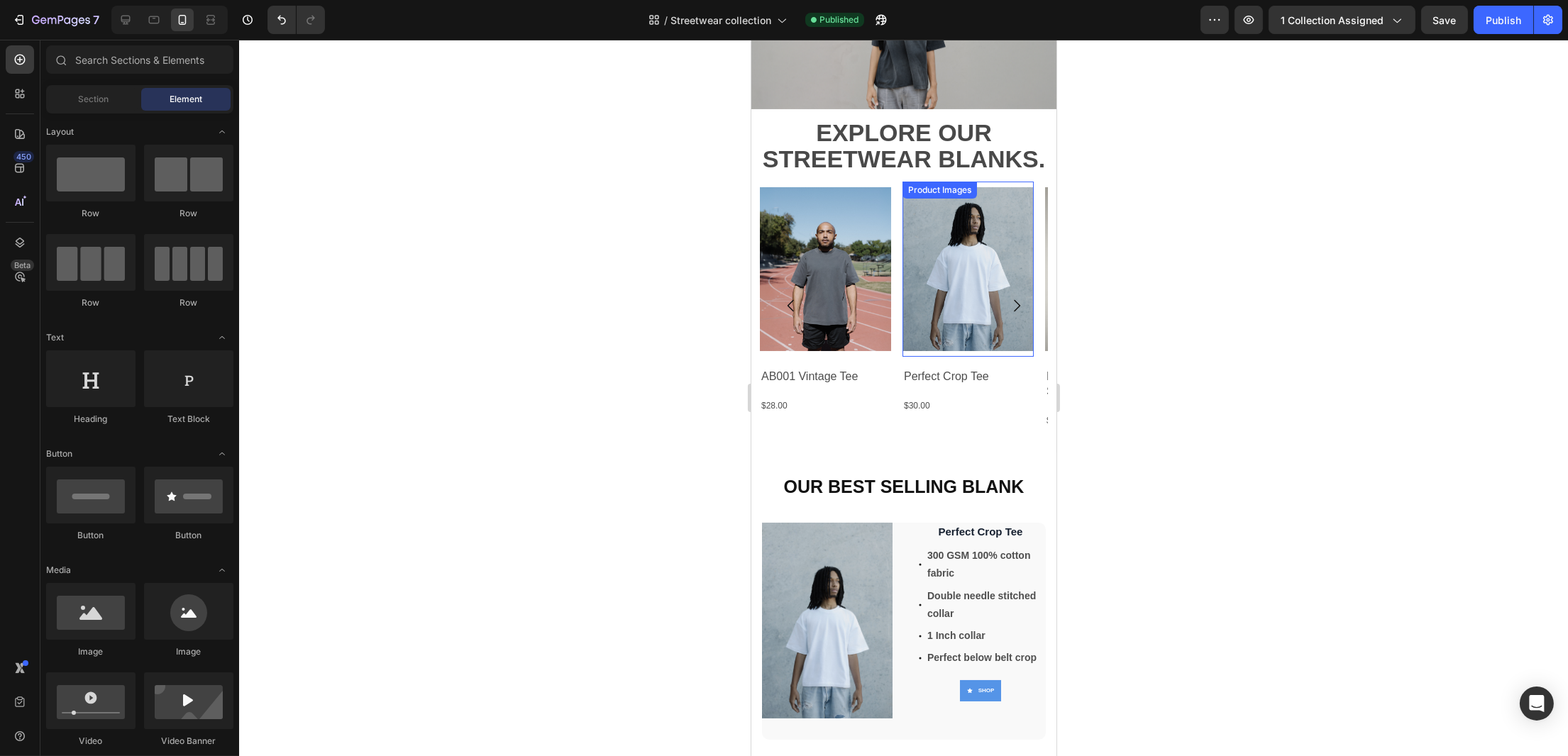
scroll to position [189, 0]
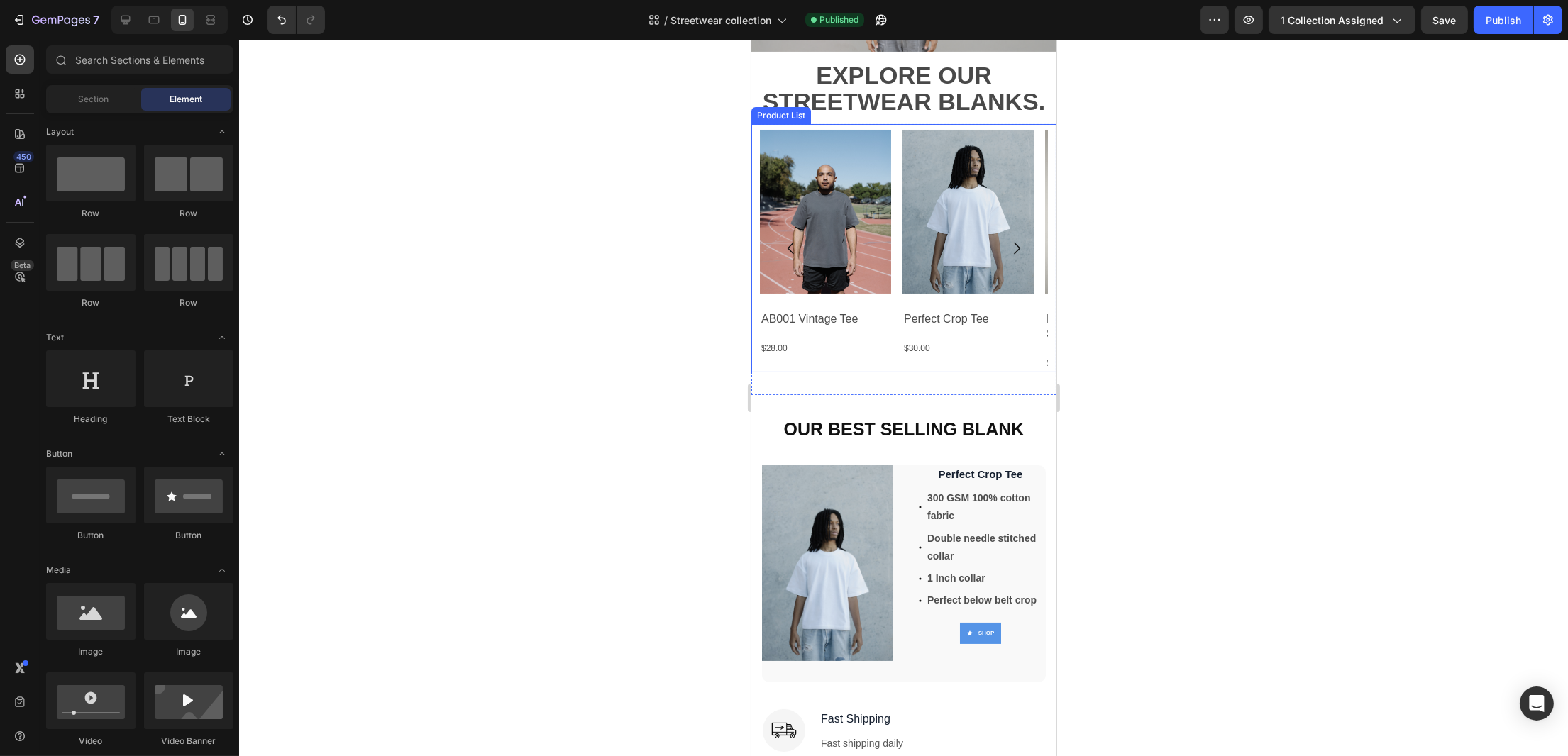
click at [1038, 124] on div "Product Images AB001 Vintage Tee Product Title $28.00 Product Price Product Pri…" at bounding box center [903, 248] width 305 height 248
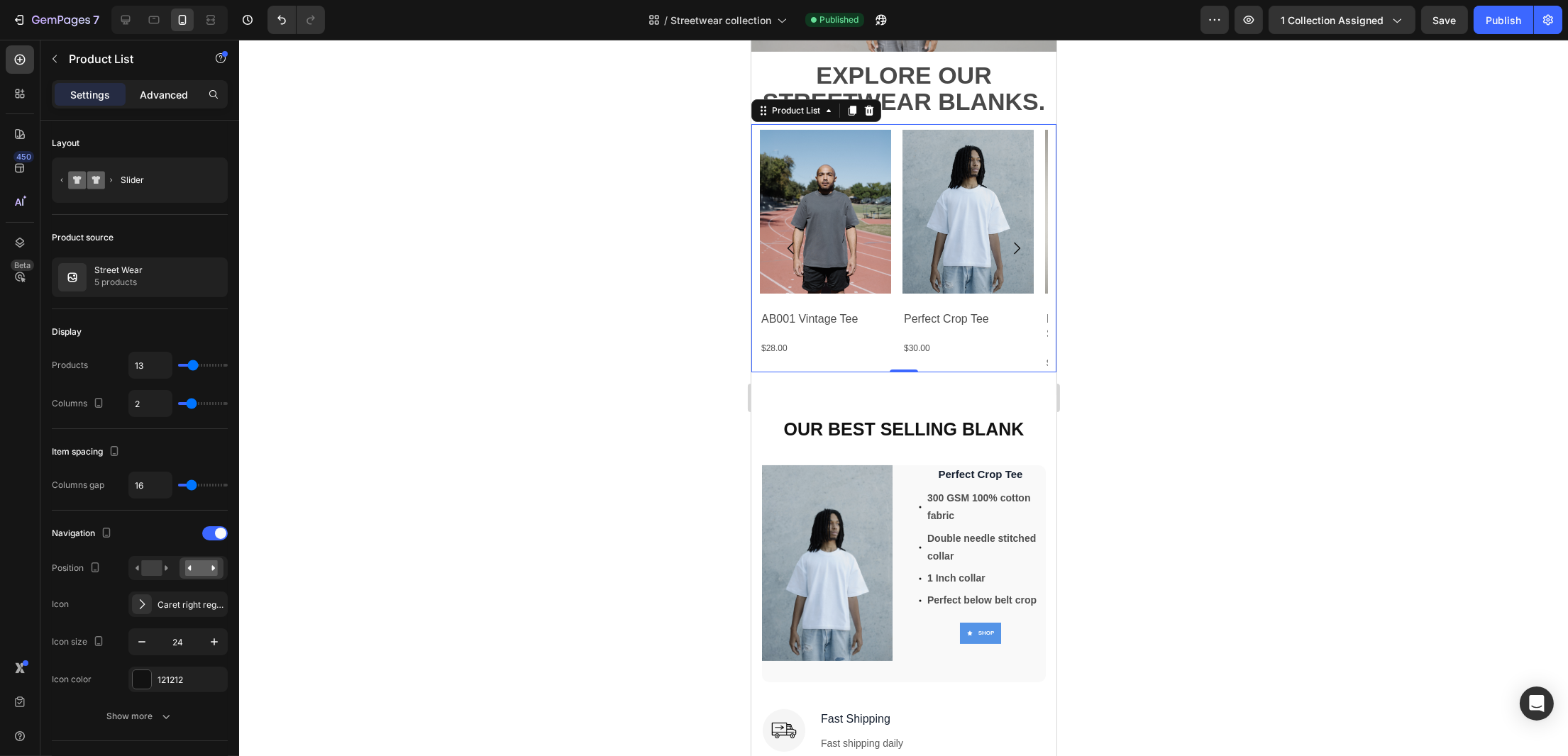
click at [170, 102] on div "Advanced" at bounding box center [164, 94] width 71 height 22
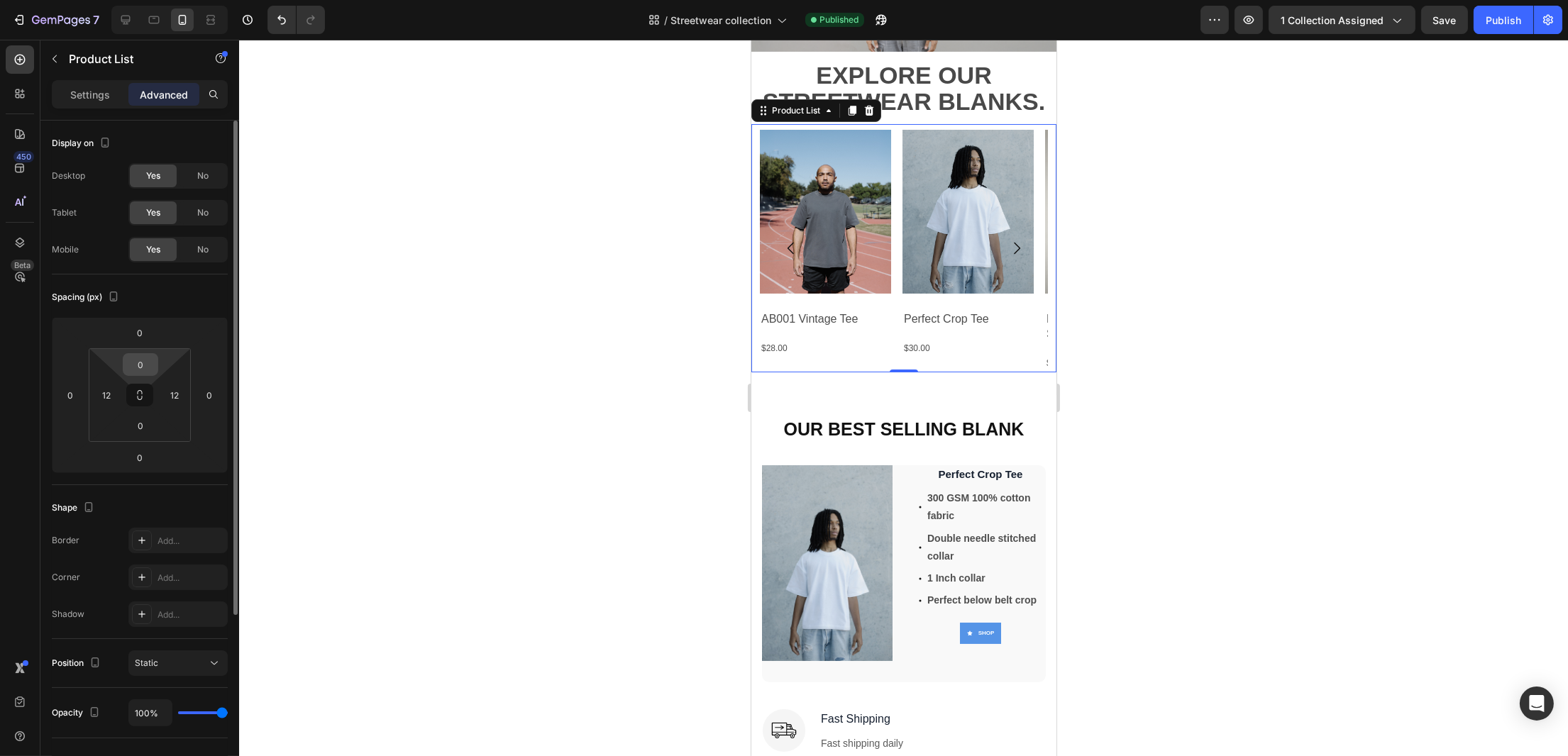
click at [143, 364] on input "0" at bounding box center [140, 365] width 28 height 22
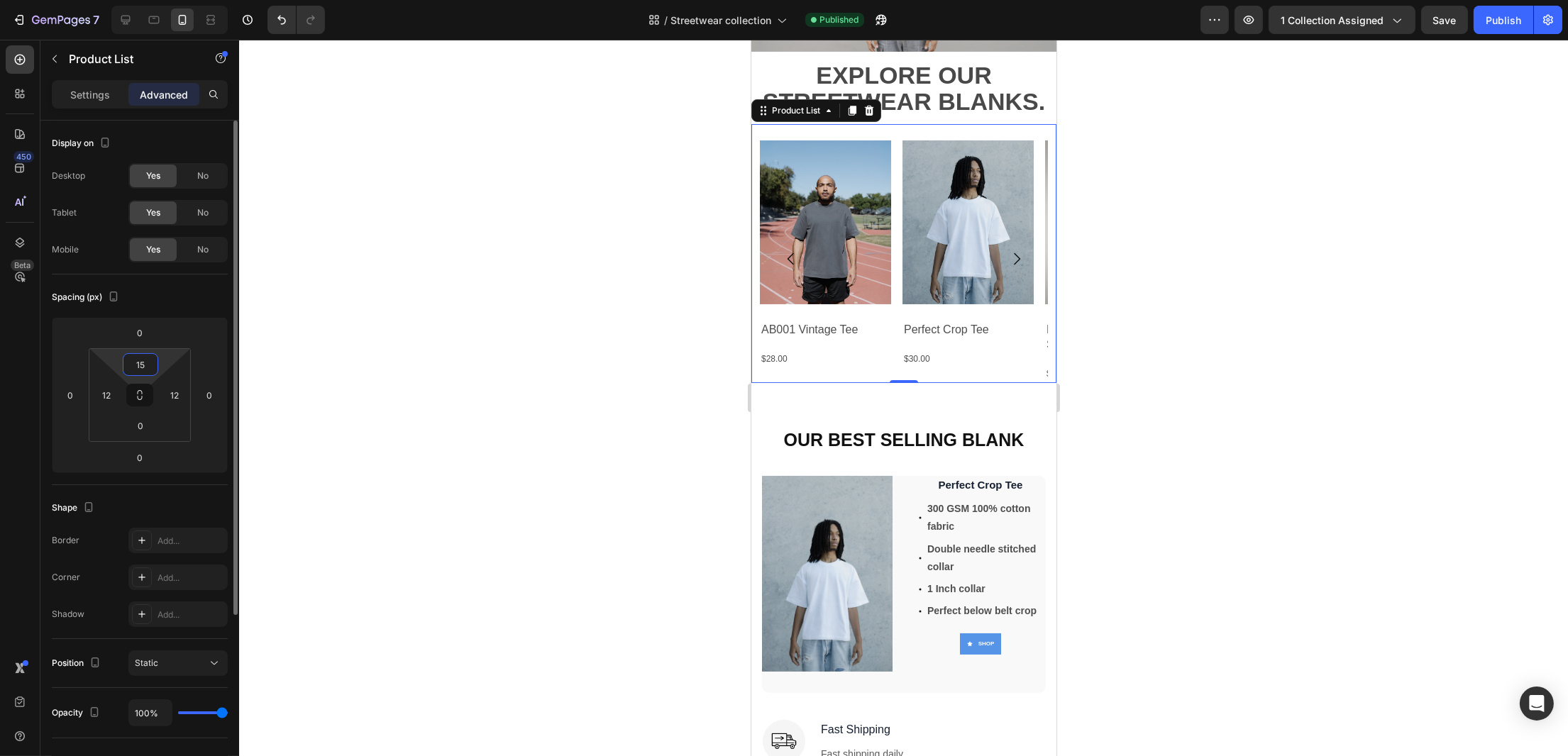
type input "15"
click at [524, 219] on div at bounding box center [903, 397] width 1329 height 716
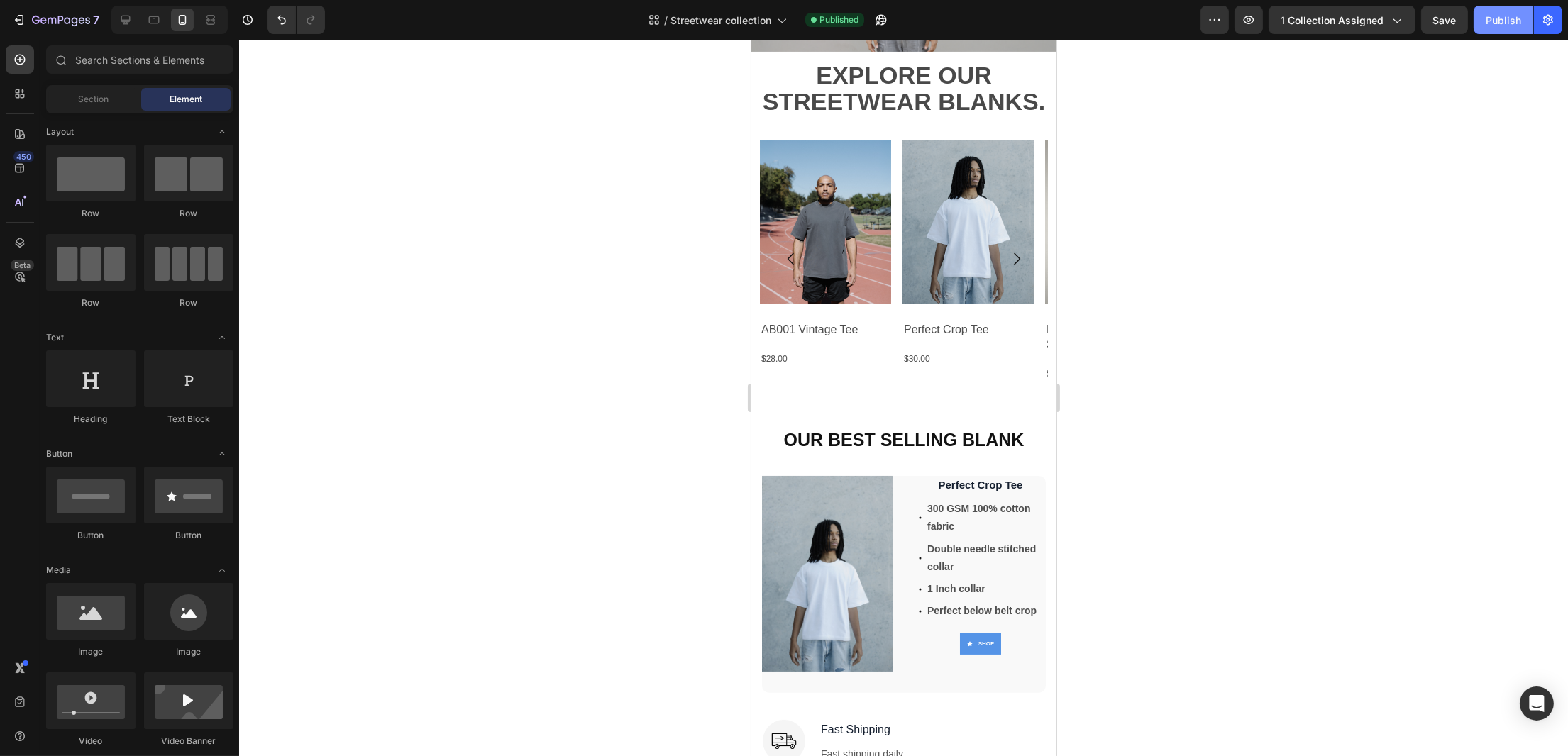
click at [1503, 26] on div "Publish" at bounding box center [1503, 20] width 35 height 15
click at [1153, 274] on div at bounding box center [903, 397] width 1329 height 716
click at [1230, 282] on div at bounding box center [903, 397] width 1329 height 716
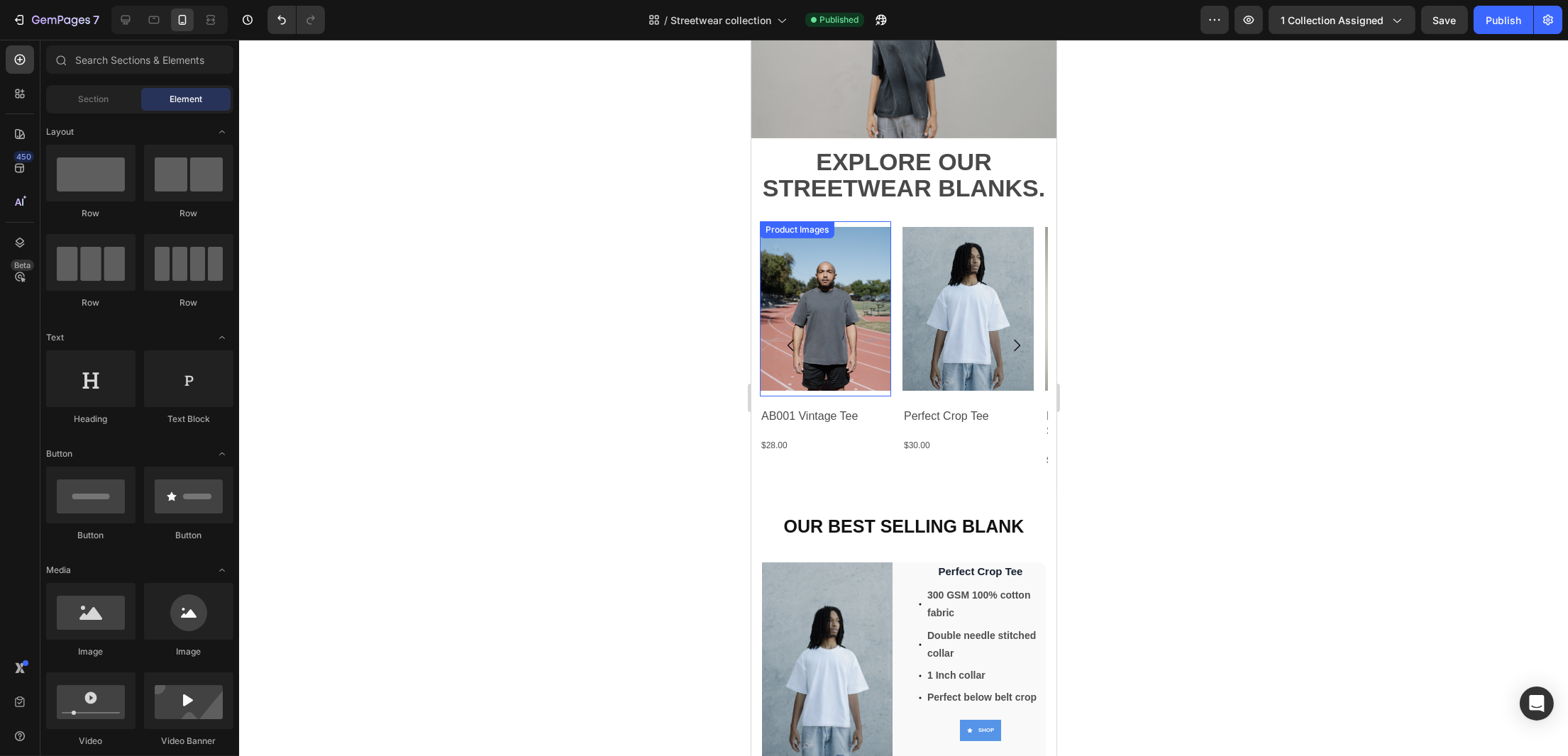
scroll to position [94, 0]
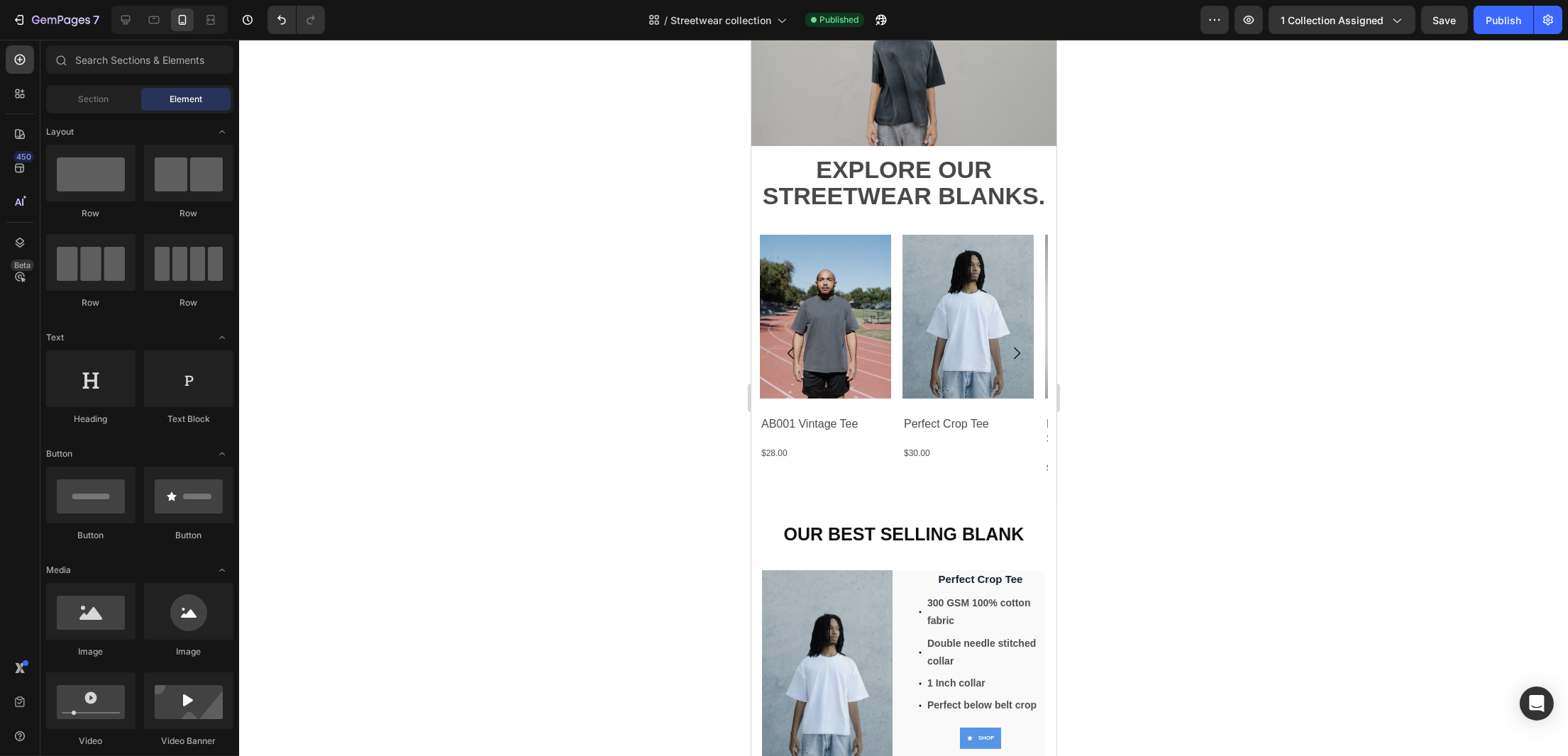
click at [1157, 292] on div at bounding box center [903, 397] width 1329 height 716
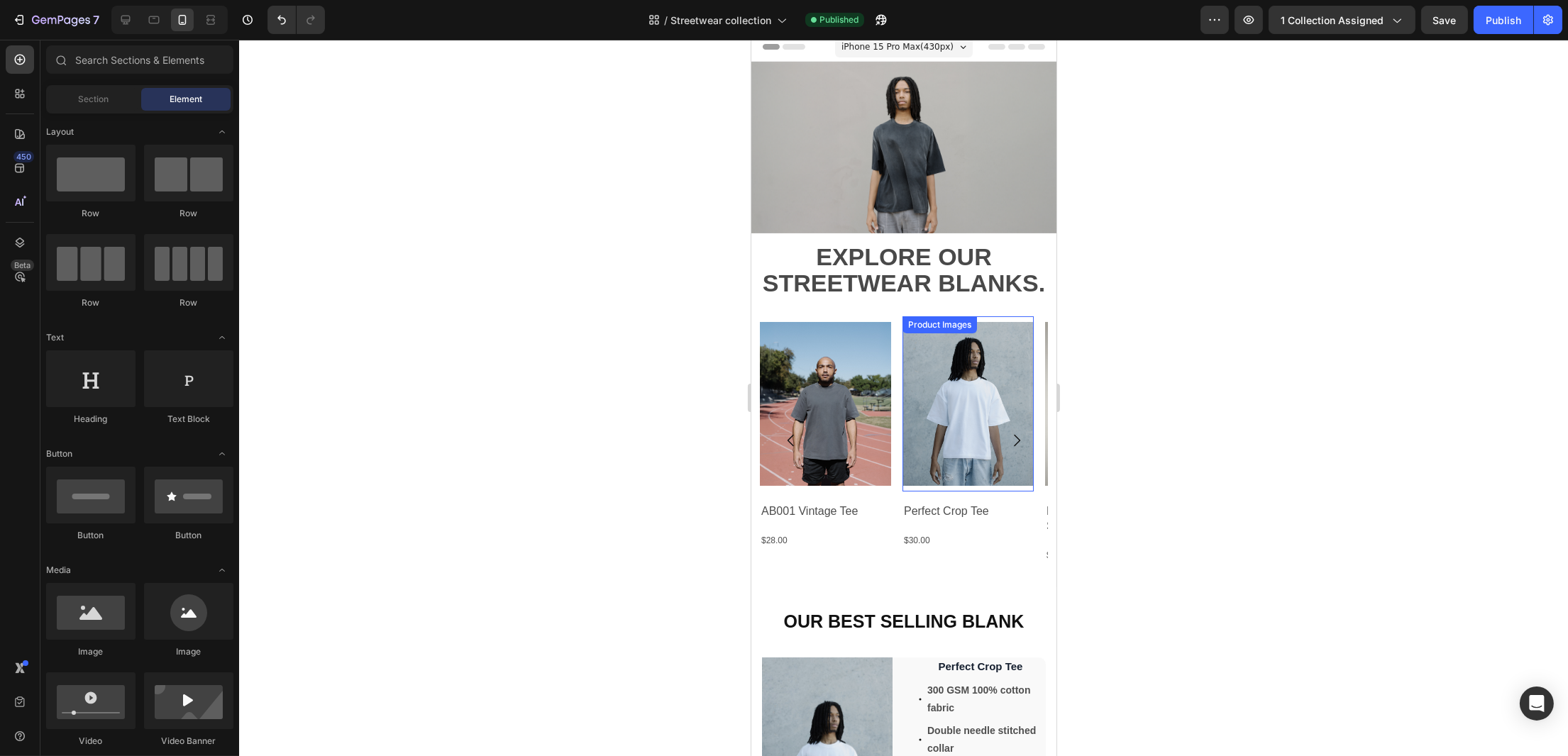
scroll to position [0, 0]
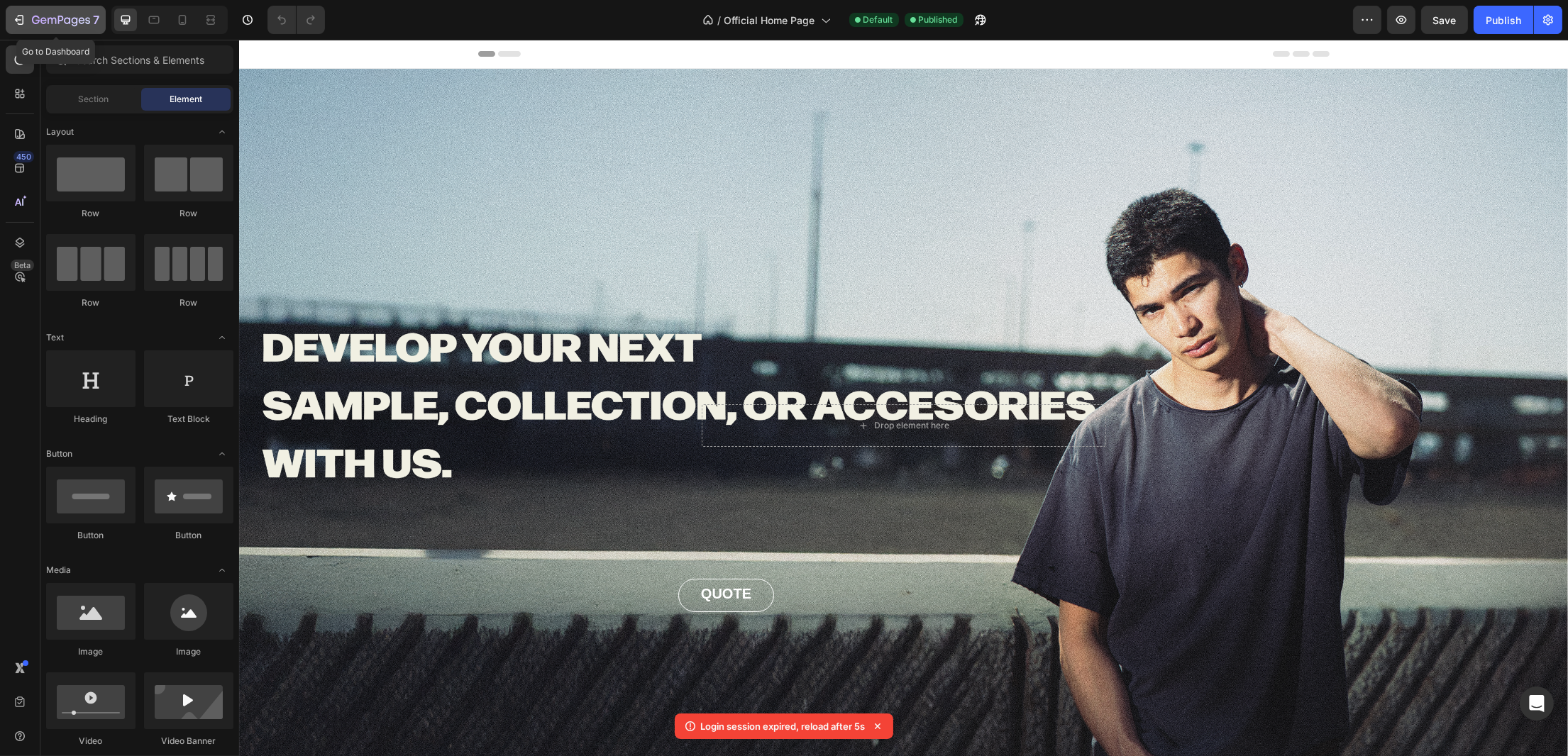
click at [35, 22] on icon "button" at bounding box center [60, 21] width 58 height 12
